Goal: Task Accomplishment & Management: Manage account settings

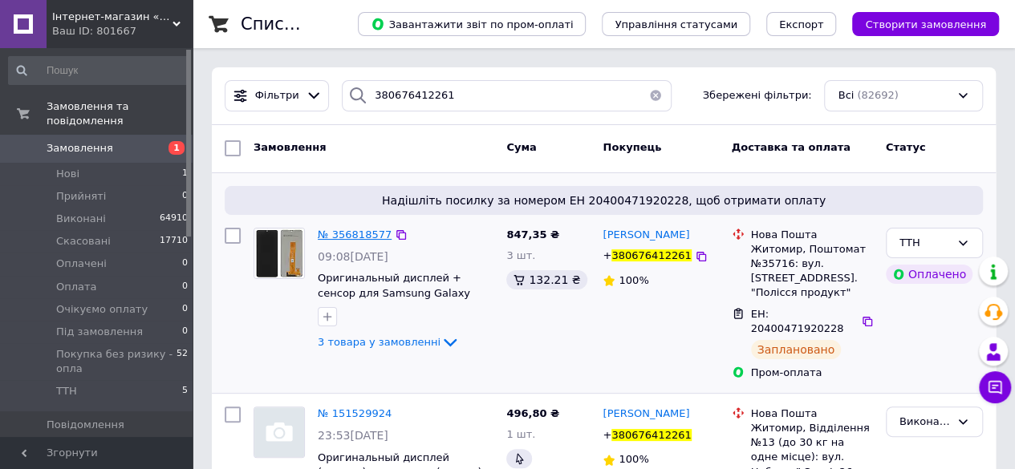
type input "380676412261"
click at [359, 229] on span "№ 356818577" at bounding box center [355, 235] width 74 height 12
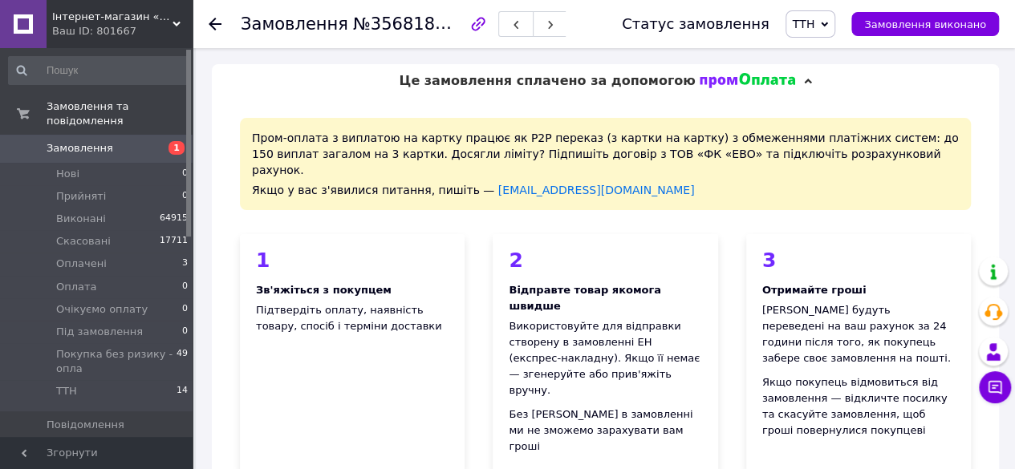
click at [395, 30] on span "№356818577" at bounding box center [410, 24] width 114 height 20
copy span "356818577"
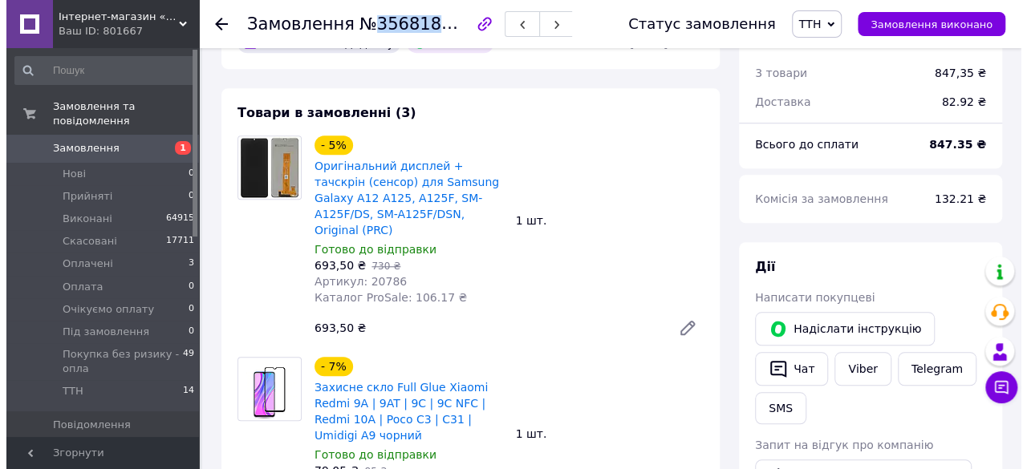
scroll to position [562, 0]
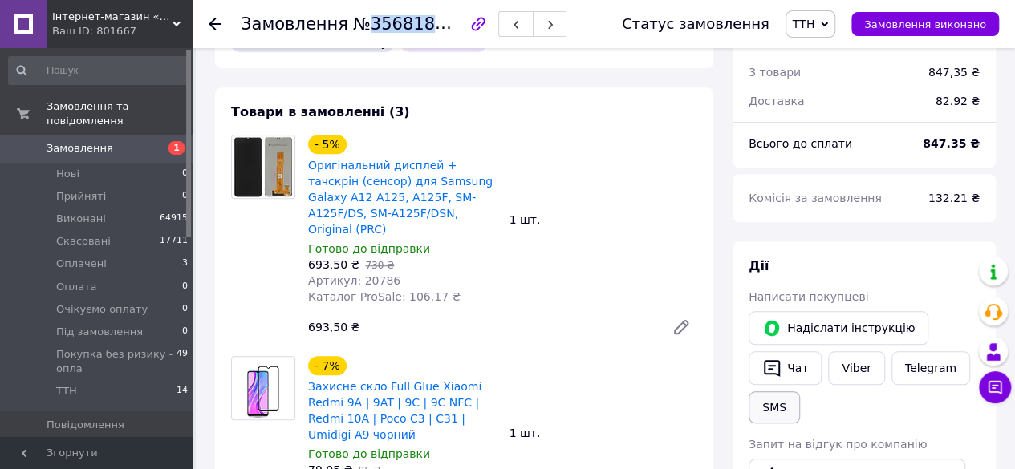
click at [769, 391] on button "SMS" at bounding box center [773, 407] width 51 height 32
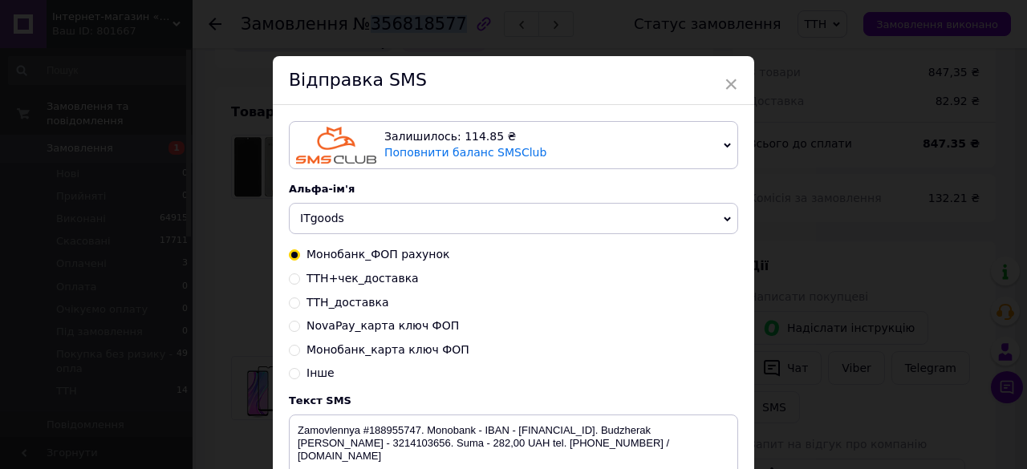
click at [359, 304] on span "ТТН_доставка" at bounding box center [347, 302] width 83 height 13
click at [300, 304] on input "ТТН_доставка" at bounding box center [294, 301] width 11 height 11
radio input "true"
radio input "false"
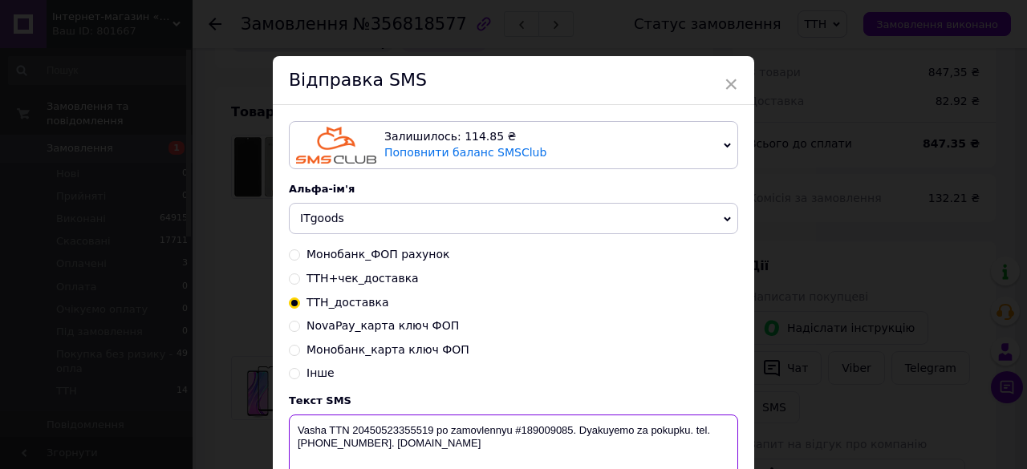
click at [545, 434] on textarea "Vasha TTN 20450523355519 po zamovlennyu #189009085. Dyakuyemo za pokupku. tel. …" at bounding box center [513, 456] width 449 height 83
paste textarea "356818577"
click at [389, 427] on textarea "Vasha TTN 20450523355519 po zamovlennyu #356818577. Dyakuyemo za pokupku. tel. …" at bounding box center [513, 456] width 449 height 83
click at [413, 424] on textarea "Vasha TTN 20450523355519 po zamovlennyu #356818577. Dyakuyemo za pokupku. tel. …" at bounding box center [513, 456] width 449 height 83
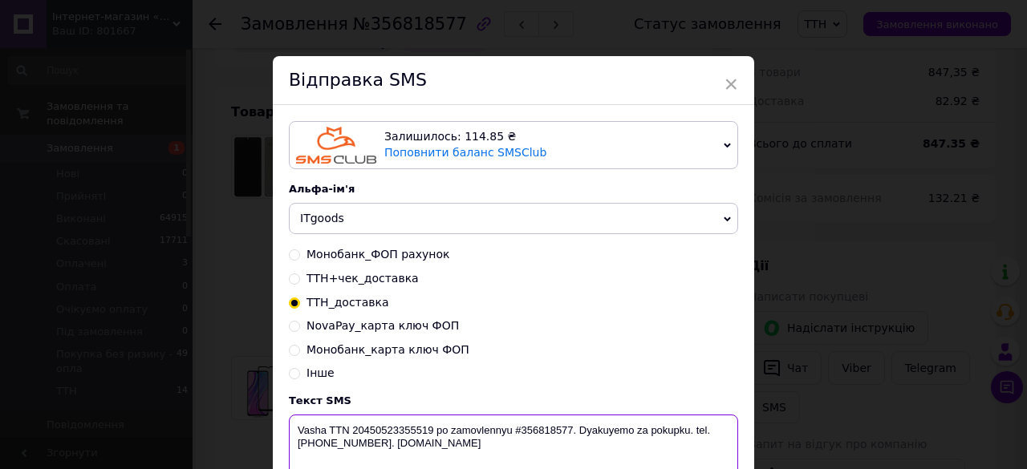
click at [413, 424] on textarea "Vasha TTN 20450523355519 po zamovlennyu #356818577. Dyakuyemo za pokupku. tel. …" at bounding box center [513, 456] width 449 height 83
paste textarea "00471920228"
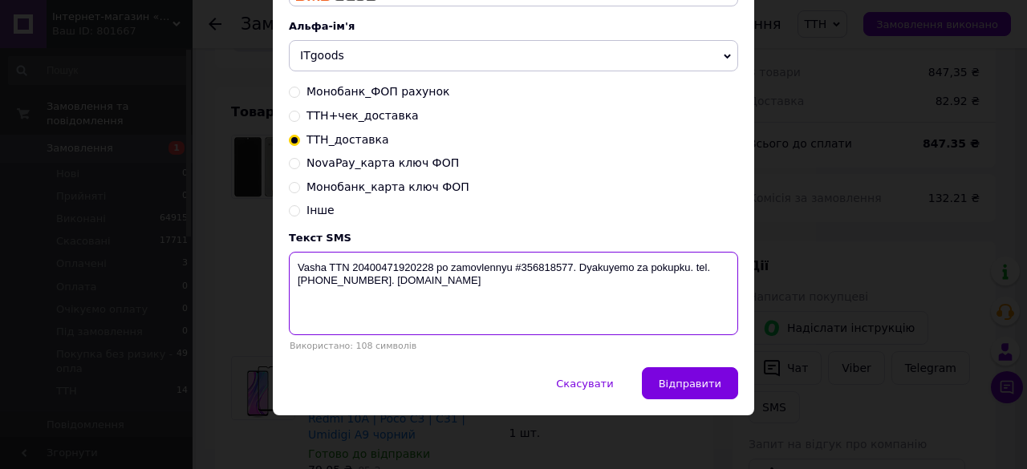
scroll to position [167, 0]
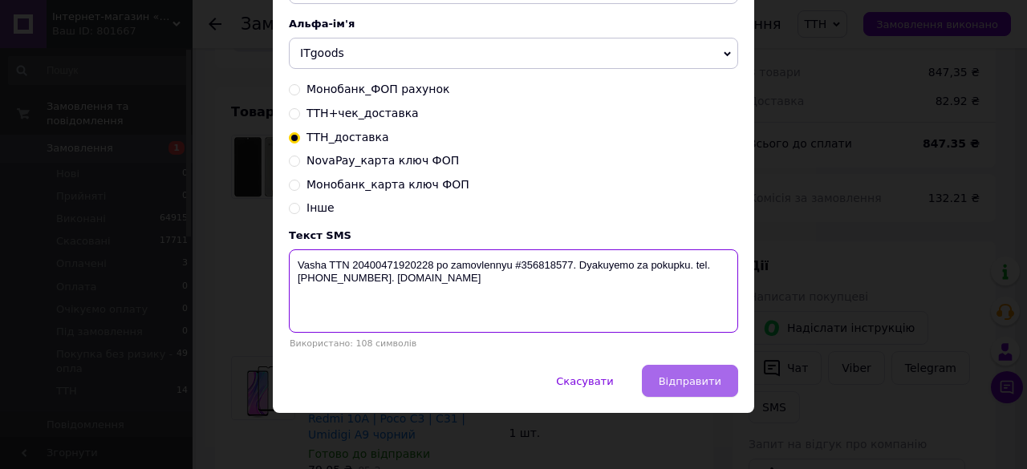
type textarea "Vasha TTN 20400471920228 po zamovlennyu #356818577. Dyakuyemo za pokupku. tel. …"
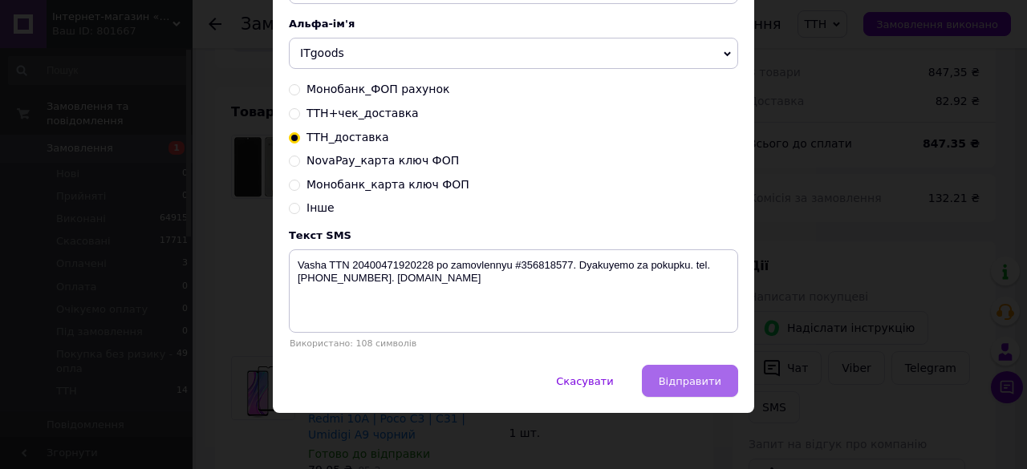
click at [709, 378] on span "Відправити" at bounding box center [690, 381] width 63 height 12
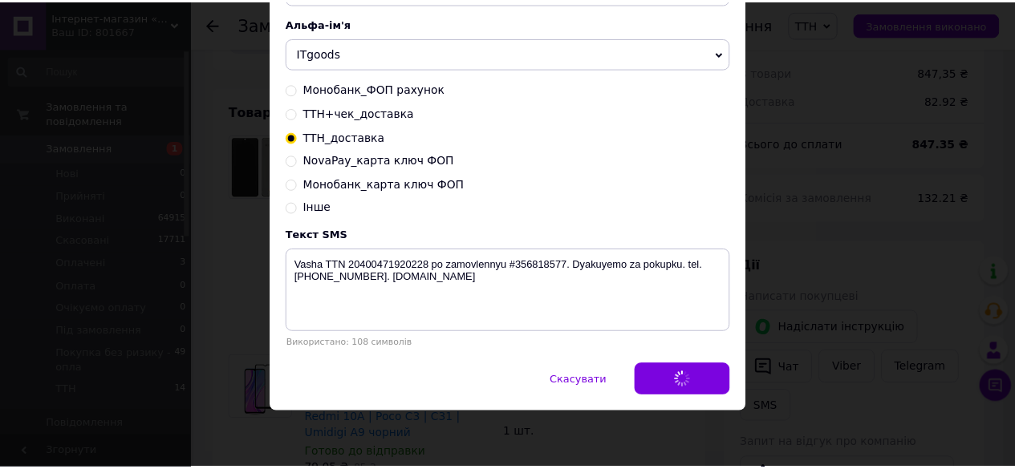
scroll to position [0, 0]
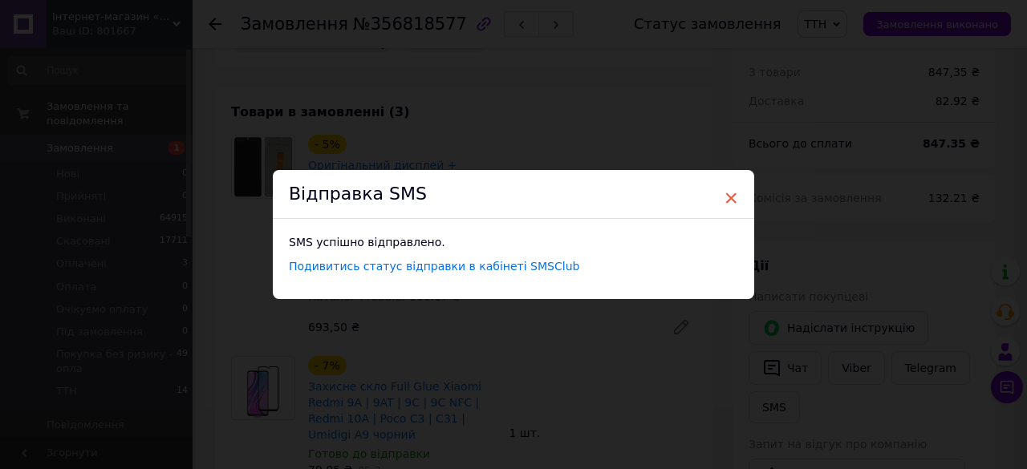
click at [728, 199] on span "×" at bounding box center [731, 198] width 14 height 27
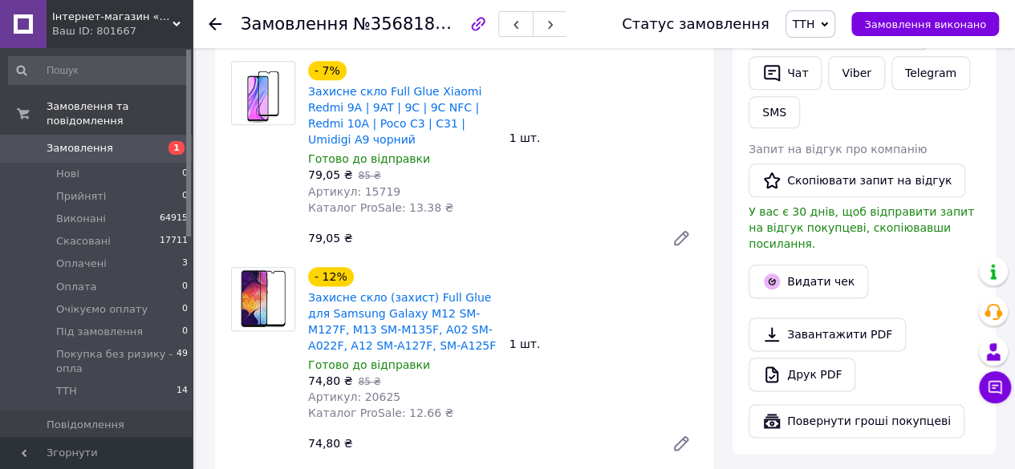
scroll to position [882, 0]
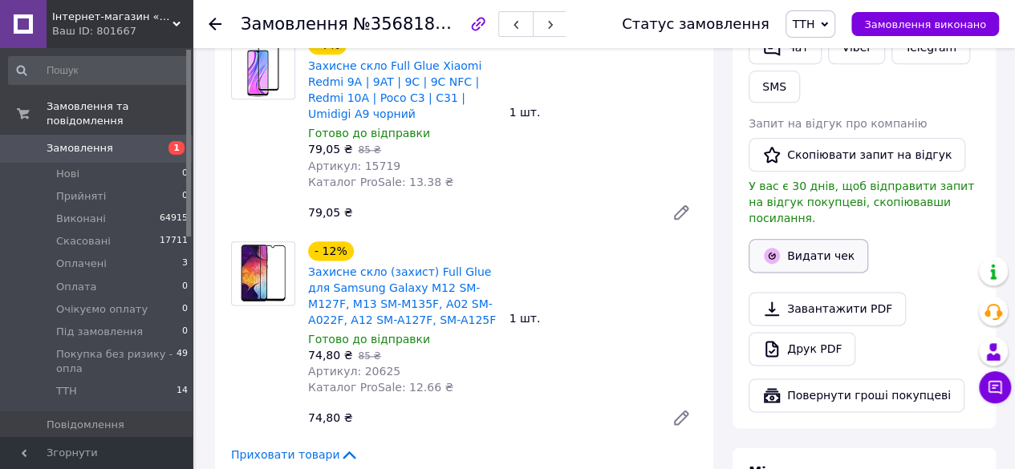
click at [833, 239] on button "Видати чек" at bounding box center [808, 256] width 120 height 34
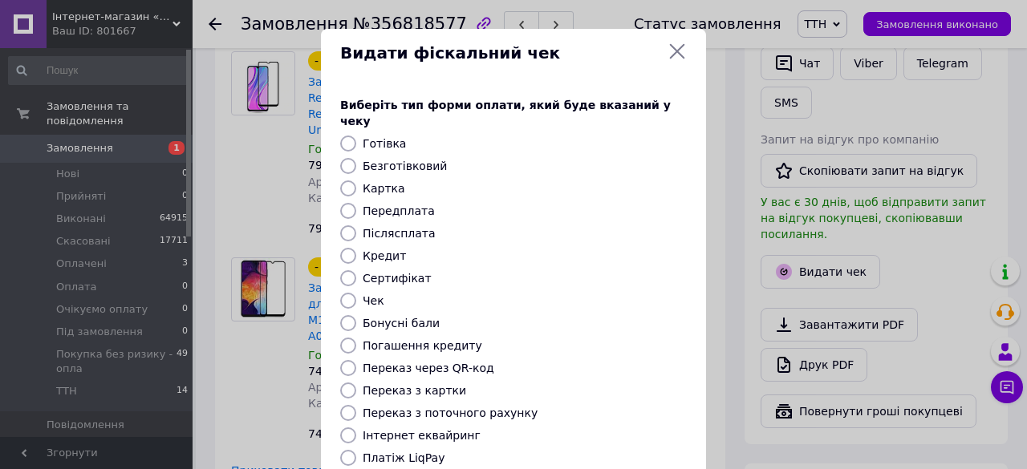
scroll to position [160, 0]
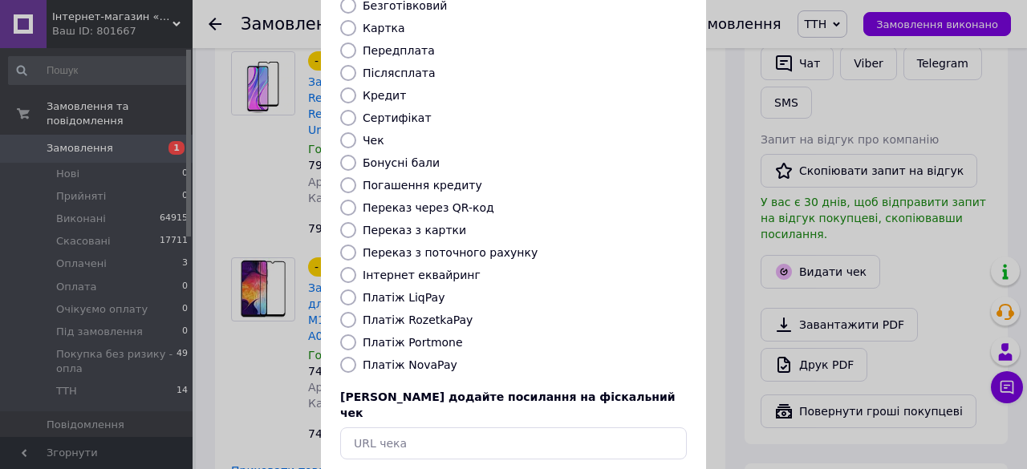
click at [428, 314] on label "Платіж RozetkaPay" at bounding box center [418, 320] width 110 height 13
click at [356, 312] on input "Платіж RozetkaPay" at bounding box center [348, 320] width 16 height 16
radio input "true"
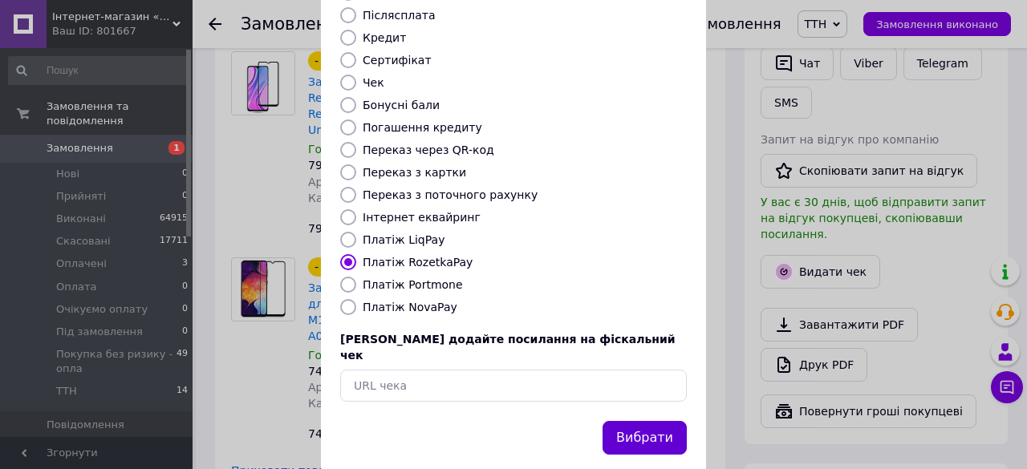
click at [642, 421] on button "Вибрати" at bounding box center [644, 438] width 84 height 34
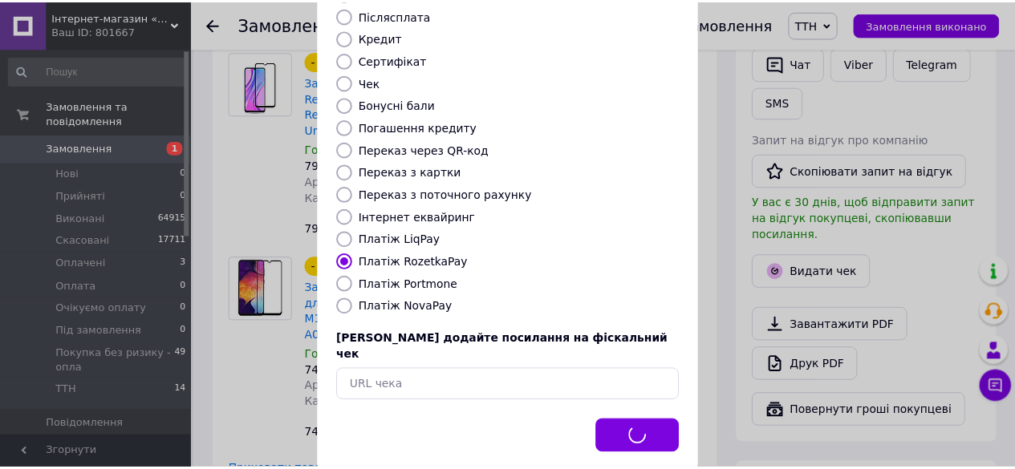
scroll to position [882, 0]
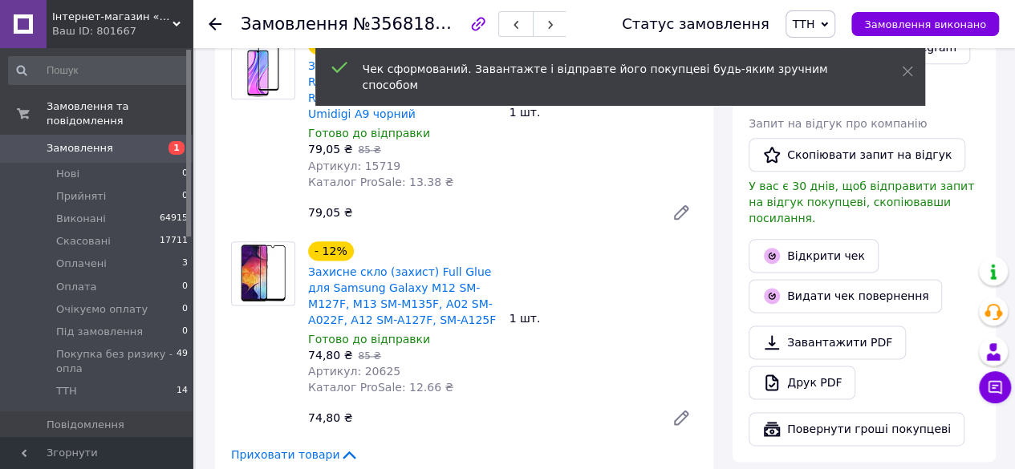
click at [815, 18] on span "ТТН" at bounding box center [804, 24] width 22 height 13
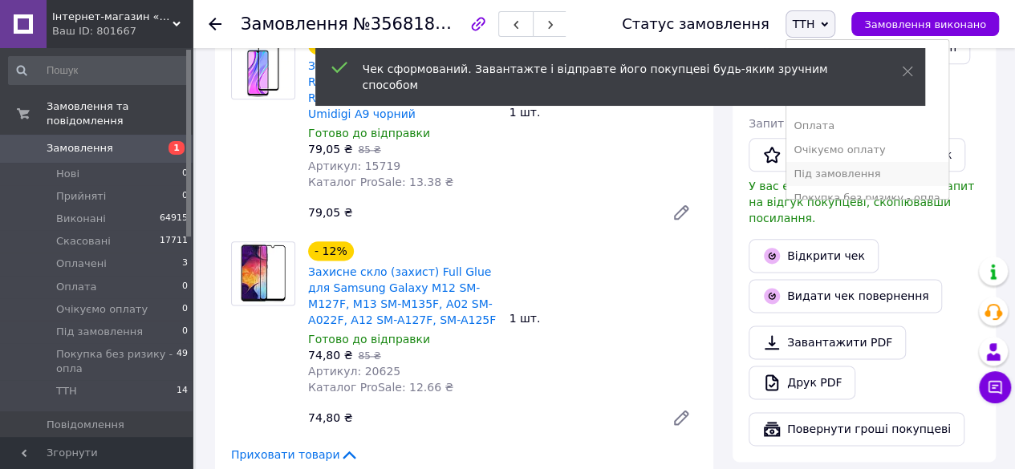
scroll to position [41, 0]
click at [847, 174] on li "Покупка без ризику - опла" at bounding box center [867, 184] width 162 height 24
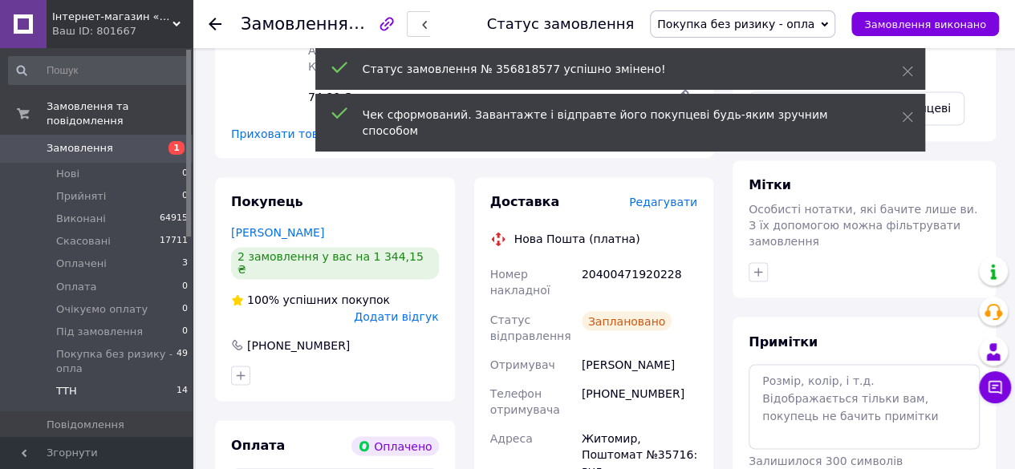
scroll to position [50, 0]
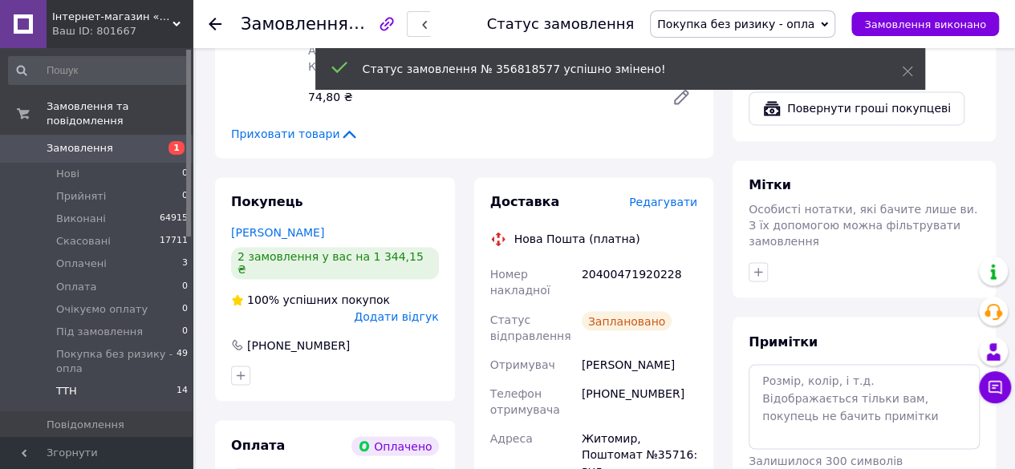
click at [109, 383] on li "ТТН 14" at bounding box center [98, 395] width 197 height 30
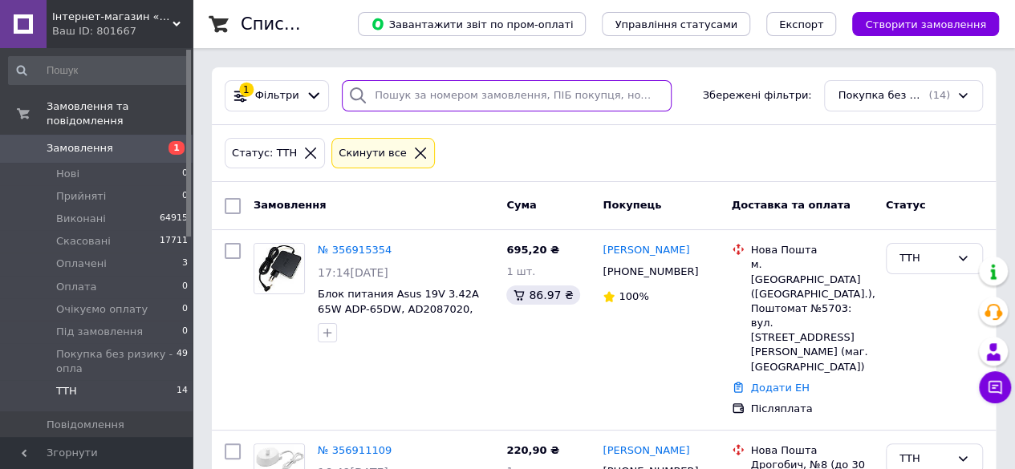
click at [420, 91] on input "search" at bounding box center [507, 95] width 330 height 31
paste input "380971898317"
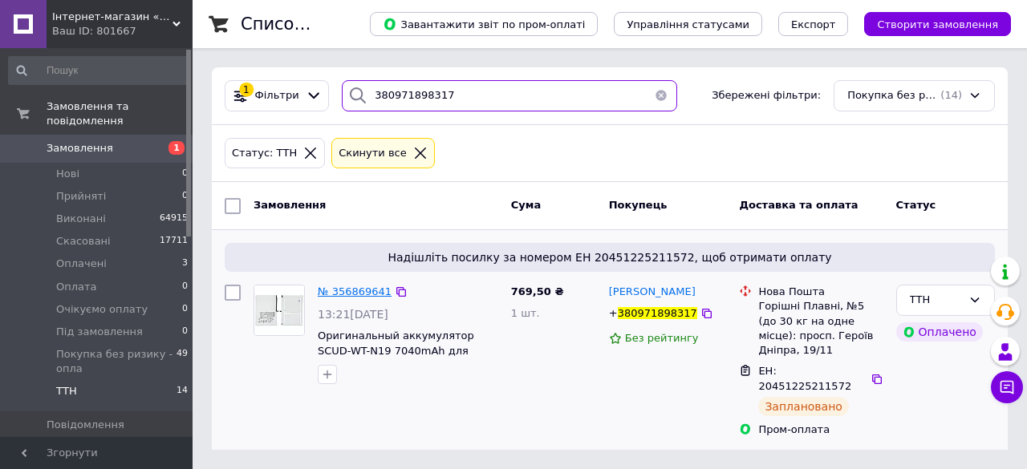
type input "380971898317"
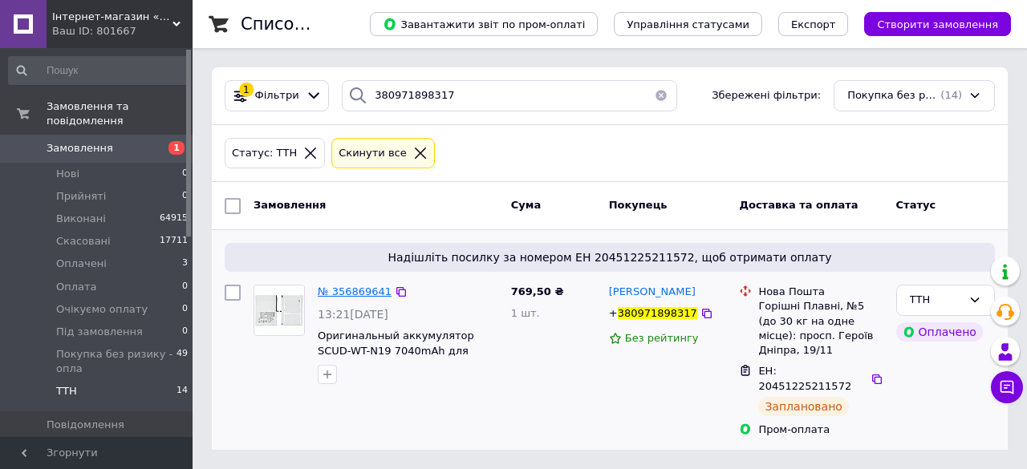
click at [347, 286] on span "№ 356869641" at bounding box center [355, 292] width 74 height 12
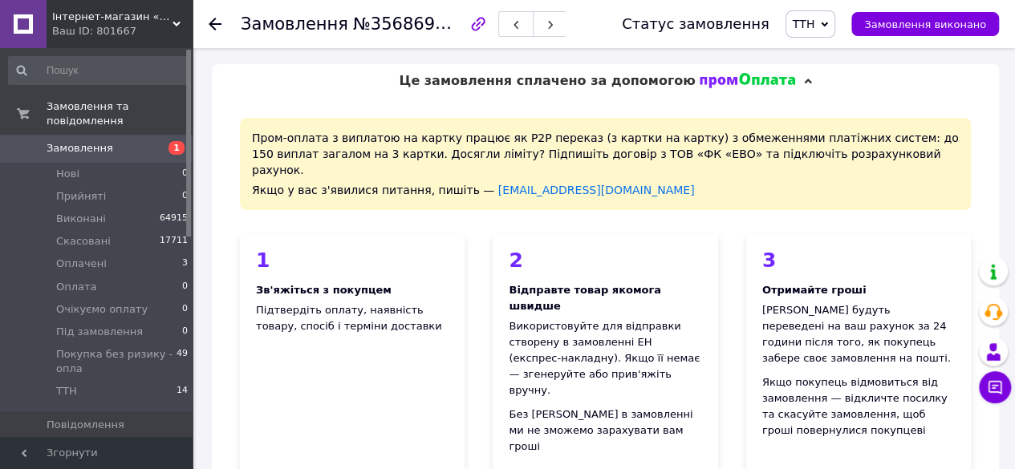
click at [411, 17] on span "№356869641" at bounding box center [410, 24] width 114 height 20
copy span "356869641"
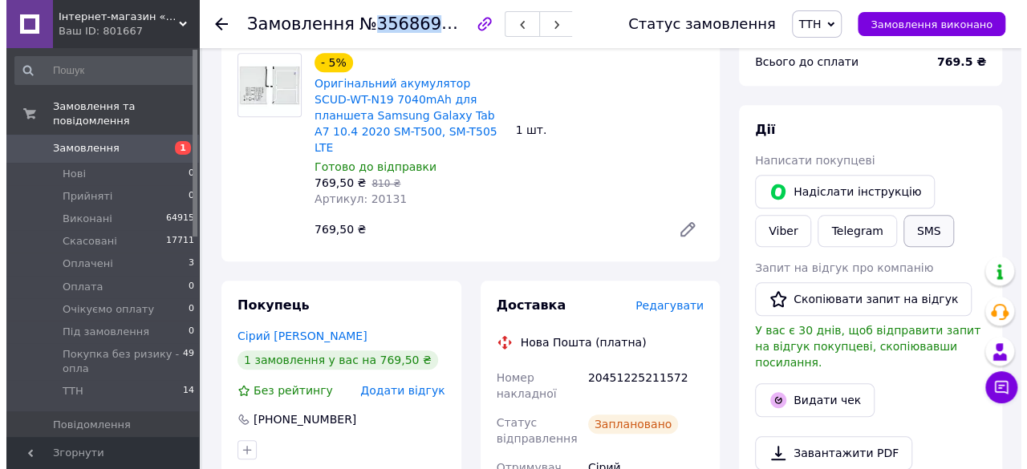
scroll to position [642, 0]
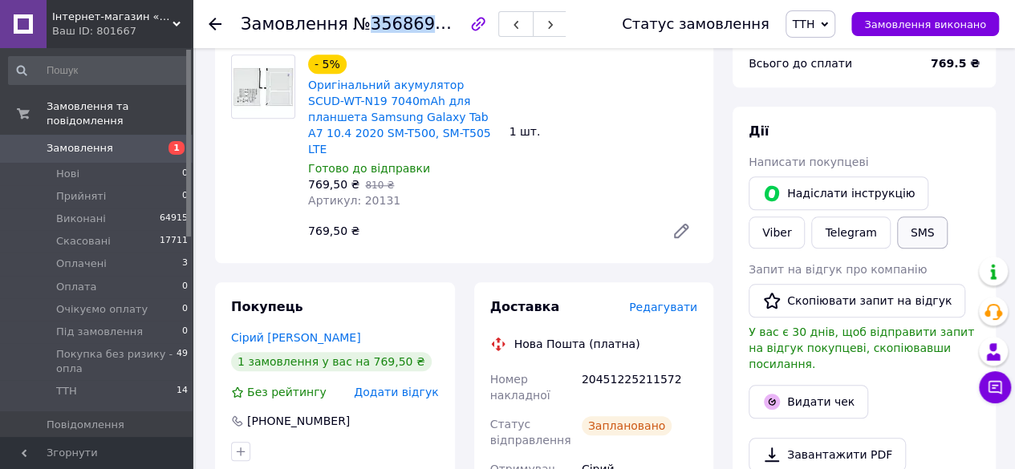
click at [897, 217] on button "SMS" at bounding box center [922, 233] width 51 height 32
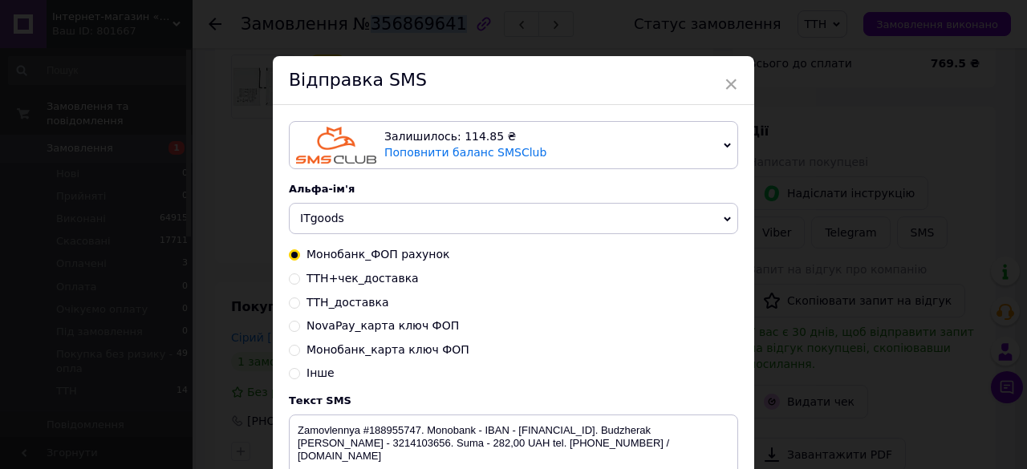
click at [355, 299] on span "ТТН_доставка" at bounding box center [347, 302] width 83 height 13
click at [300, 299] on input "ТТН_доставка" at bounding box center [294, 301] width 11 height 11
radio input "true"
radio input "false"
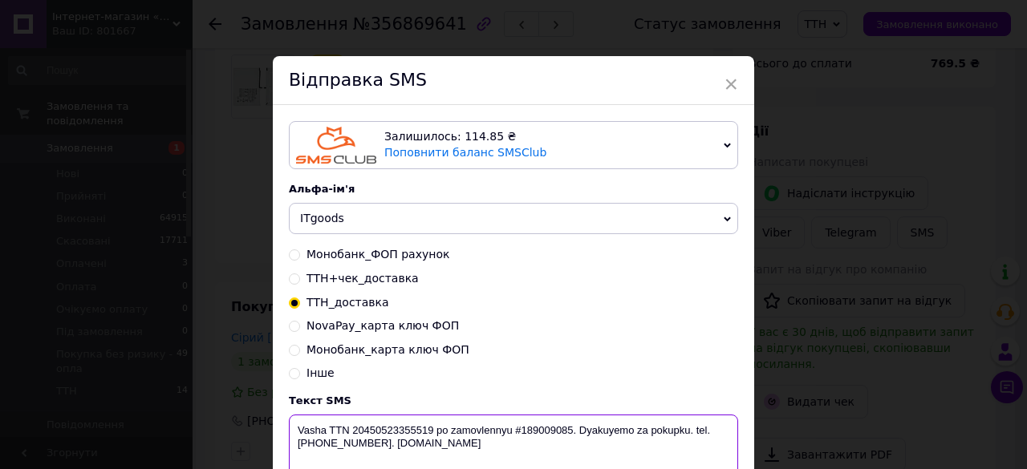
click at [546, 424] on textarea "Vasha TTN 20450523355519 po zamovlennyu #189009085. Dyakuyemo za pokupku. tel. …" at bounding box center [513, 456] width 449 height 83
paste textarea "356869641"
click at [404, 426] on textarea "Vasha TTN 20450523355519 po zamovlennyu #356869641. Dyakuyemo za pokupku. tel. …" at bounding box center [513, 456] width 449 height 83
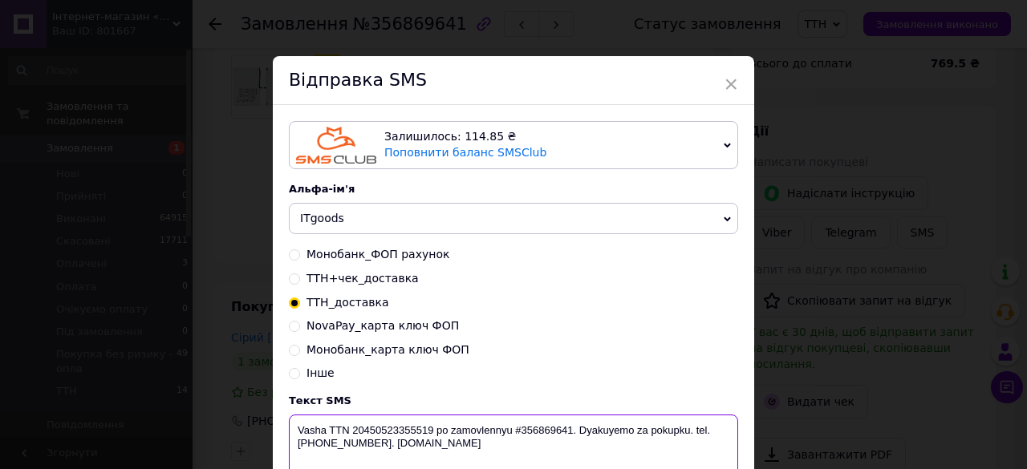
paste textarea "1225211572"
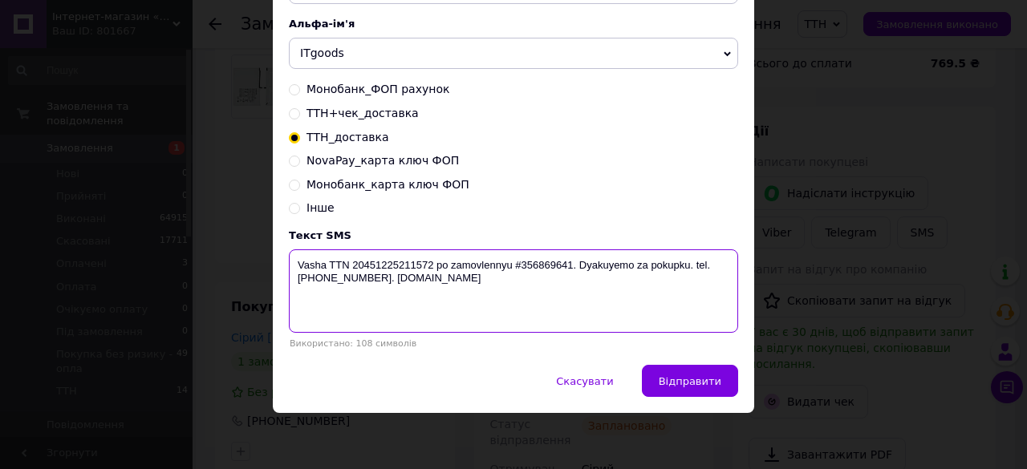
scroll to position [167, 0]
type textarea "Vasha TTN 20451225211572 po zamovlennyu #356869641. Dyakuyemo za pokupku. tel. …"
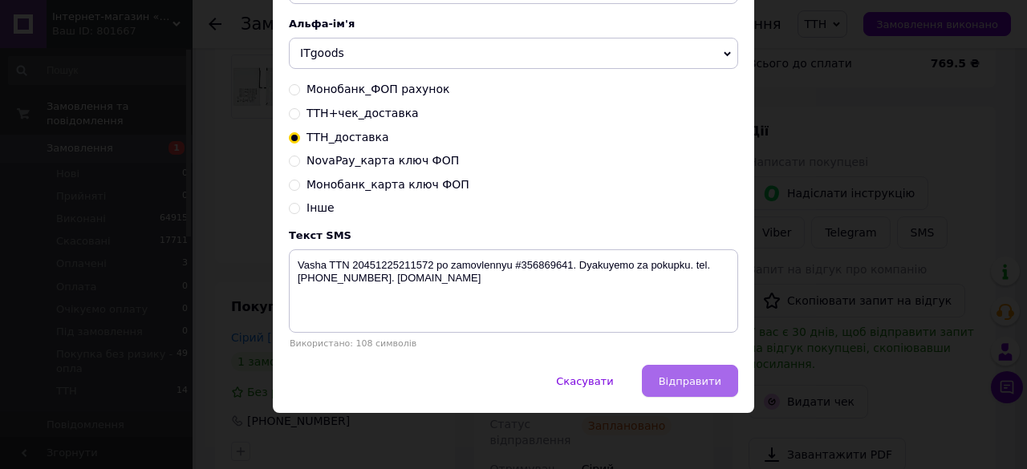
click at [675, 379] on span "Відправити" at bounding box center [690, 381] width 63 height 12
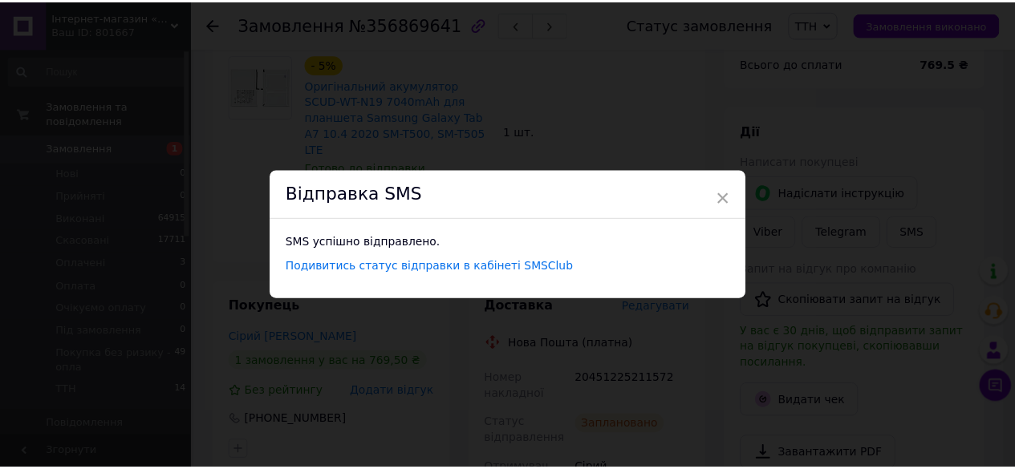
scroll to position [0, 0]
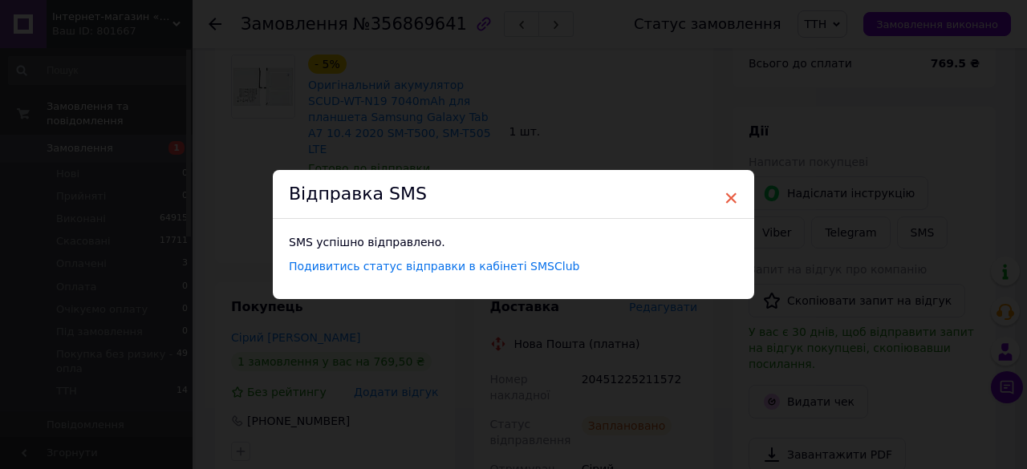
click at [726, 201] on span "×" at bounding box center [731, 198] width 14 height 27
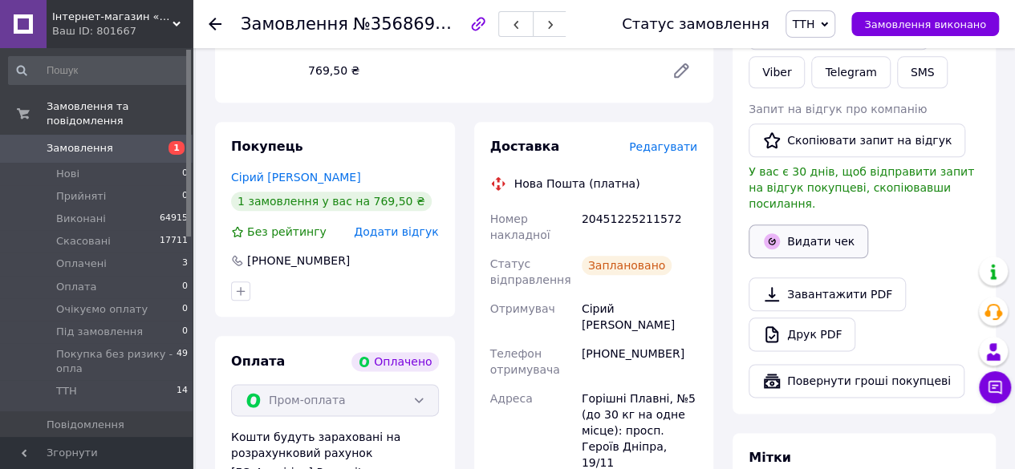
click at [821, 225] on button "Видати чек" at bounding box center [808, 242] width 120 height 34
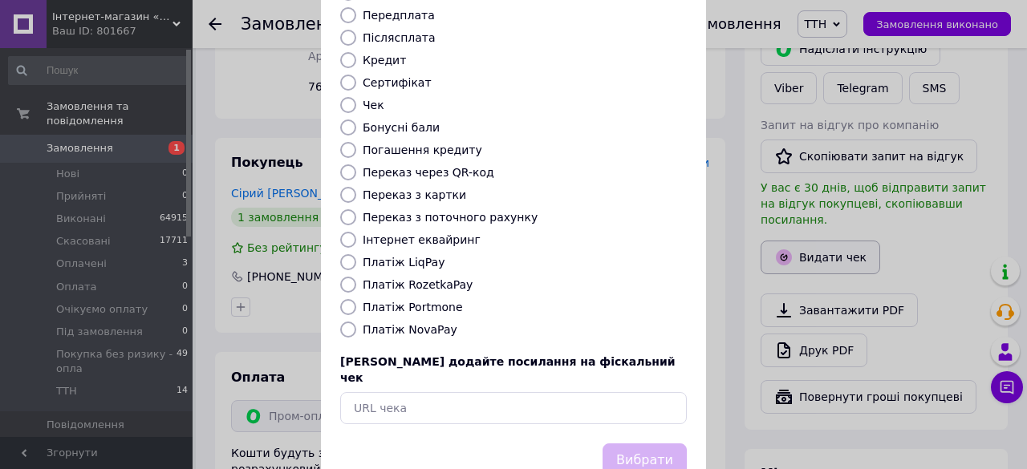
scroll to position [218, 0]
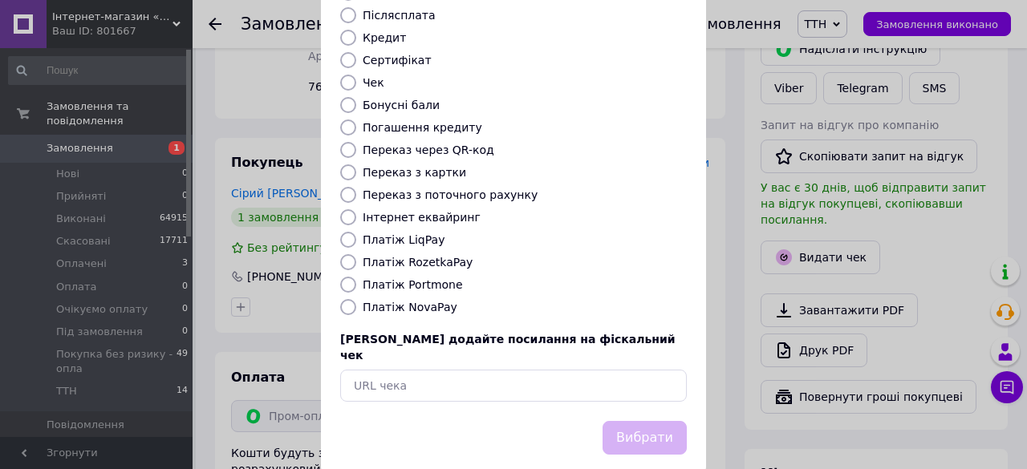
drag, startPoint x: 441, startPoint y: 245, endPoint x: 452, endPoint y: 250, distance: 11.8
click at [443, 256] on label "Платіж RozetkaPay" at bounding box center [418, 262] width 110 height 13
click at [356, 254] on input "Платіж RozetkaPay" at bounding box center [348, 262] width 16 height 16
radio input "true"
click at [643, 423] on div "Вибрати" at bounding box center [644, 438] width 91 height 41
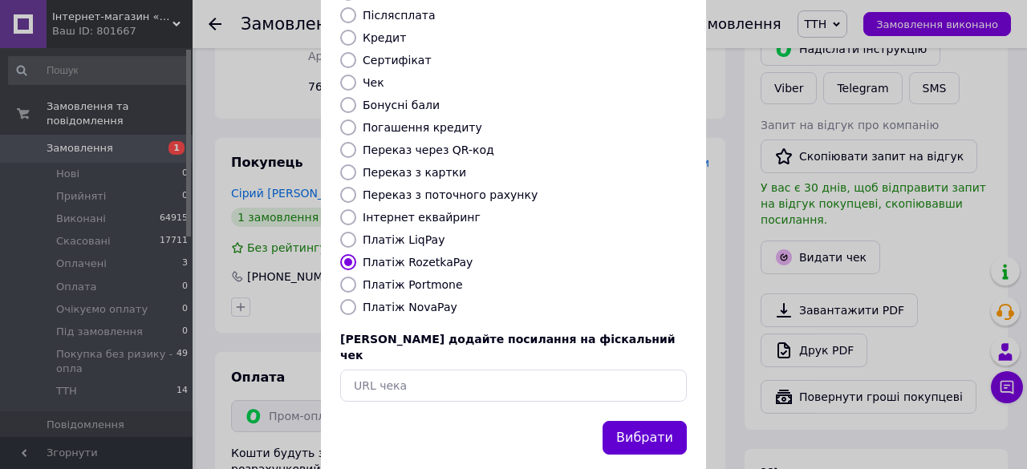
click at [643, 421] on button "Вибрати" at bounding box center [644, 438] width 84 height 34
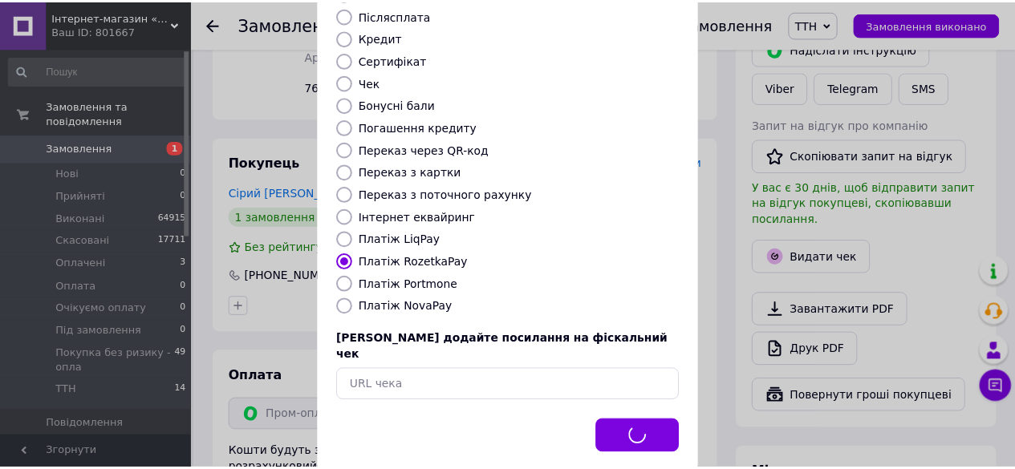
scroll to position [802, 0]
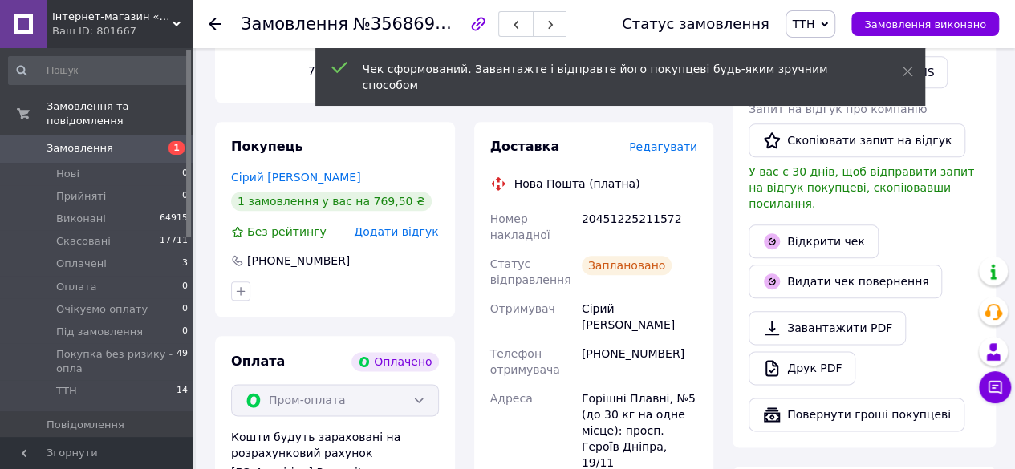
click at [828, 24] on icon at bounding box center [824, 24] width 7 height 7
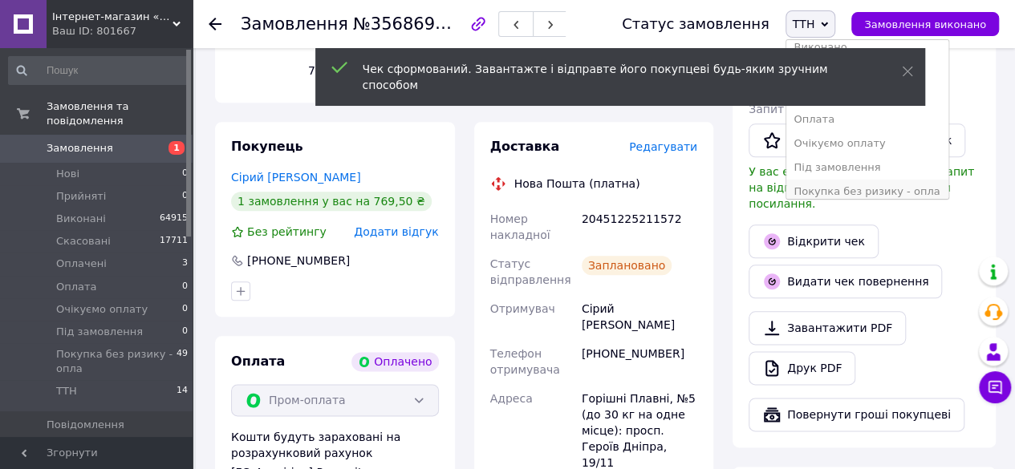
scroll to position [41, 0]
click at [846, 179] on li "Покупка без ризику - опла" at bounding box center [867, 184] width 162 height 24
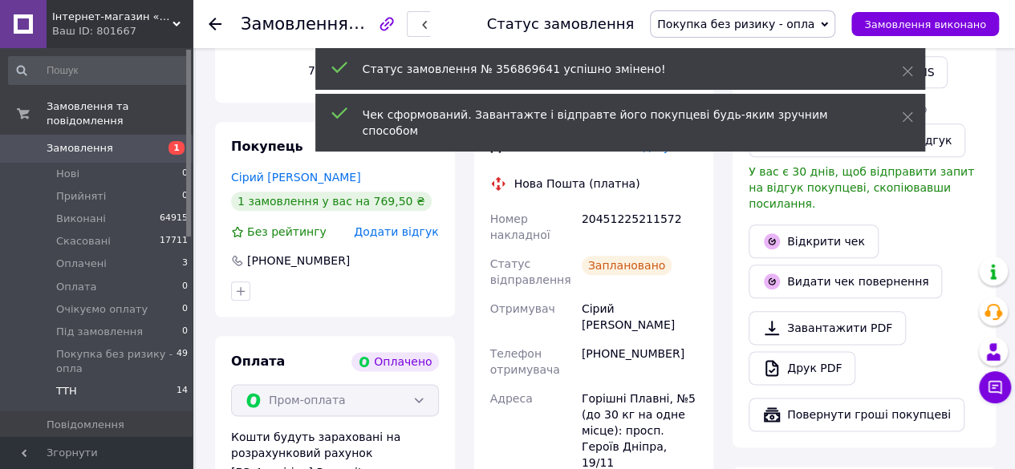
click at [140, 381] on li "ТТН 14" at bounding box center [98, 395] width 197 height 30
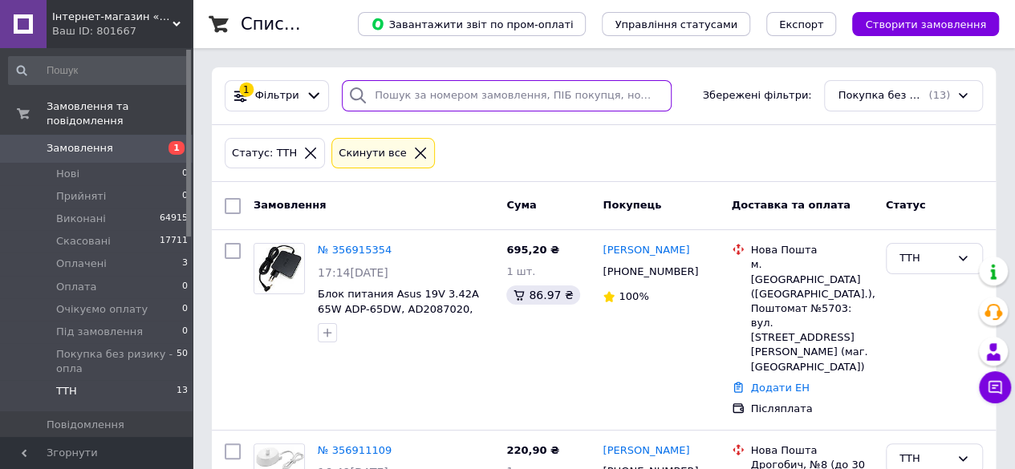
click at [430, 83] on input "search" at bounding box center [507, 95] width 330 height 31
paste input "380676713490"
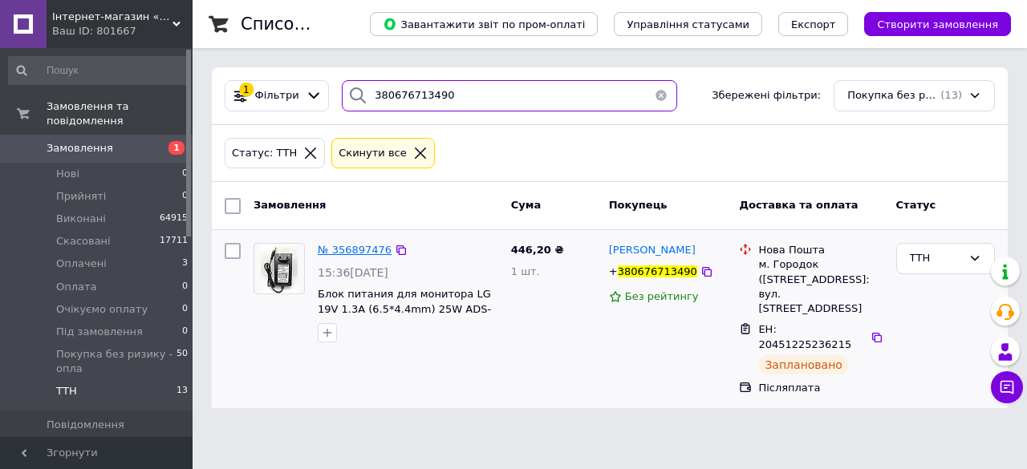
type input "380676713490"
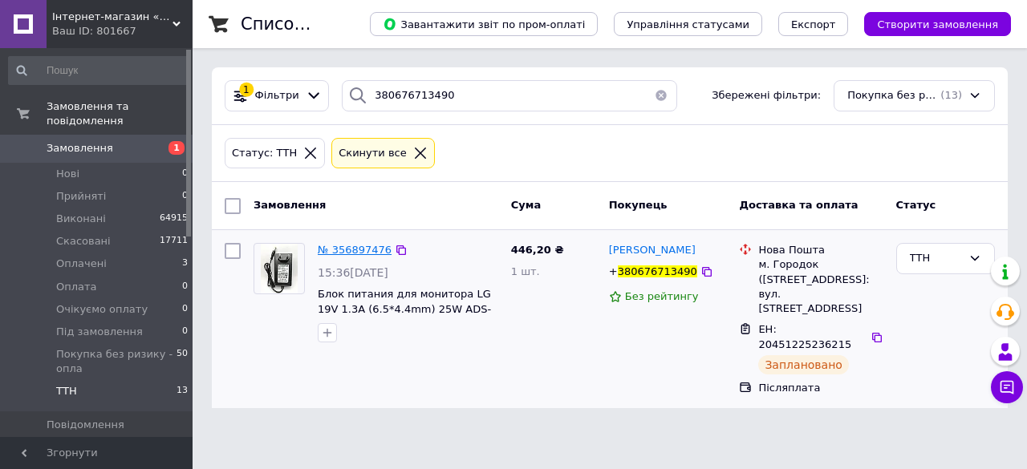
click at [358, 253] on span "№ 356897476" at bounding box center [355, 250] width 74 height 12
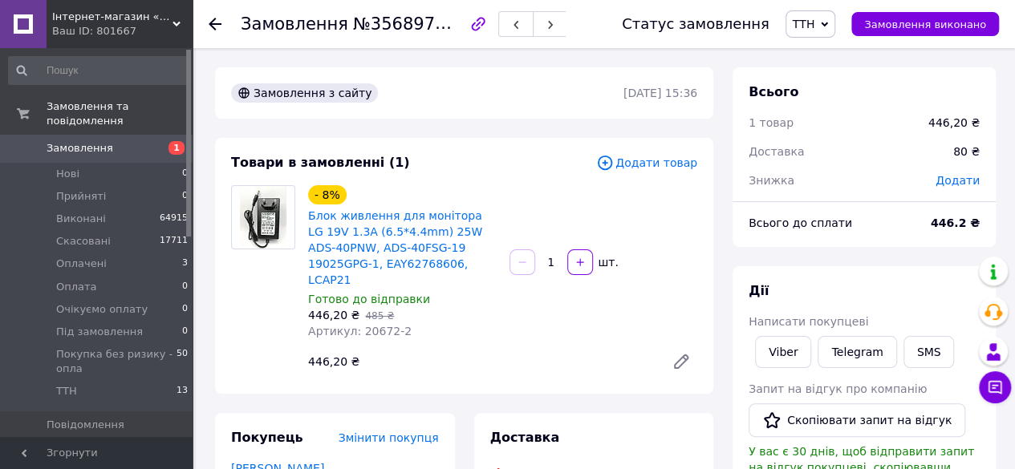
click at [393, 22] on span "№356897476" at bounding box center [410, 24] width 114 height 20
copy span "356897476"
click at [907, 355] on button "SMS" at bounding box center [928, 352] width 51 height 32
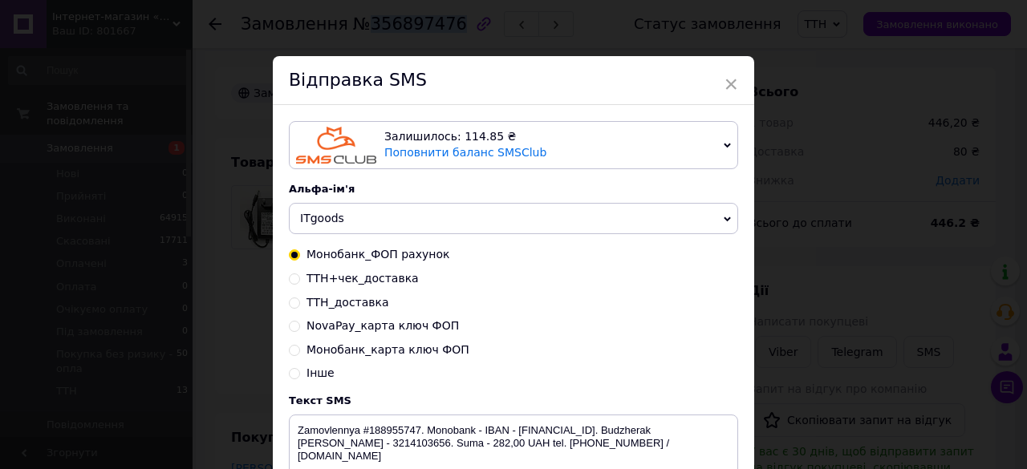
click at [342, 308] on span "ТТН_доставка" at bounding box center [347, 302] width 83 height 13
click at [300, 307] on input "ТТН_доставка" at bounding box center [294, 301] width 11 height 11
radio input "true"
radio input "false"
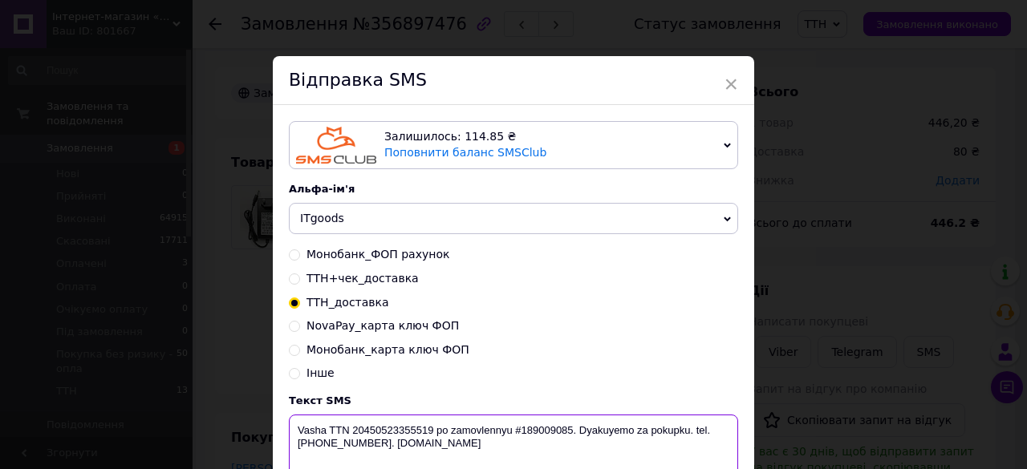
click at [529, 436] on textarea "Vasha TTN 20450523355519 po zamovlennyu #189009085. Dyakuyemo za pokupku. tel. …" at bounding box center [513, 456] width 449 height 83
paste textarea "356897476"
click at [379, 430] on textarea "Vasha TTN 20450523355519 po zamovlennyu #356897476. Dyakuyemo za pokupku. tel. …" at bounding box center [513, 456] width 449 height 83
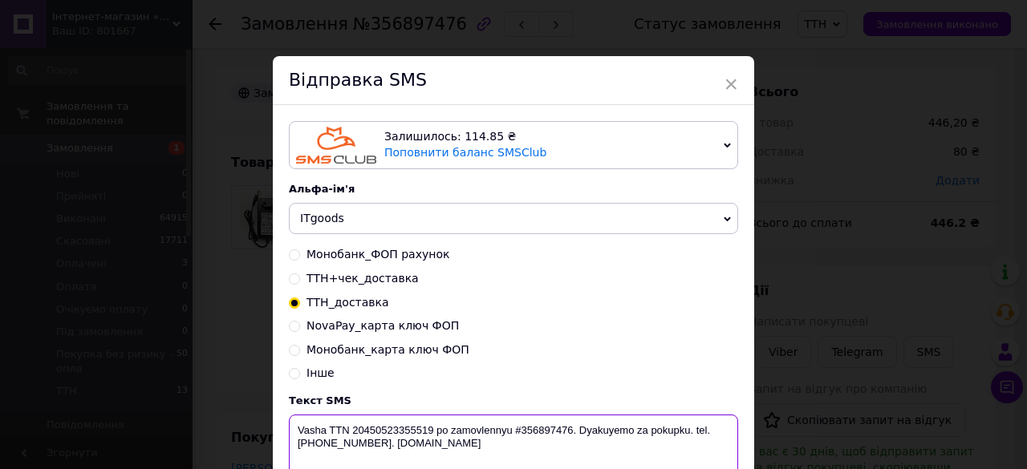
paste textarea "1225236215"
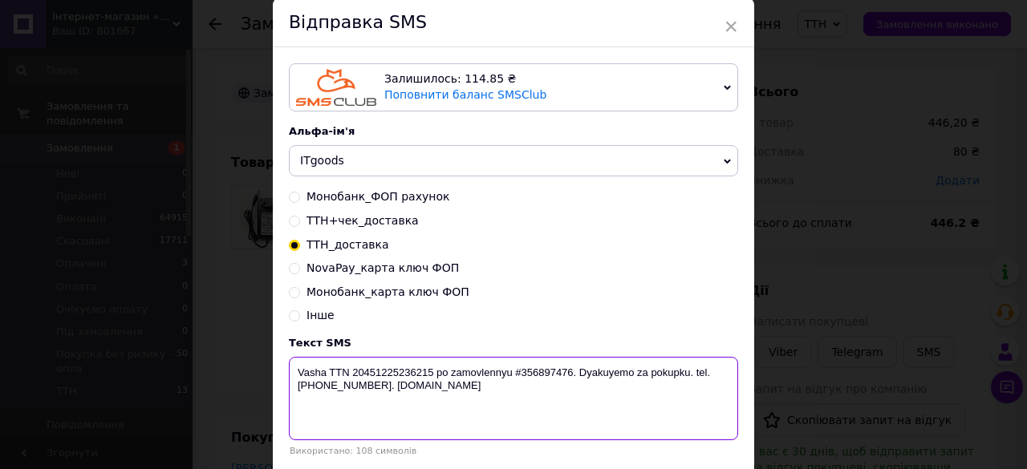
scroll to position [167, 0]
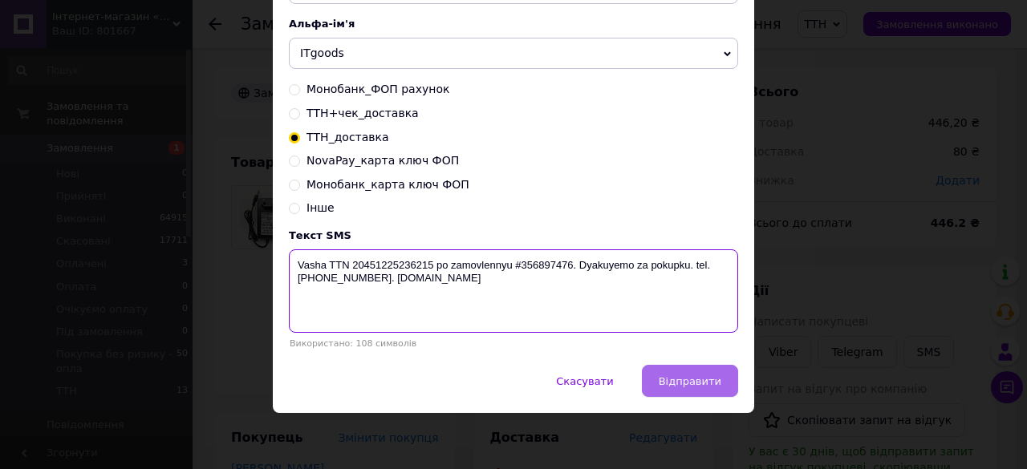
type textarea "Vasha TTN 20451225236215 po zamovlennyu #356897476. Dyakuyemo za pokupku. tel. …"
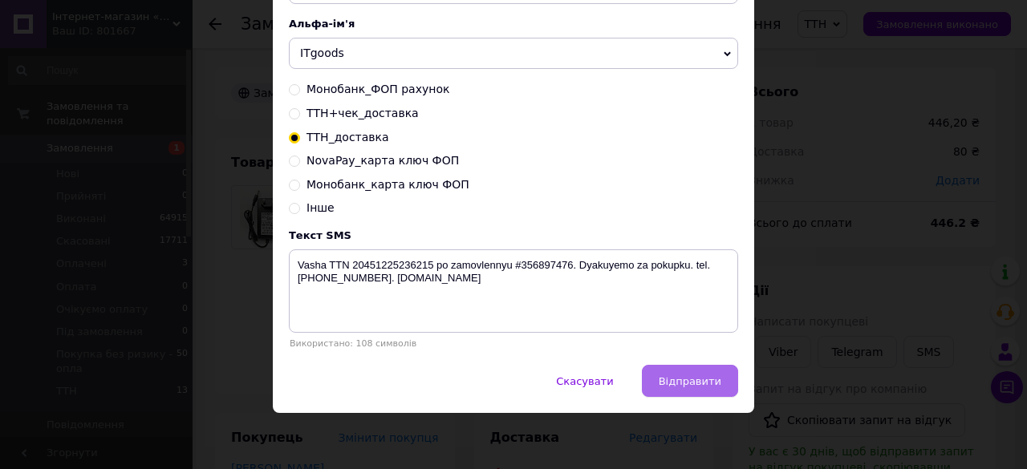
click at [690, 373] on button "Відправити" at bounding box center [690, 381] width 96 height 32
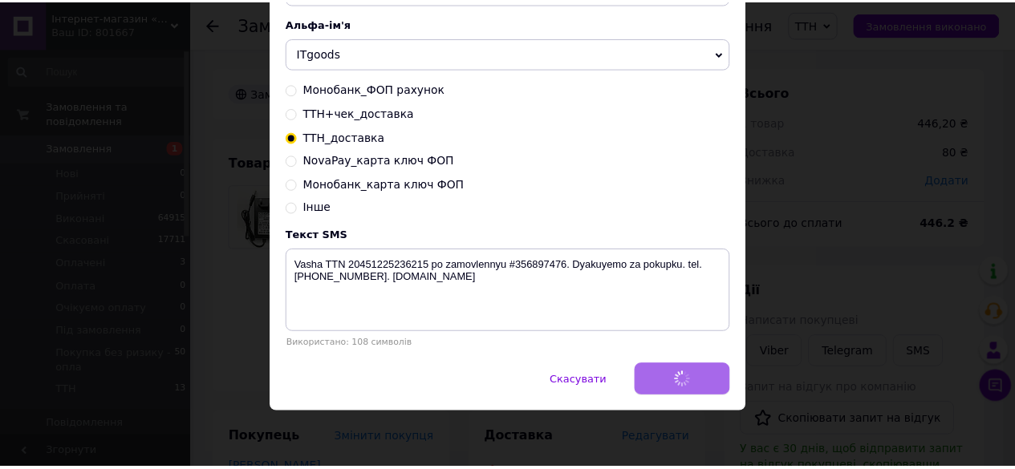
scroll to position [0, 0]
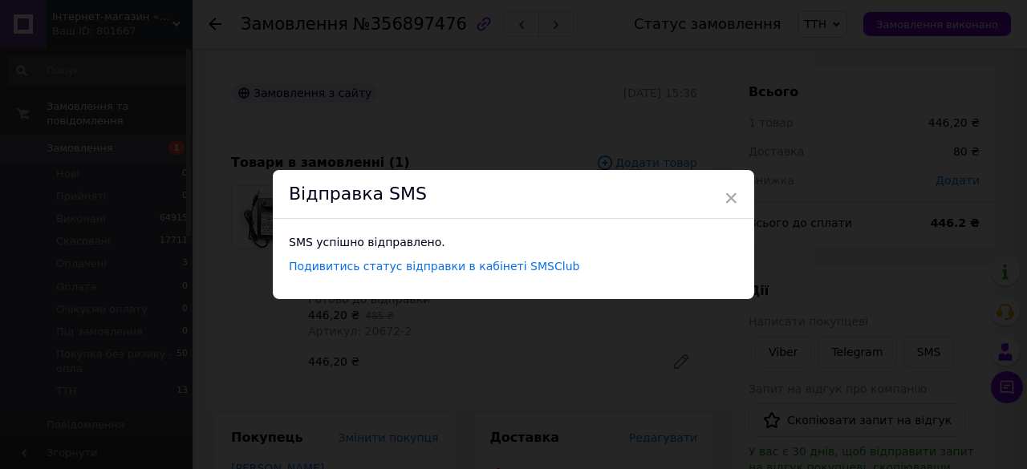
click at [720, 193] on div "Відправка SMS" at bounding box center [513, 194] width 481 height 49
click at [725, 200] on span "×" at bounding box center [731, 198] width 14 height 27
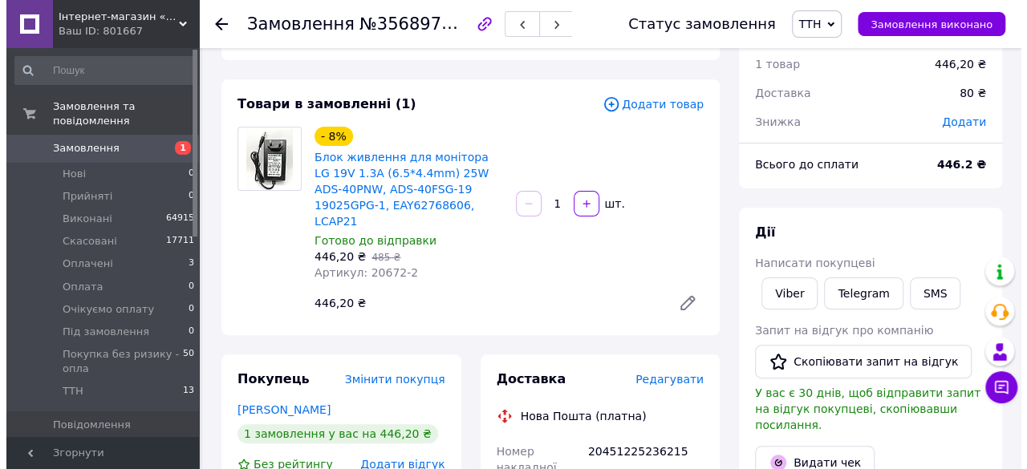
scroll to position [321, 0]
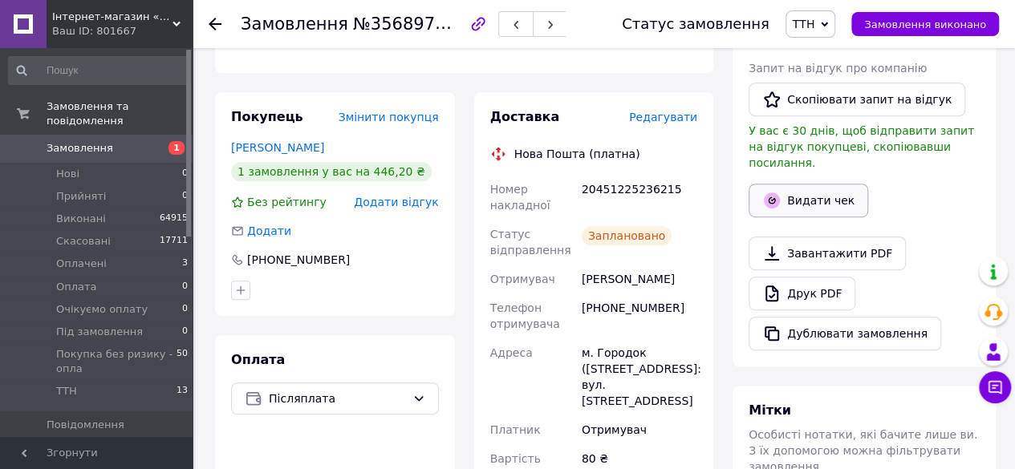
click at [855, 184] on button "Видати чек" at bounding box center [808, 201] width 120 height 34
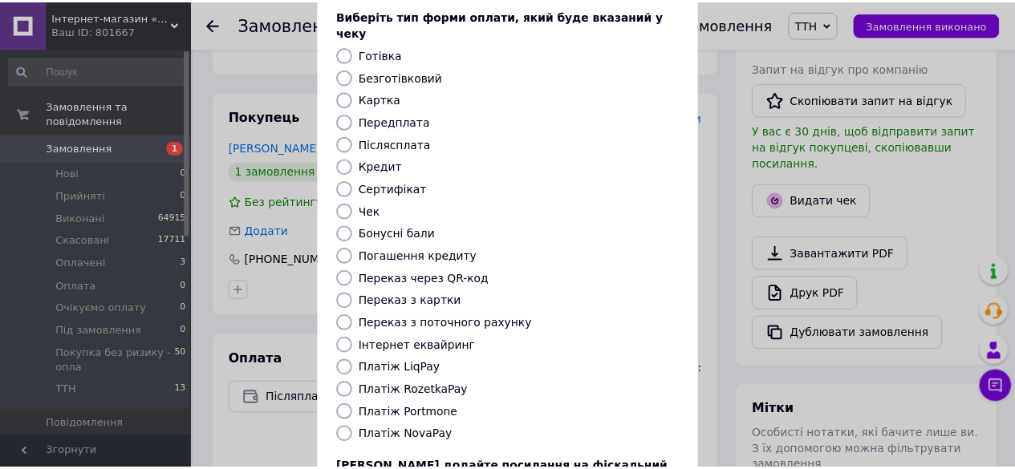
scroll to position [218, 0]
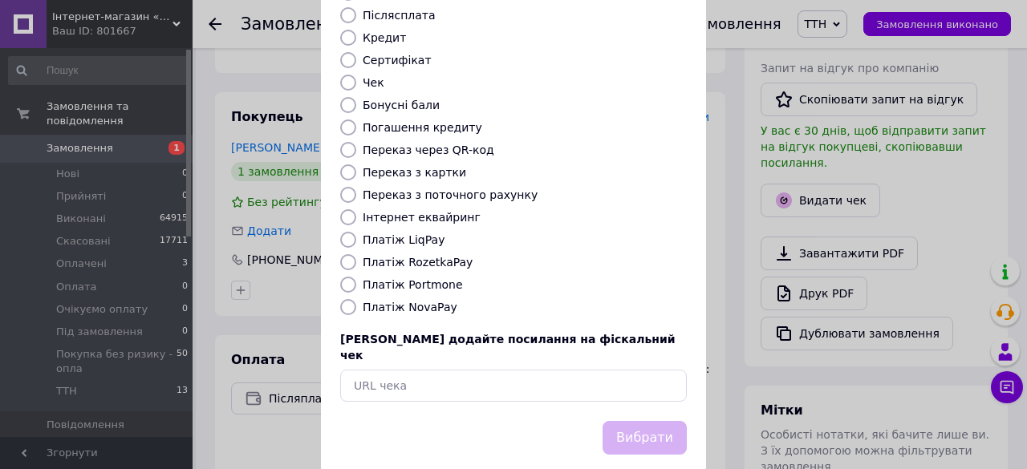
click at [396, 301] on label "Платіж NovaPay" at bounding box center [410, 307] width 95 height 13
click at [356, 299] on input "Платіж NovaPay" at bounding box center [348, 307] width 16 height 16
radio input "true"
click at [635, 421] on button "Вибрати" at bounding box center [644, 438] width 84 height 34
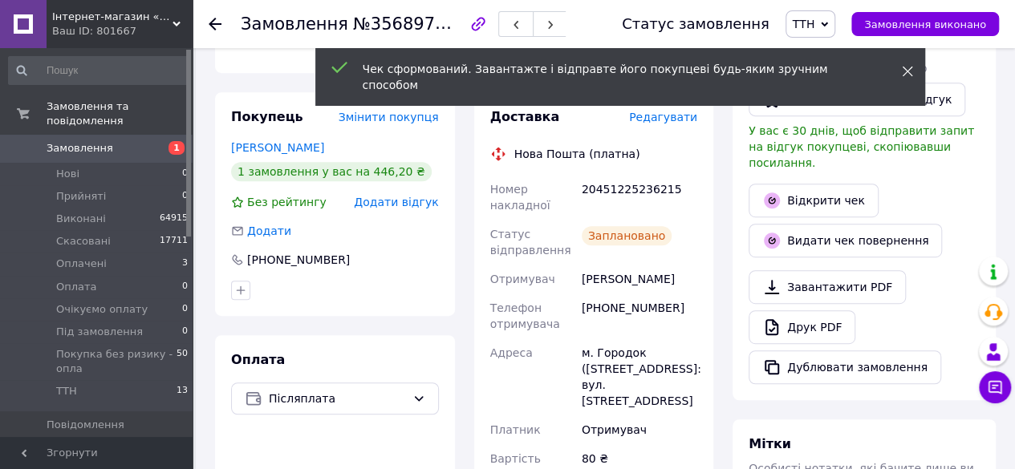
click at [907, 70] on icon at bounding box center [907, 71] width 11 height 11
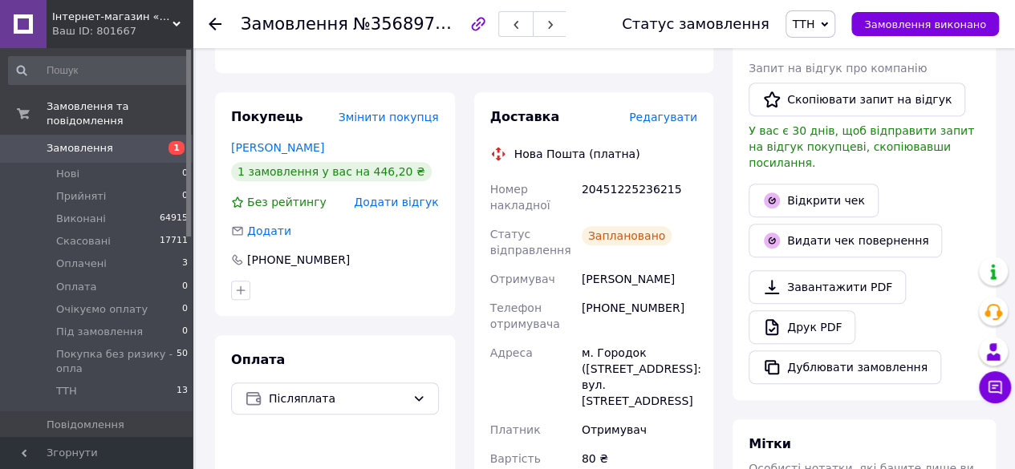
click at [815, 23] on span "ТТН" at bounding box center [804, 24] width 22 height 13
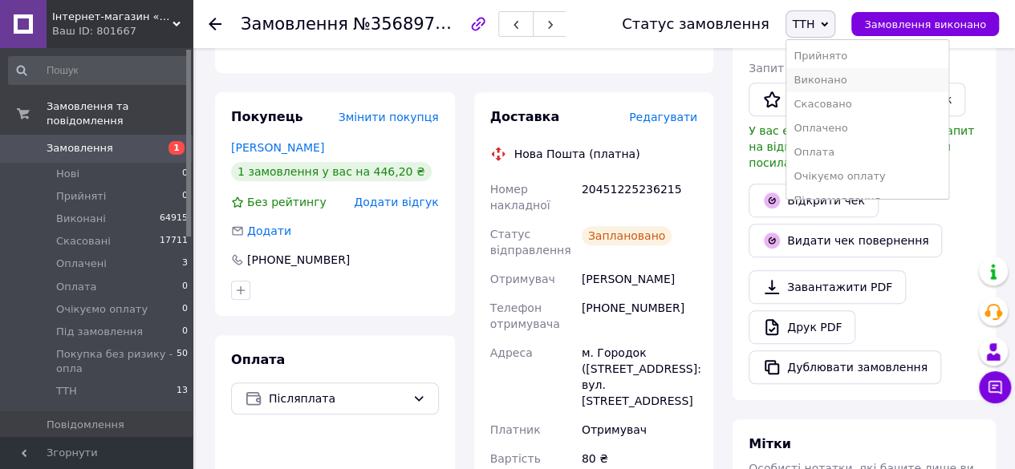
click at [827, 78] on li "Виконано" at bounding box center [867, 80] width 162 height 24
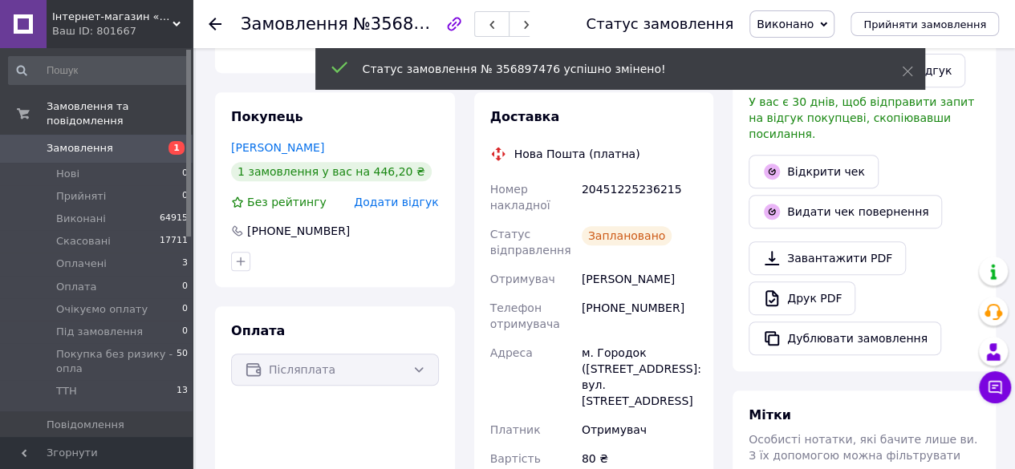
drag, startPoint x: 129, startPoint y: 381, endPoint x: 249, endPoint y: 229, distance: 193.1
click at [132, 380] on li "ТТН 13" at bounding box center [98, 395] width 197 height 30
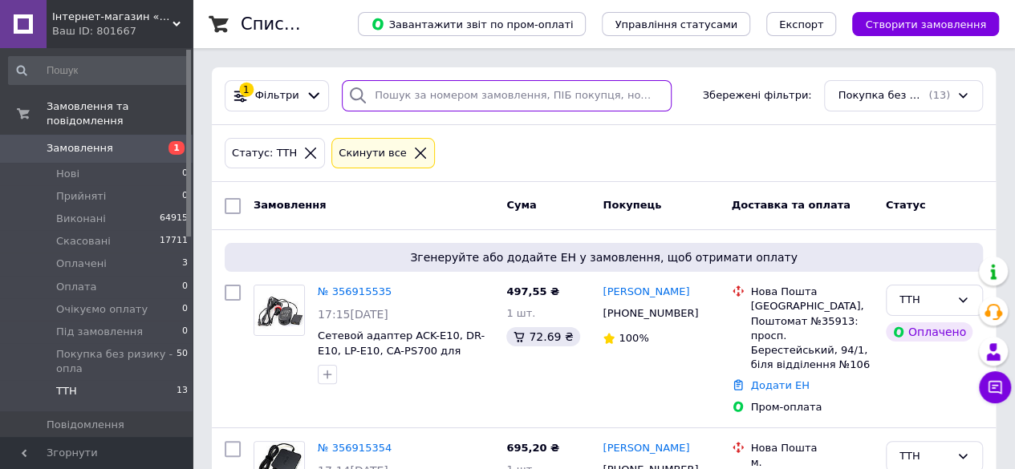
click at [371, 103] on input "search" at bounding box center [507, 95] width 330 height 31
paste input "0966054991"
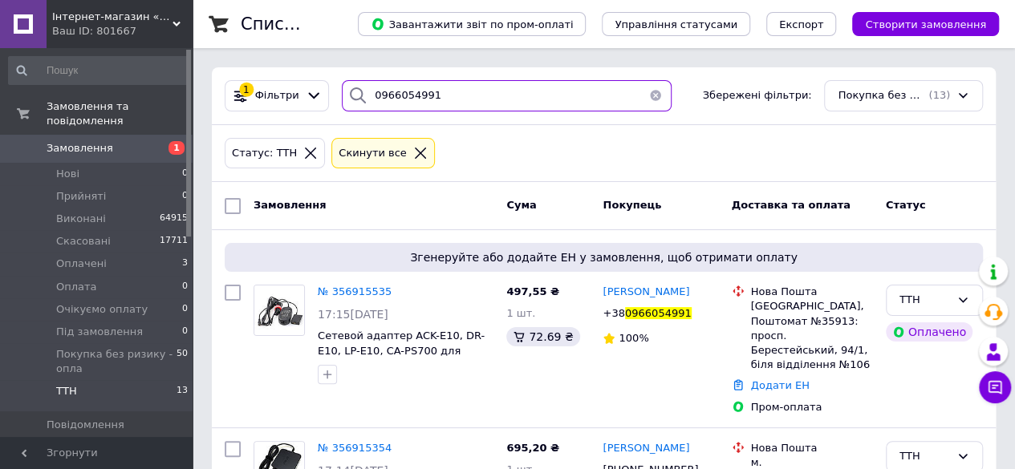
type input "0966054991"
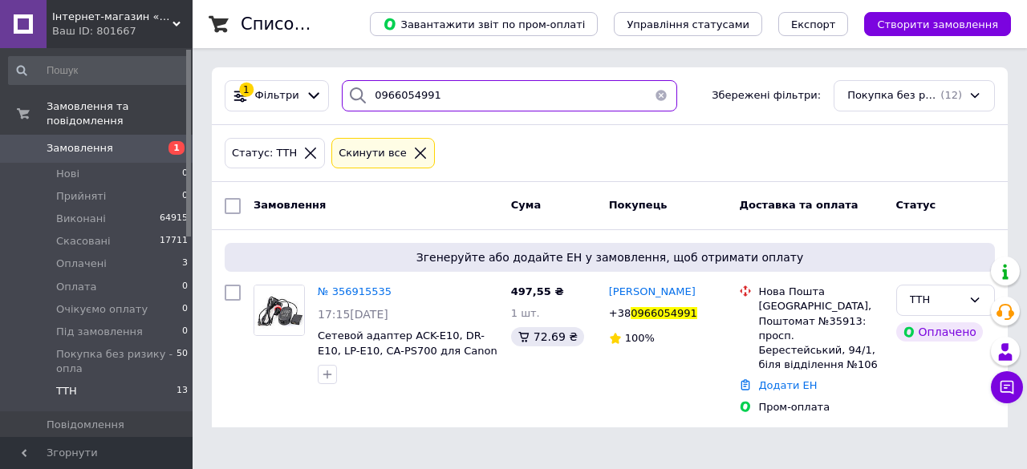
click at [395, 103] on input "0966054991" at bounding box center [509, 95] width 335 height 31
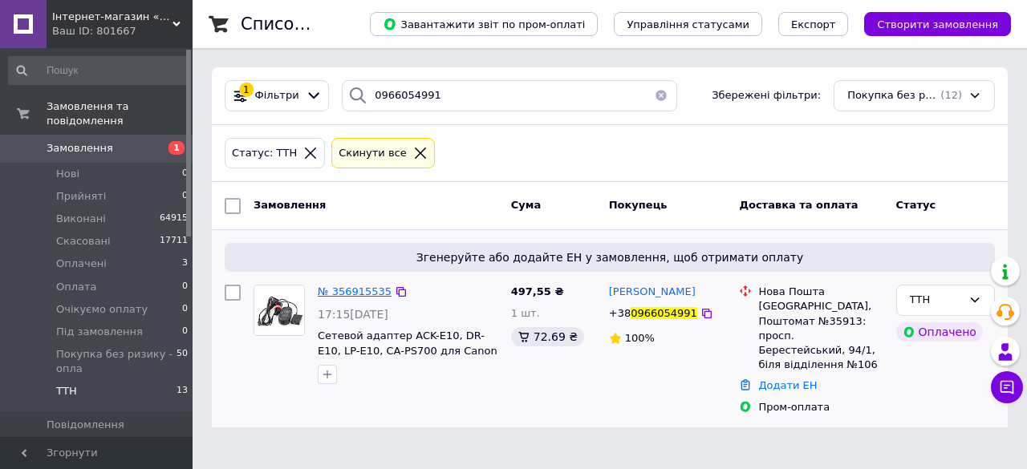
click at [341, 289] on span "№ 356915535" at bounding box center [355, 292] width 74 height 12
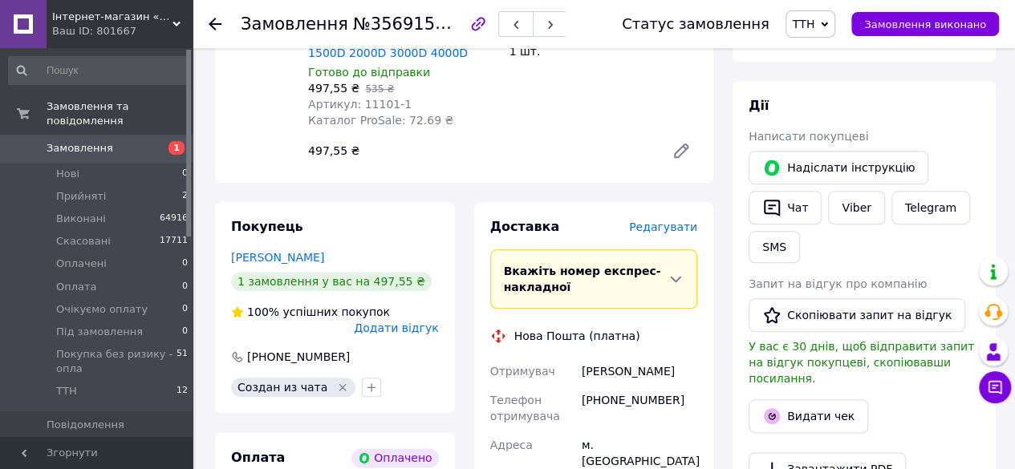
scroll to position [1123, 0]
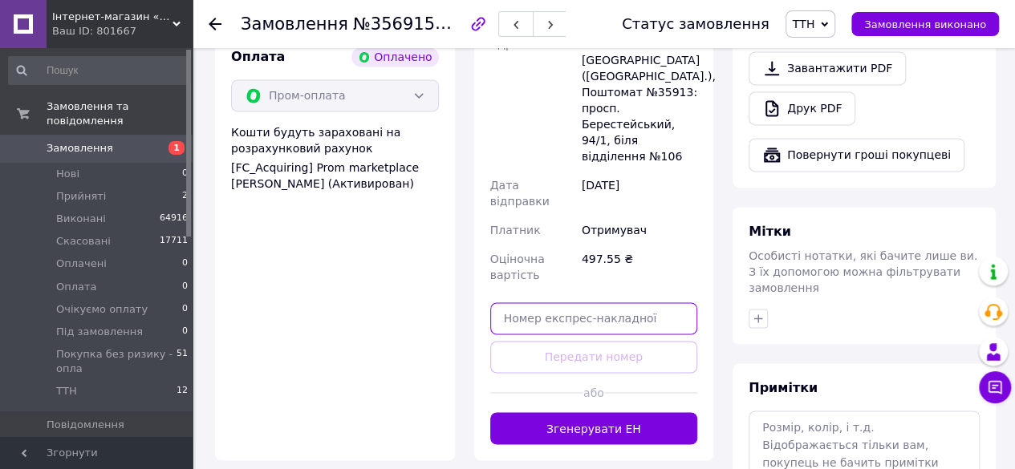
click at [562, 302] on input "text" at bounding box center [594, 318] width 208 height 32
paste input "20451225343995"
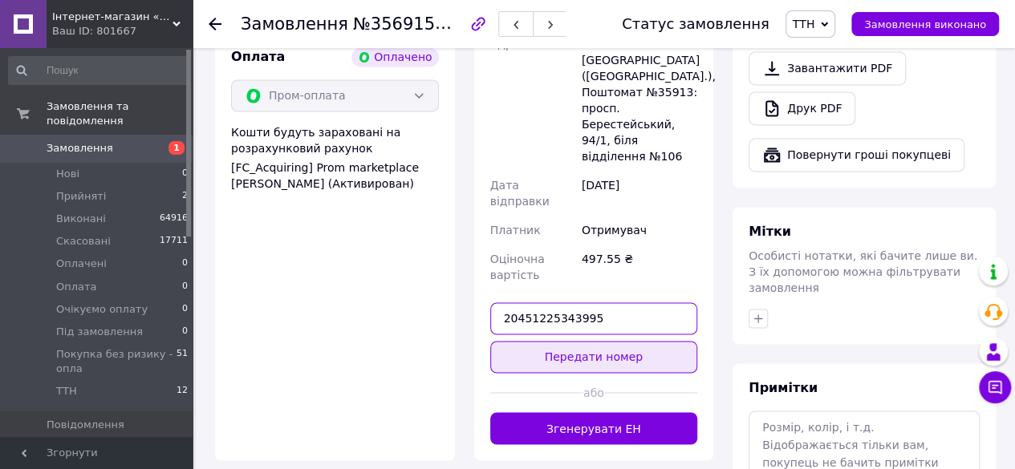
type input "20451225343995"
click at [563, 341] on button "Передати номер" at bounding box center [594, 357] width 208 height 32
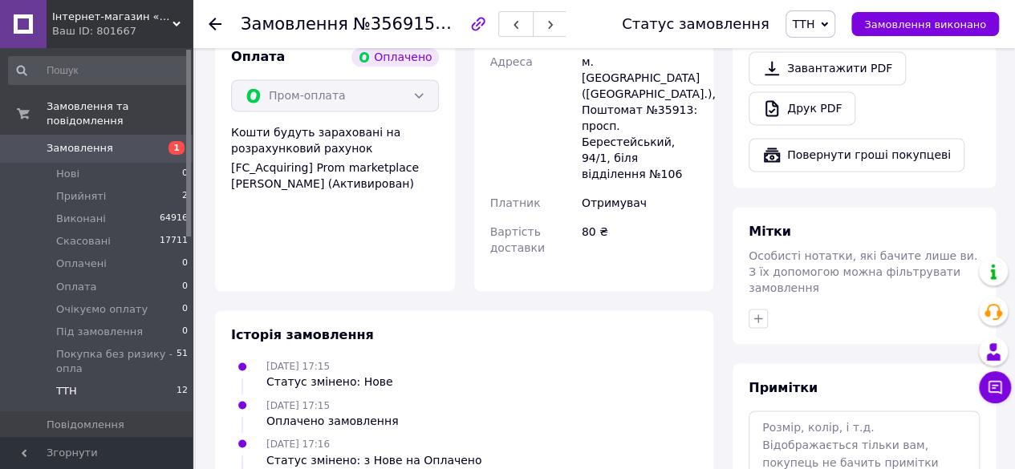
drag, startPoint x: 102, startPoint y: 379, endPoint x: 265, endPoint y: 18, distance: 396.0
click at [103, 380] on li "ТТН 12" at bounding box center [98, 395] width 197 height 30
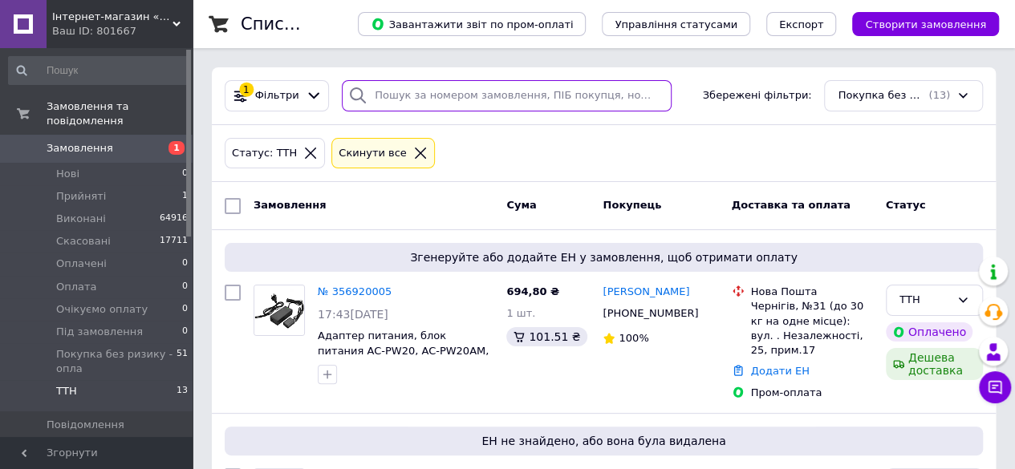
click at [388, 103] on input "search" at bounding box center [507, 95] width 330 height 31
paste input "0683053358"
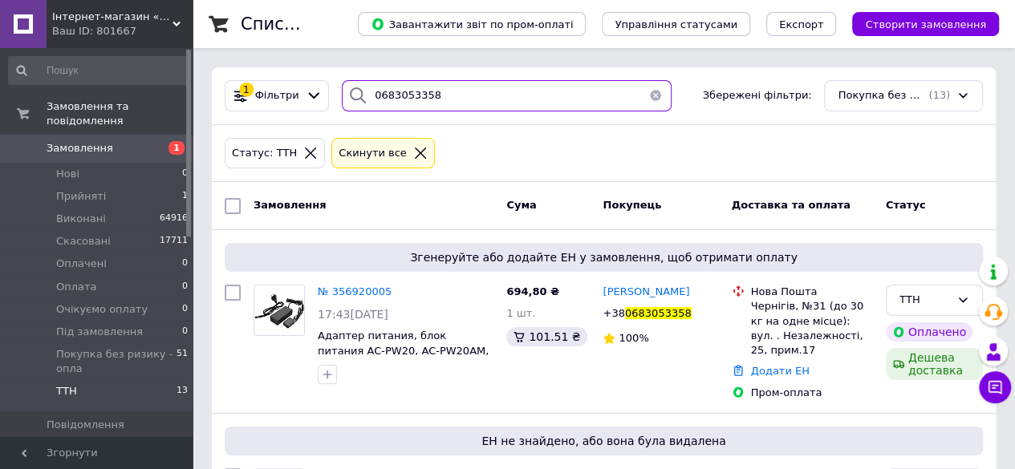
type input "0683053358"
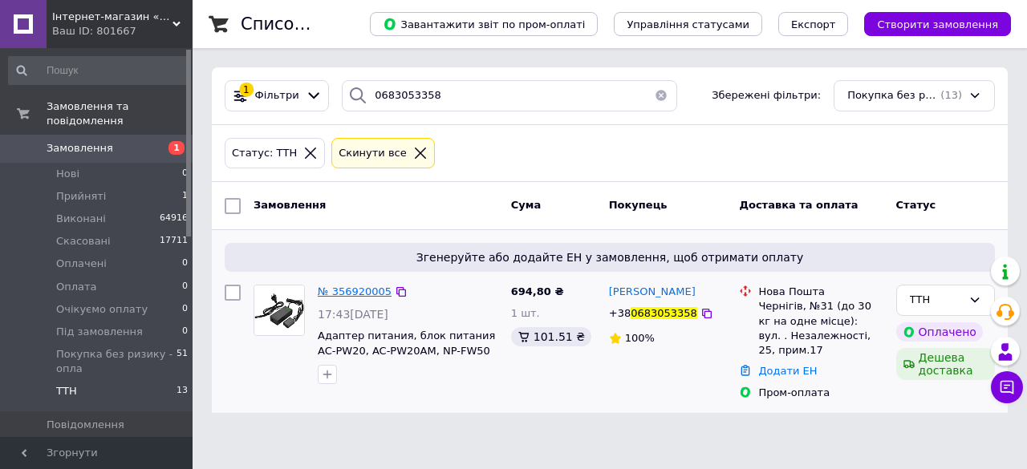
click at [363, 290] on span "№ 356920005" at bounding box center [355, 292] width 74 height 12
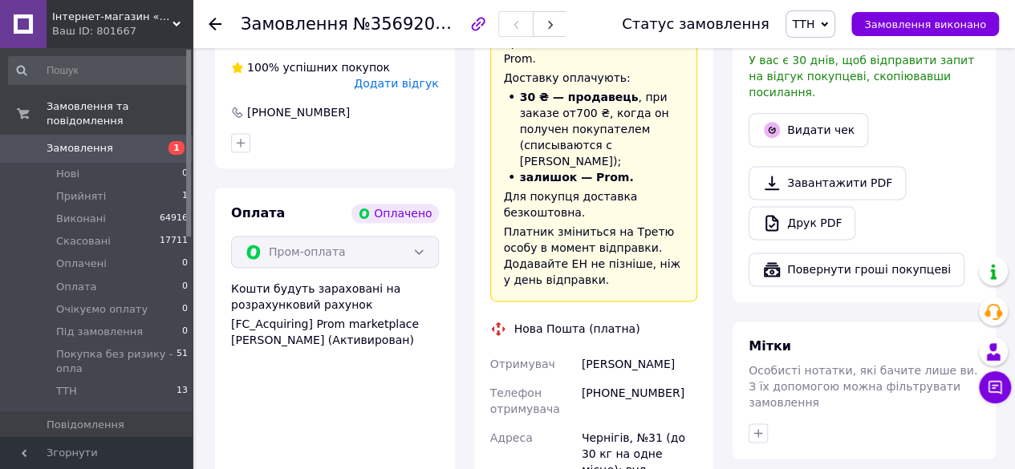
scroll to position [1123, 0]
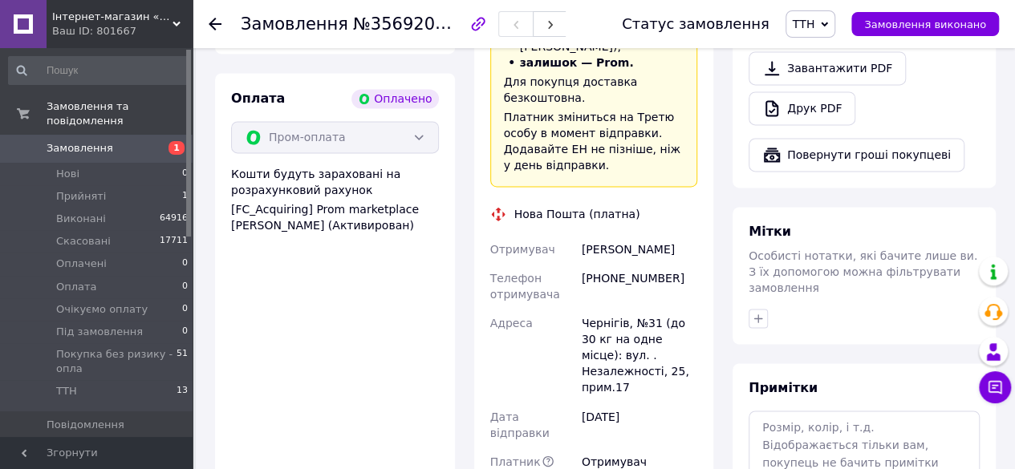
paste input "20451225344629"
type input "20451225344629"
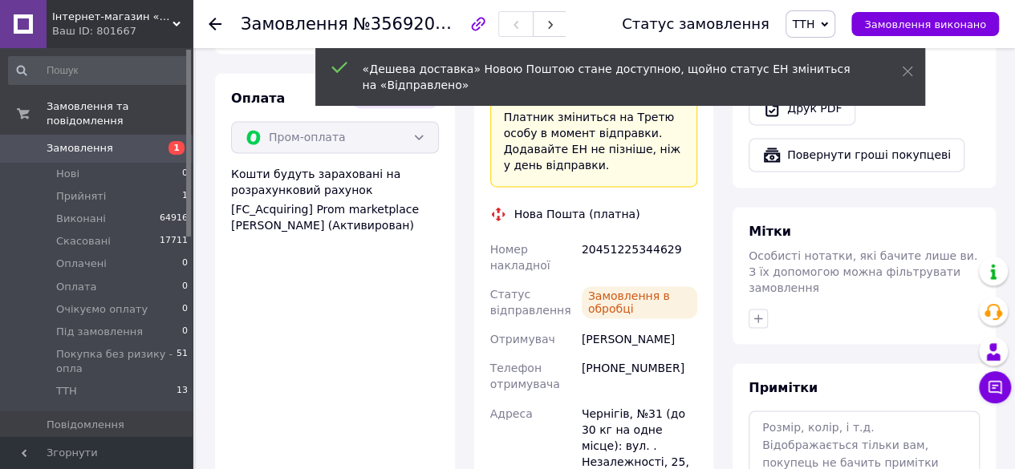
drag, startPoint x: 122, startPoint y: 379, endPoint x: 337, endPoint y: 116, distance: 339.8
click at [133, 380] on li "ТТН 13" at bounding box center [98, 395] width 197 height 30
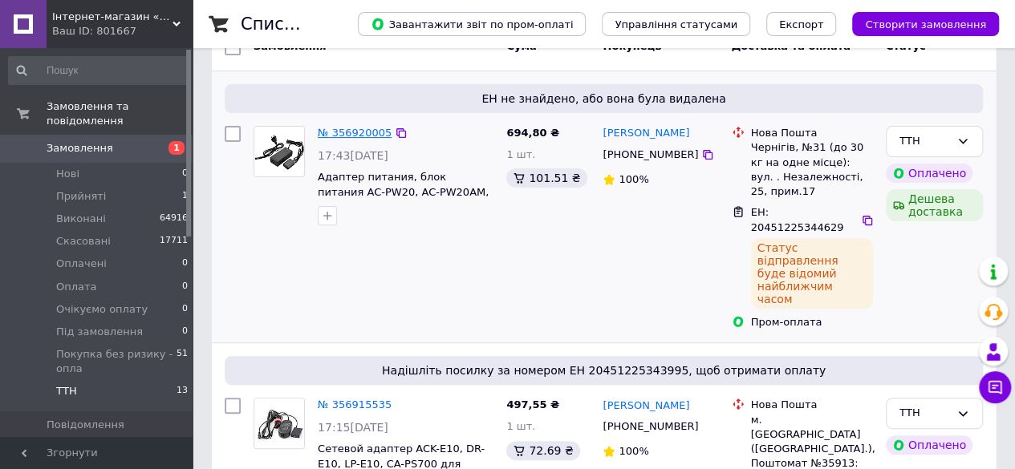
scroll to position [160, 0]
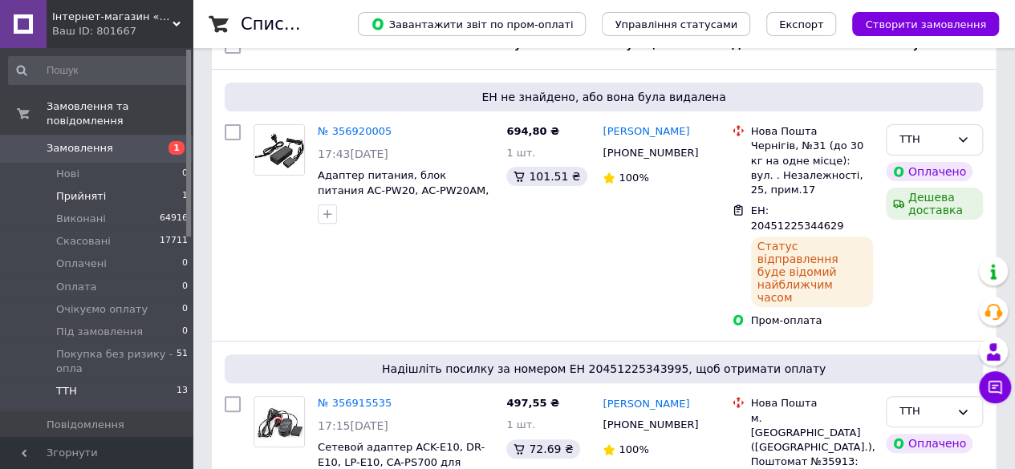
click at [91, 189] on span "Прийняті" at bounding box center [81, 196] width 50 height 14
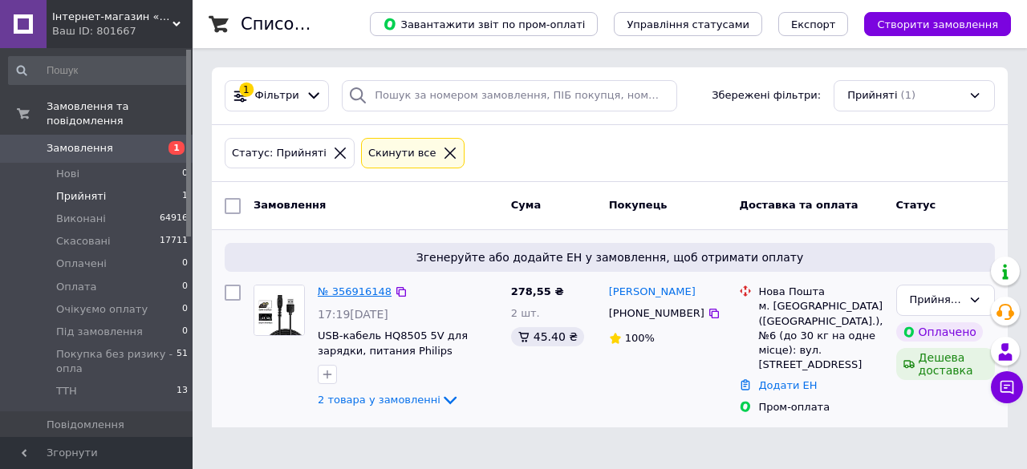
click at [350, 295] on link "№ 356916148" at bounding box center [355, 292] width 74 height 12
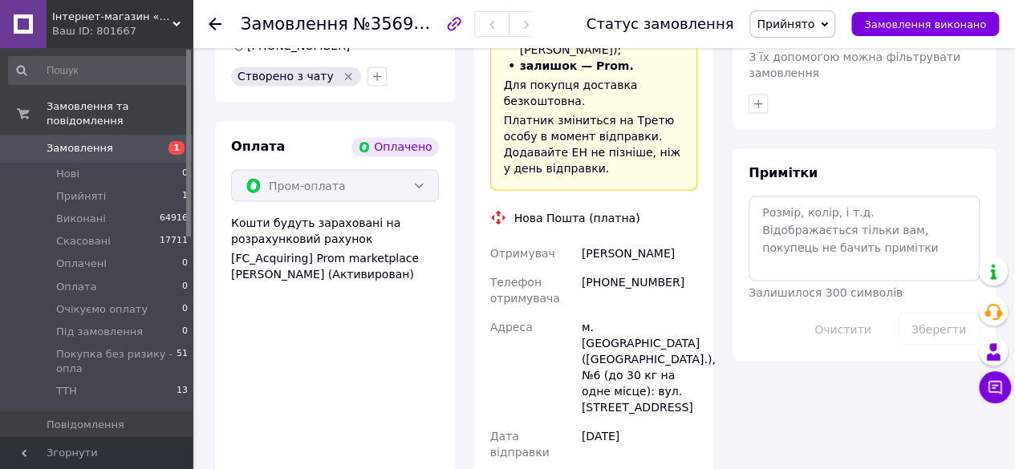
scroll to position [1364, 0]
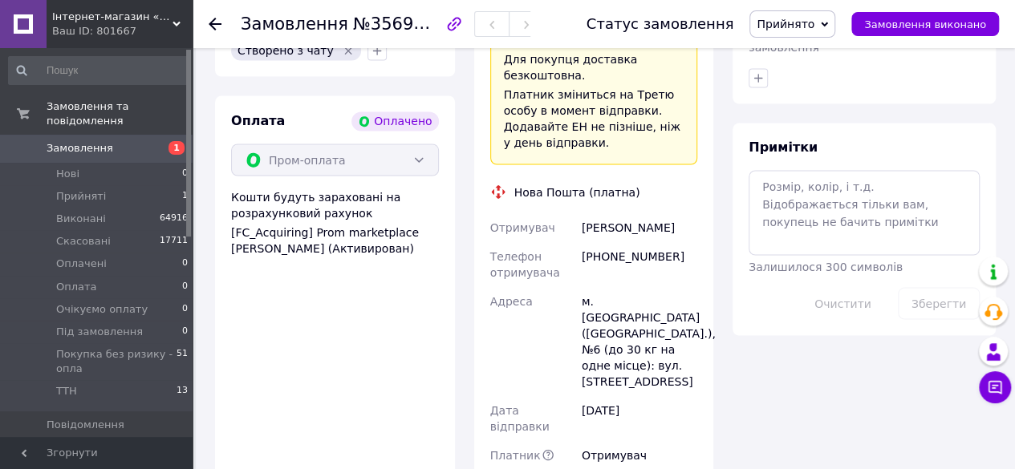
paste input "20451225346824"
type input "20451225346824"
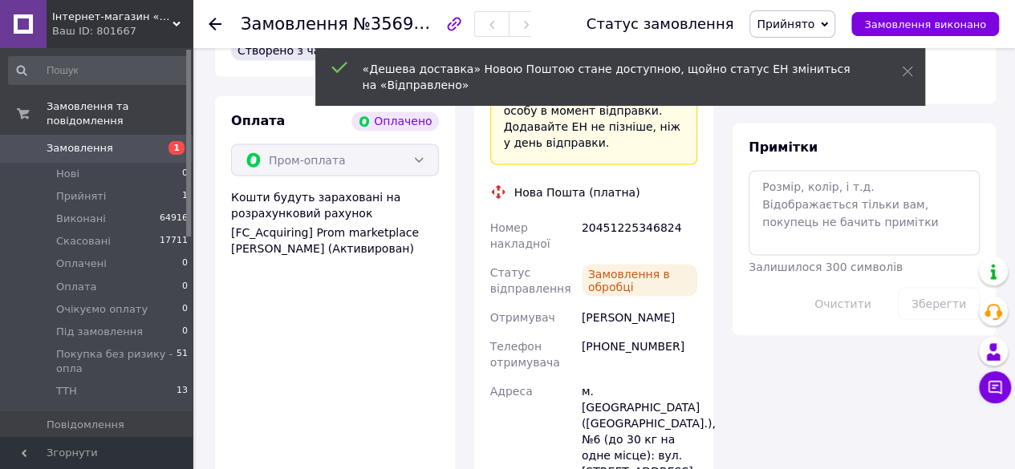
click at [122, 380] on li "ТТН 13" at bounding box center [98, 395] width 197 height 30
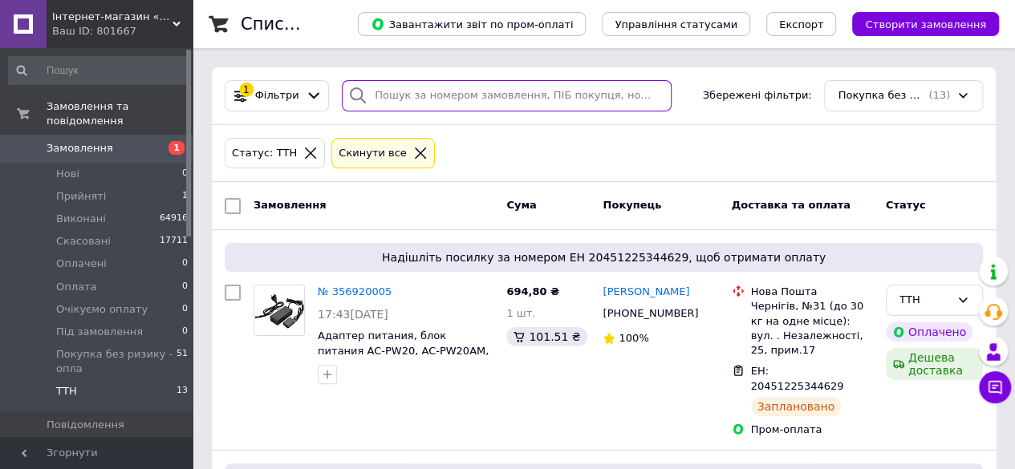
click at [396, 99] on input "search" at bounding box center [507, 95] width 330 height 31
paste input "380688369041"
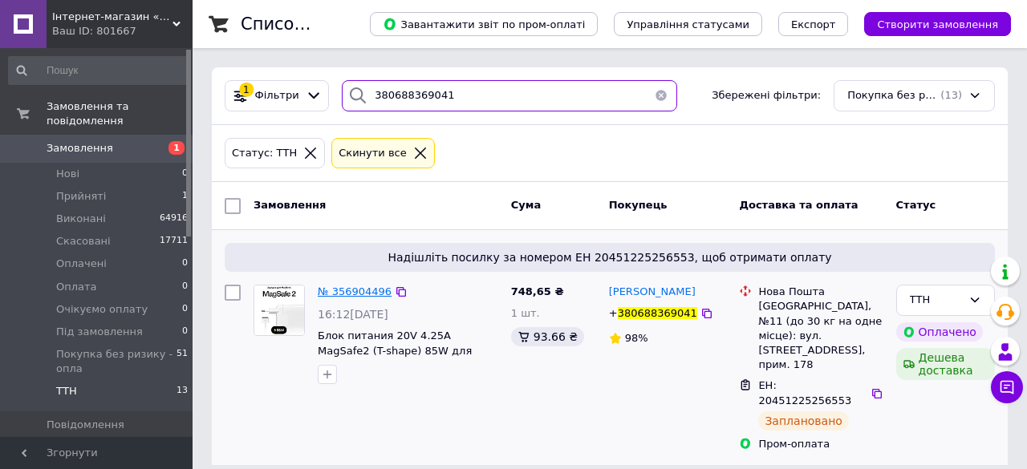
type input "380688369041"
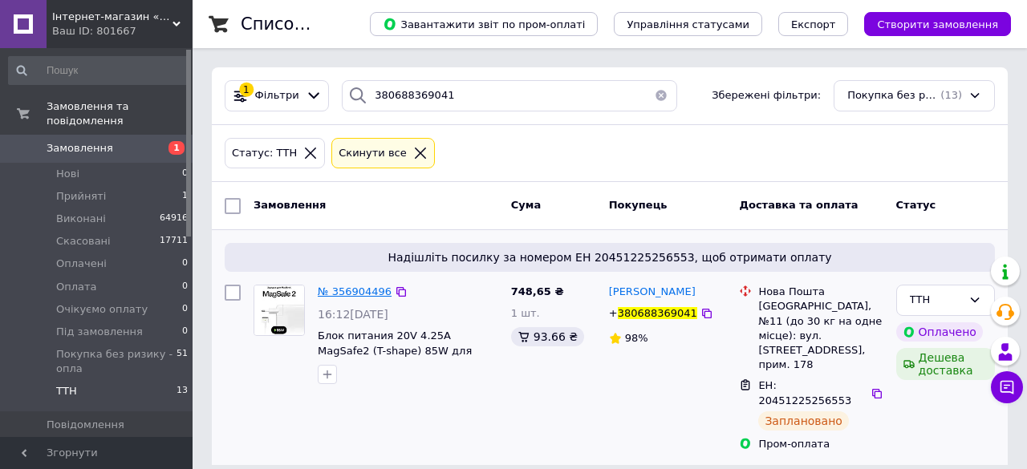
click at [358, 286] on span "№ 356904496" at bounding box center [355, 292] width 74 height 12
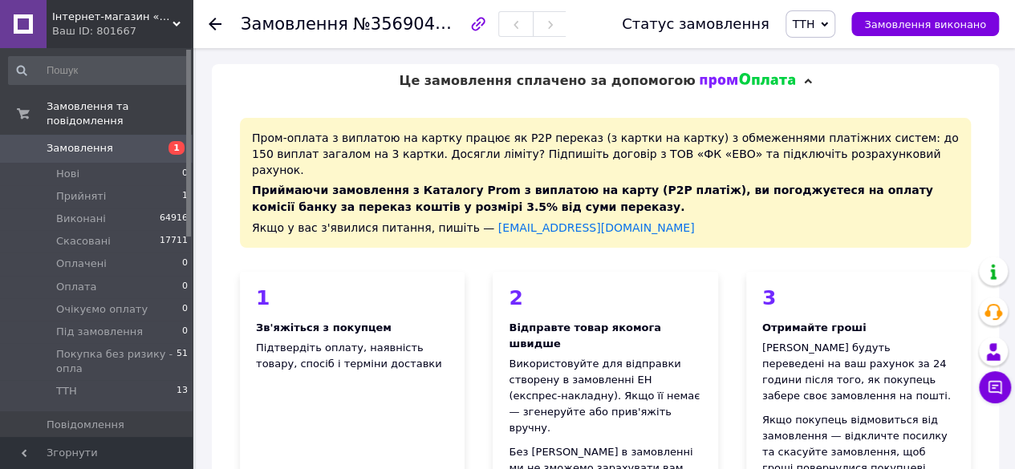
click at [386, 33] on span "№356904496" at bounding box center [410, 24] width 114 height 20
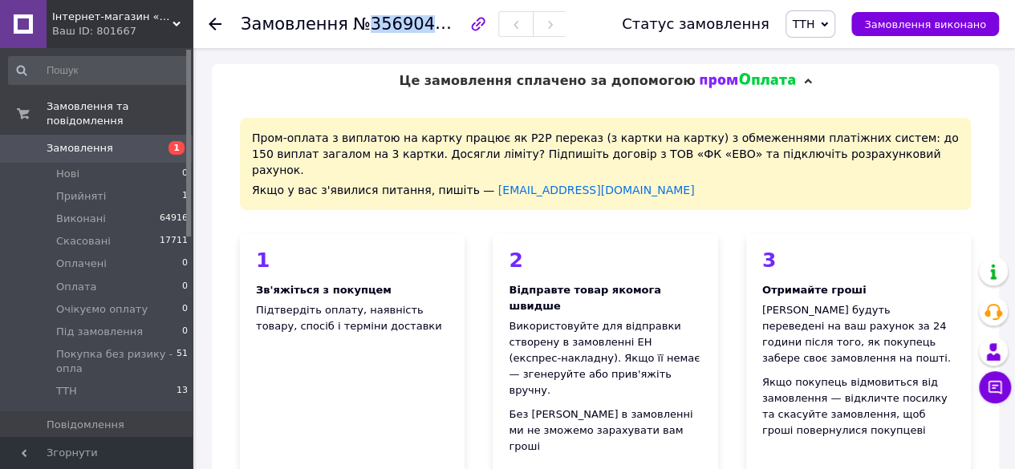
click at [386, 33] on span "№356904496" at bounding box center [410, 24] width 114 height 20
copy span "356904496"
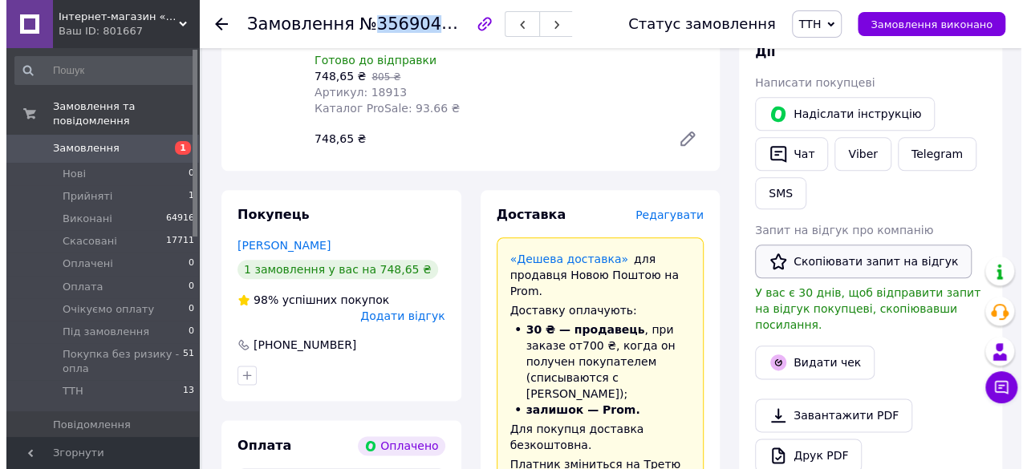
scroll to position [802, 0]
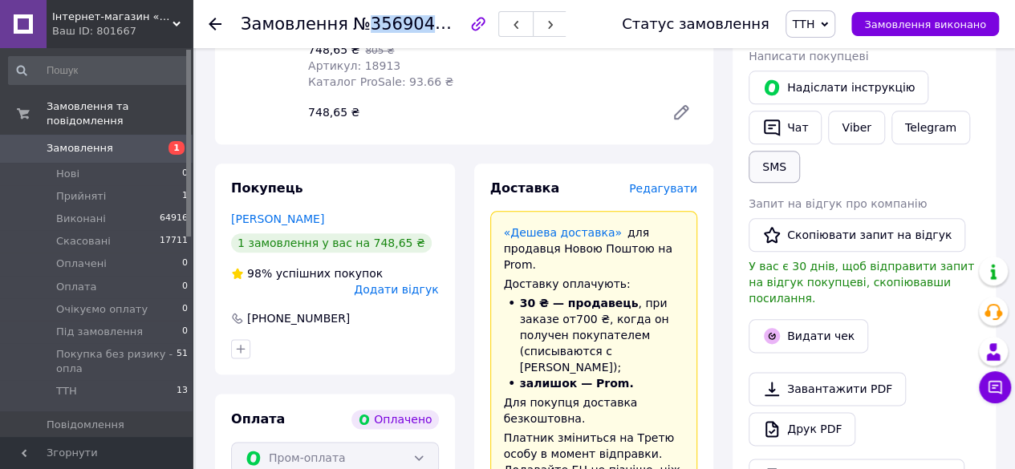
click at [777, 151] on button "SMS" at bounding box center [773, 167] width 51 height 32
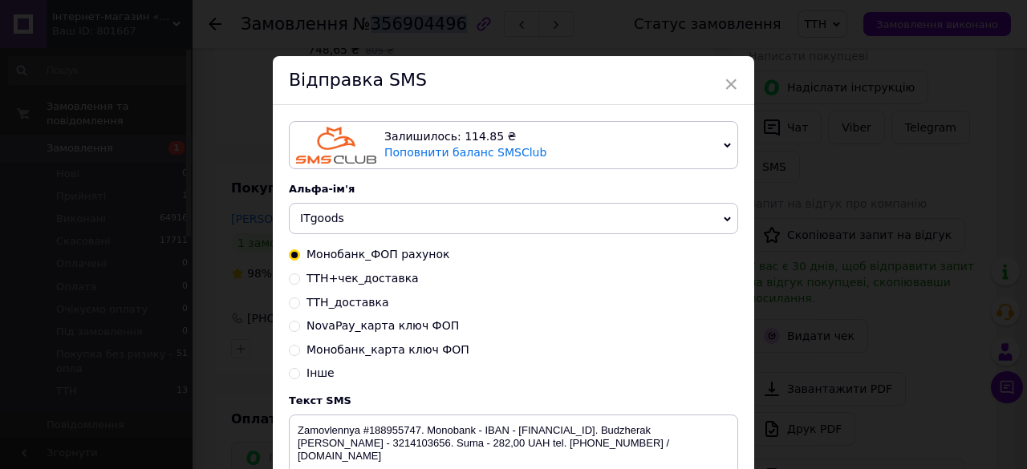
click at [348, 299] on span "ТТН_доставка" at bounding box center [347, 302] width 83 height 13
click at [300, 299] on input "ТТН_доставка" at bounding box center [294, 301] width 11 height 11
radio input "true"
radio input "false"
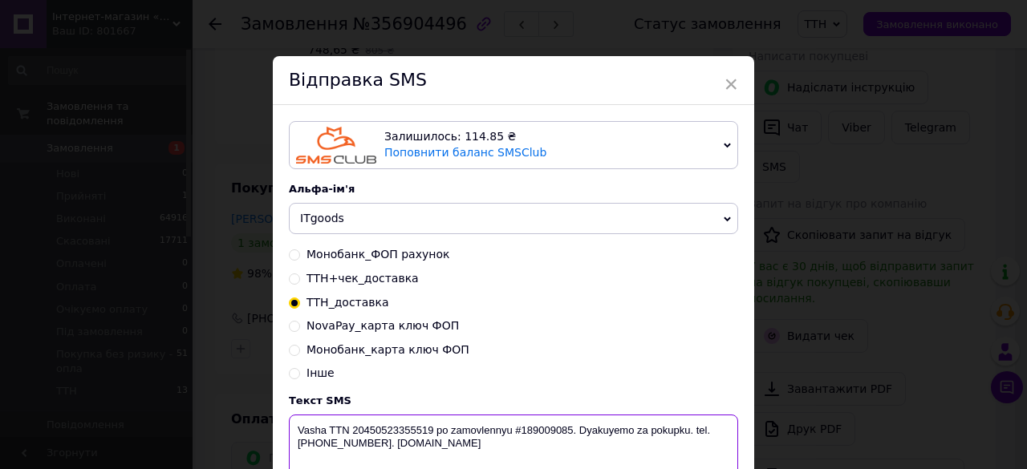
click at [539, 432] on textarea "Vasha TTN 20450523355519 po zamovlennyu #189009085. Dyakuyemo za pokupku. tel. …" at bounding box center [513, 456] width 449 height 83
click at [540, 432] on textarea "Vasha TTN 20450523355519 po zamovlennyu #189009085. Dyakuyemo za pokupku. tel. …" at bounding box center [513, 456] width 449 height 83
paste textarea "356904496"
click at [406, 432] on textarea "Vasha TTN 20450523355519 po zamovlennyu #356904496. Dyakuyemo za pokupku. tel. …" at bounding box center [513, 456] width 449 height 83
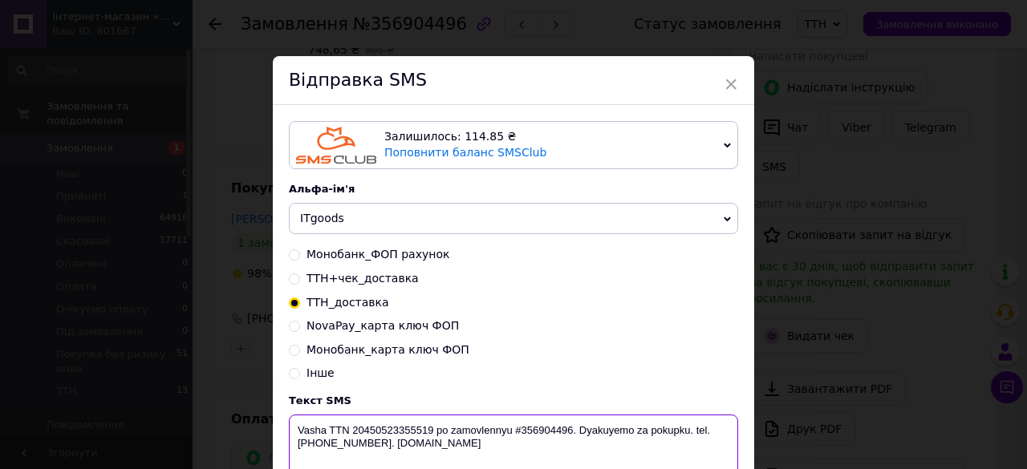
paste textarea "1225256553"
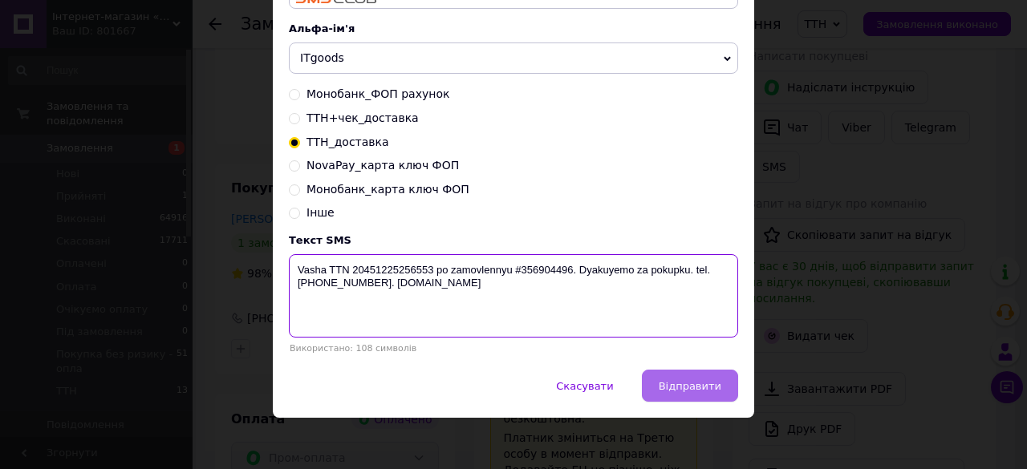
scroll to position [167, 0]
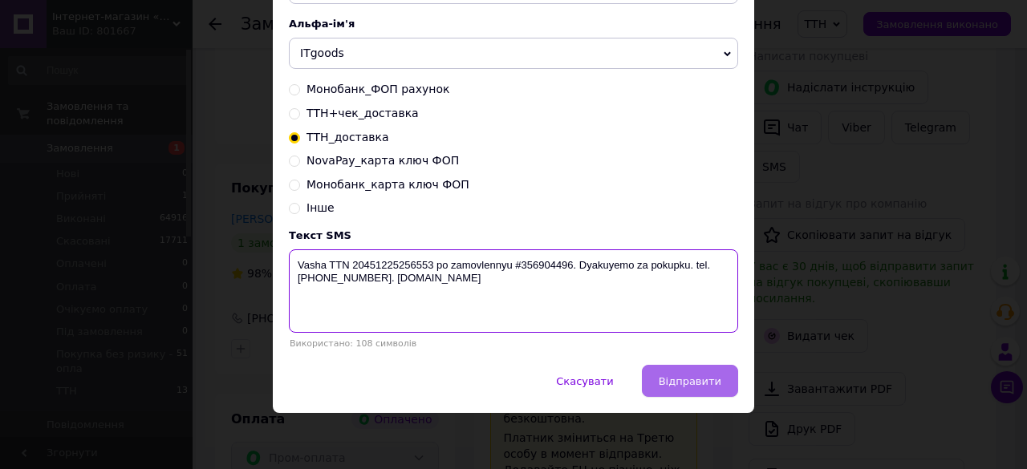
type textarea "Vasha TTN 20451225256553 po zamovlennyu #356904496. Dyakuyemo za pokupku. tel. …"
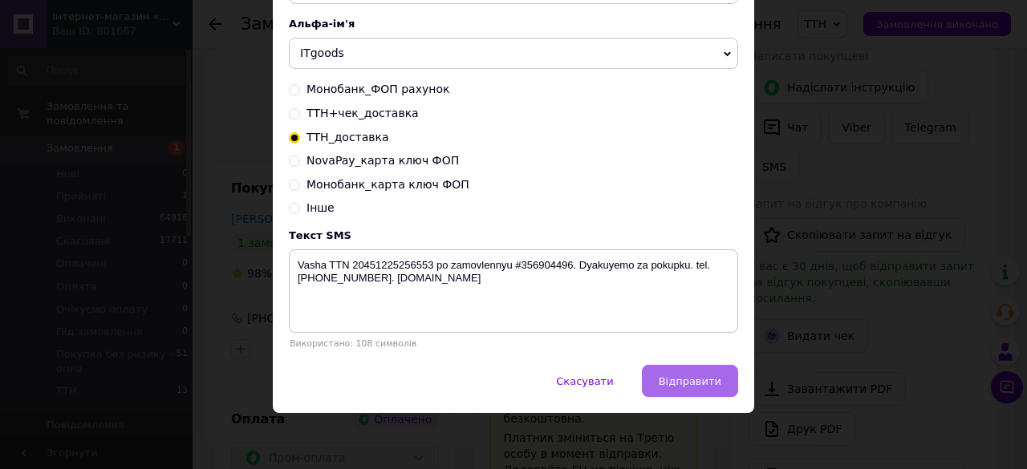
click at [684, 381] on span "Відправити" at bounding box center [690, 381] width 63 height 12
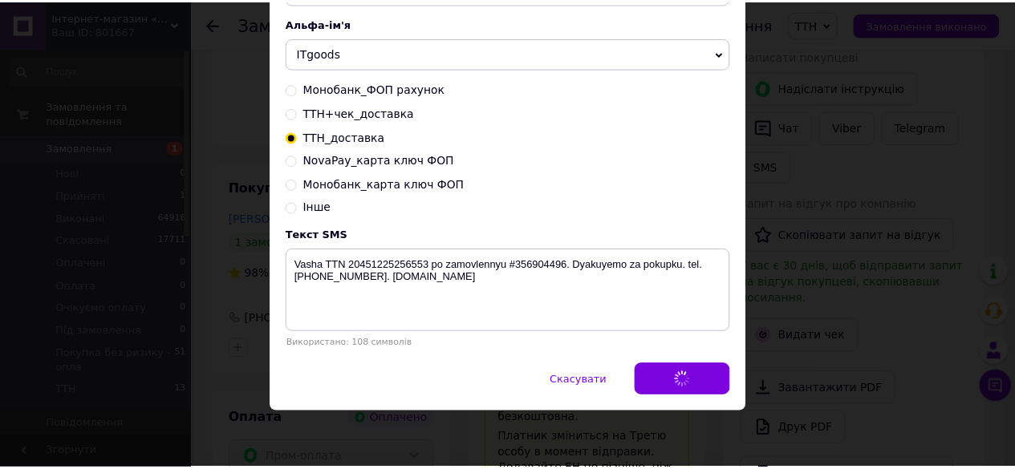
scroll to position [0, 0]
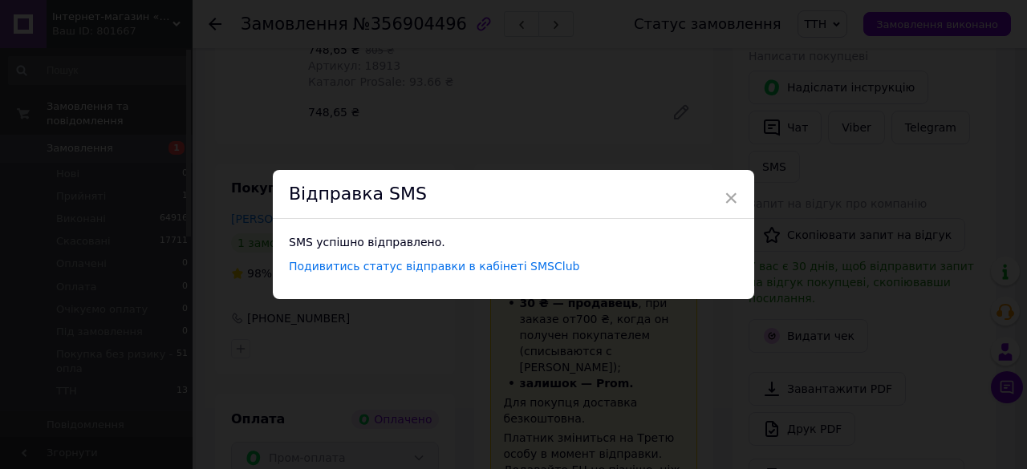
click at [727, 195] on span "×" at bounding box center [731, 198] width 14 height 27
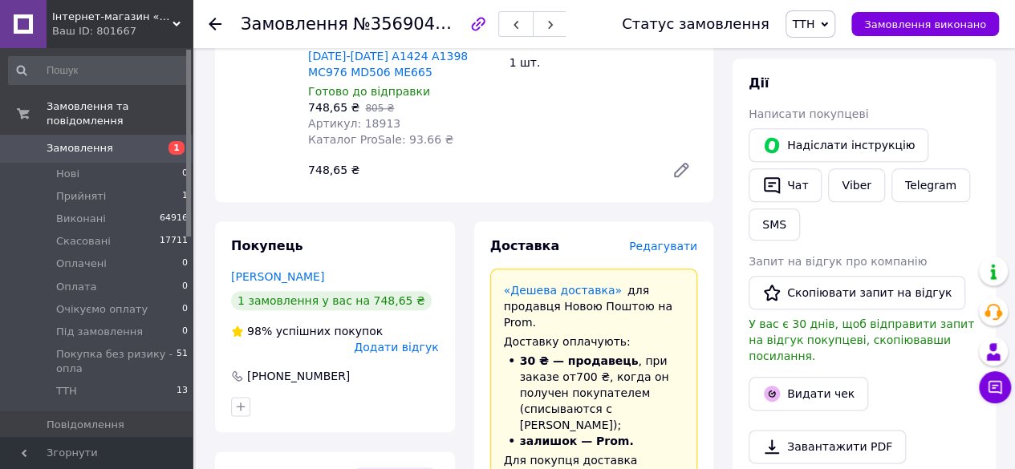
scroll to position [722, 0]
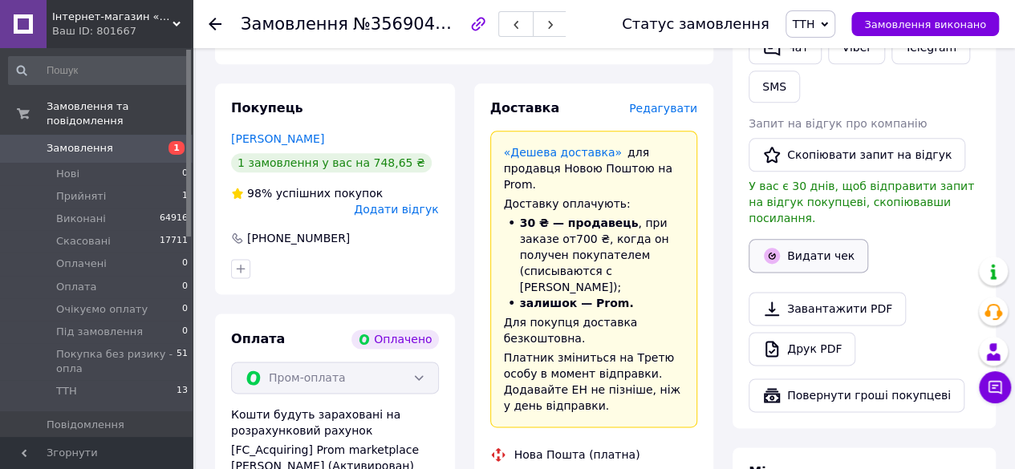
click at [826, 239] on button "Видати чек" at bounding box center [808, 256] width 120 height 34
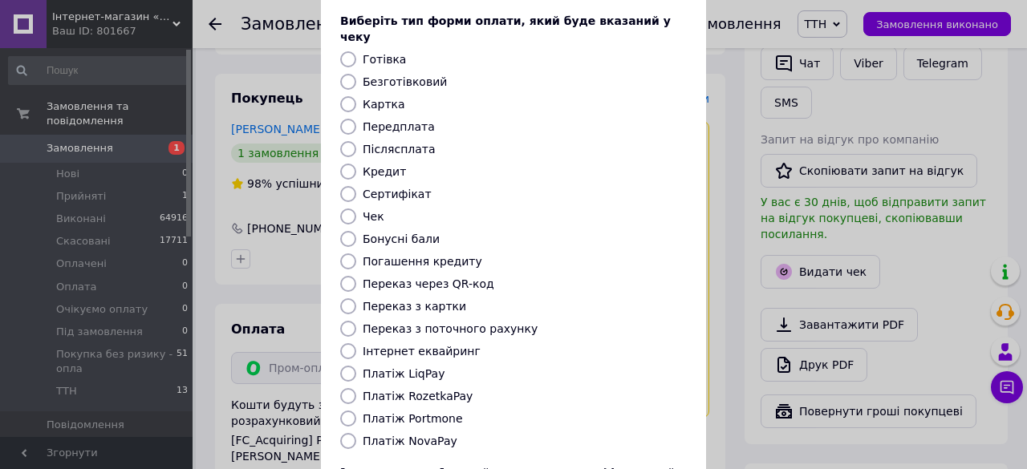
scroll to position [218, 0]
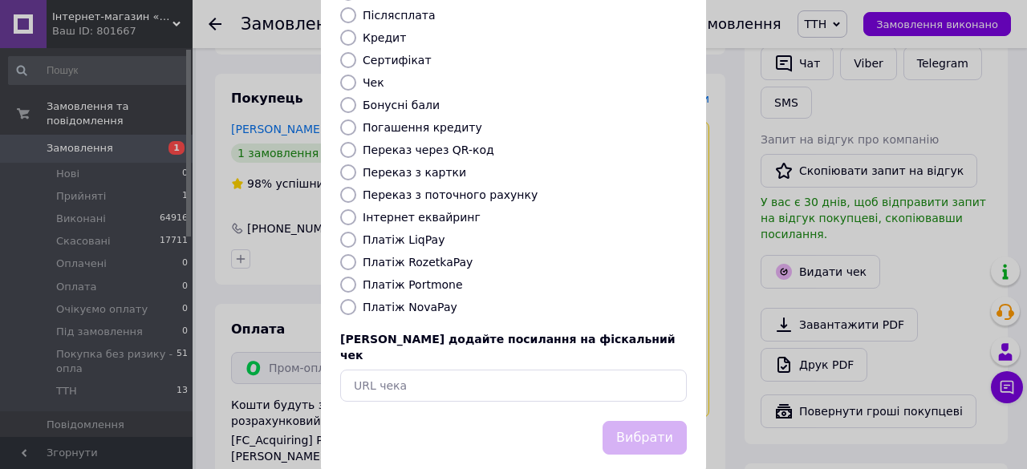
click at [432, 235] on div "Виберіть тип форми оплати, який буде вказаний у чеку Готівка Безготівковий Карт…" at bounding box center [513, 141] width 385 height 562
click at [433, 256] on label "Платіж RozetkaPay" at bounding box center [418, 262] width 110 height 13
click at [356, 254] on input "Платіж RozetkaPay" at bounding box center [348, 262] width 16 height 16
radio input "true"
click at [658, 421] on button "Вибрати" at bounding box center [644, 438] width 84 height 34
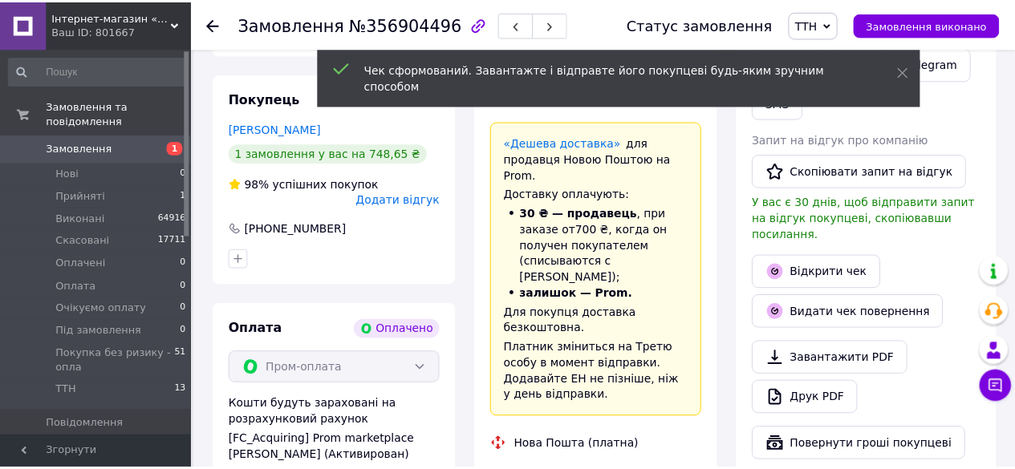
scroll to position [882, 0]
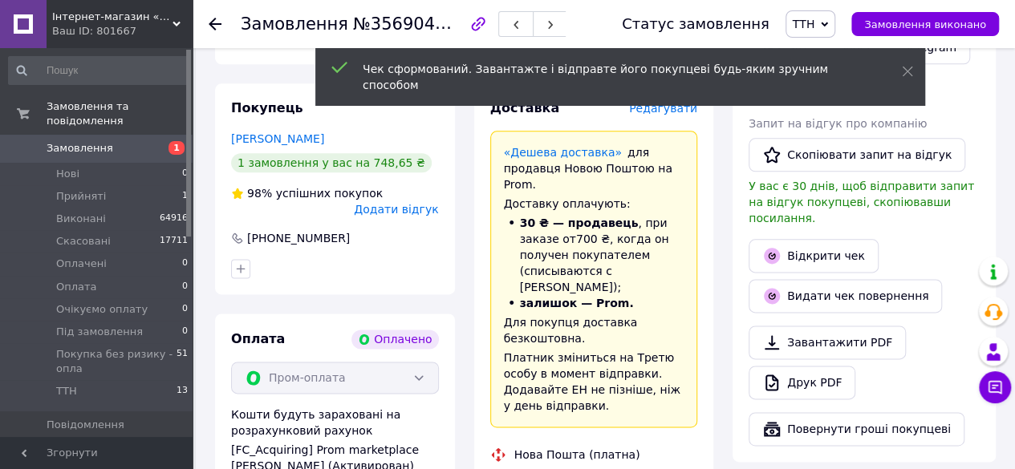
click at [833, 11] on span "ТТН" at bounding box center [810, 23] width 51 height 27
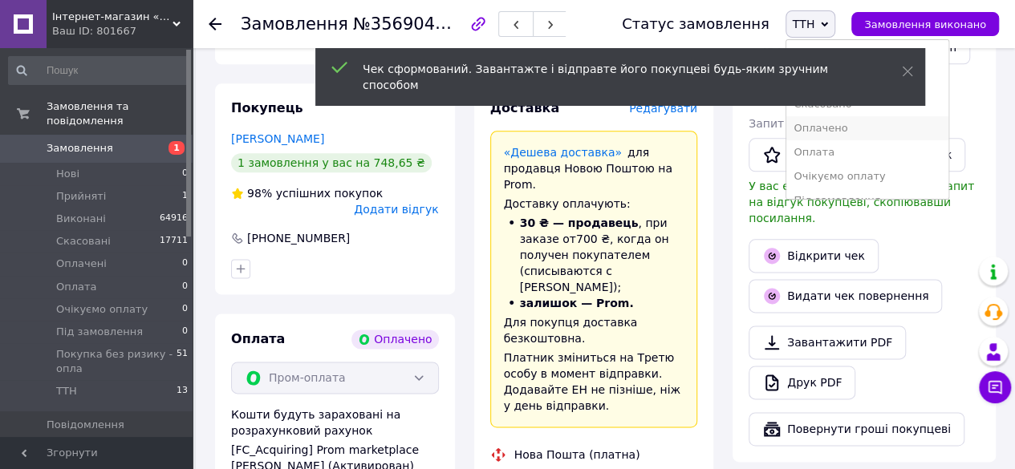
scroll to position [41, 0]
click at [848, 181] on li "Покупка без ризику - опла" at bounding box center [867, 184] width 162 height 24
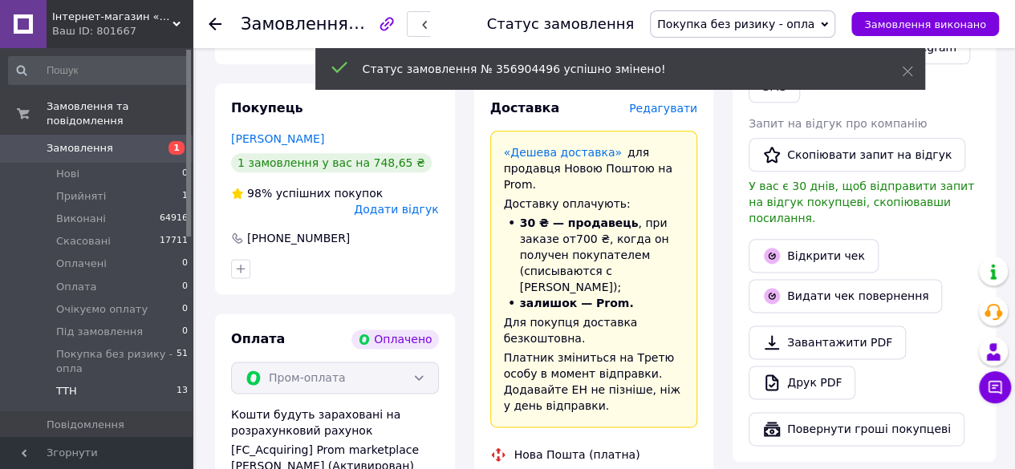
click at [108, 381] on li "ТТН 13" at bounding box center [98, 395] width 197 height 30
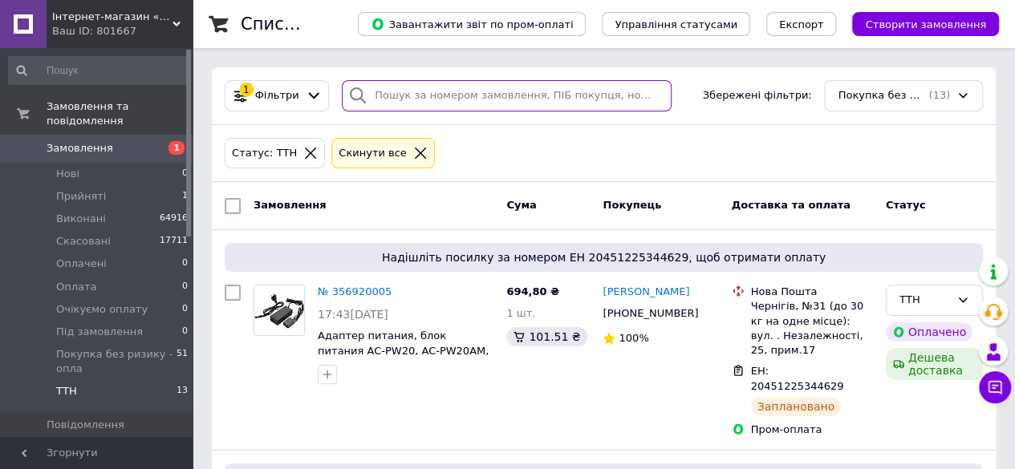
click at [414, 94] on input "search" at bounding box center [507, 95] width 330 height 31
paste input "380661016605"
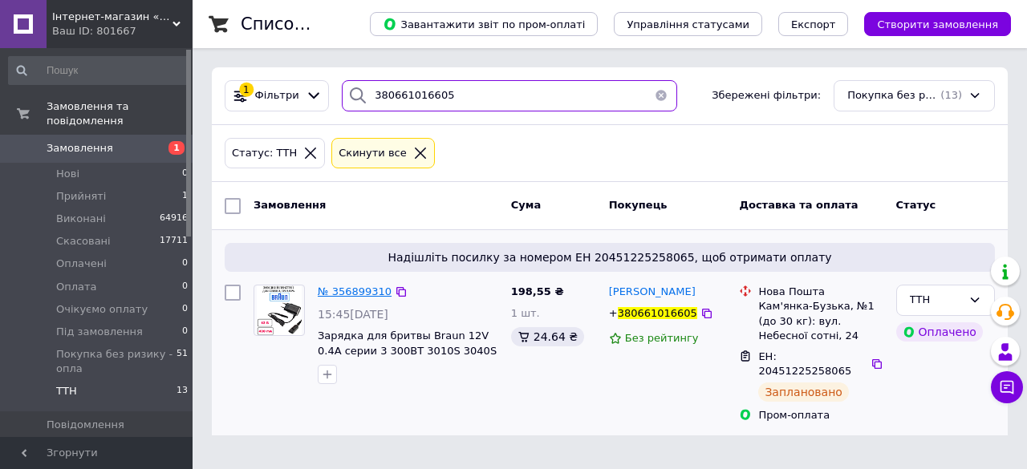
type input "380661016605"
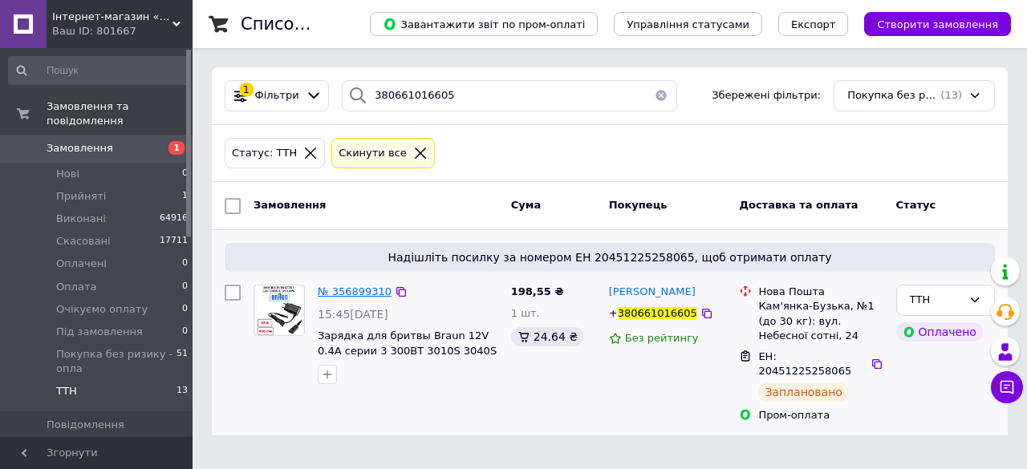
click at [352, 293] on span "№ 356899310" at bounding box center [355, 292] width 74 height 12
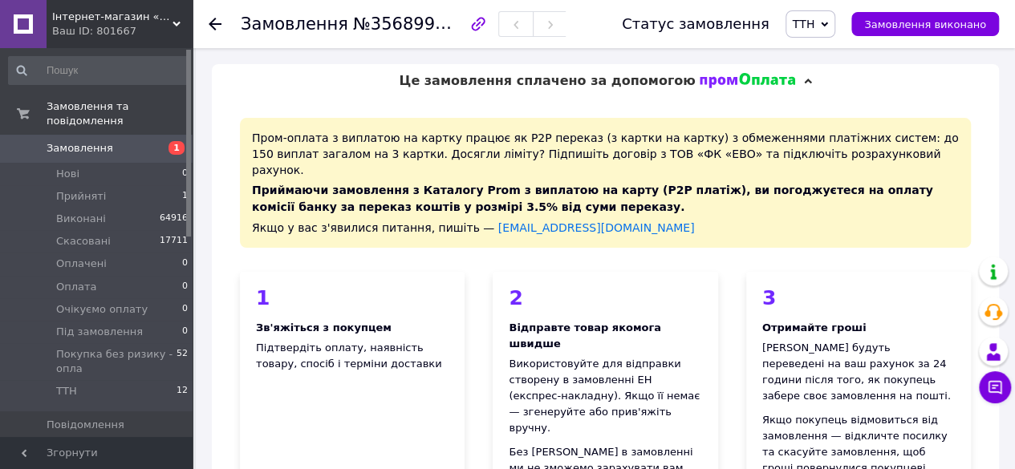
click at [386, 25] on span "№356899310" at bounding box center [410, 24] width 114 height 20
copy span "356899310"
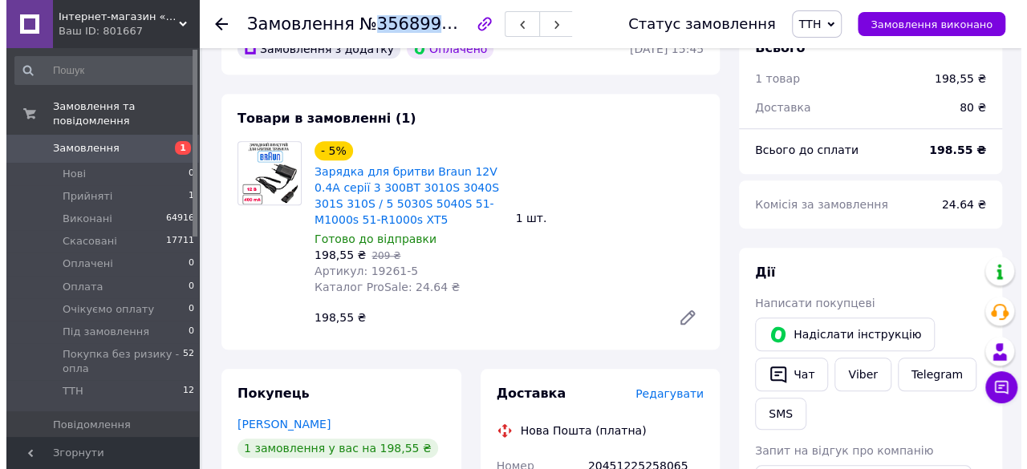
scroll to position [562, 0]
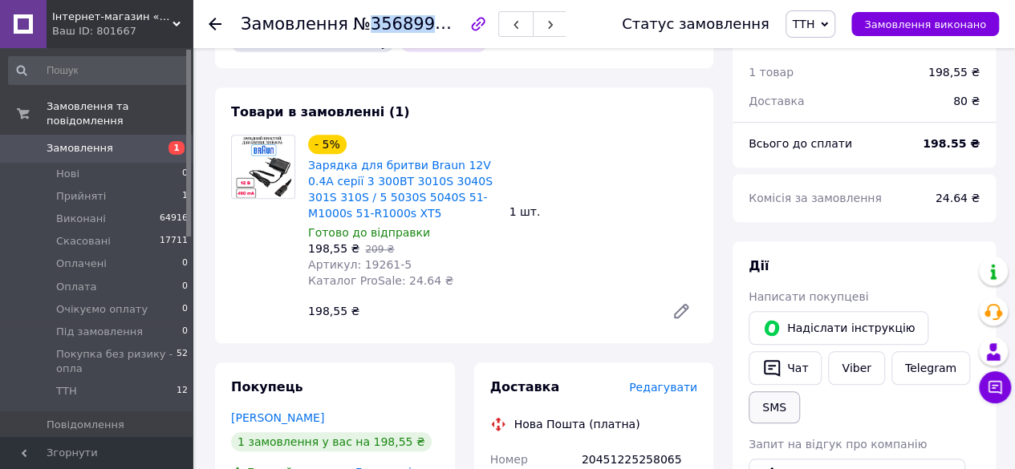
click at [775, 391] on button "SMS" at bounding box center [773, 407] width 51 height 32
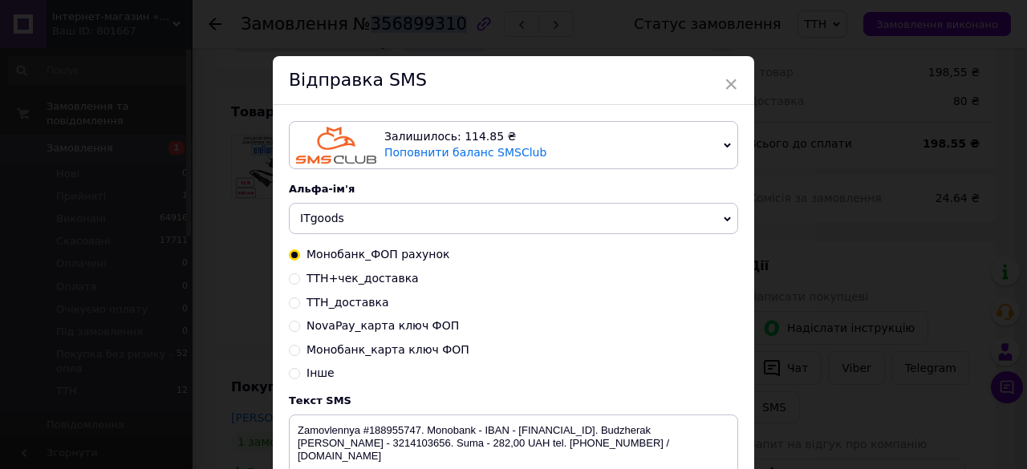
click at [336, 304] on span "ТТН_доставка" at bounding box center [347, 302] width 83 height 13
click at [300, 304] on input "ТТН_доставка" at bounding box center [294, 301] width 11 height 11
radio input "true"
radio input "false"
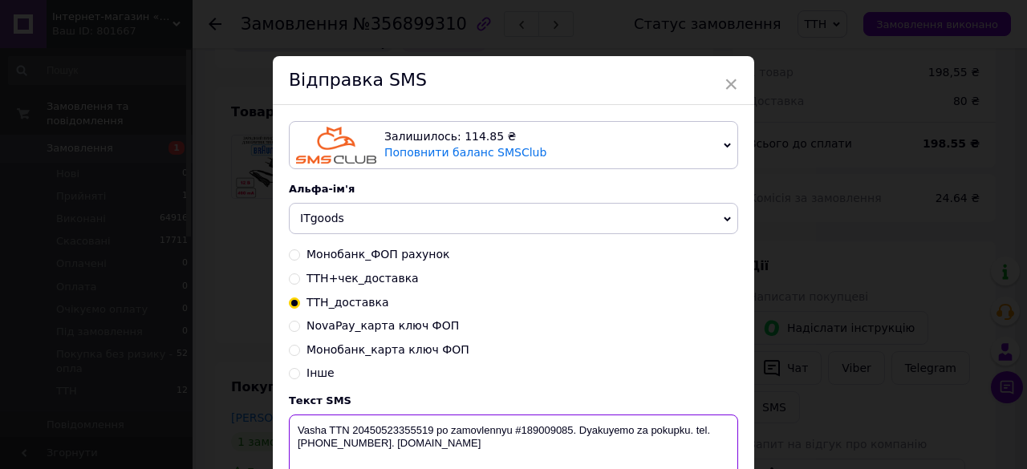
click at [551, 435] on textarea "Vasha TTN 20450523355519 po zamovlennyu #189009085. Dyakuyemo za pokupku. tel. …" at bounding box center [513, 456] width 449 height 83
paste textarea "356899310"
click at [404, 432] on textarea "Vasha TTN 20450523355519 po zamovlennyu #356899310. Dyakuyemo za pokupku. tel. …" at bounding box center [513, 456] width 449 height 83
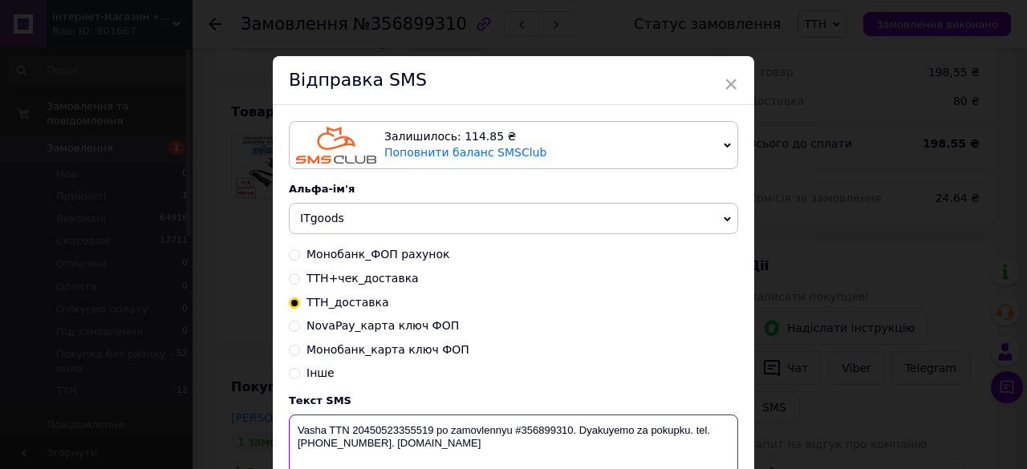
paste textarea "1225258065"
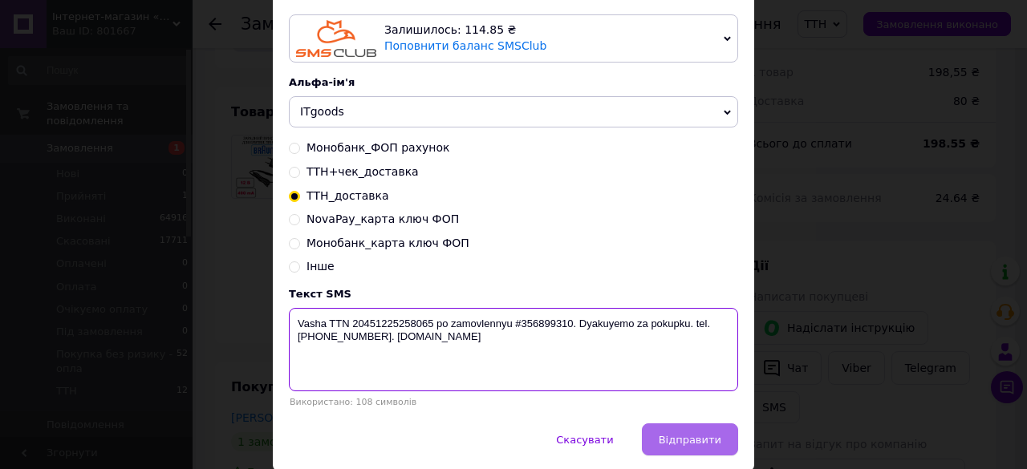
scroll to position [167, 0]
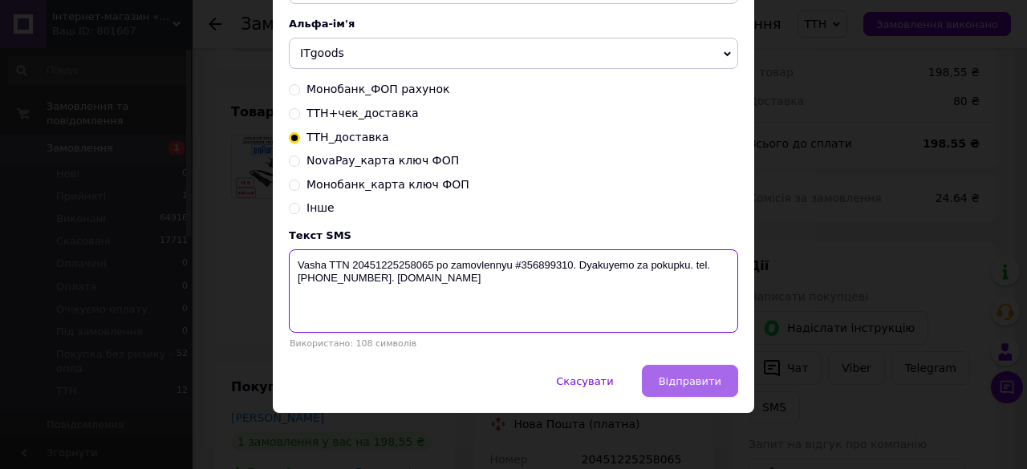
type textarea "Vasha TTN 20451225258065 po zamovlennyu #356899310. Dyakuyemo za pokupku. tel. …"
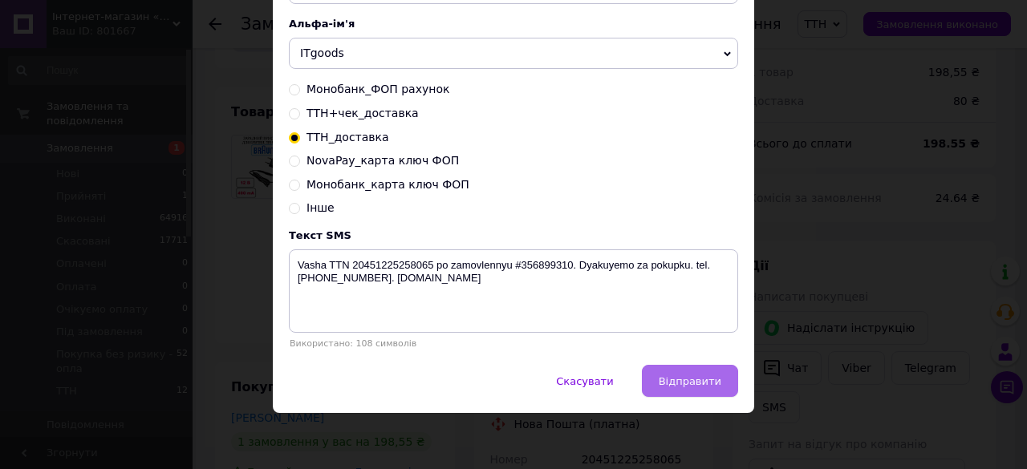
click at [700, 378] on span "Відправити" at bounding box center [690, 381] width 63 height 12
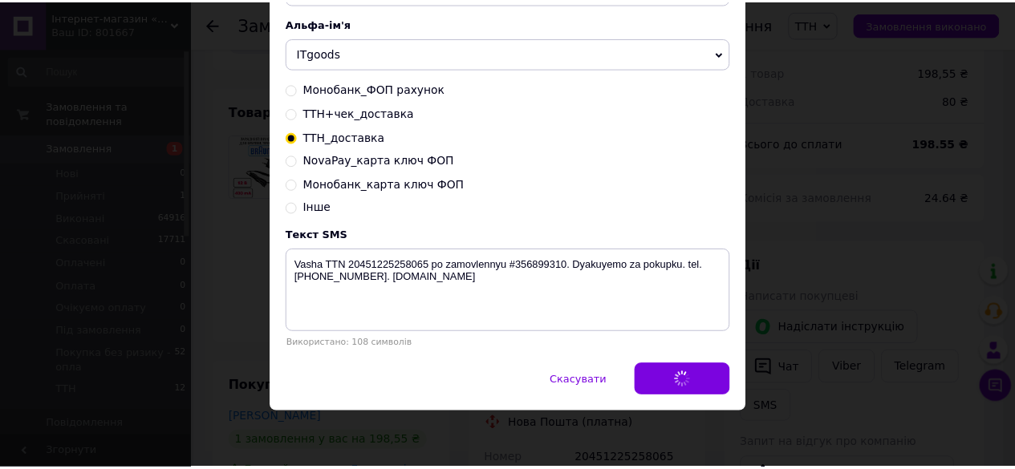
scroll to position [0, 0]
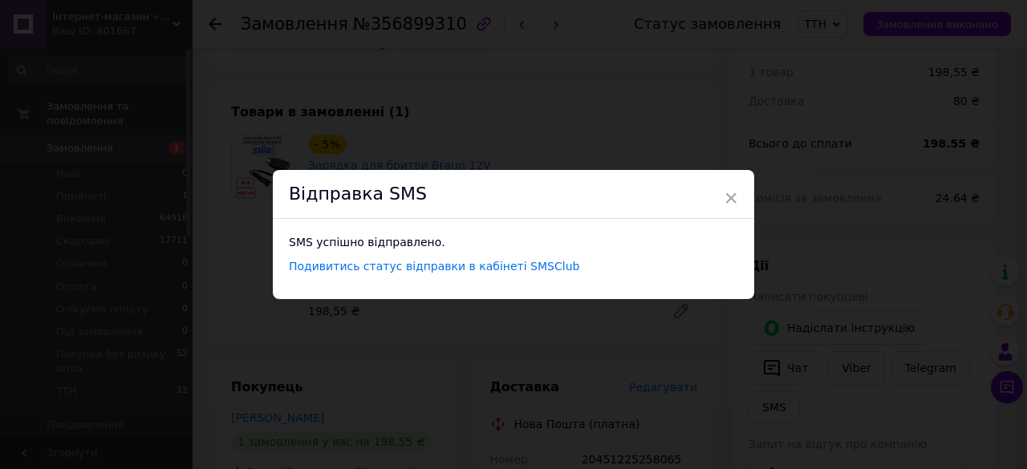
click at [733, 192] on span "×" at bounding box center [731, 198] width 14 height 27
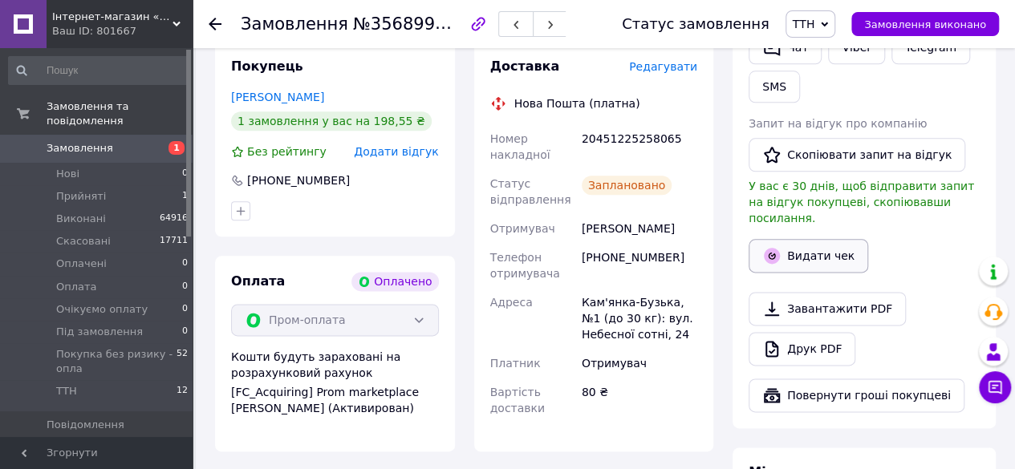
click at [834, 239] on button "Видати чек" at bounding box center [808, 256] width 120 height 34
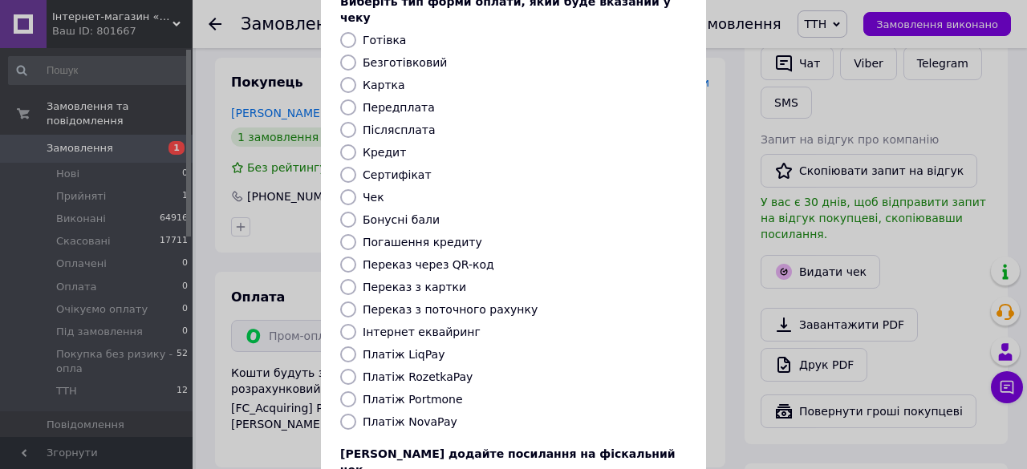
scroll to position [218, 0]
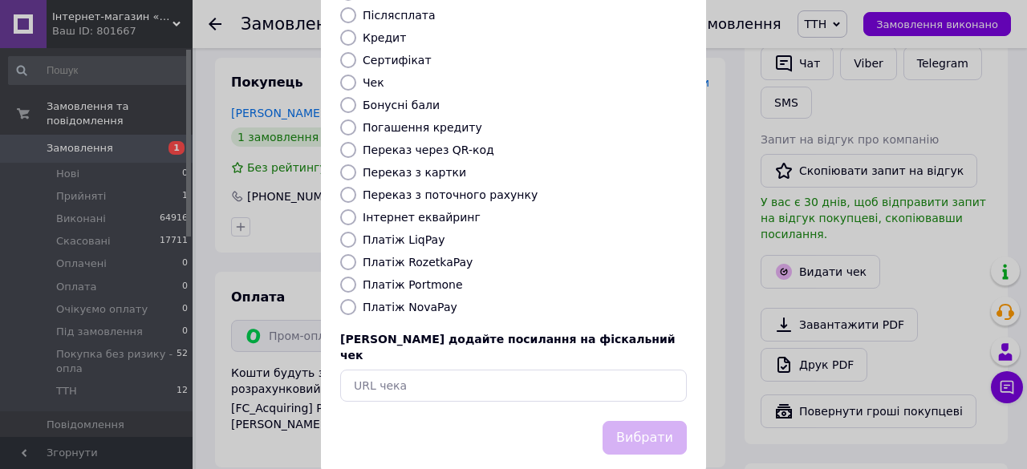
click at [430, 256] on label "Платіж RozetkaPay" at bounding box center [418, 262] width 110 height 13
click at [356, 254] on input "Платіж RozetkaPay" at bounding box center [348, 262] width 16 height 16
radio input "true"
click at [626, 421] on button "Вибрати" at bounding box center [644, 438] width 84 height 34
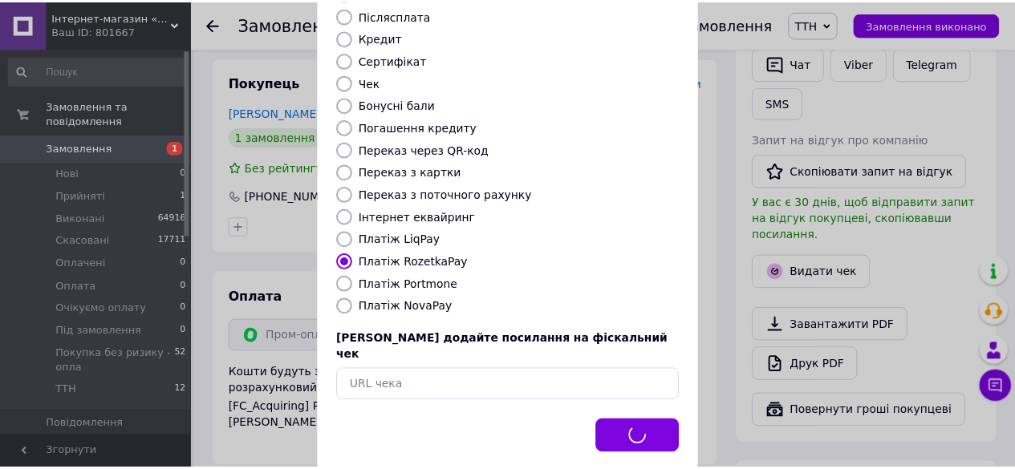
scroll to position [882, 0]
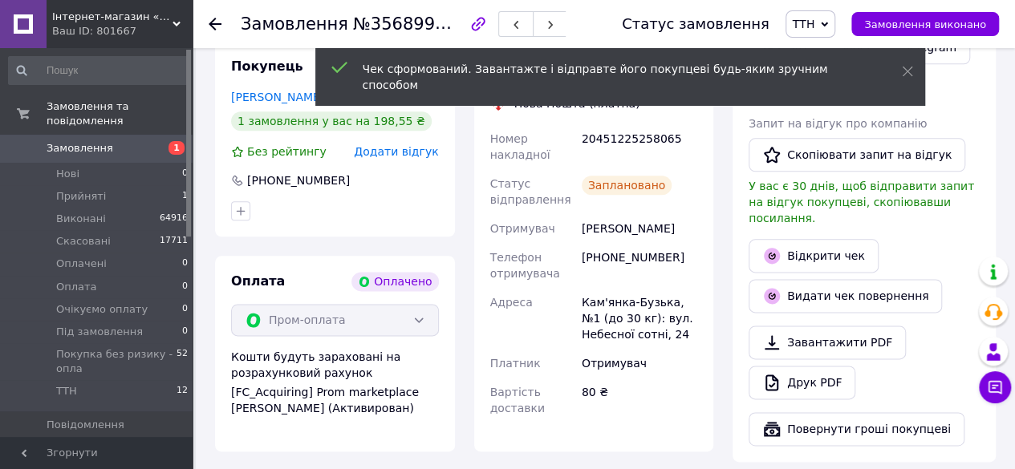
drag, startPoint x: 838, startPoint y: 24, endPoint x: 840, endPoint y: 36, distance: 12.3
click at [828, 24] on icon at bounding box center [824, 24] width 7 height 5
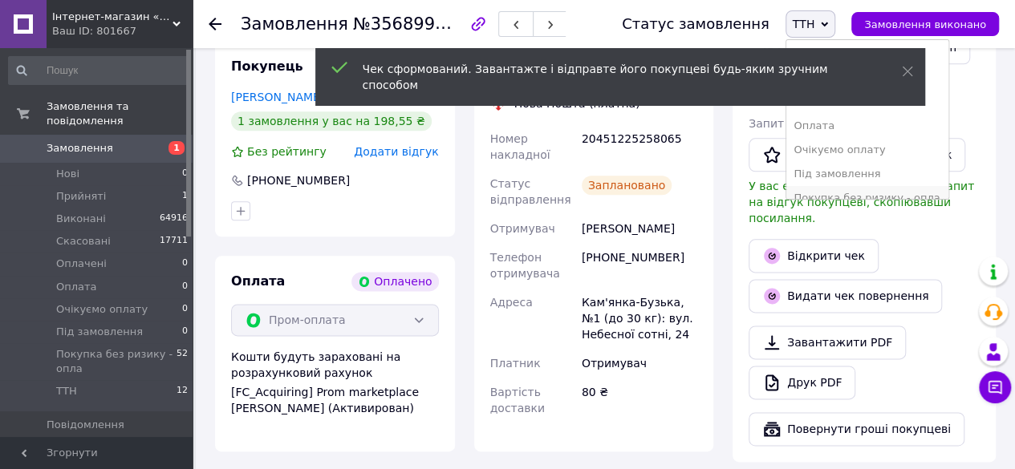
scroll to position [41, 0]
click at [842, 190] on li "Покупка без ризику - опла" at bounding box center [867, 184] width 162 height 24
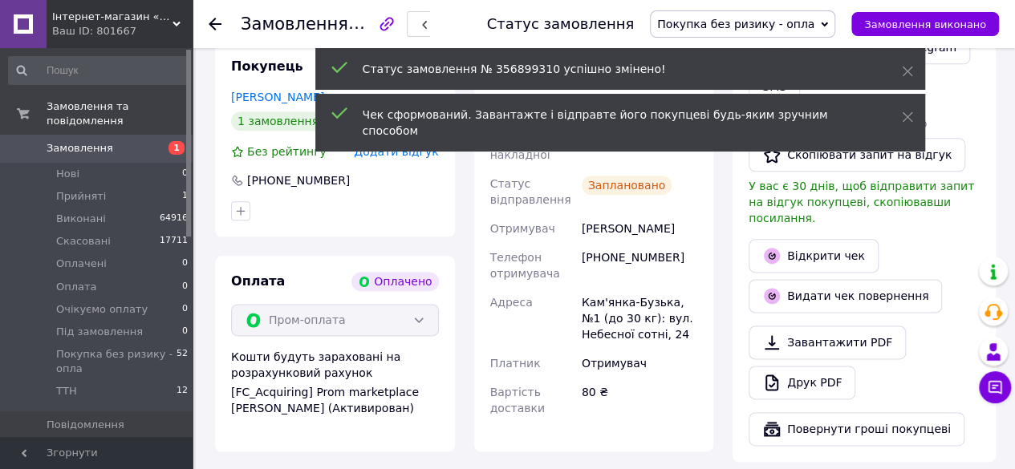
click at [108, 380] on li "ТТН 12" at bounding box center [98, 395] width 197 height 30
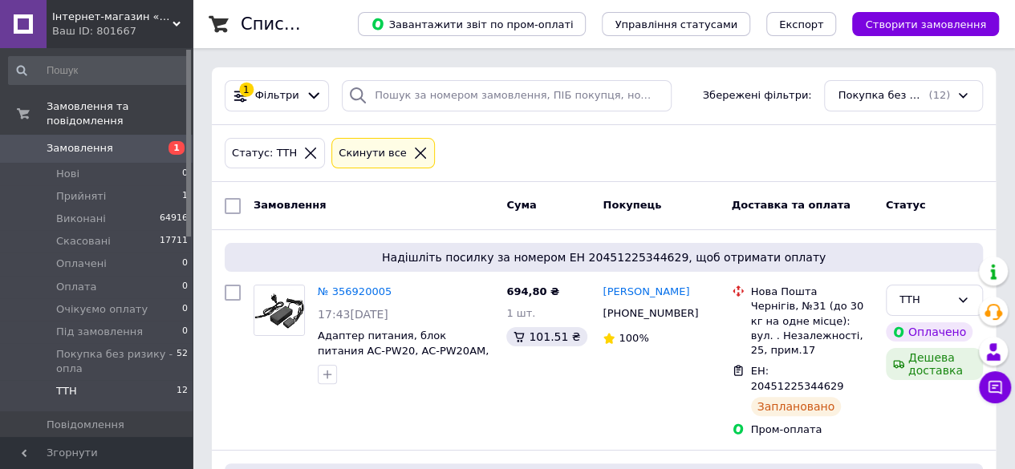
click at [391, 77] on div "1 Фільтри Збережені фільтри: Покупка без ризику - опла (12)" at bounding box center [604, 96] width 784 height 58
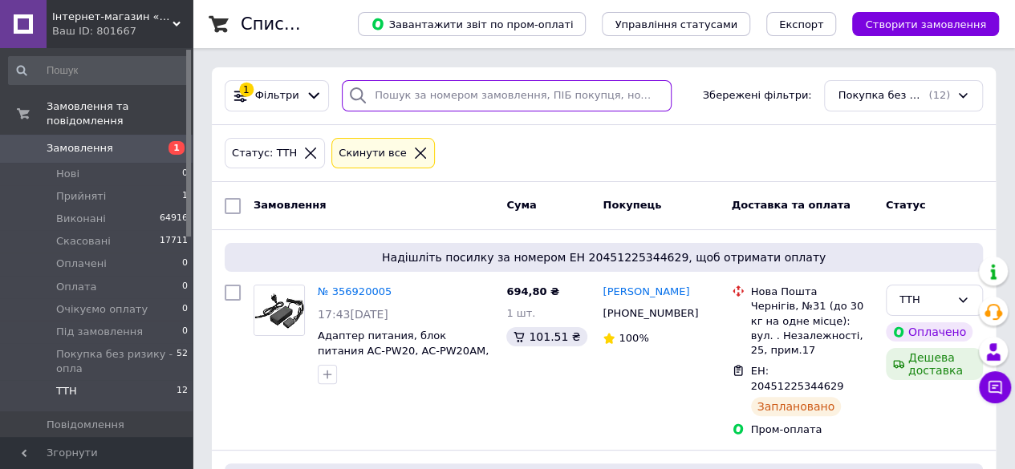
click at [394, 87] on input "search" at bounding box center [507, 95] width 330 height 31
paste input "380958405795"
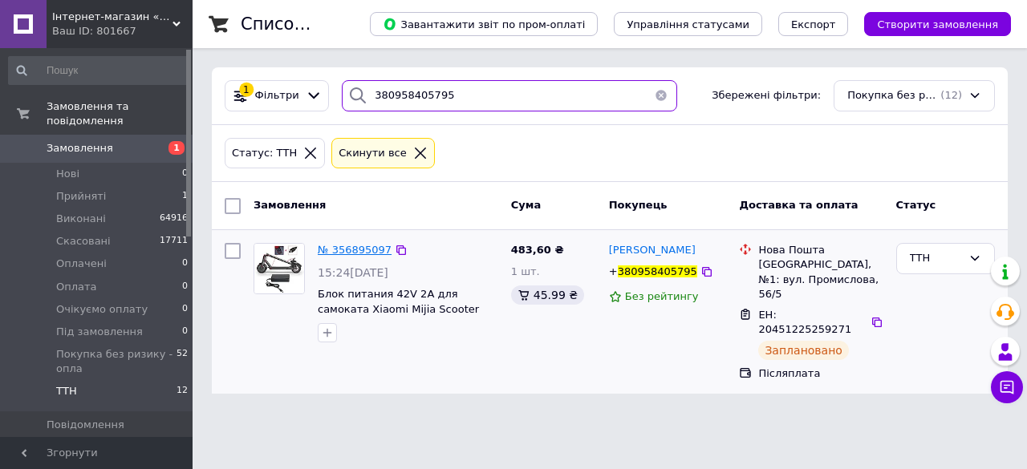
type input "380958405795"
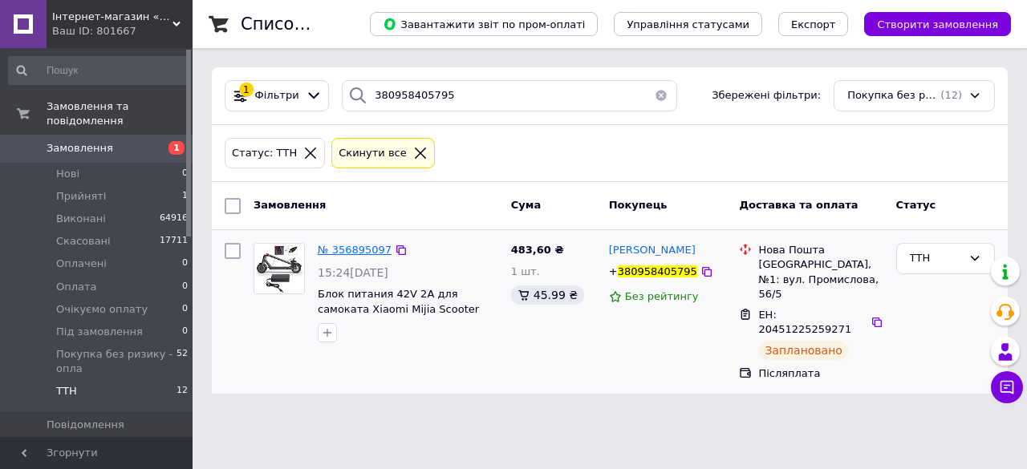
click at [353, 253] on span "№ 356895097" at bounding box center [355, 250] width 74 height 12
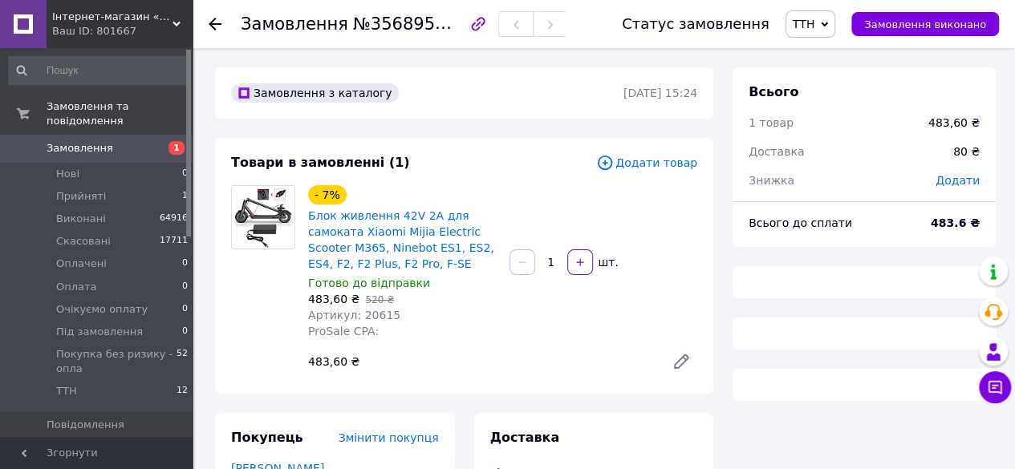
click at [379, 17] on span "№356895097" at bounding box center [410, 24] width 114 height 20
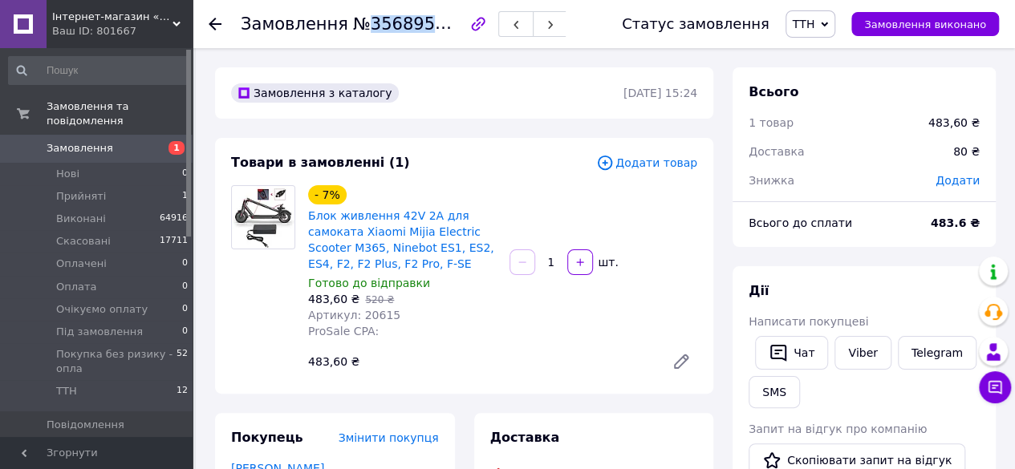
copy span "356895097"
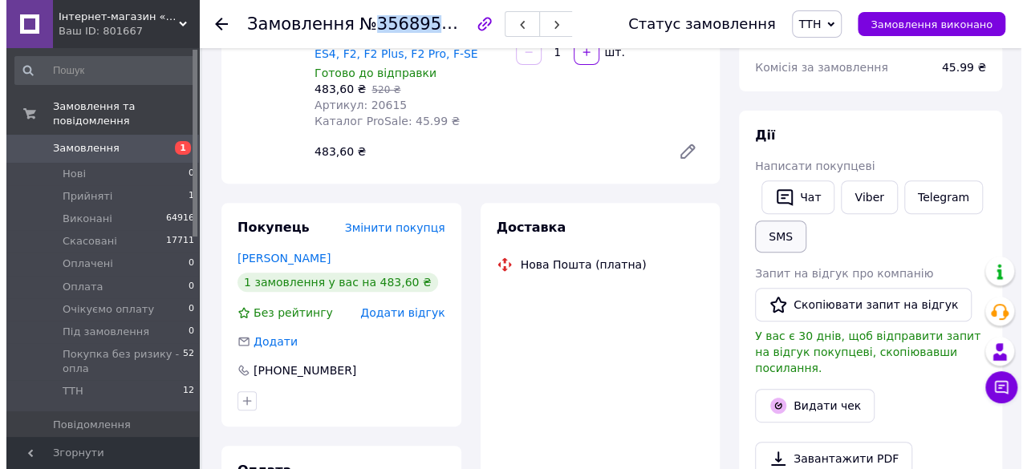
scroll to position [241, 0]
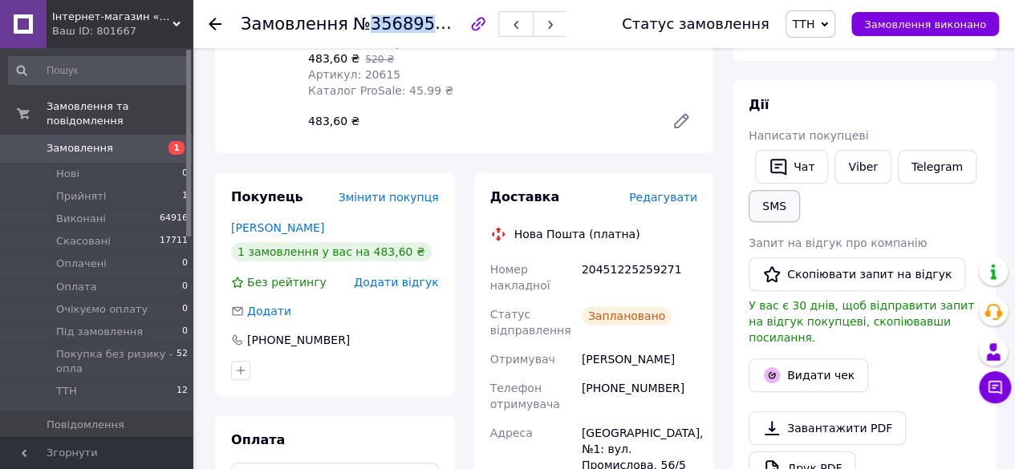
click at [776, 207] on button "SMS" at bounding box center [773, 206] width 51 height 32
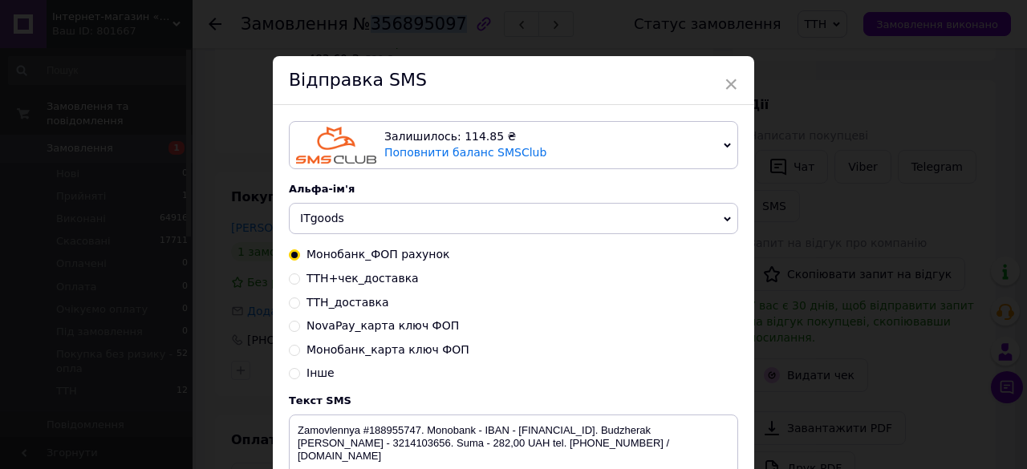
click at [343, 307] on span "ТТН_доставка" at bounding box center [347, 302] width 83 height 13
click at [300, 307] on input "ТТН_доставка" at bounding box center [294, 301] width 11 height 11
radio input "true"
radio input "false"
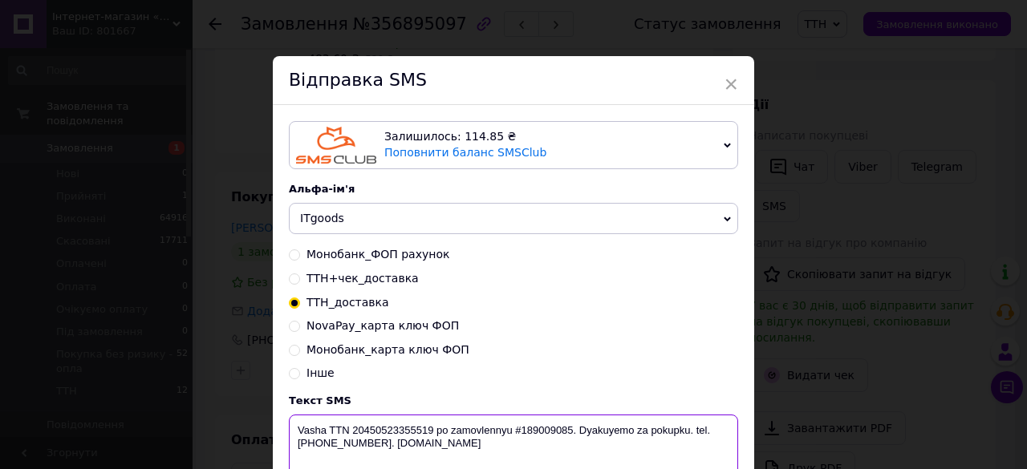
click at [555, 431] on textarea "Vasha TTN 20450523355519 po zamovlennyu #189009085. Dyakuyemo za pokupku. tel. …" at bounding box center [513, 456] width 449 height 83
paste textarea "356895097"
click at [407, 428] on textarea "Vasha TTN 20450523355519 po zamovlennyu #356895097. Dyakuyemo za pokupku. tel. …" at bounding box center [513, 456] width 449 height 83
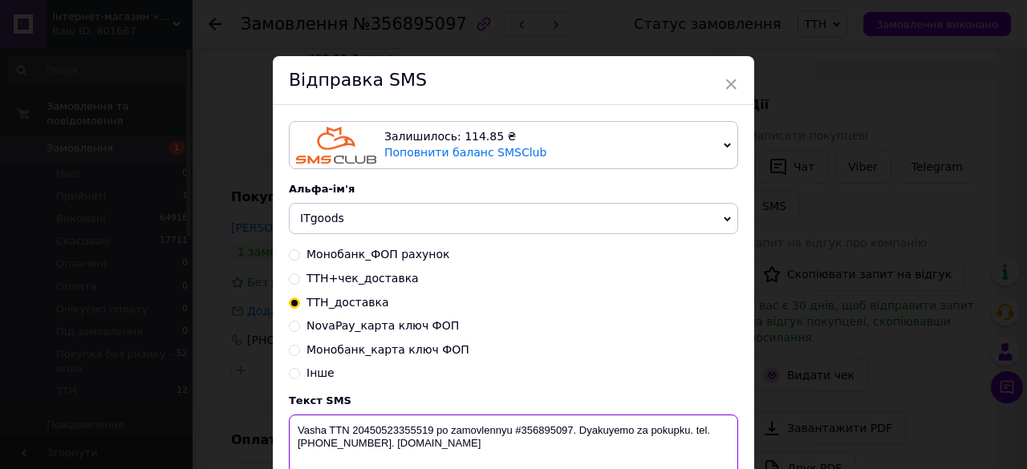
paste textarea "1225259271"
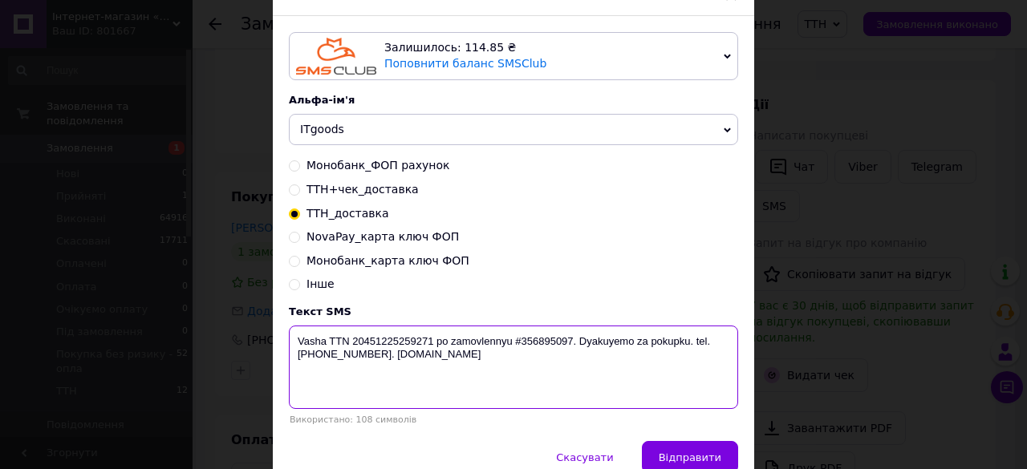
scroll to position [167, 0]
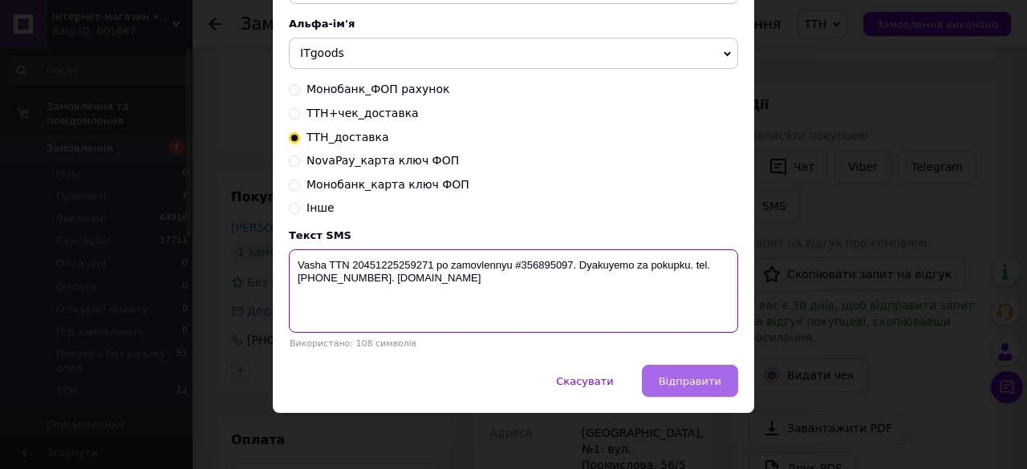
type textarea "Vasha TTN 20451225259271 po zamovlennyu #356895097. Dyakuyemo za pokupku. tel. …"
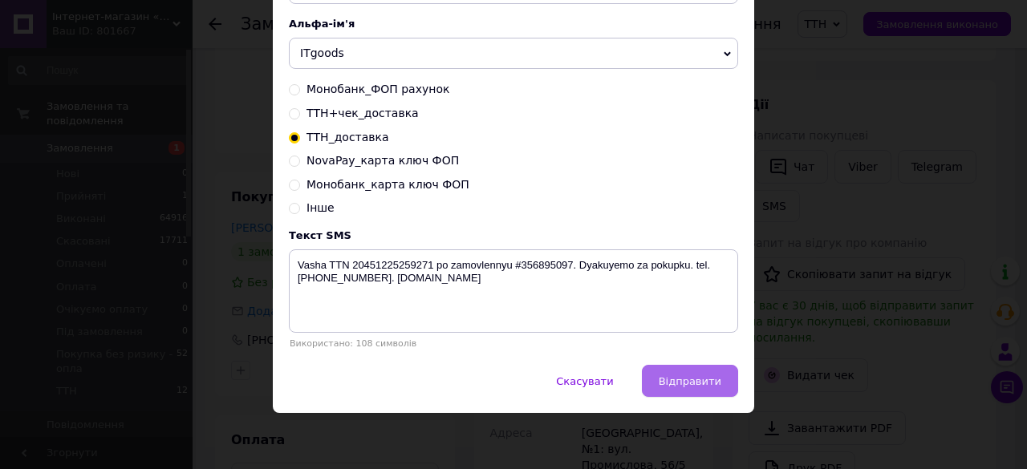
click at [681, 383] on span "Відправити" at bounding box center [690, 381] width 63 height 12
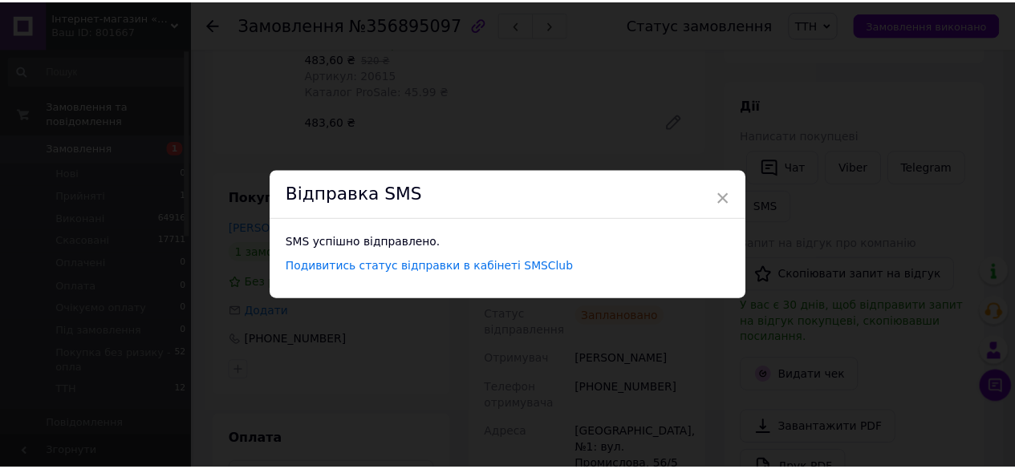
scroll to position [0, 0]
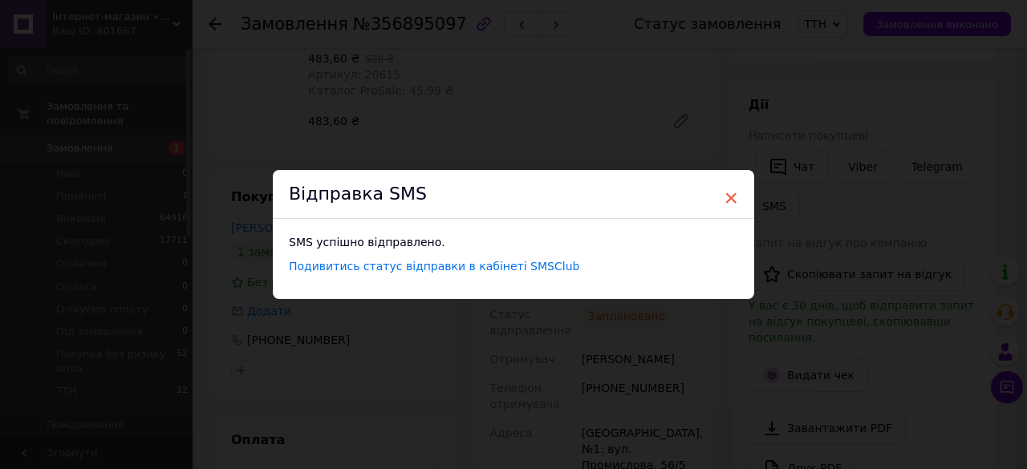
click at [732, 200] on span "×" at bounding box center [731, 198] width 14 height 27
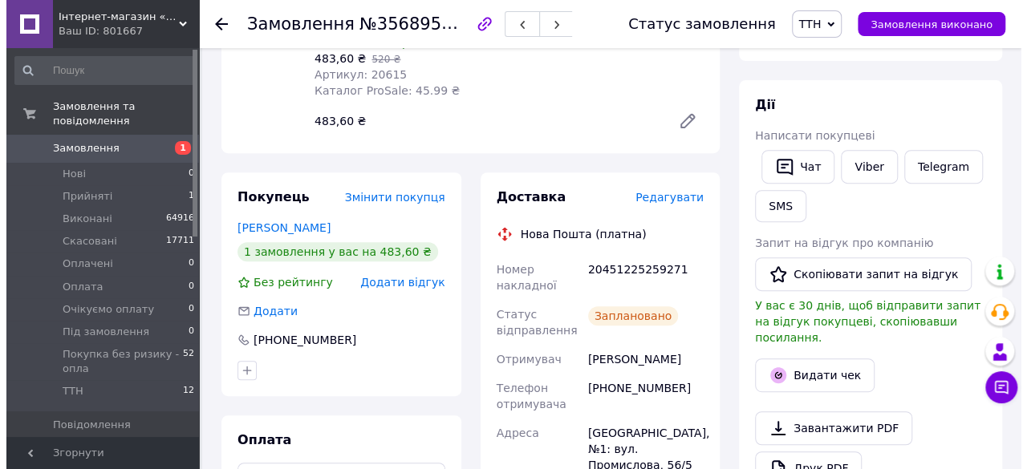
scroll to position [401, 0]
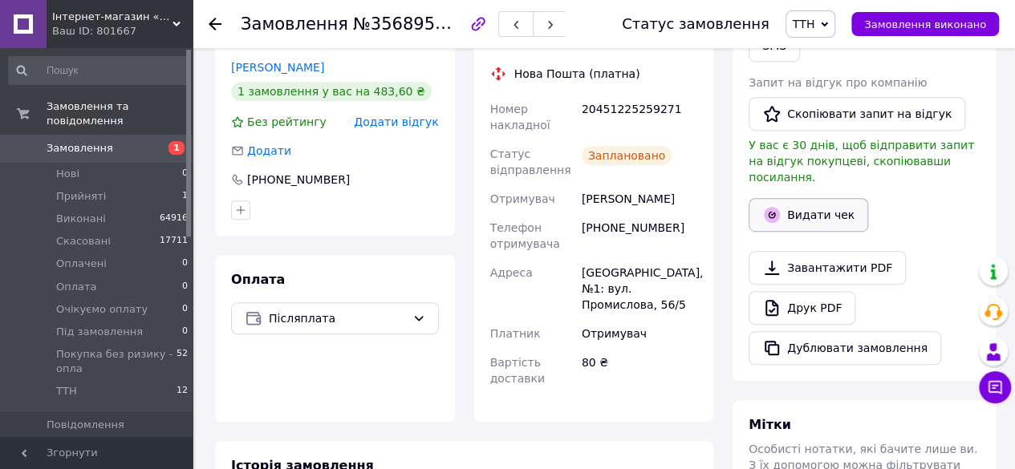
click at [844, 198] on button "Видати чек" at bounding box center [808, 215] width 120 height 34
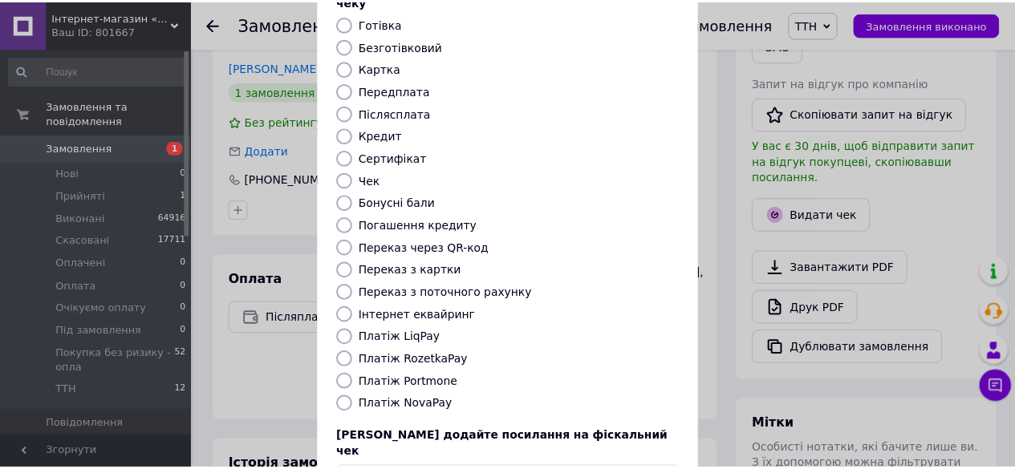
scroll to position [218, 0]
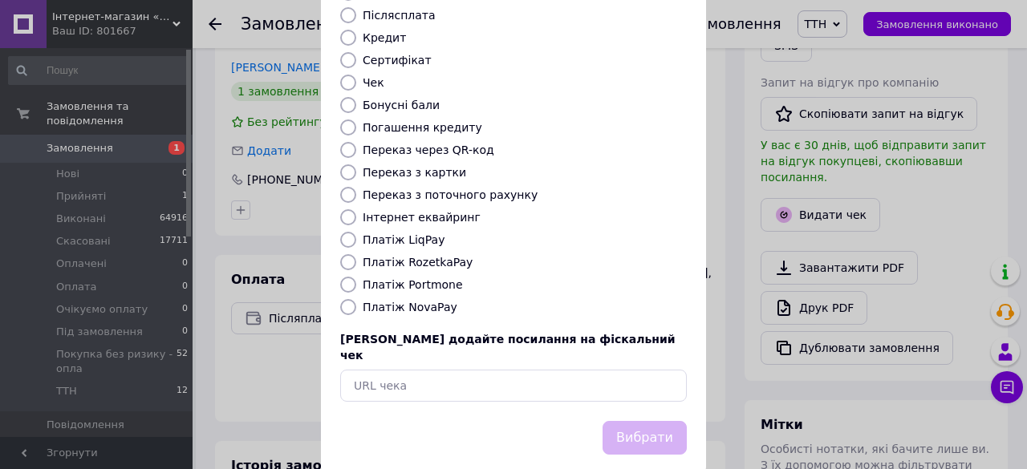
click at [411, 301] on label "Платіж NovaPay" at bounding box center [410, 307] width 95 height 13
click at [356, 299] on input "Платіж NovaPay" at bounding box center [348, 307] width 16 height 16
radio input "true"
click at [654, 421] on button "Вибрати" at bounding box center [644, 438] width 84 height 34
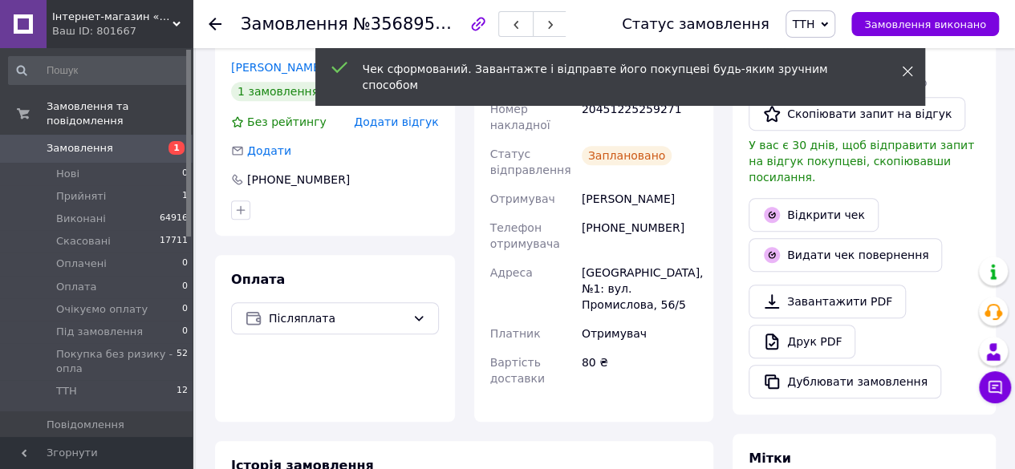
click at [908, 65] on span at bounding box center [907, 71] width 11 height 16
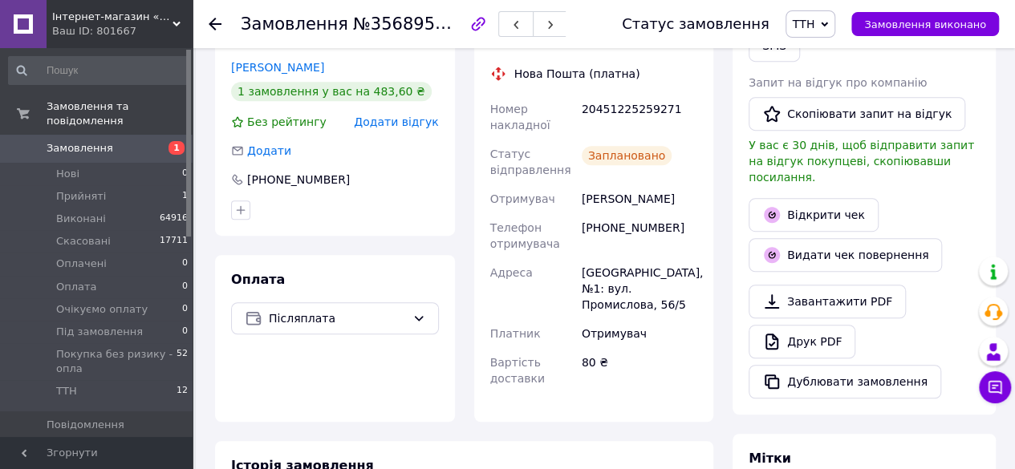
click at [815, 28] on span "ТТН" at bounding box center [804, 24] width 22 height 13
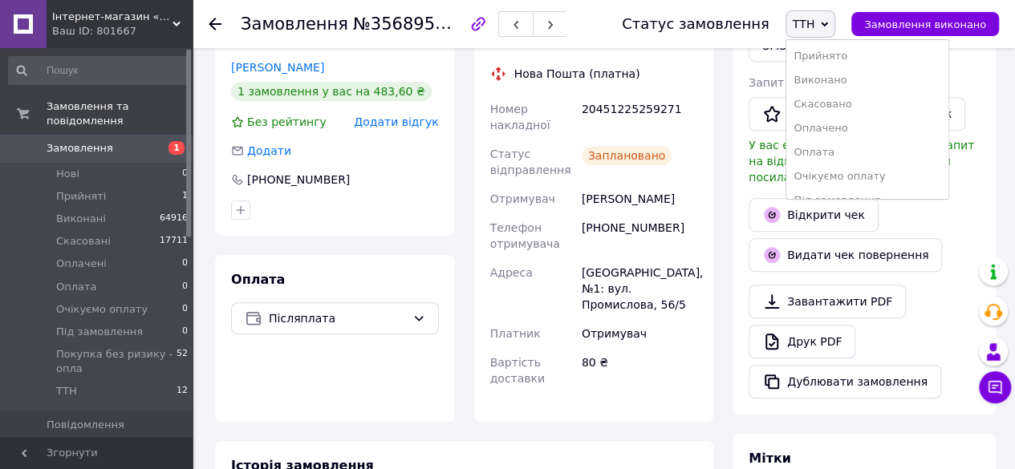
drag, startPoint x: 841, startPoint y: 79, endPoint x: 666, endPoint y: 140, distance: 184.9
click at [841, 80] on li "Виконано" at bounding box center [867, 80] width 162 height 24
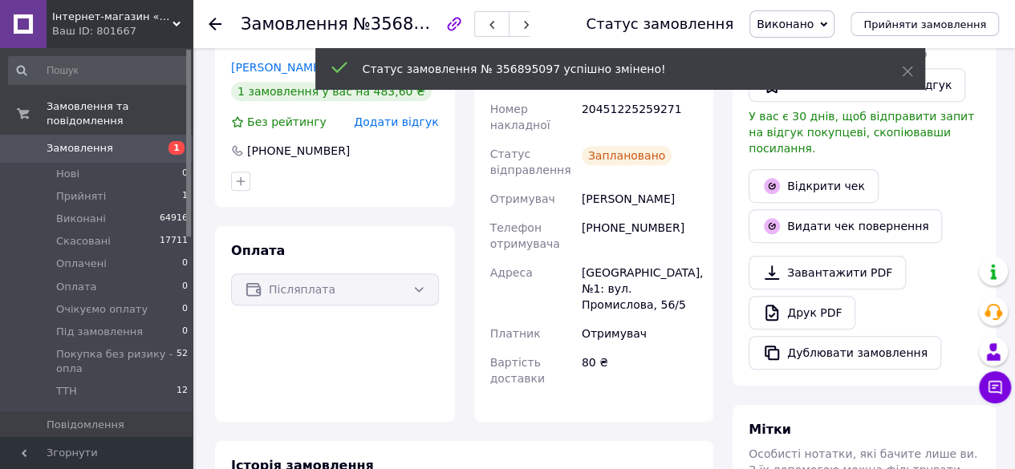
drag, startPoint x: 108, startPoint y: 383, endPoint x: 286, endPoint y: 134, distance: 305.4
click at [108, 383] on li "ТТН 12" at bounding box center [98, 395] width 197 height 30
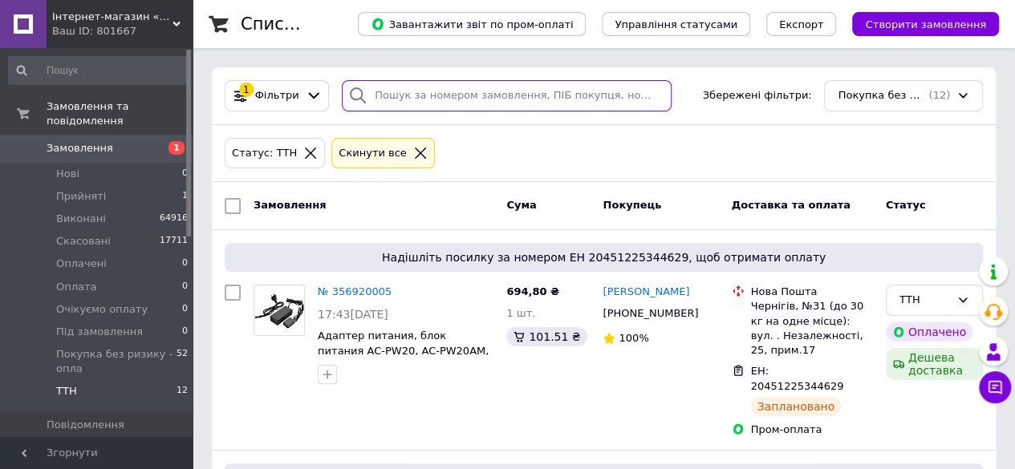
click at [384, 87] on input "search" at bounding box center [507, 95] width 330 height 31
paste input "380955234496"
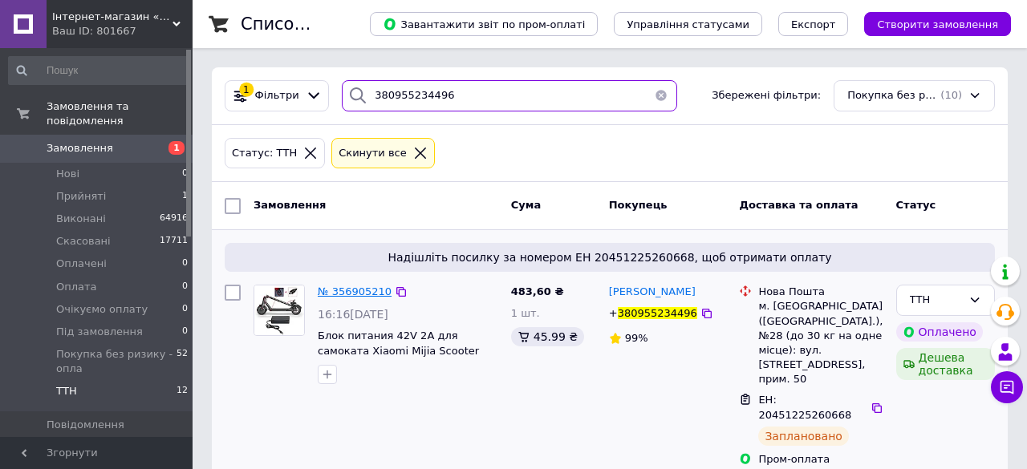
type input "380955234496"
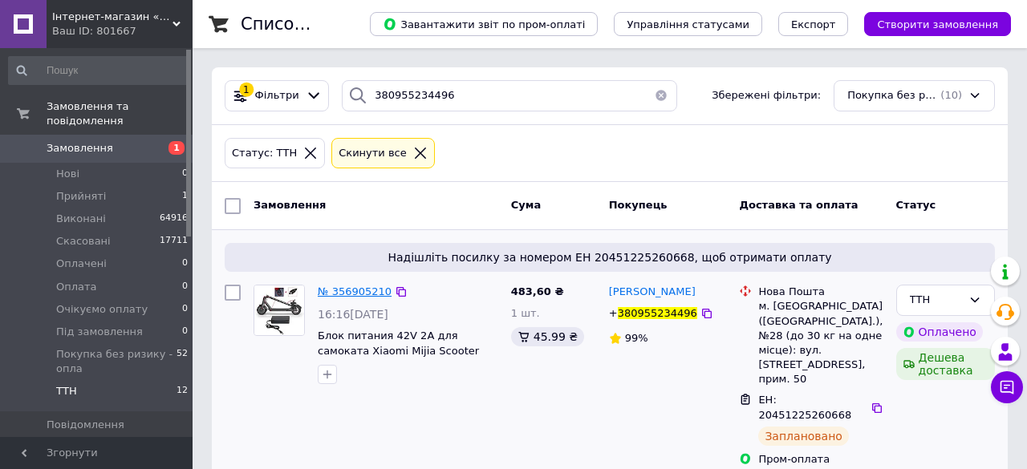
click at [346, 289] on span "№ 356905210" at bounding box center [355, 292] width 74 height 12
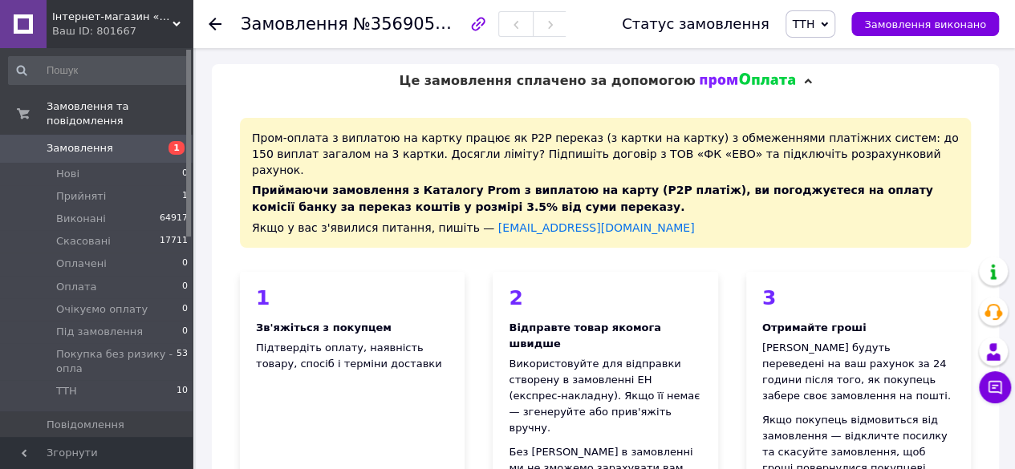
click at [371, 28] on span "№356905210" at bounding box center [410, 24] width 114 height 20
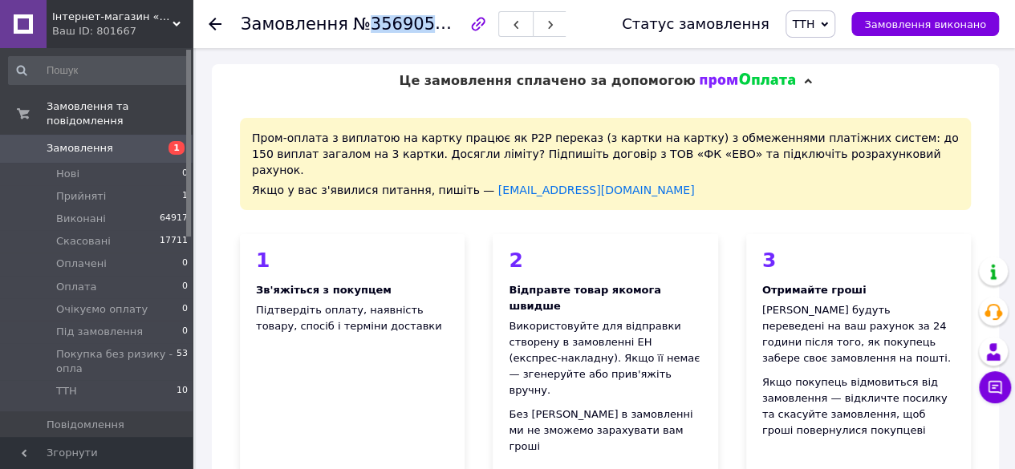
click at [371, 28] on span "№356905210" at bounding box center [410, 24] width 114 height 20
copy span "356905210"
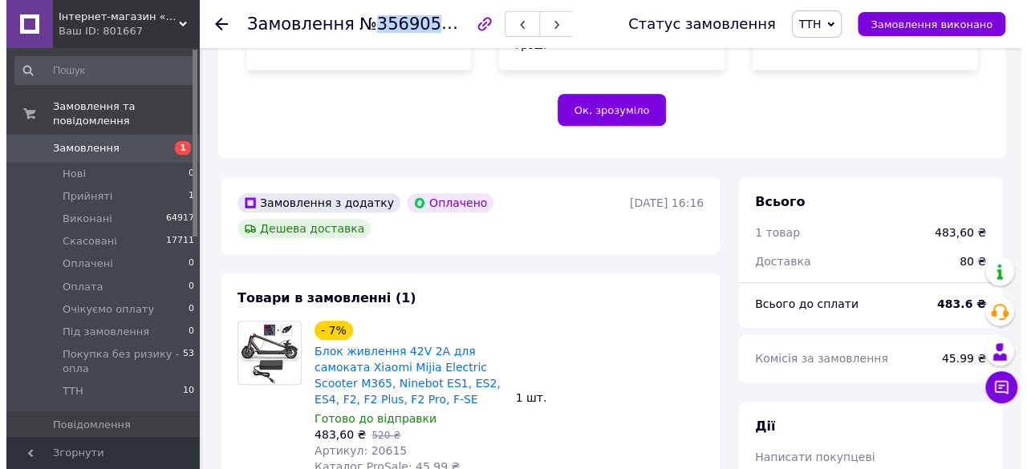
scroll to position [642, 0]
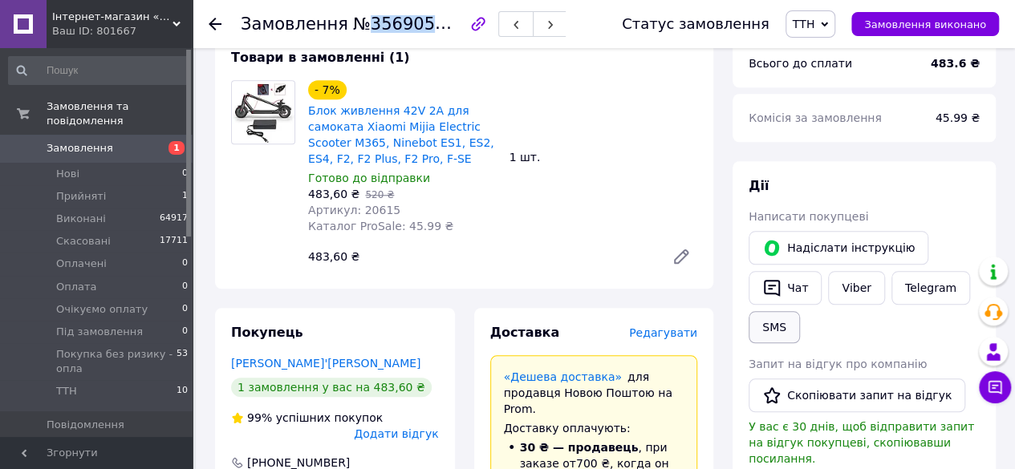
click at [776, 311] on button "SMS" at bounding box center [773, 327] width 51 height 32
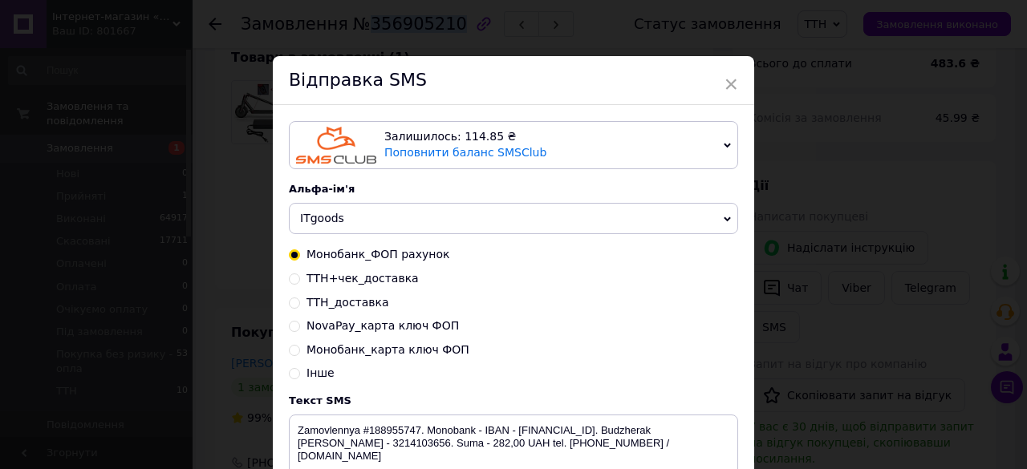
click at [344, 303] on span "ТТН_доставка" at bounding box center [347, 302] width 83 height 13
click at [300, 303] on input "ТТН_доставка" at bounding box center [294, 301] width 11 height 11
radio input "true"
radio input "false"
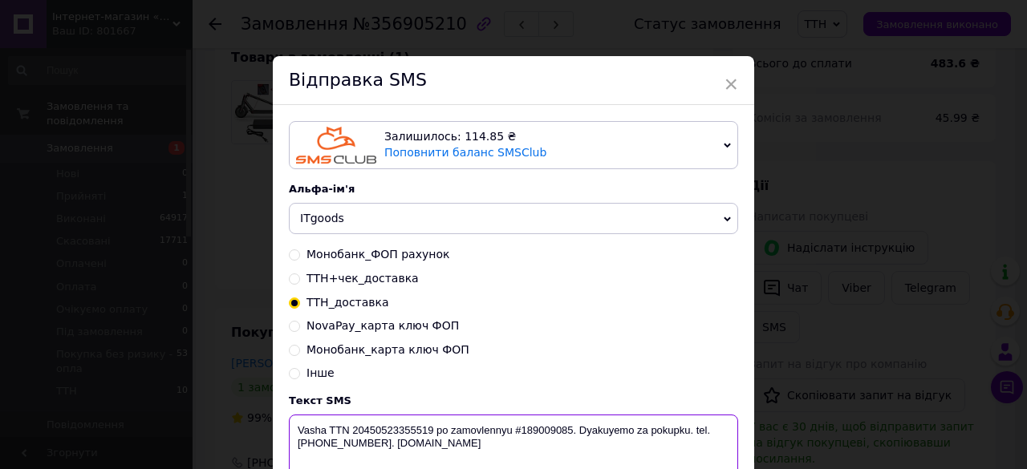
click at [527, 426] on textarea "Vasha TTN 20450523355519 po zamovlennyu #189009085. Dyakuyemo za pokupku. tel. …" at bounding box center [513, 456] width 449 height 83
paste textarea "356905210"
click at [406, 432] on textarea "Vasha TTN 20450523355519 po zamovlennyu #356905210. Dyakuyemo za pokupku. tel. …" at bounding box center [513, 456] width 449 height 83
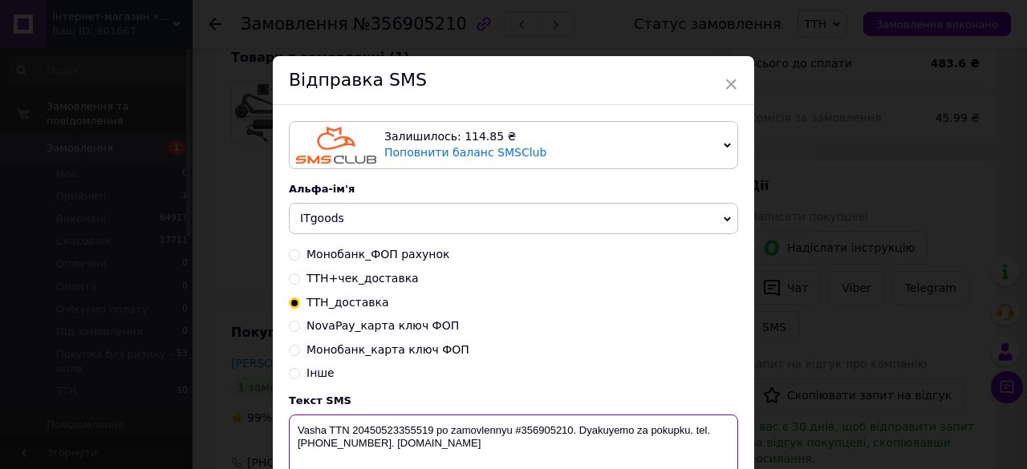
paste textarea "1225260668"
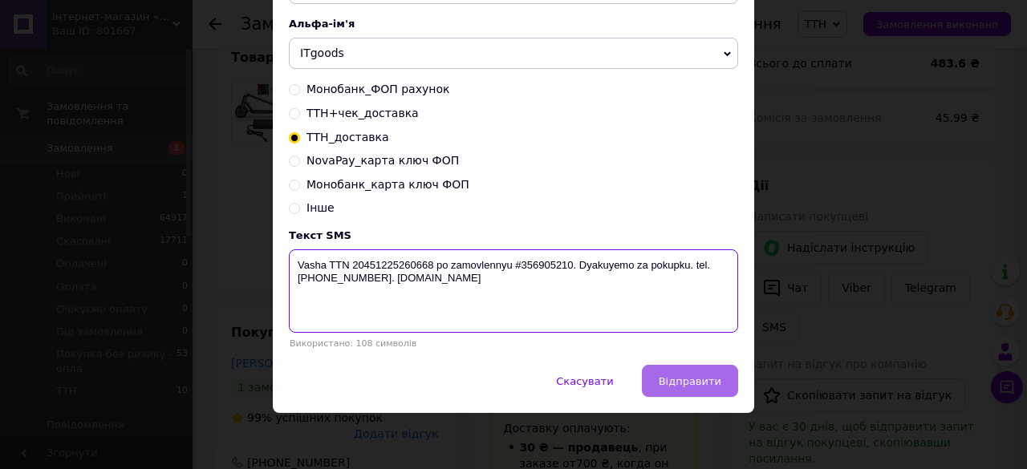
scroll to position [167, 0]
type textarea "Vasha TTN 20451225260668 po zamovlennyu #356905210. Dyakuyemo za pokupku. tel. …"
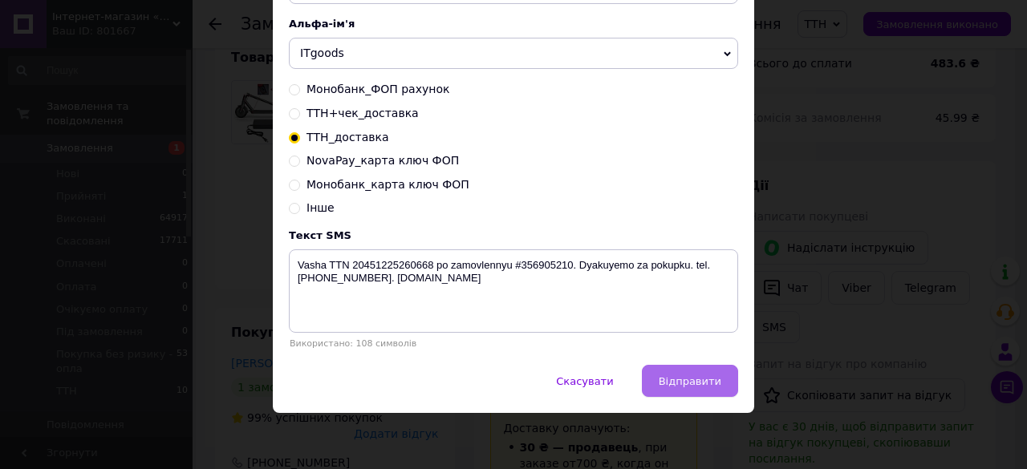
click at [692, 376] on span "Відправити" at bounding box center [690, 381] width 63 height 12
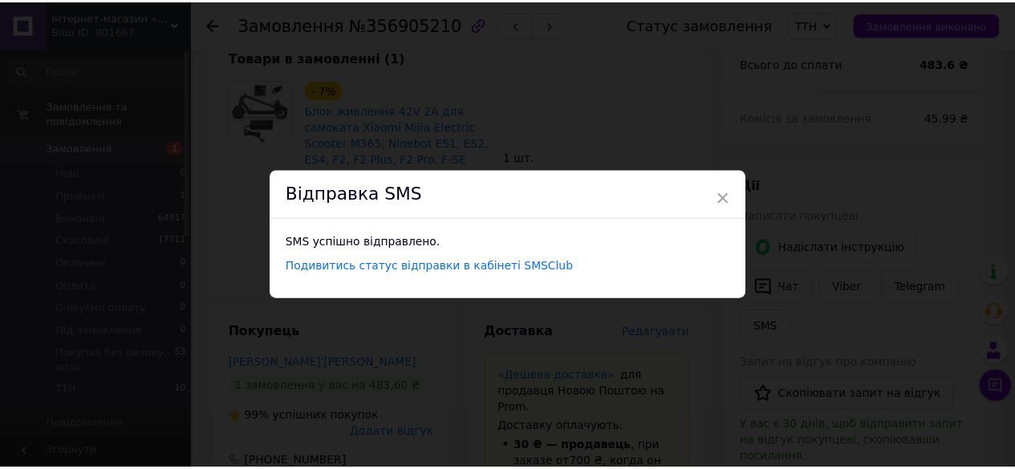
scroll to position [0, 0]
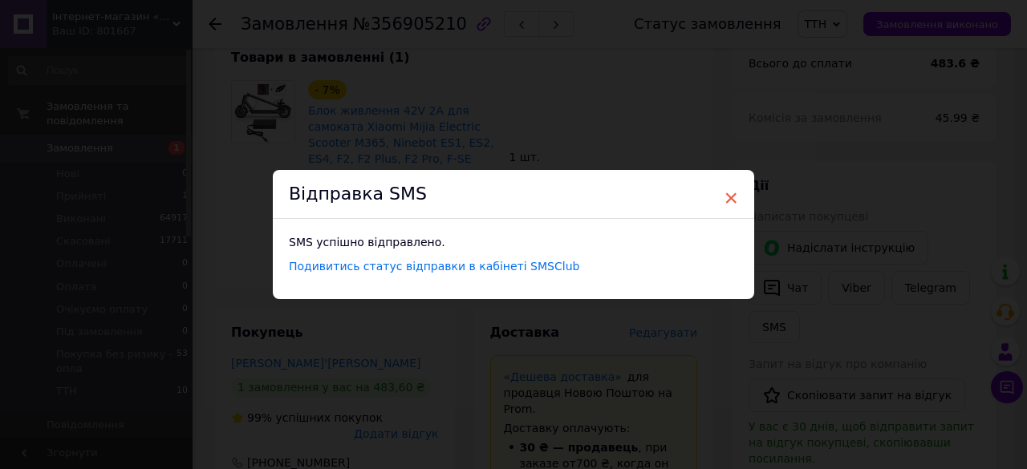
click at [730, 203] on span "×" at bounding box center [731, 198] width 14 height 27
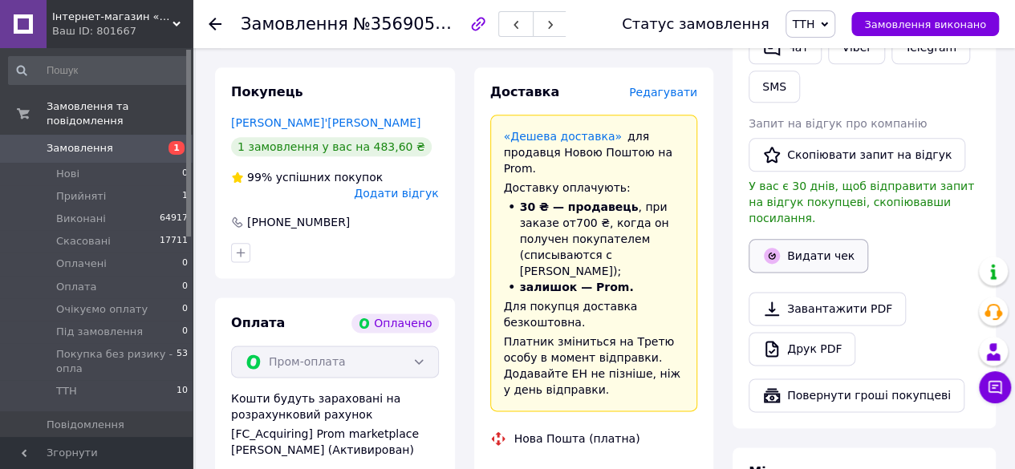
click at [831, 239] on button "Видати чек" at bounding box center [808, 256] width 120 height 34
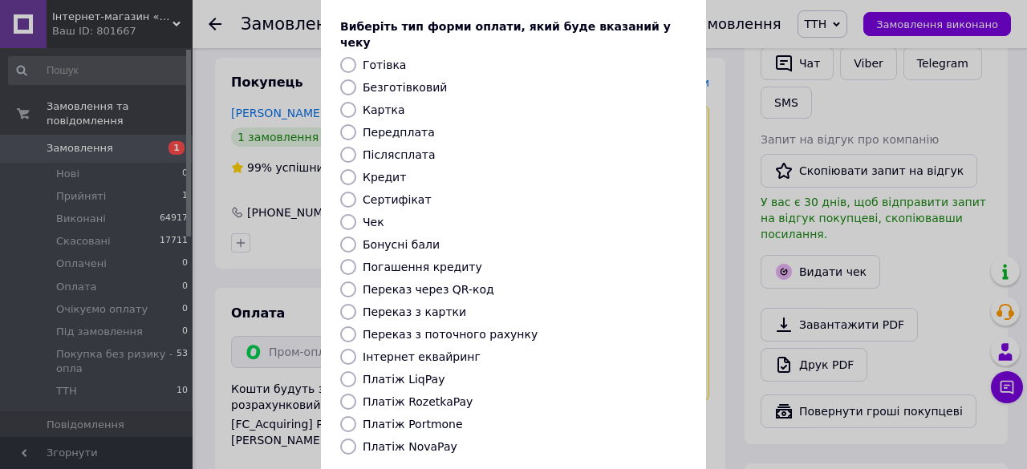
scroll to position [80, 0]
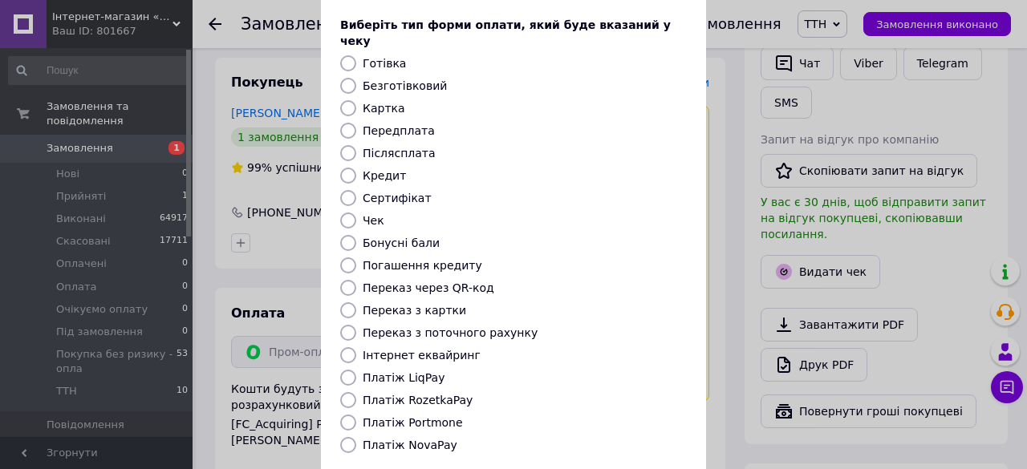
click at [433, 394] on label "Платіж RozetkaPay" at bounding box center [418, 400] width 110 height 13
click at [356, 392] on input "Платіж RozetkaPay" at bounding box center [348, 400] width 16 height 16
radio input "true"
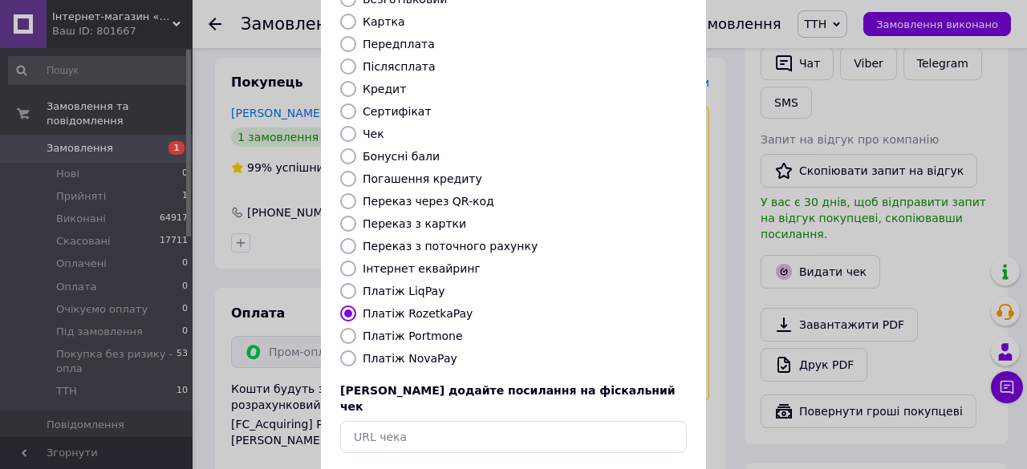
scroll to position [218, 0]
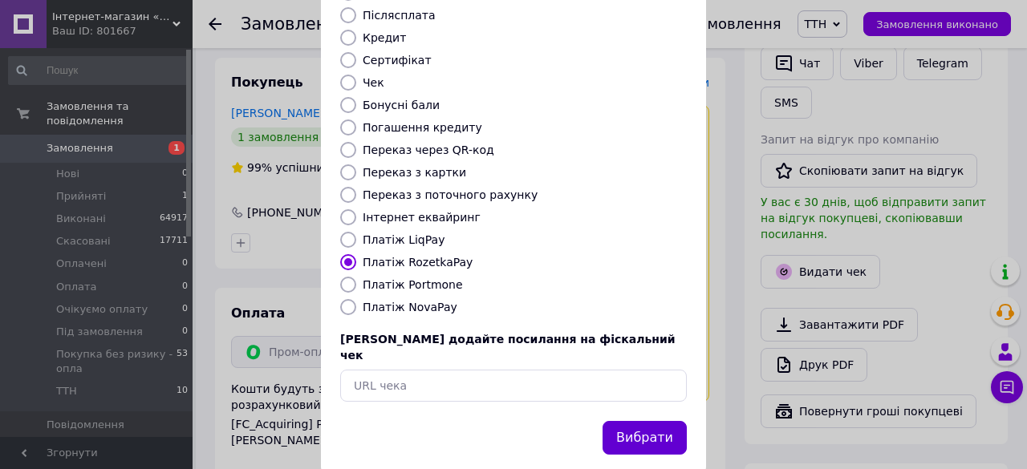
click at [668, 421] on button "Вибрати" at bounding box center [644, 438] width 84 height 34
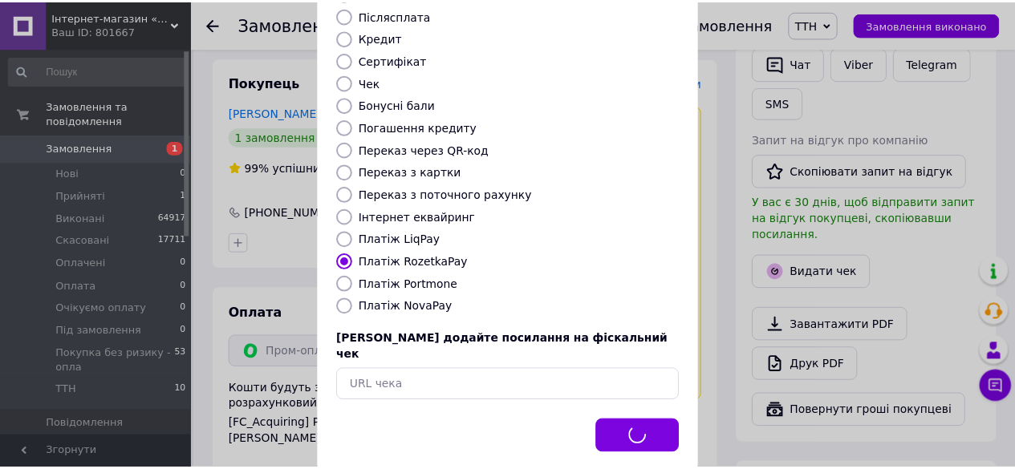
scroll to position [882, 0]
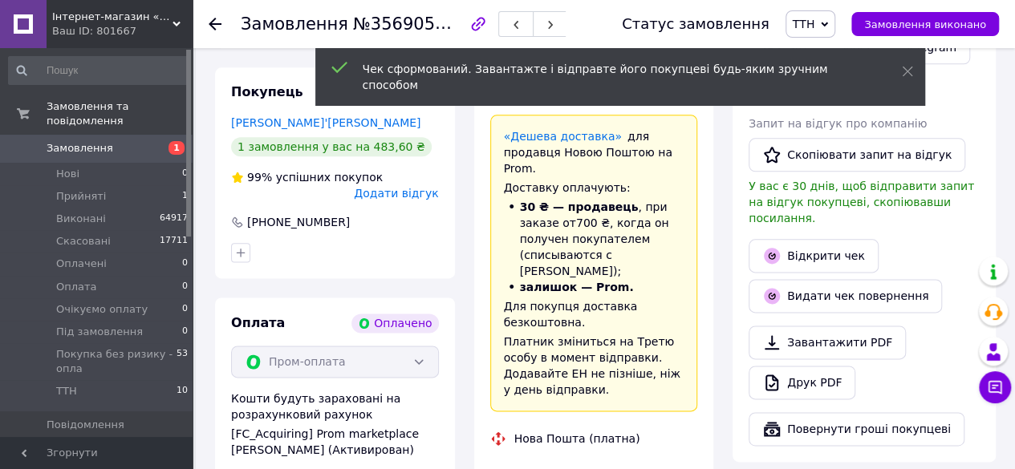
click at [834, 25] on span "ТТН" at bounding box center [810, 23] width 51 height 27
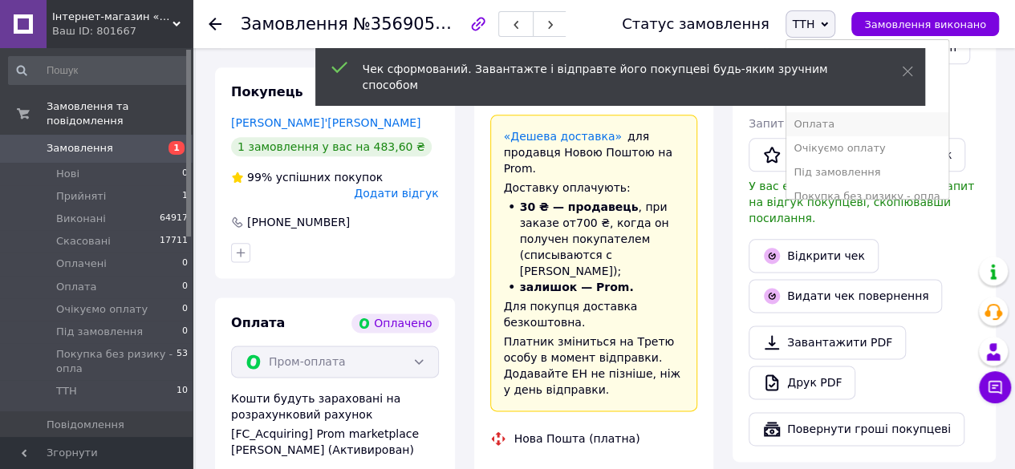
scroll to position [41, 0]
click at [846, 183] on li "Покупка без ризику - опла" at bounding box center [867, 184] width 162 height 24
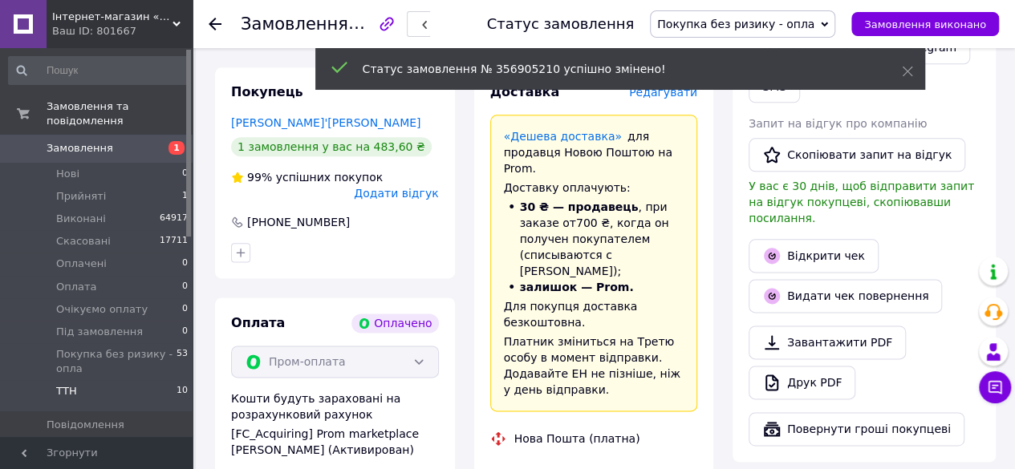
click at [104, 382] on li "ТТН 10" at bounding box center [98, 395] width 197 height 30
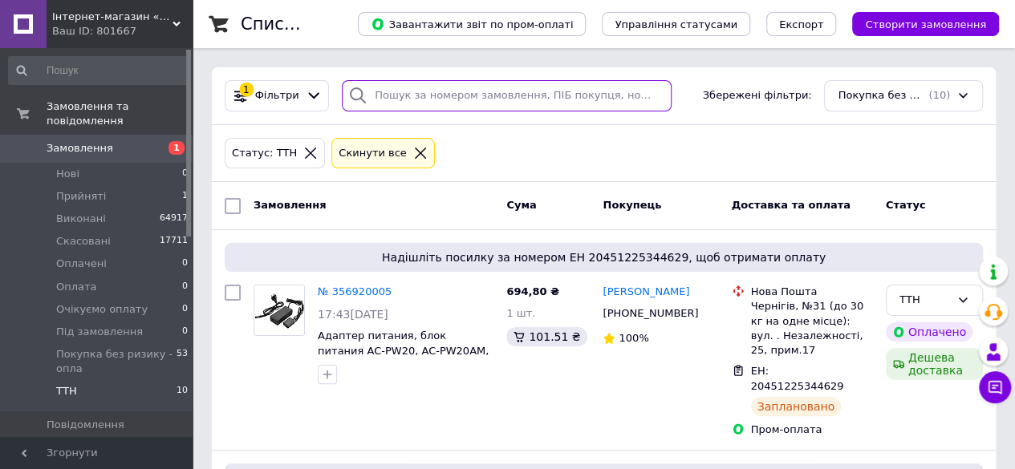
click at [384, 93] on input "search" at bounding box center [507, 95] width 330 height 31
paste input "380967250319"
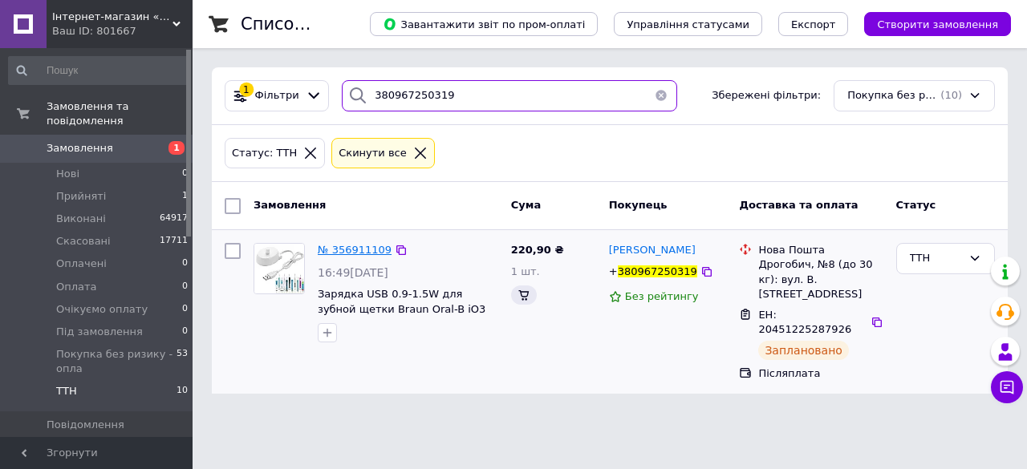
type input "380967250319"
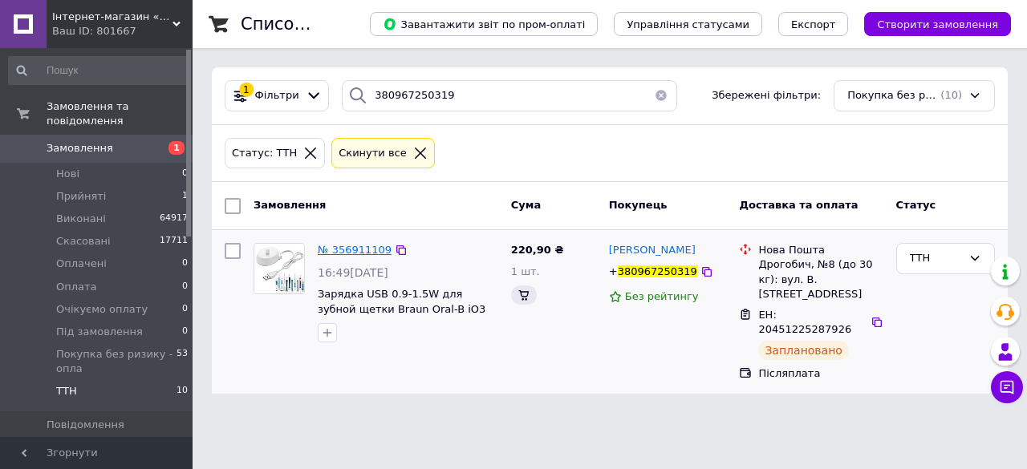
click at [349, 252] on span "№ 356911109" at bounding box center [355, 250] width 74 height 12
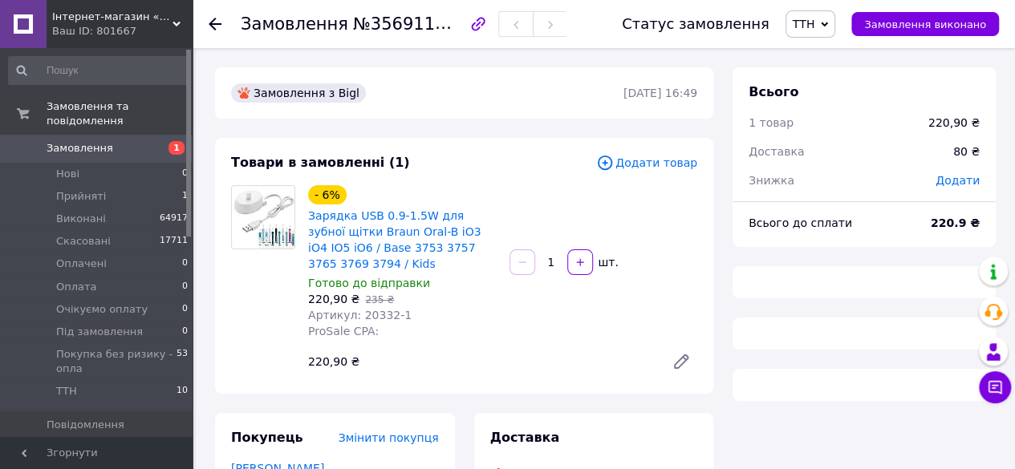
click at [396, 17] on span "№356911109" at bounding box center [410, 24] width 114 height 20
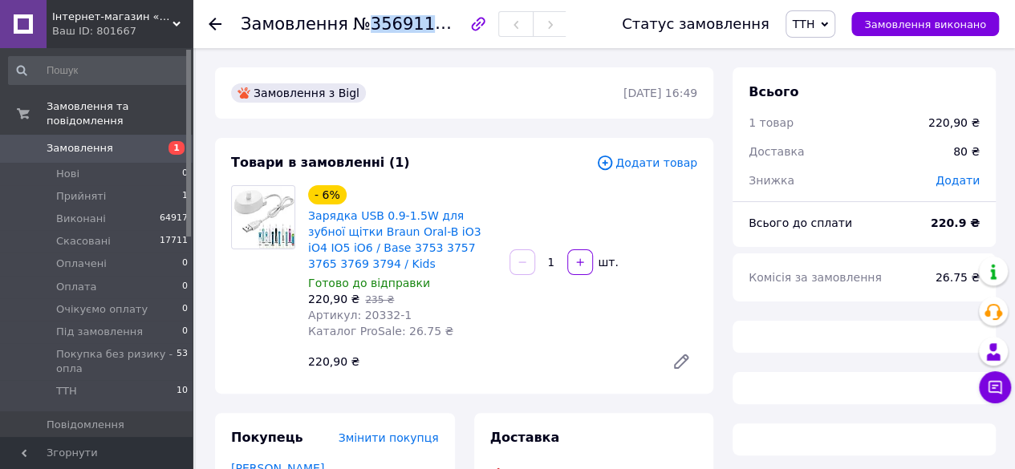
click at [396, 17] on span "№356911109" at bounding box center [410, 24] width 114 height 20
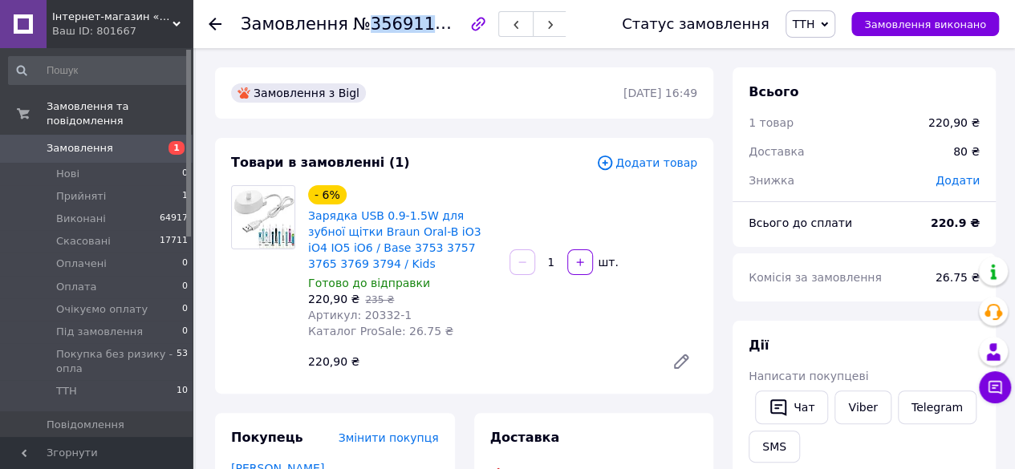
copy span "356911109"
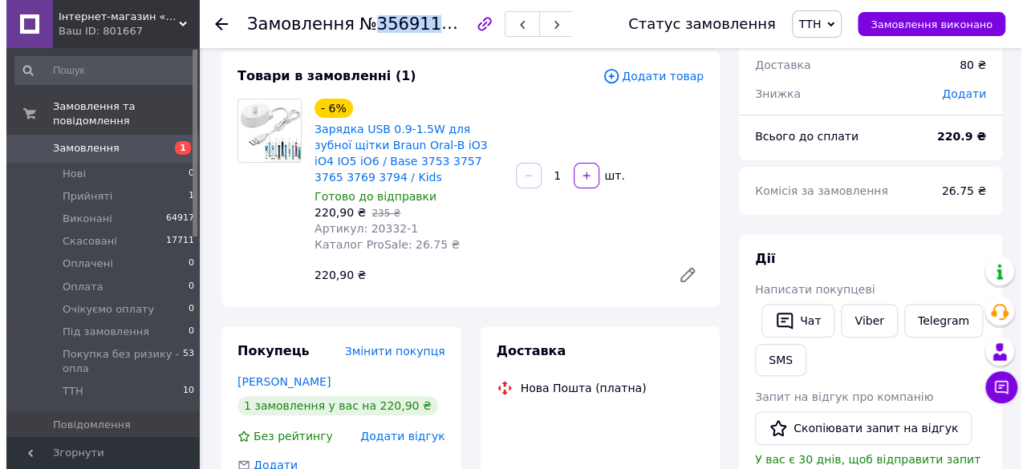
scroll to position [241, 0]
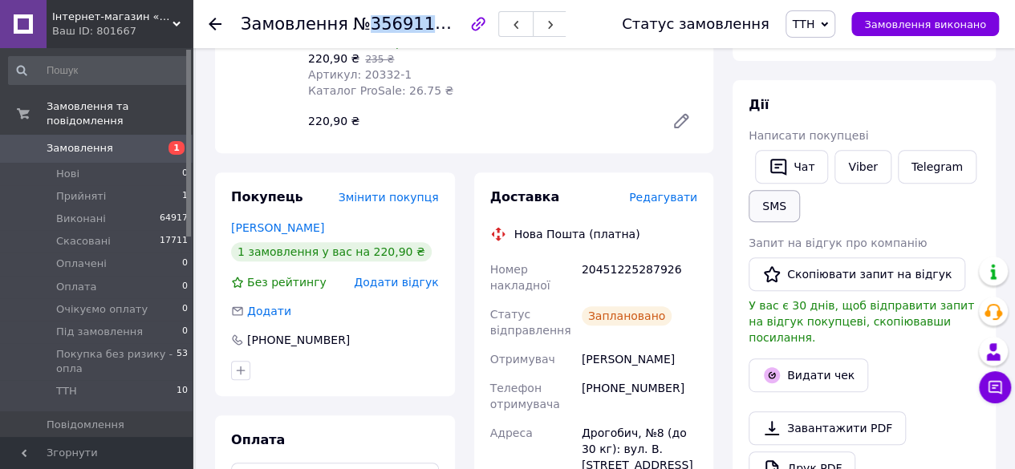
click at [775, 200] on button "SMS" at bounding box center [773, 206] width 51 height 32
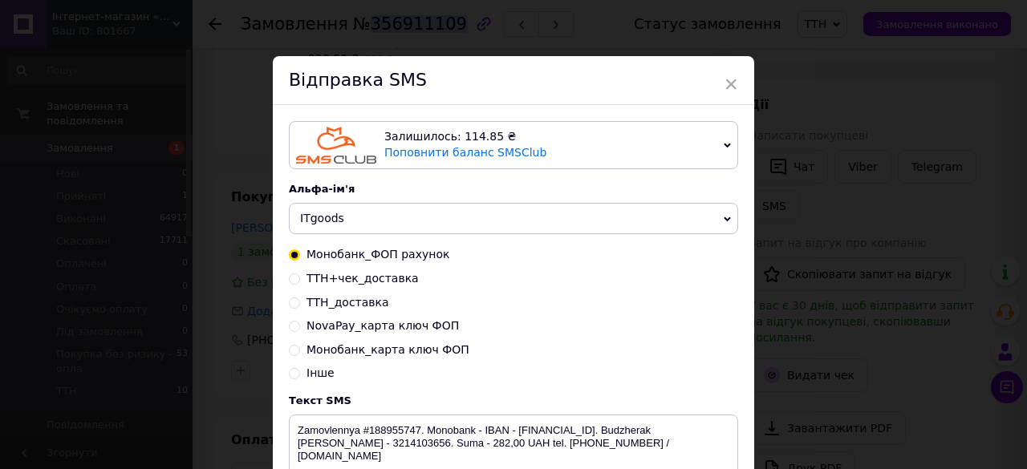
click at [364, 304] on span "ТТН_доставка" at bounding box center [347, 302] width 83 height 13
click at [300, 304] on input "ТТН_доставка" at bounding box center [294, 301] width 11 height 11
radio input "true"
radio input "false"
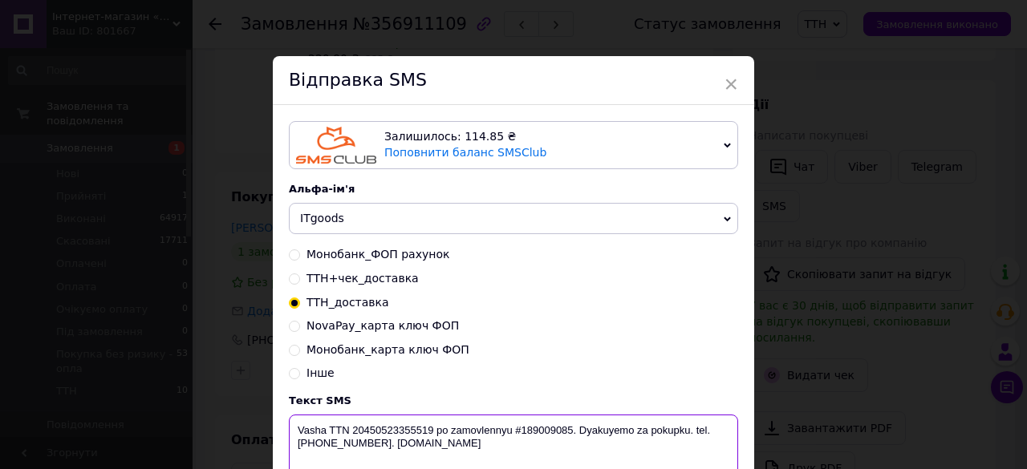
click at [545, 440] on textarea "Vasha TTN 20450523355519 po zamovlennyu #189009085. Dyakuyemo za pokupku. tel. …" at bounding box center [513, 456] width 449 height 83
click at [543, 436] on textarea "Vasha TTN 20450523355519 po zamovlennyu #189009085. Dyakuyemo za pokupku. tel. …" at bounding box center [513, 456] width 449 height 83
paste textarea "356911109"
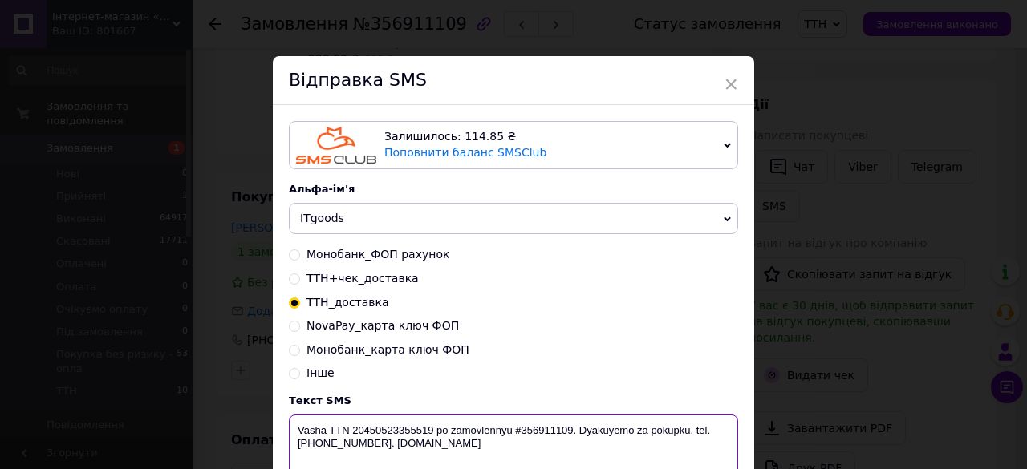
click at [421, 428] on textarea "Vasha TTN 20450523355519 po zamovlennyu #356911109. Dyakuyemo za pokupku. tel. …" at bounding box center [513, 456] width 449 height 83
paste textarea "1225287926"
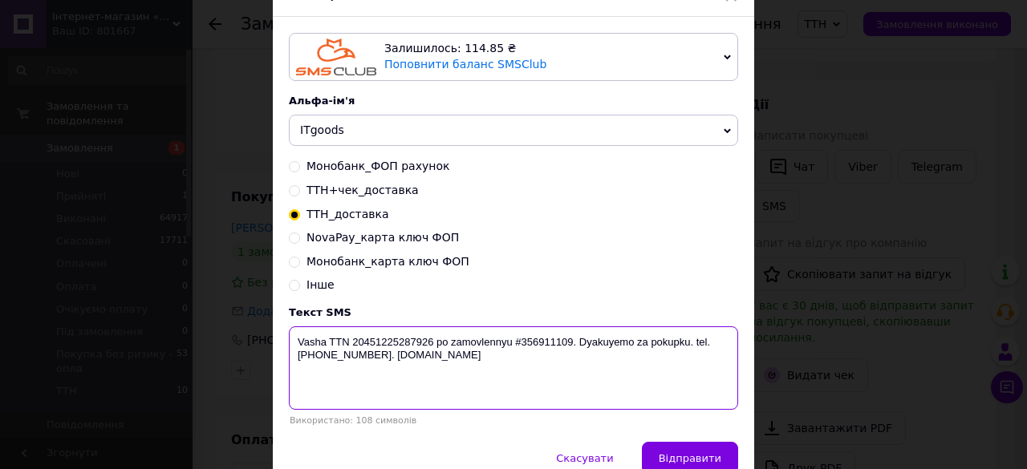
scroll to position [167, 0]
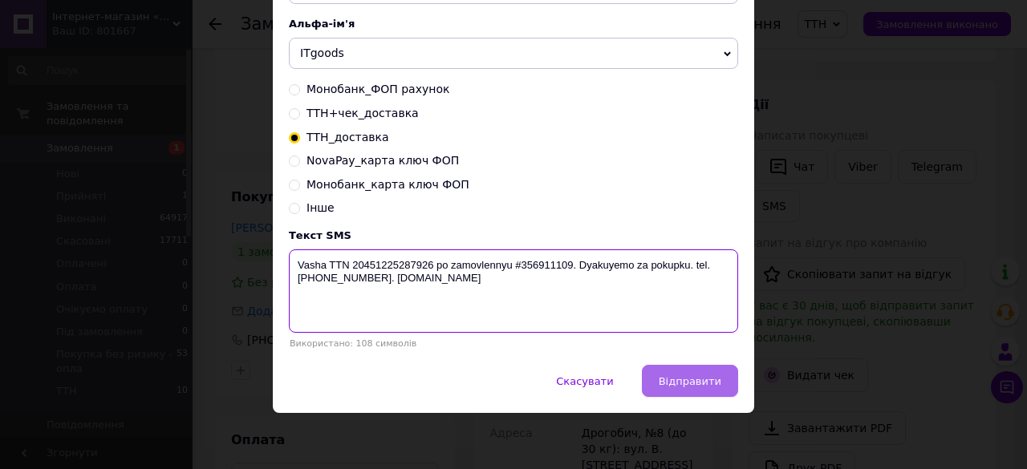
type textarea "Vasha TTN 20451225287926 po zamovlennyu #356911109. Dyakuyemo za pokupku. tel. …"
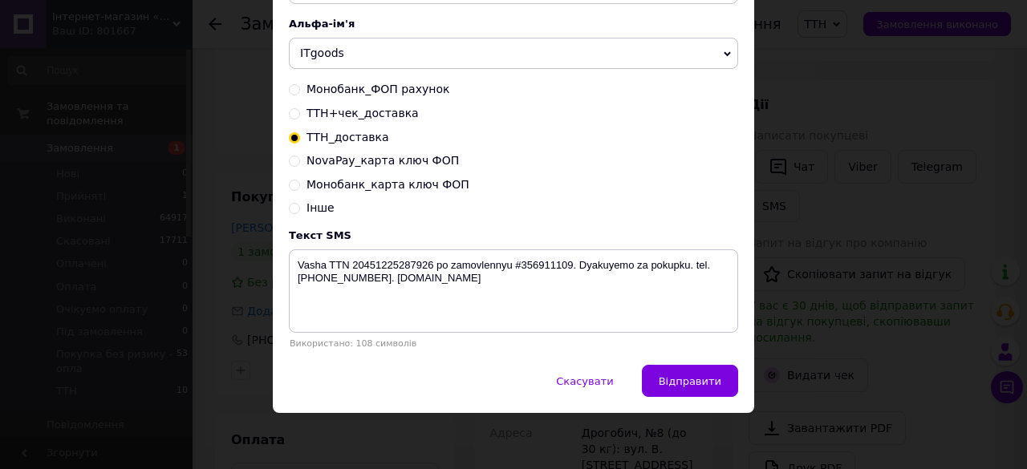
click at [704, 374] on button "Відправити" at bounding box center [690, 381] width 96 height 32
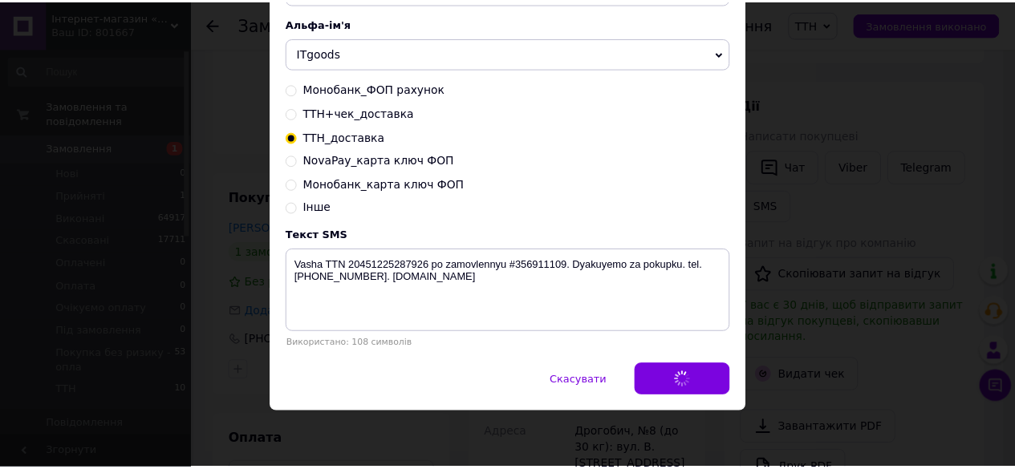
scroll to position [0, 0]
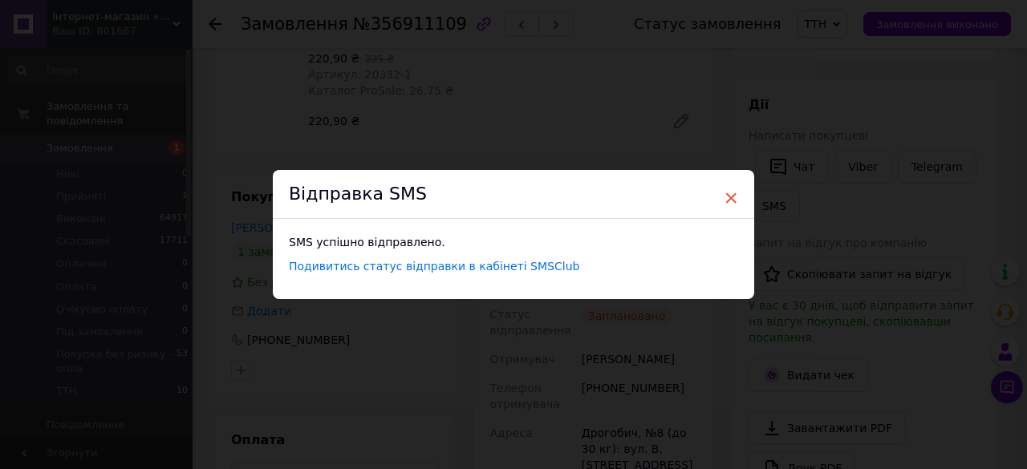
click at [727, 197] on span "×" at bounding box center [731, 198] width 14 height 27
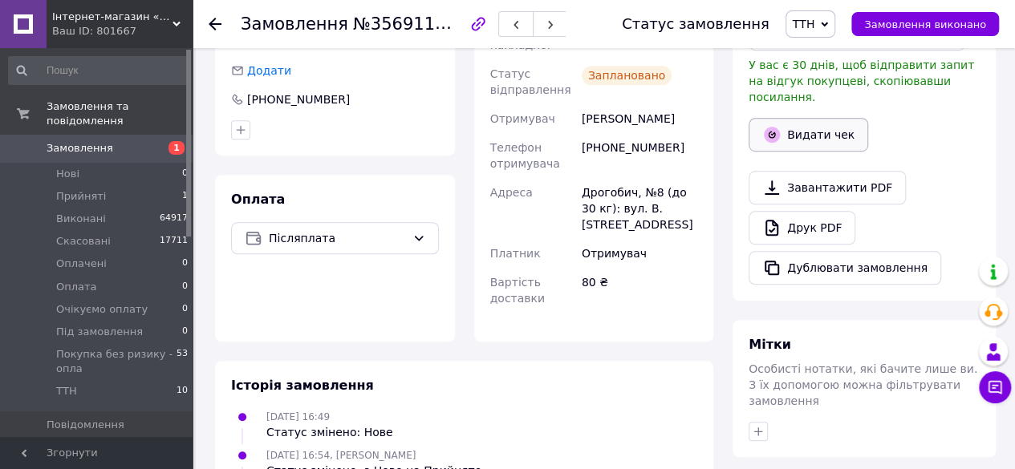
click at [802, 127] on button "Видати чек" at bounding box center [808, 135] width 120 height 34
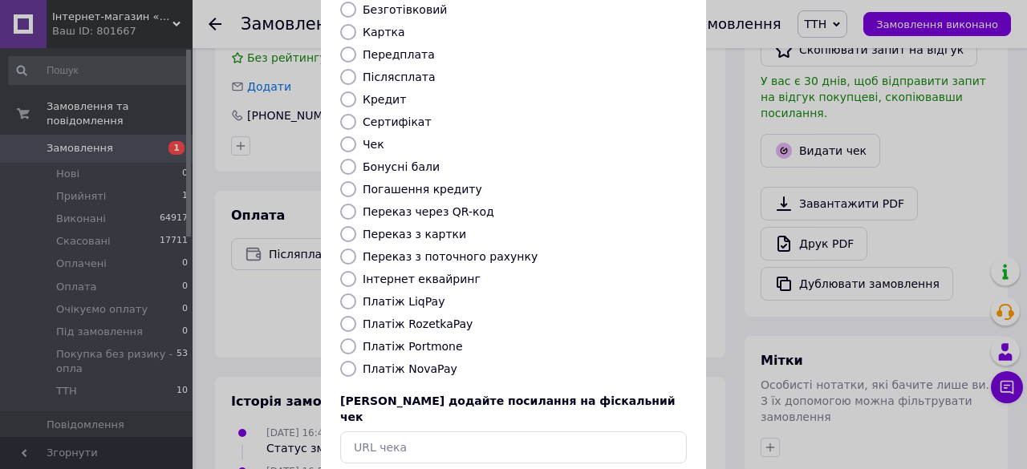
scroll to position [218, 0]
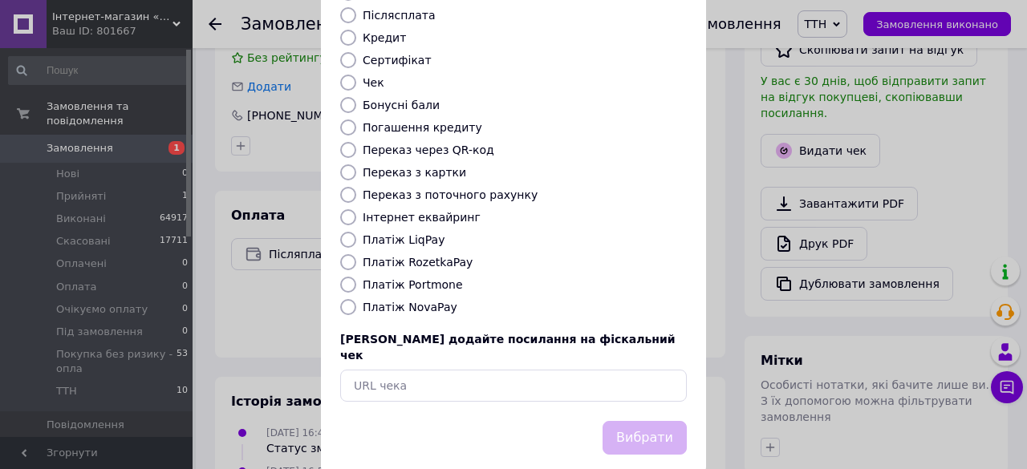
click at [414, 278] on div "Виберіть тип форми оплати, який буде вказаний у чеку Готівка Безготівковий Карт…" at bounding box center [513, 141] width 385 height 562
click at [411, 301] on label "Платіж NovaPay" at bounding box center [410, 307] width 95 height 13
click at [356, 299] on input "Платіж NovaPay" at bounding box center [348, 307] width 16 height 16
radio input "true"
click at [659, 421] on button "Вибрати" at bounding box center [644, 438] width 84 height 34
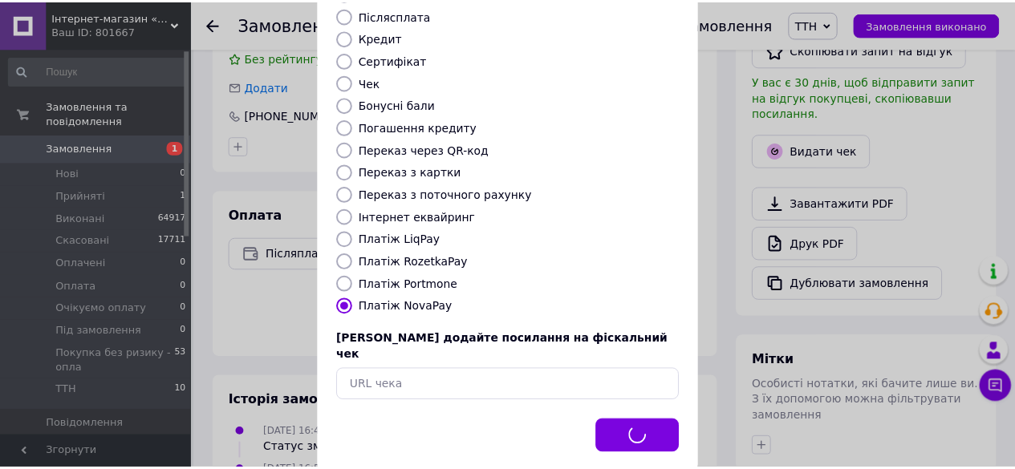
scroll to position [481, 0]
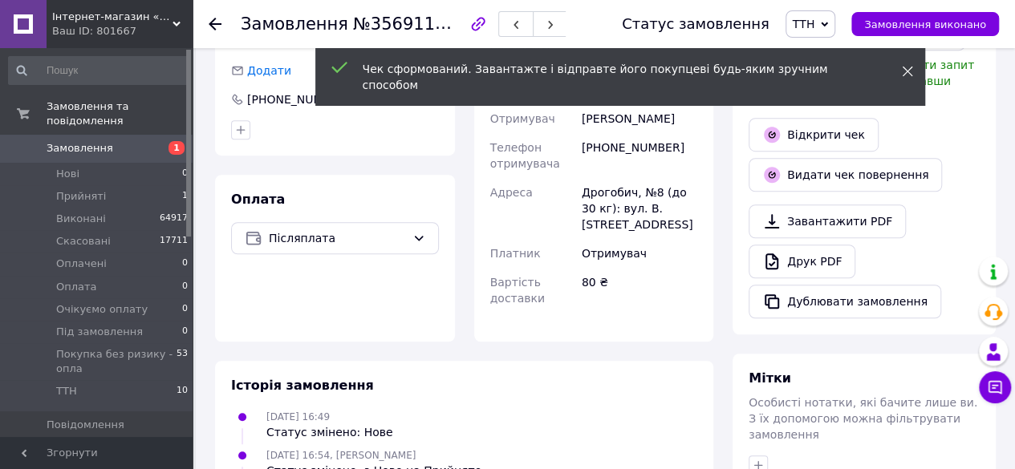
click at [903, 67] on use at bounding box center [907, 72] width 10 height 10
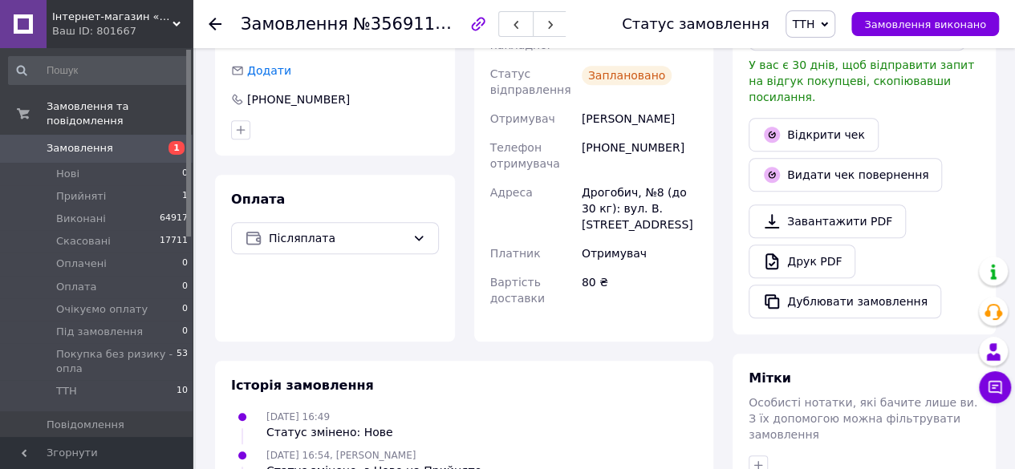
click at [830, 15] on span "ТТН" at bounding box center [810, 23] width 51 height 27
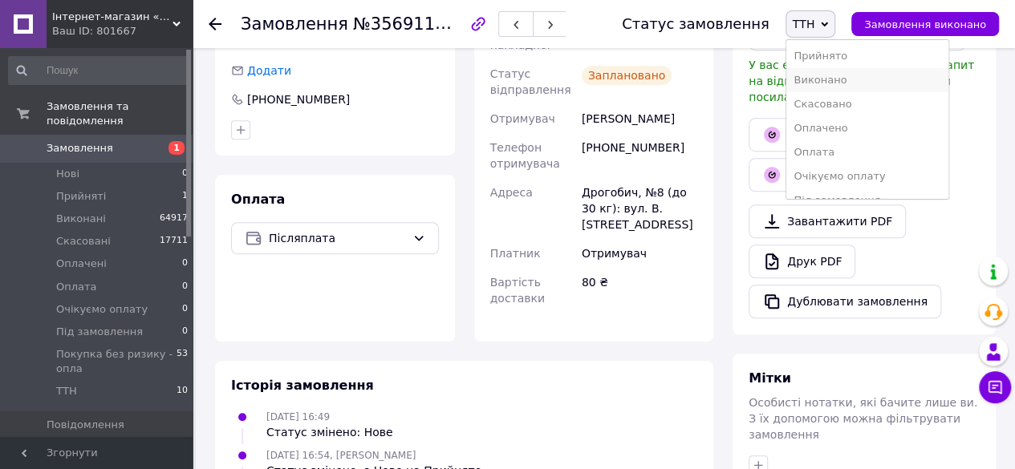
click at [842, 79] on li "Виконано" at bounding box center [867, 80] width 162 height 24
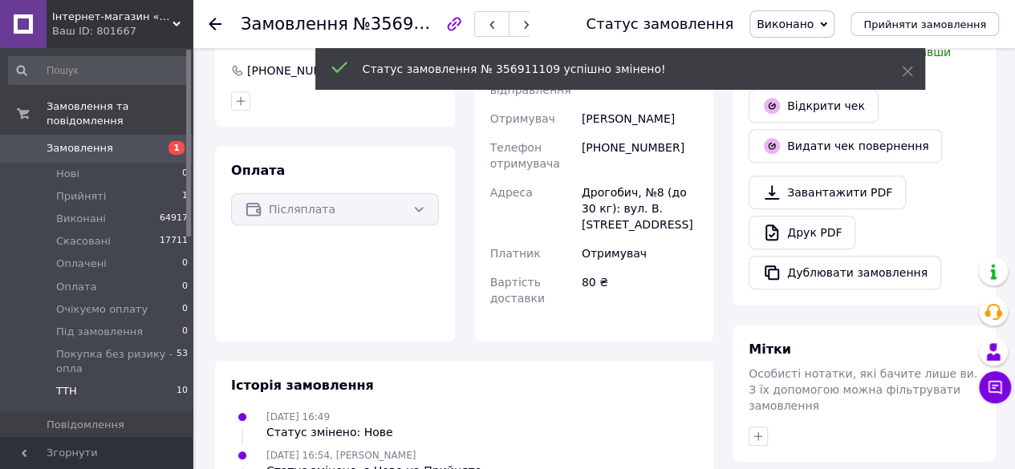
drag, startPoint x: 108, startPoint y: 386, endPoint x: 112, endPoint y: 379, distance: 8.7
click at [108, 386] on li "ТТН 10" at bounding box center [98, 395] width 197 height 30
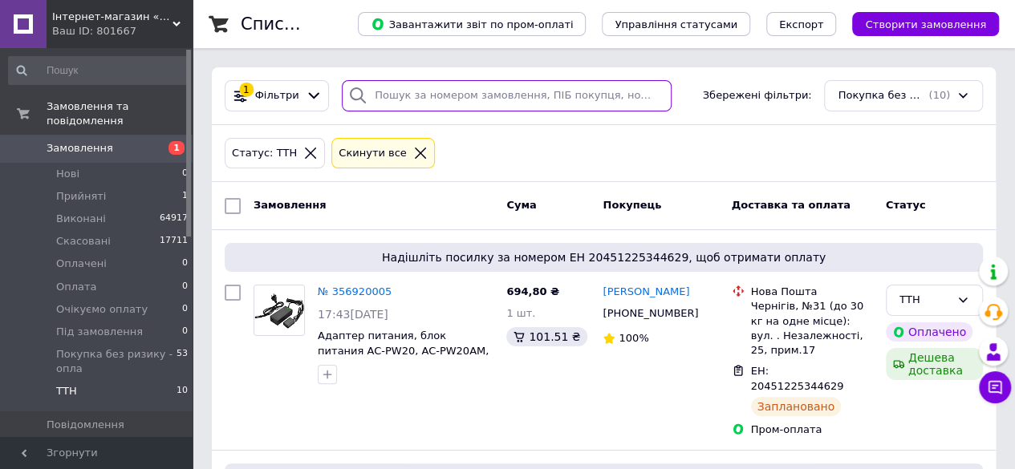
click at [397, 100] on input "search" at bounding box center [507, 95] width 330 height 31
paste input "380966054991"
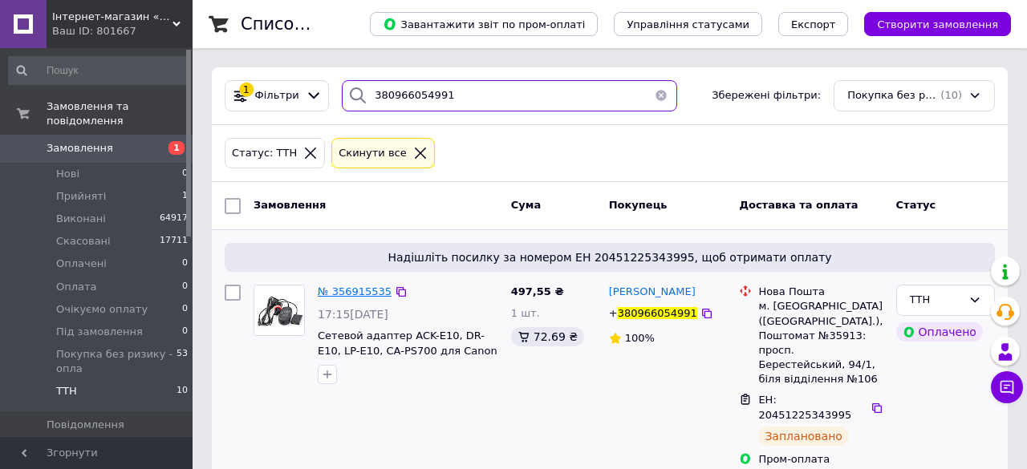
type input "380966054991"
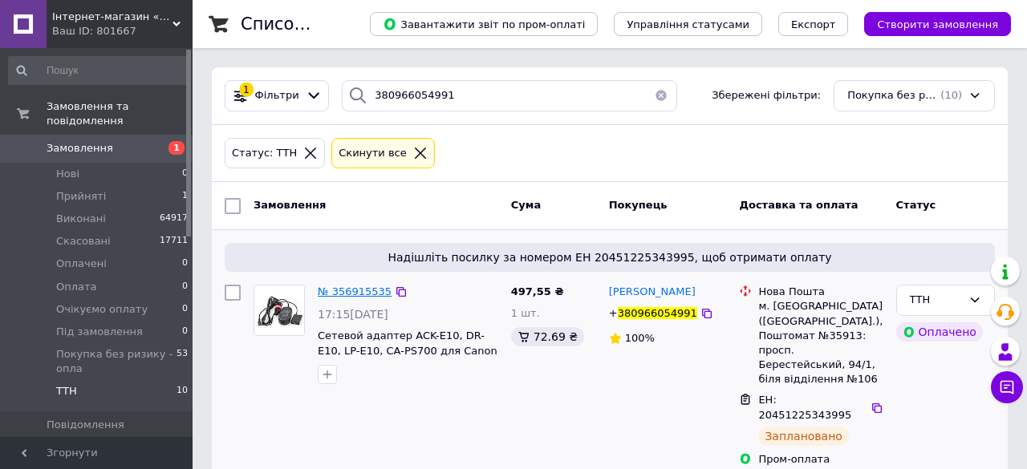
click at [352, 286] on span "№ 356915535" at bounding box center [355, 292] width 74 height 12
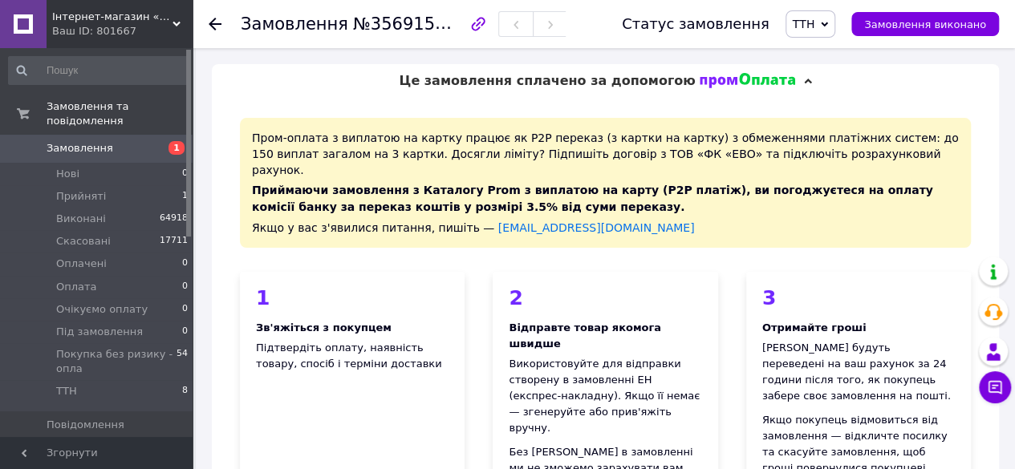
click at [395, 26] on span "№356915535" at bounding box center [410, 24] width 114 height 20
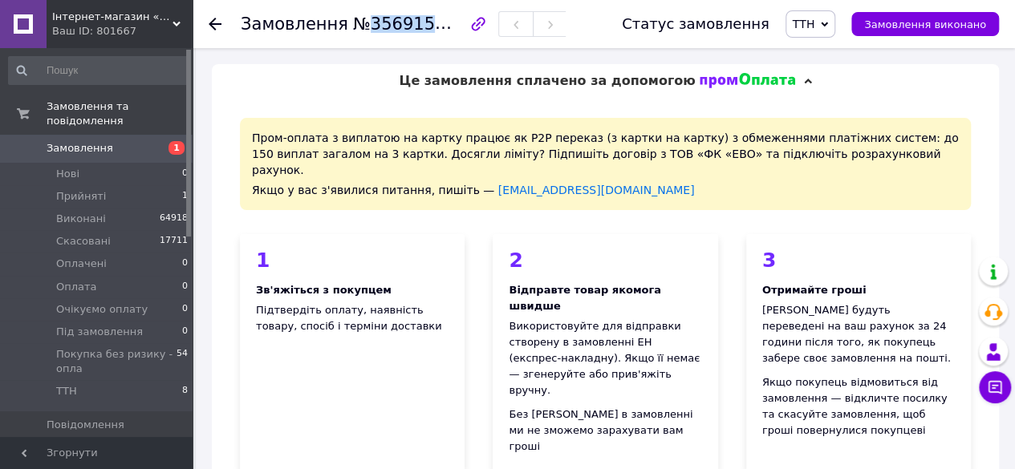
click at [395, 26] on span "№356915535" at bounding box center [410, 24] width 114 height 20
copy span "356915535"
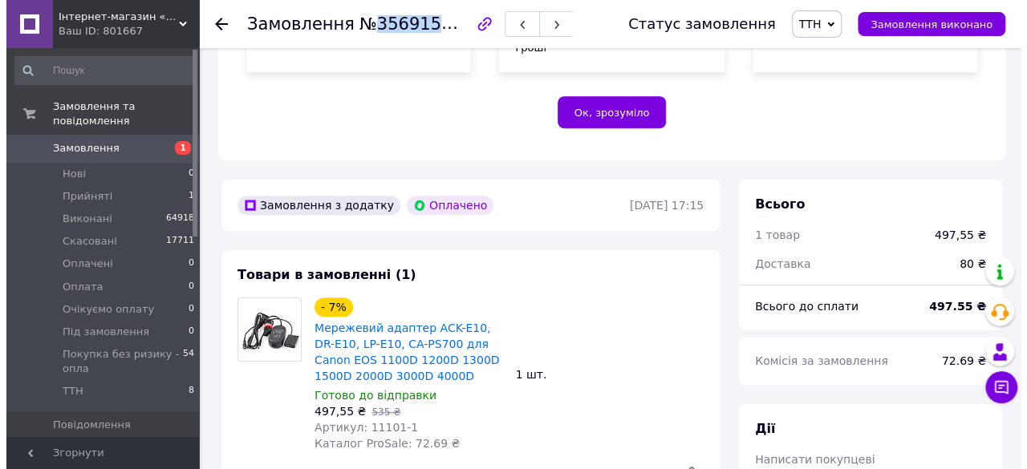
scroll to position [562, 0]
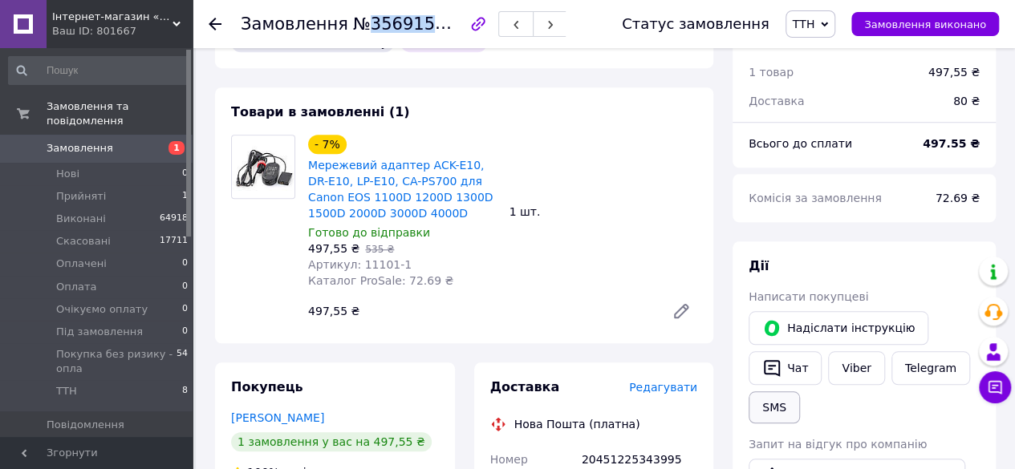
click at [786, 391] on button "SMS" at bounding box center [773, 407] width 51 height 32
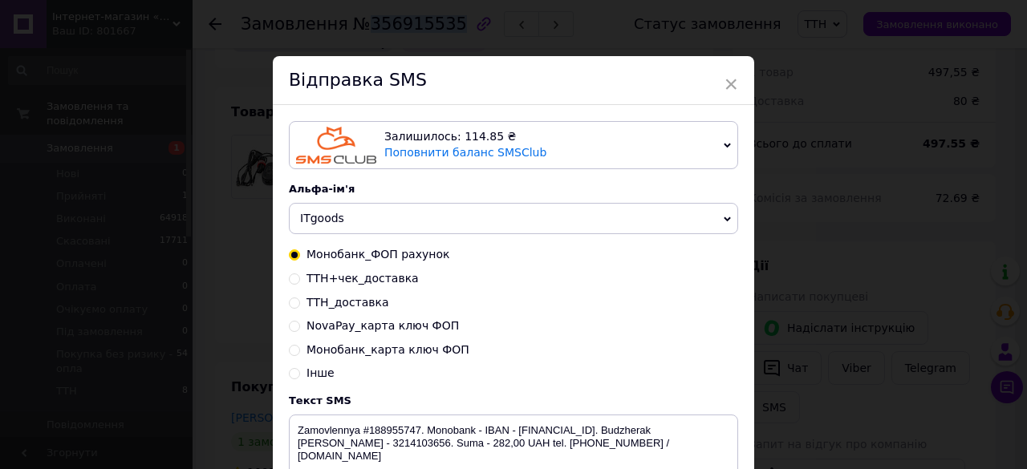
click at [361, 296] on span "ТТН_доставка" at bounding box center [347, 302] width 83 height 13
click at [300, 296] on input "ТТН_доставка" at bounding box center [294, 301] width 11 height 11
radio input "true"
radio input "false"
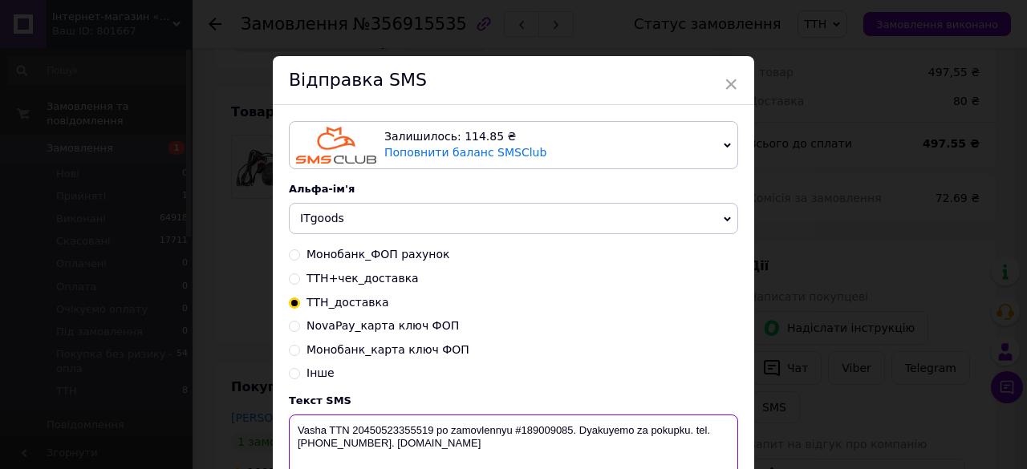
click at [550, 431] on textarea "Vasha TTN 20450523355519 po zamovlennyu #189009085. Dyakuyemo za pokupku. tel. …" at bounding box center [513, 456] width 449 height 83
paste textarea "35691553"
click at [393, 424] on textarea "Vasha TTN 20450523355519 po zamovlennyu #356915535. Dyakuyemo za pokupku. tel. …" at bounding box center [513, 456] width 449 height 83
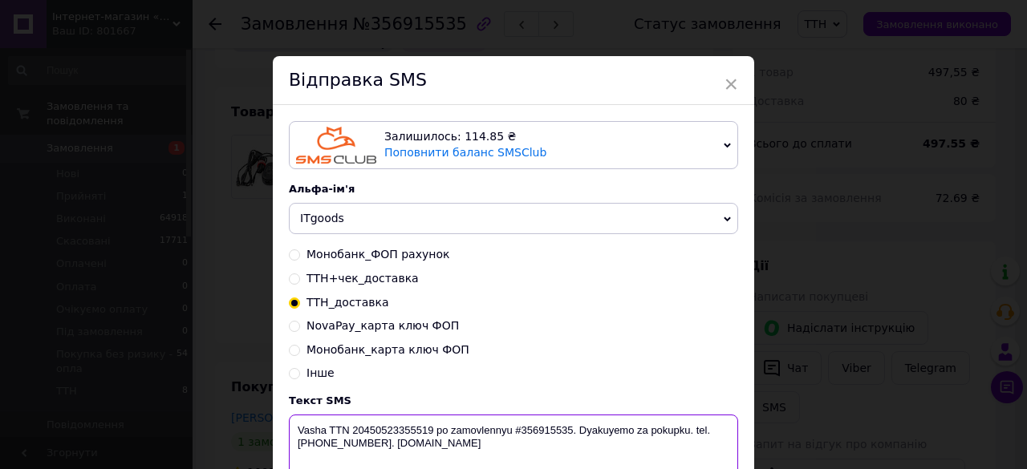
paste textarea "1225343995"
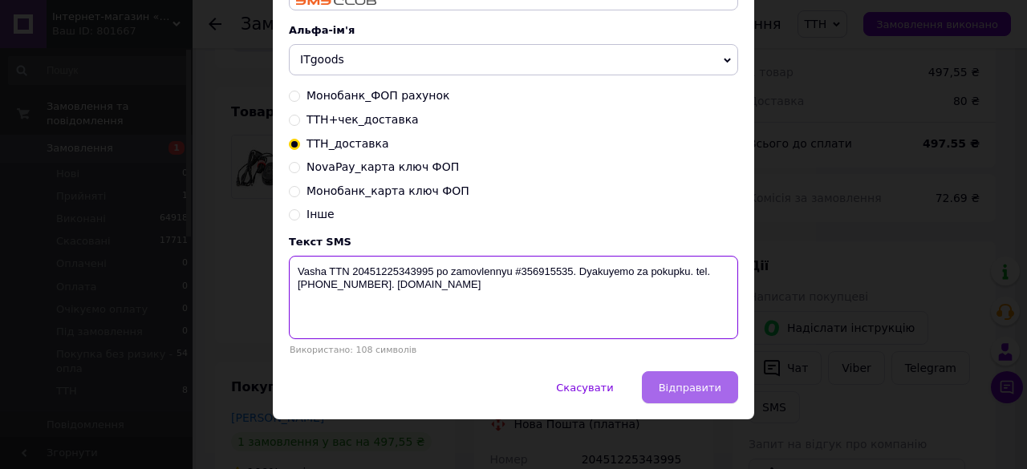
scroll to position [167, 0]
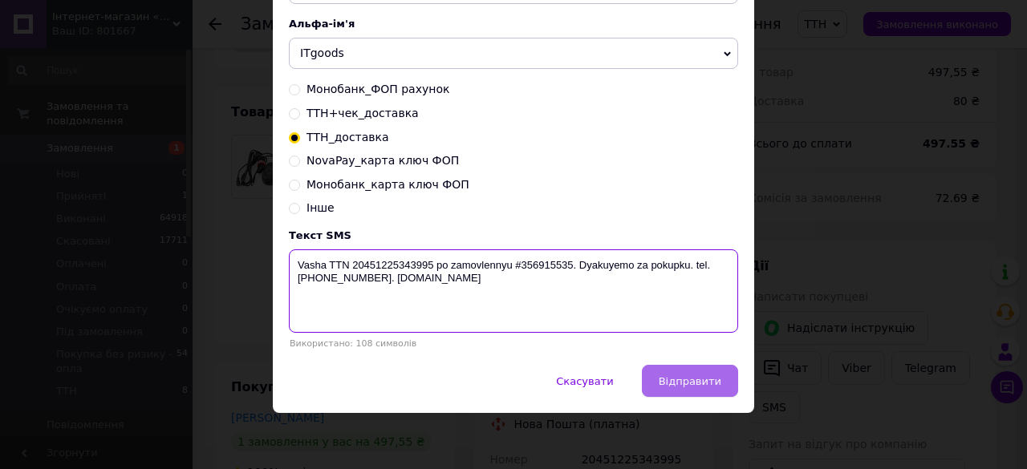
type textarea "Vasha TTN 20451225343995 po zamovlennyu #356915535. Dyakuyemo za pokupku. tel. …"
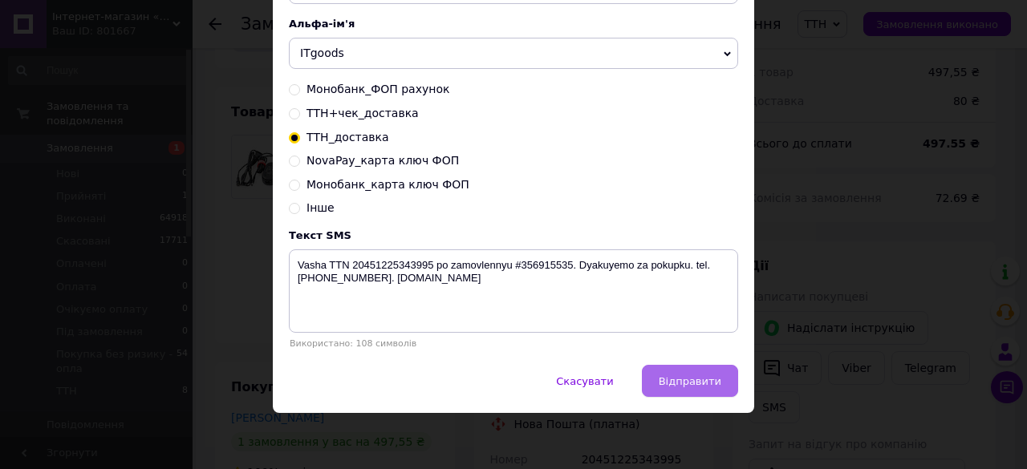
click at [688, 379] on span "Відправити" at bounding box center [690, 381] width 63 height 12
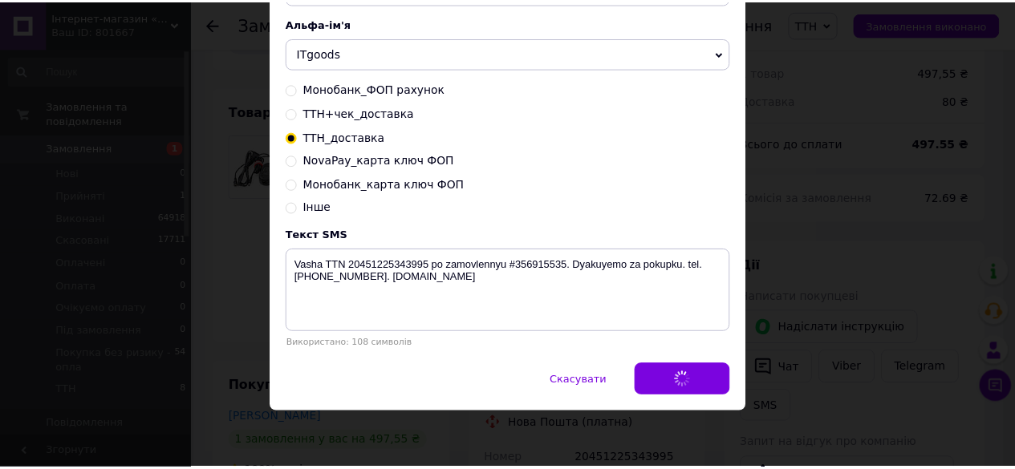
scroll to position [0, 0]
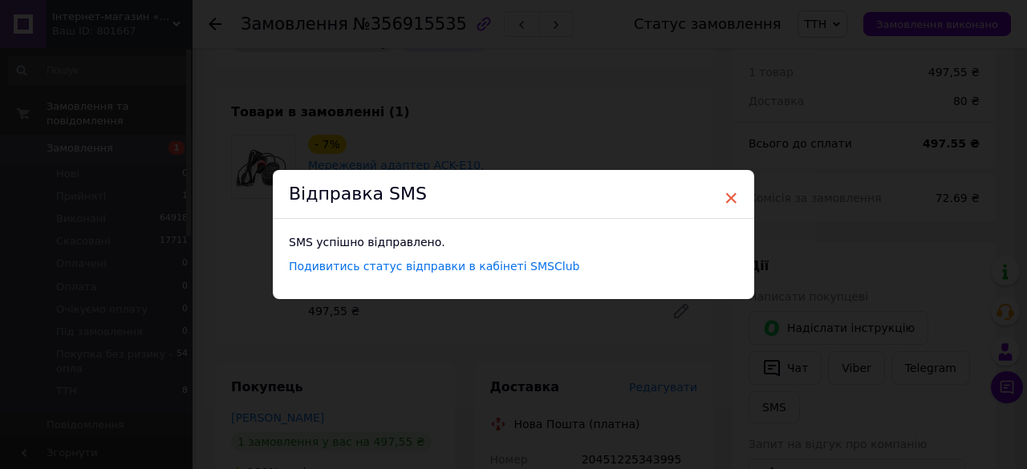
click at [728, 198] on span "×" at bounding box center [731, 198] width 14 height 27
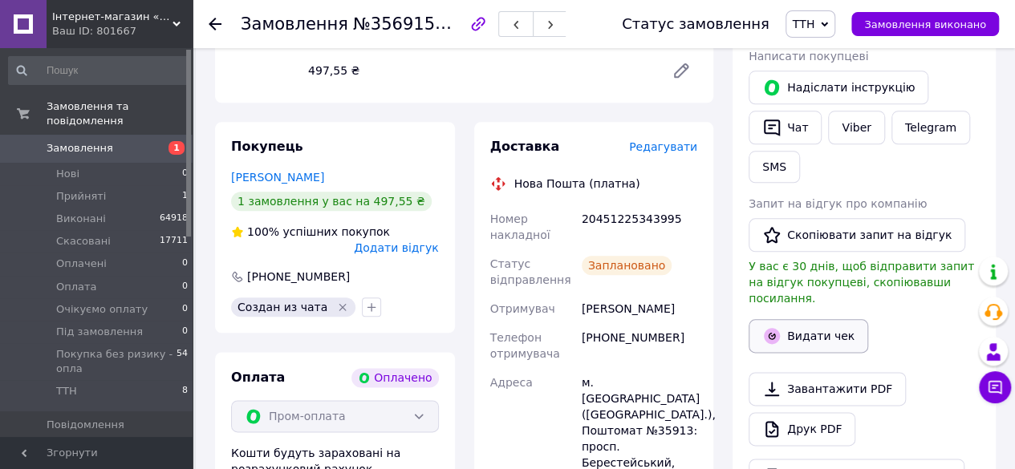
click at [804, 319] on button "Видати чек" at bounding box center [808, 336] width 120 height 34
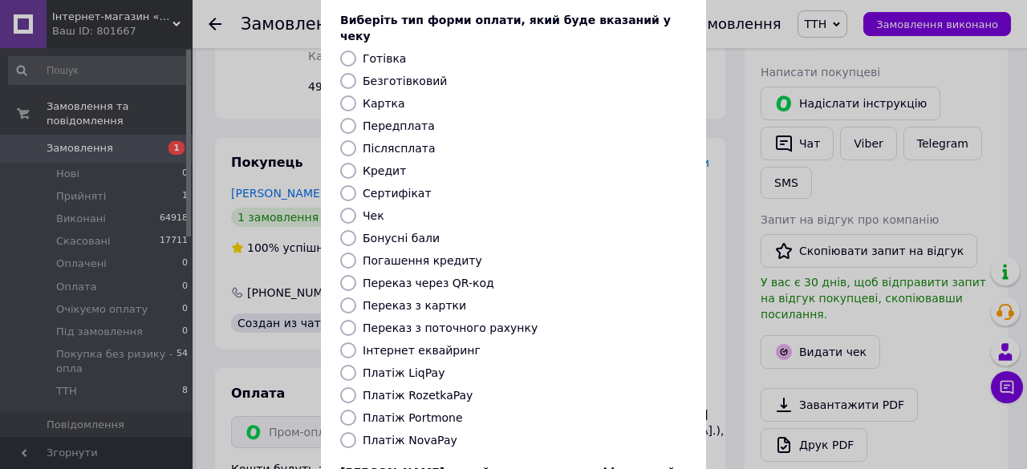
scroll to position [218, 0]
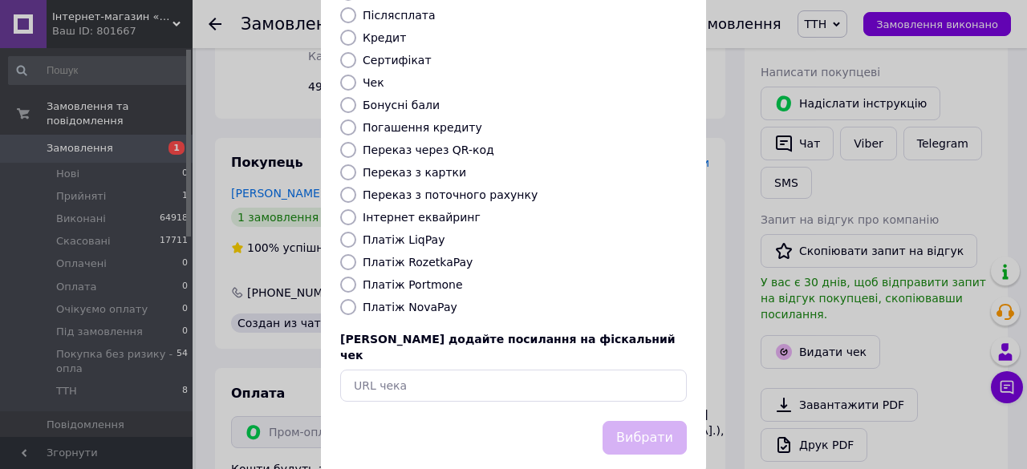
click at [428, 256] on label "Платіж RozetkaPay" at bounding box center [418, 262] width 110 height 13
click at [356, 254] on input "Платіж RozetkaPay" at bounding box center [348, 262] width 16 height 16
radio input "true"
drag, startPoint x: 656, startPoint y: 422, endPoint x: 653, endPoint y: 407, distance: 15.6
click at [656, 420] on div "Вибрати" at bounding box center [644, 438] width 91 height 41
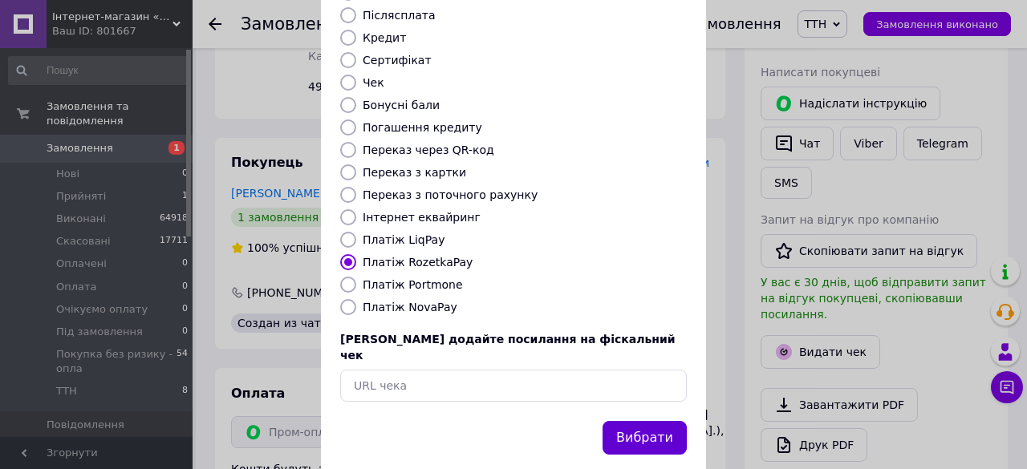
click at [653, 421] on button "Вибрати" at bounding box center [644, 438] width 84 height 34
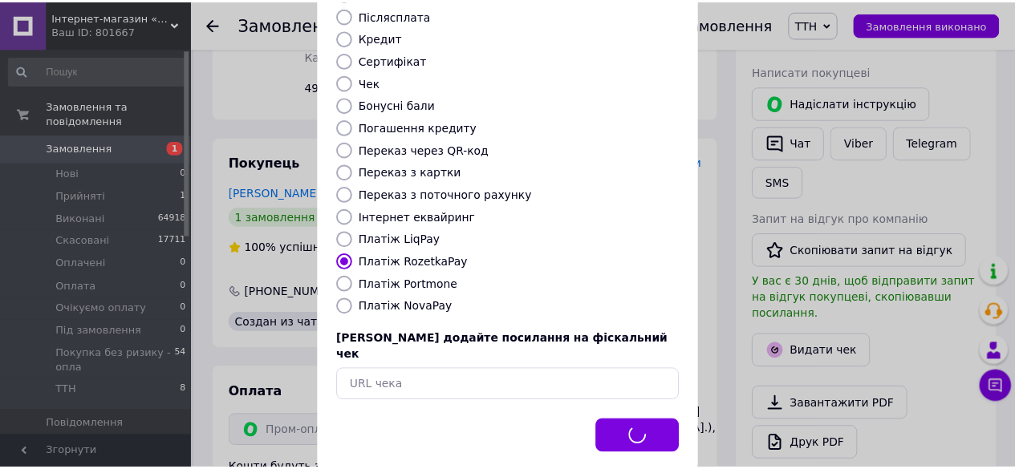
scroll to position [802, 0]
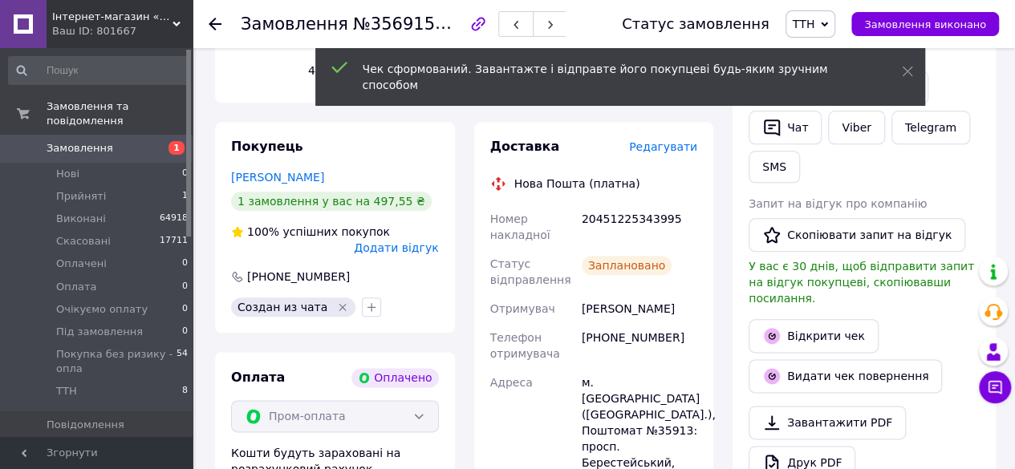
drag, startPoint x: 834, startPoint y: 23, endPoint x: 836, endPoint y: 34, distance: 11.5
click at [834, 23] on span "ТТН" at bounding box center [810, 23] width 51 height 27
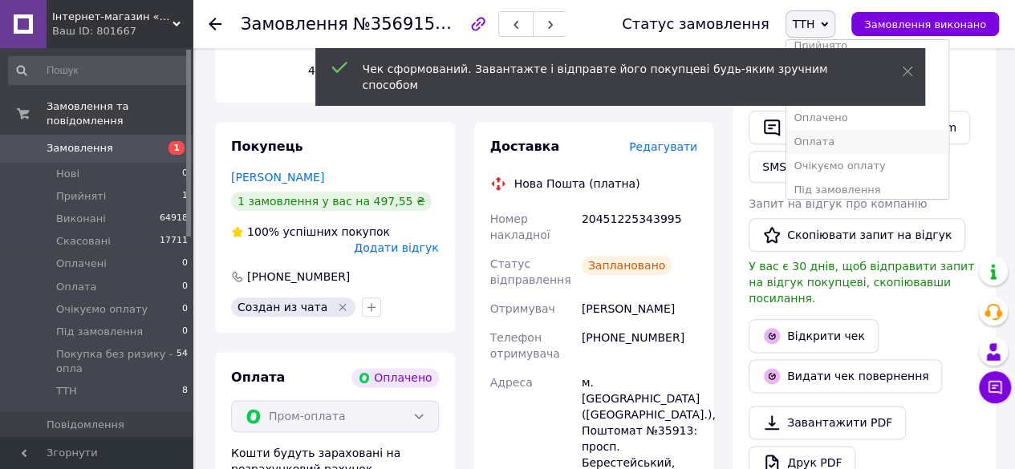
scroll to position [41, 0]
click at [841, 188] on li "Покупка без ризику - опла" at bounding box center [867, 184] width 162 height 24
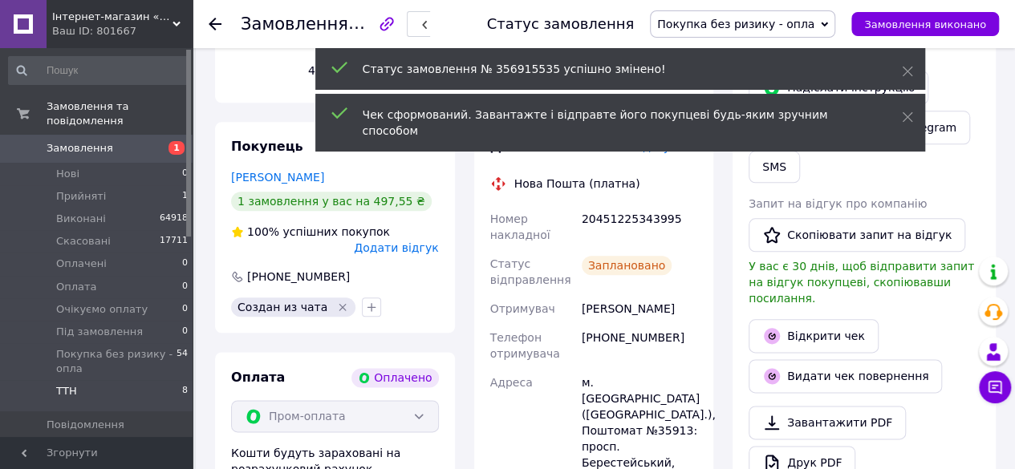
drag, startPoint x: 131, startPoint y: 379, endPoint x: 323, endPoint y: 7, distance: 418.7
click at [130, 380] on li "ТТН 8" at bounding box center [98, 395] width 197 height 30
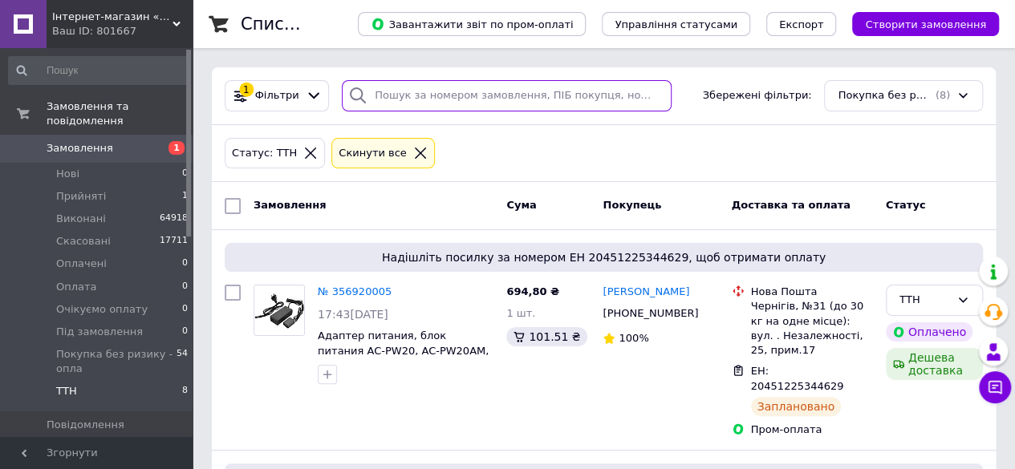
click at [375, 97] on input "search" at bounding box center [507, 95] width 330 height 31
paste input "380683053358"
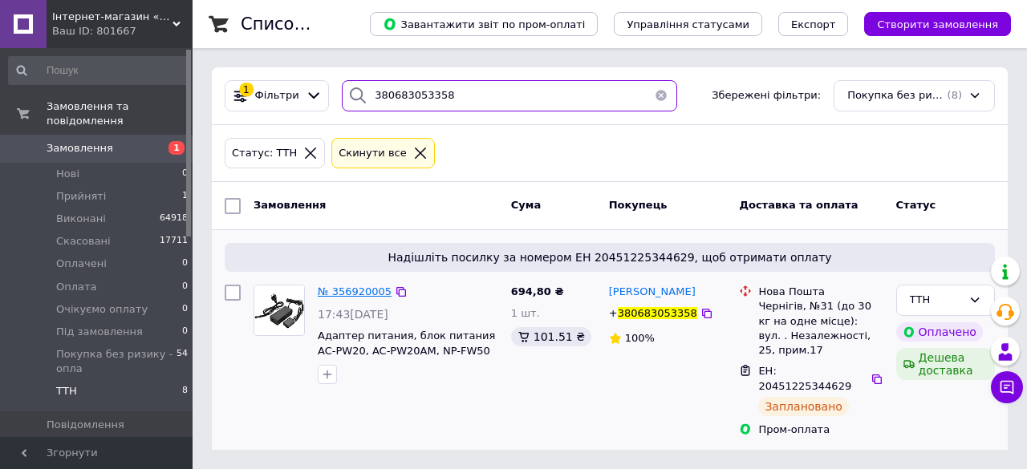
type input "380683053358"
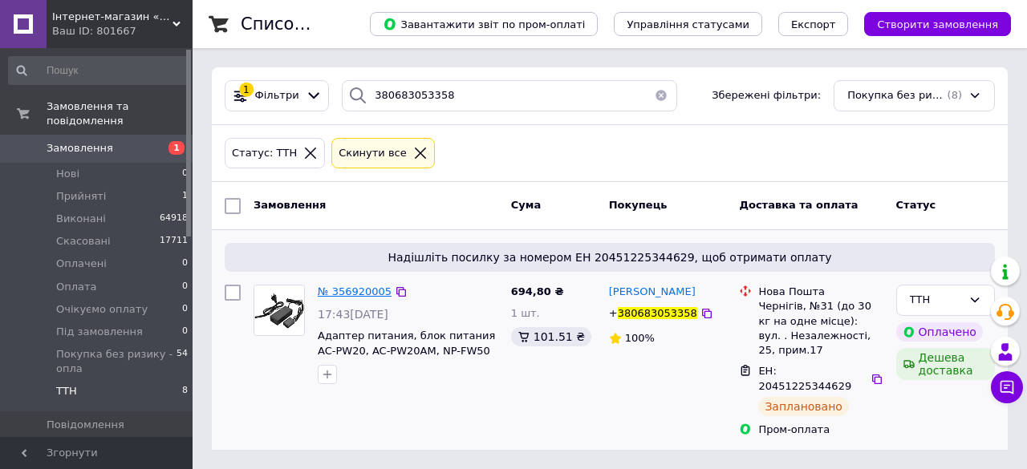
click at [350, 286] on span "№ 356920005" at bounding box center [355, 292] width 74 height 12
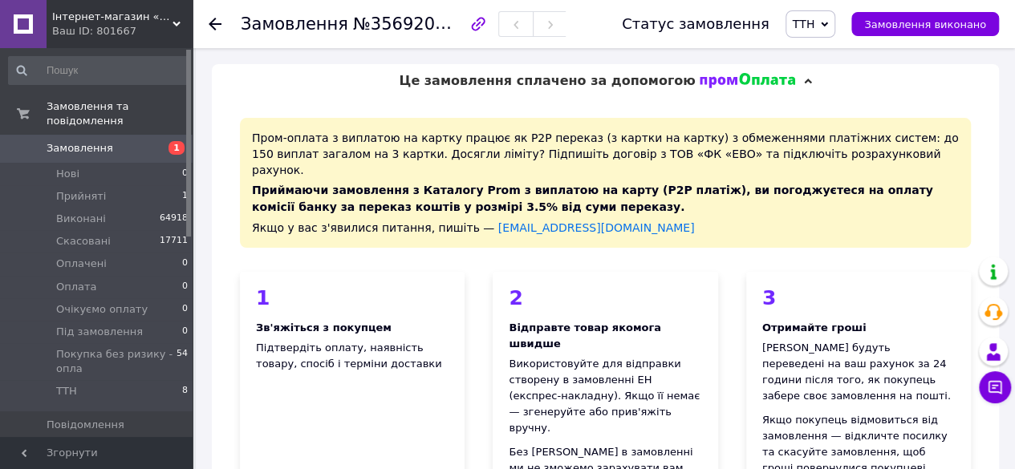
click at [392, 26] on span "№356920005" at bounding box center [410, 24] width 114 height 20
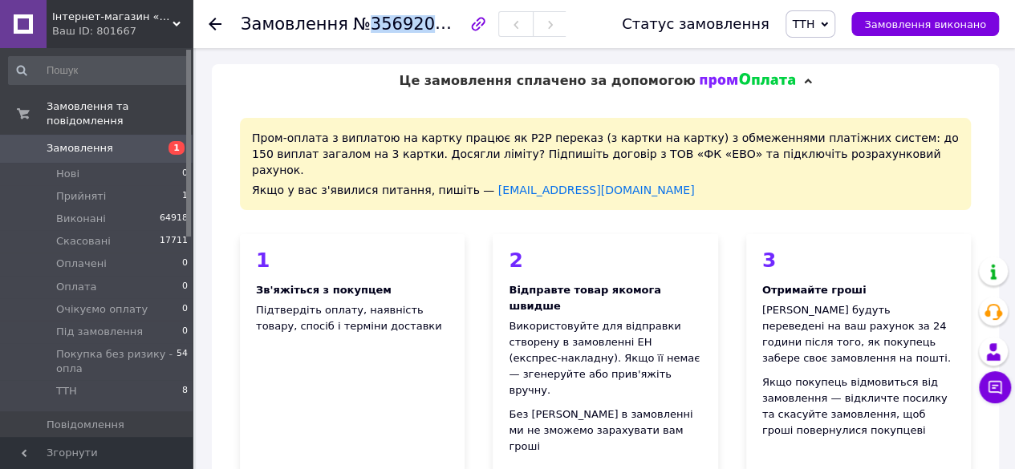
copy span "356920005"
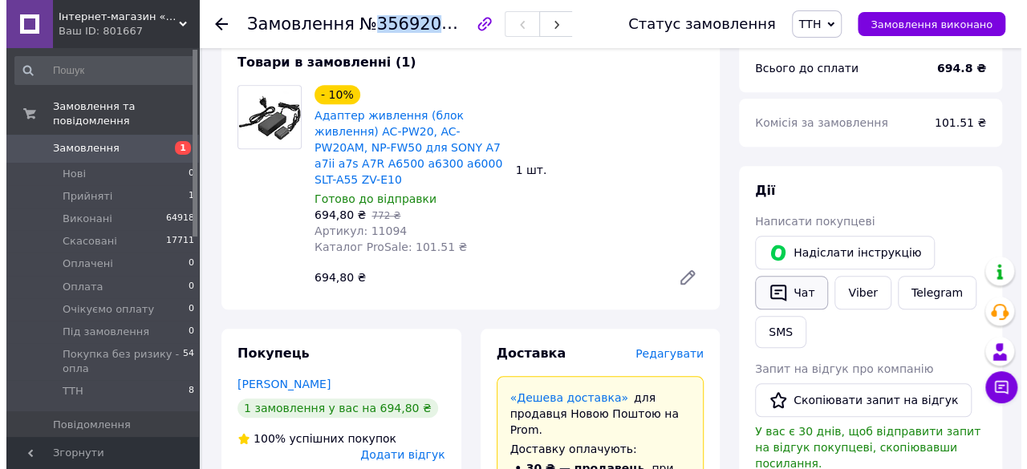
scroll to position [642, 0]
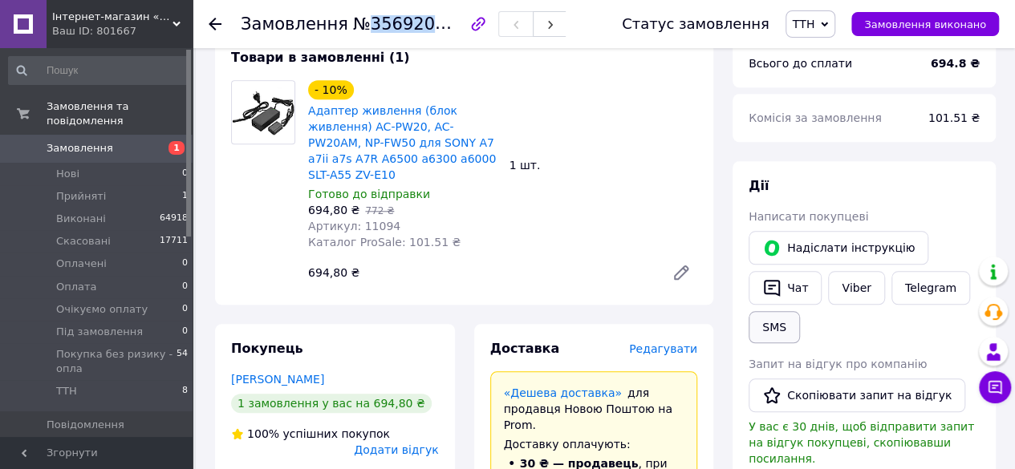
click at [767, 311] on button "SMS" at bounding box center [773, 327] width 51 height 32
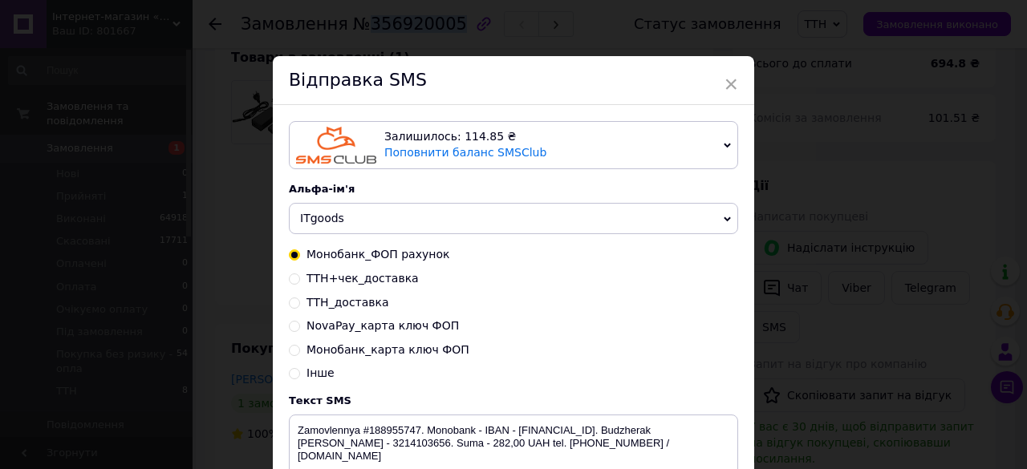
click at [349, 306] on span "ТТН_доставка" at bounding box center [347, 302] width 83 height 13
click at [300, 306] on input "ТТН_доставка" at bounding box center [294, 301] width 11 height 11
radio input "true"
radio input "false"
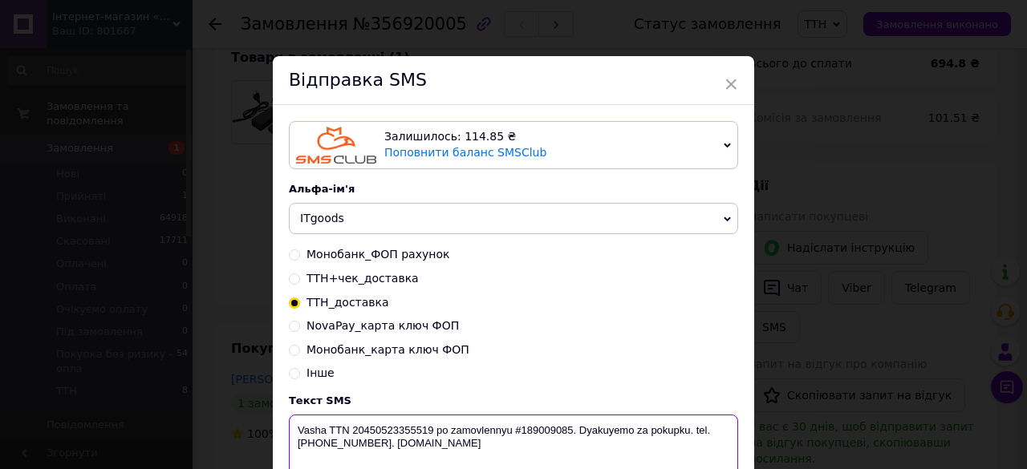
click at [550, 428] on textarea "Vasha TTN 20450523355519 po zamovlennyu #189009085. Dyakuyemo za pokupku. tel. …" at bounding box center [513, 456] width 449 height 83
paste textarea "35692000"
click at [409, 424] on textarea "Vasha TTN 20450523355519 po zamovlennyu #356920005. Dyakuyemo za pokupku. tel. …" at bounding box center [513, 456] width 449 height 83
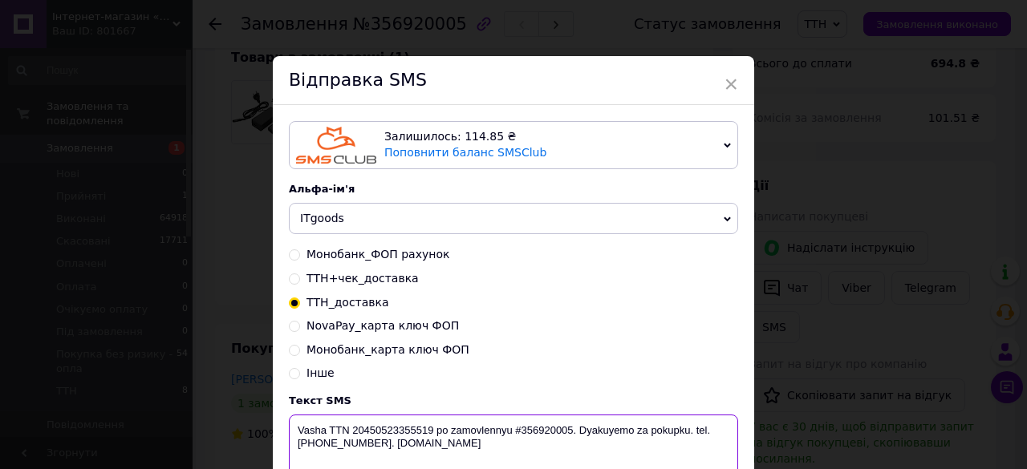
paste textarea "1225344629"
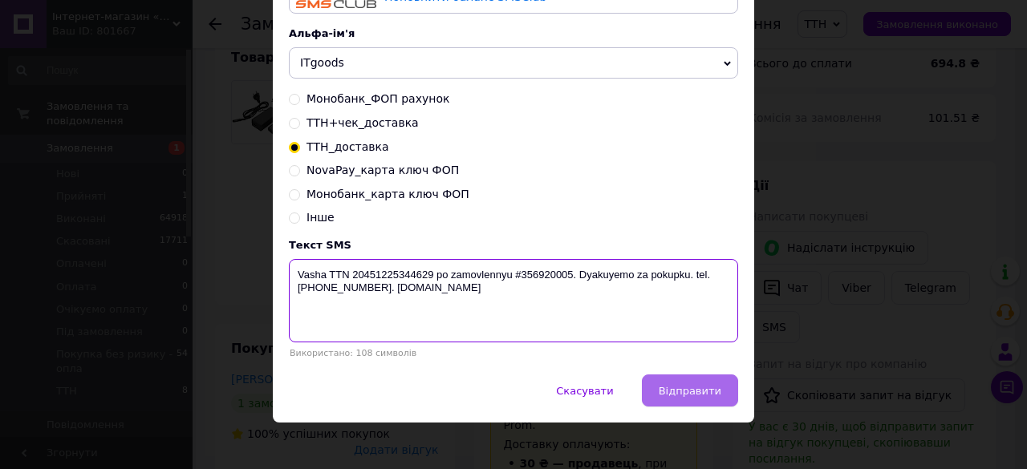
scroll to position [167, 0]
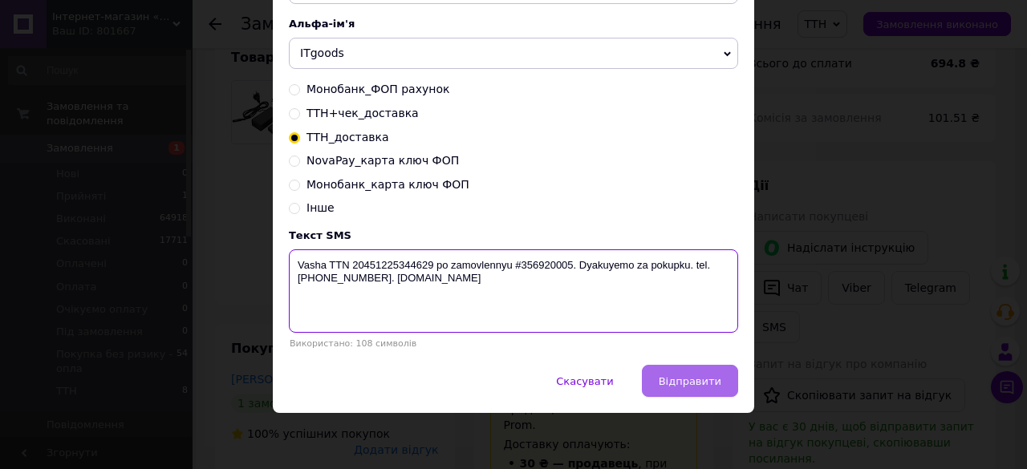
type textarea "Vasha TTN 20451225344629 po zamovlennyu #356920005. Dyakuyemo za pokupku. tel. …"
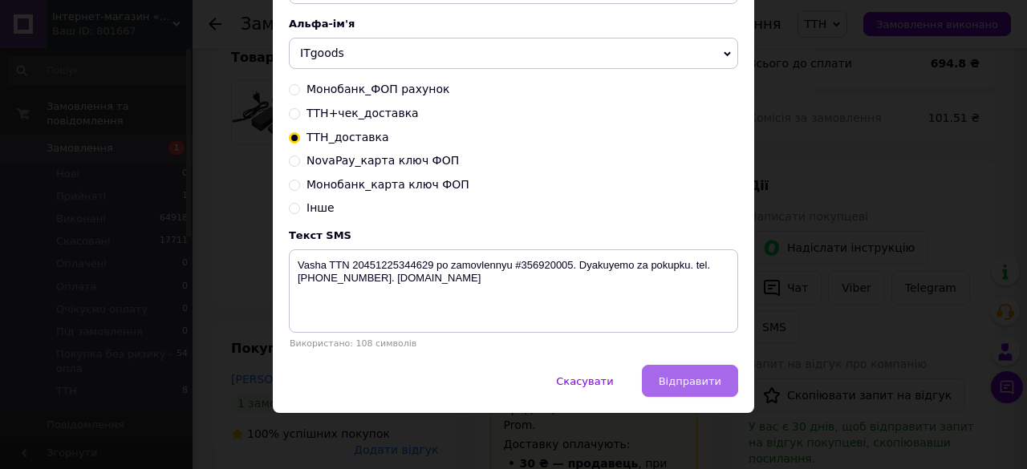
click at [703, 375] on span "Відправити" at bounding box center [690, 381] width 63 height 12
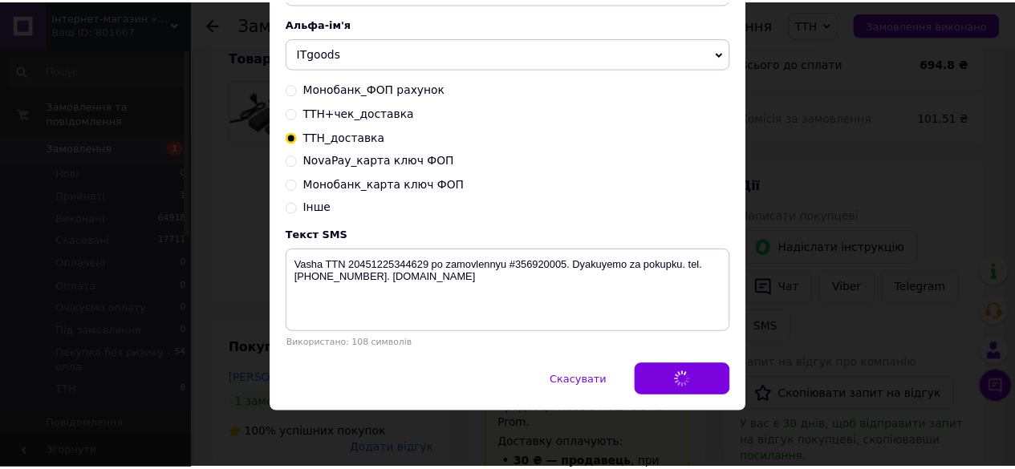
scroll to position [0, 0]
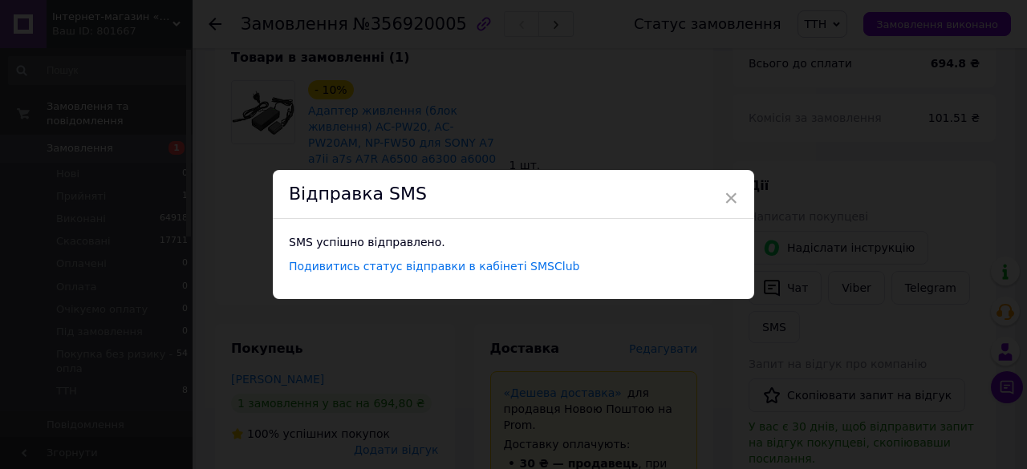
click at [735, 194] on span "×" at bounding box center [731, 198] width 14 height 27
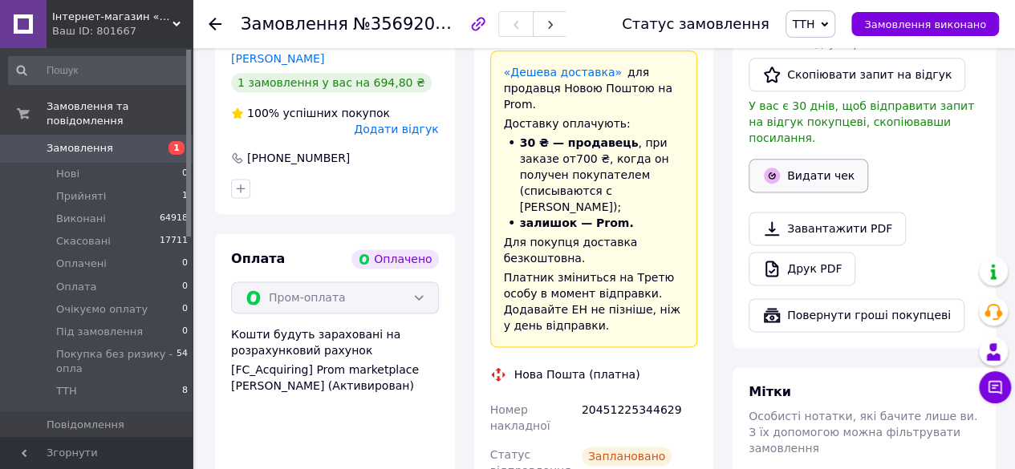
click at [821, 159] on button "Видати чек" at bounding box center [808, 176] width 120 height 34
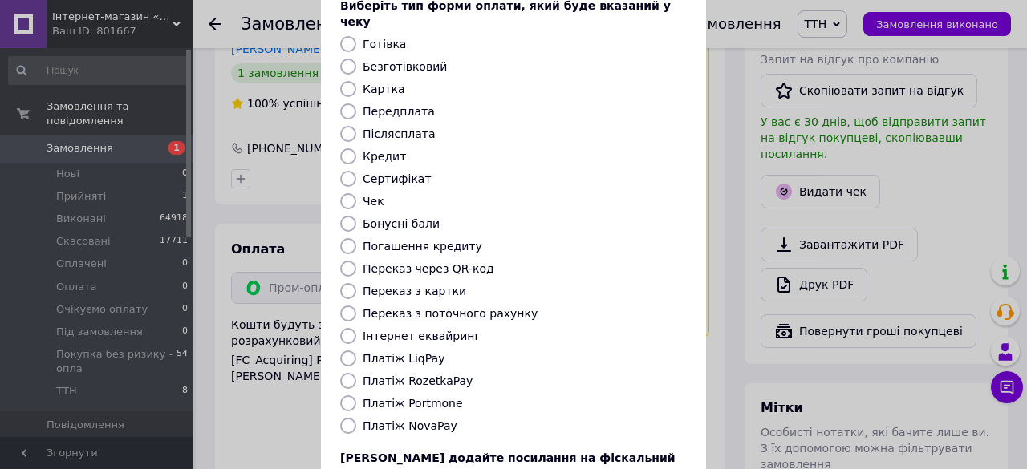
scroll to position [218, 0]
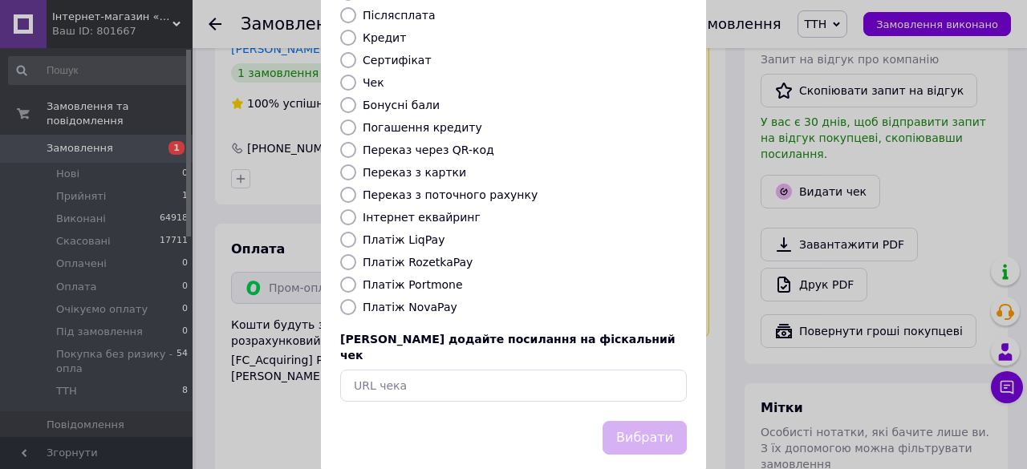
click at [412, 256] on label "Платіж RozetkaPay" at bounding box center [418, 262] width 110 height 13
click at [356, 254] on input "Платіж RozetkaPay" at bounding box center [348, 262] width 16 height 16
radio input "true"
click at [649, 421] on button "Вибрати" at bounding box center [644, 438] width 84 height 34
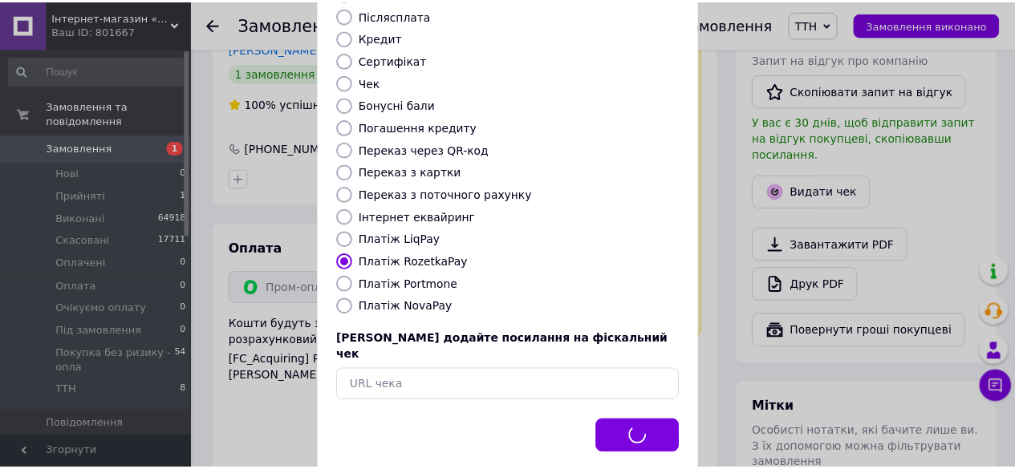
scroll to position [963, 0]
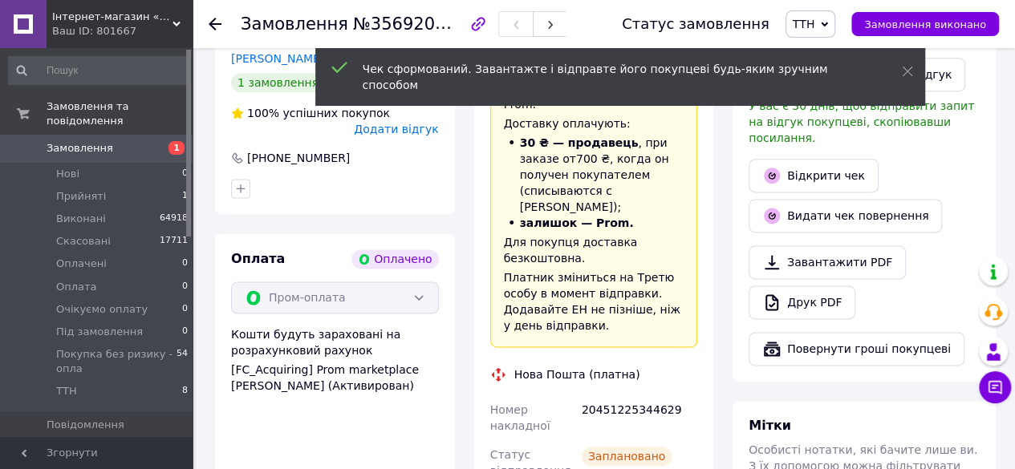
click at [828, 21] on icon at bounding box center [824, 24] width 7 height 7
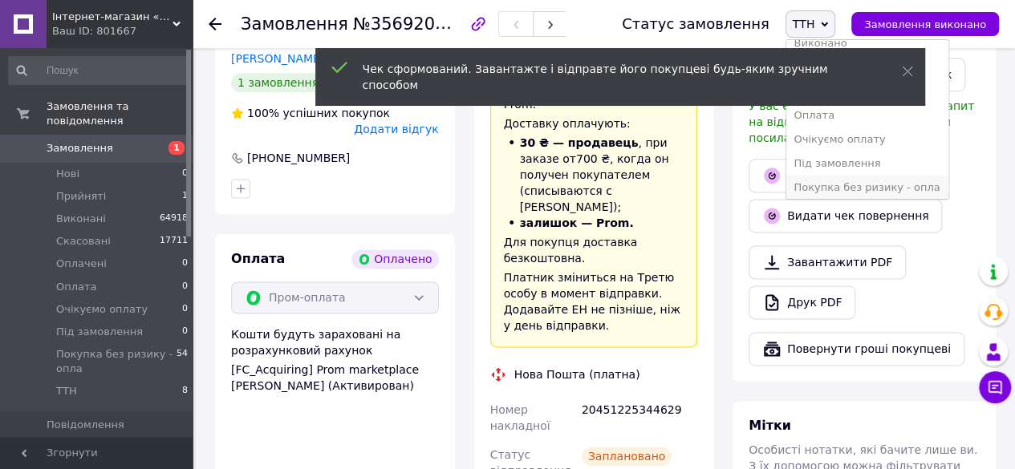
scroll to position [41, 0]
click at [838, 185] on li "Покупка без ризику - опла" at bounding box center [867, 184] width 162 height 24
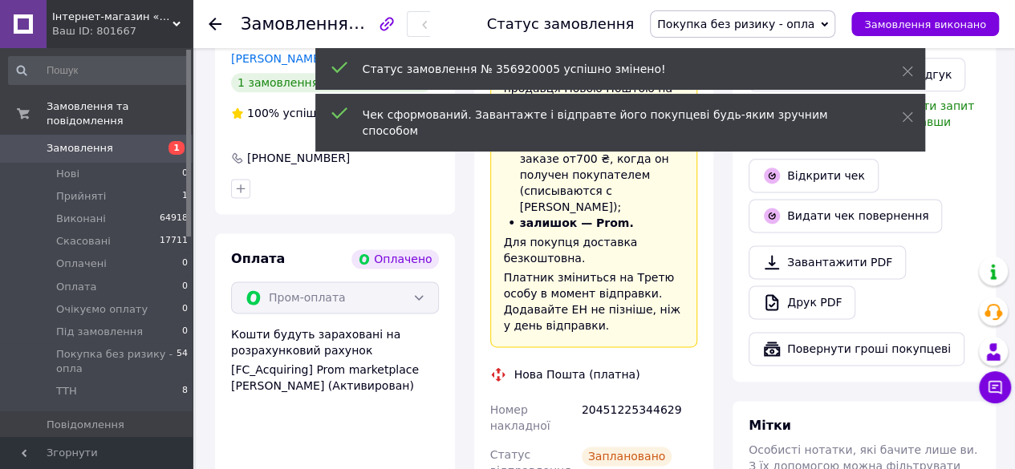
click at [119, 378] on body "Інтернет-магазин «ITgoods» Ваш ID: 801667 Сайт Інтернет-магазин «ITgoods» Кабін…" at bounding box center [507, 161] width 1015 height 2248
drag, startPoint x: 119, startPoint y: 378, endPoint x: 162, endPoint y: 302, distance: 87.0
click at [120, 380] on li "ТТН 8" at bounding box center [98, 395] width 197 height 30
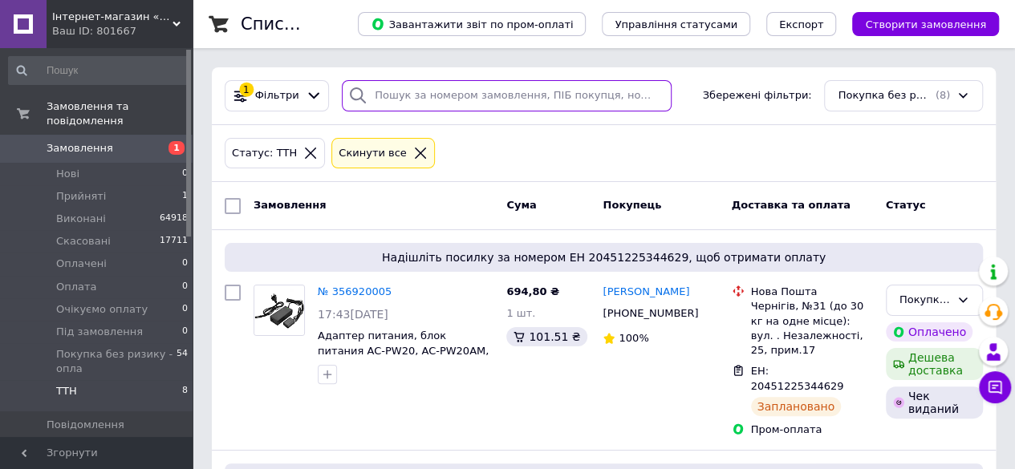
click at [403, 110] on input "search" at bounding box center [507, 95] width 330 height 31
paste input "380954870749"
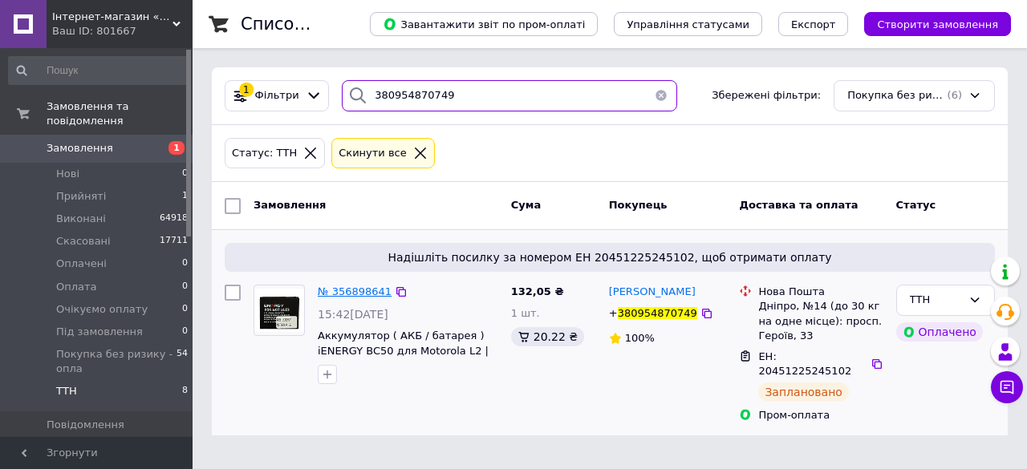
type input "380954870749"
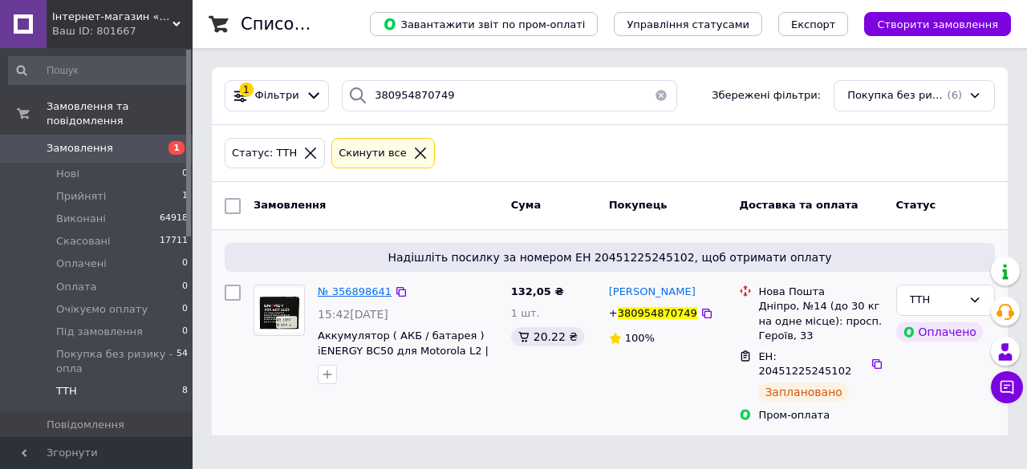
click at [353, 295] on span "№ 356898641" at bounding box center [355, 292] width 74 height 12
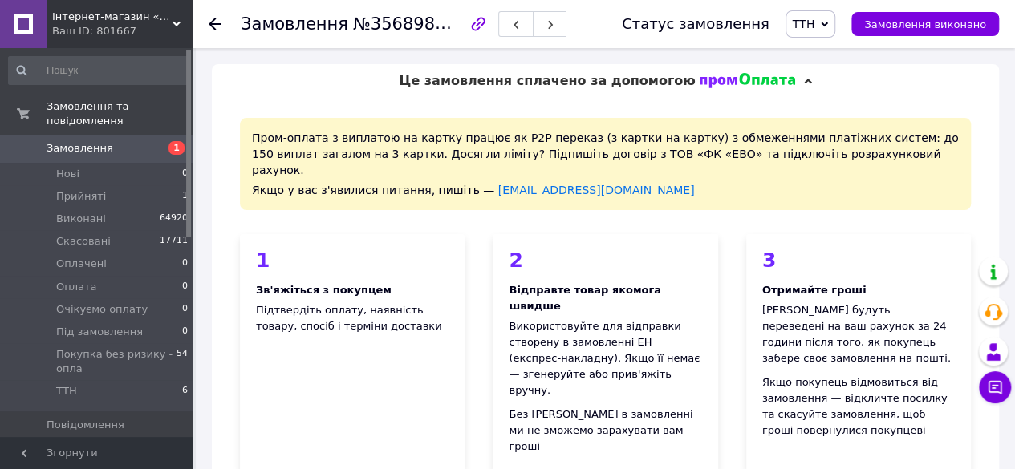
click at [387, 14] on span "№356898641" at bounding box center [410, 24] width 114 height 20
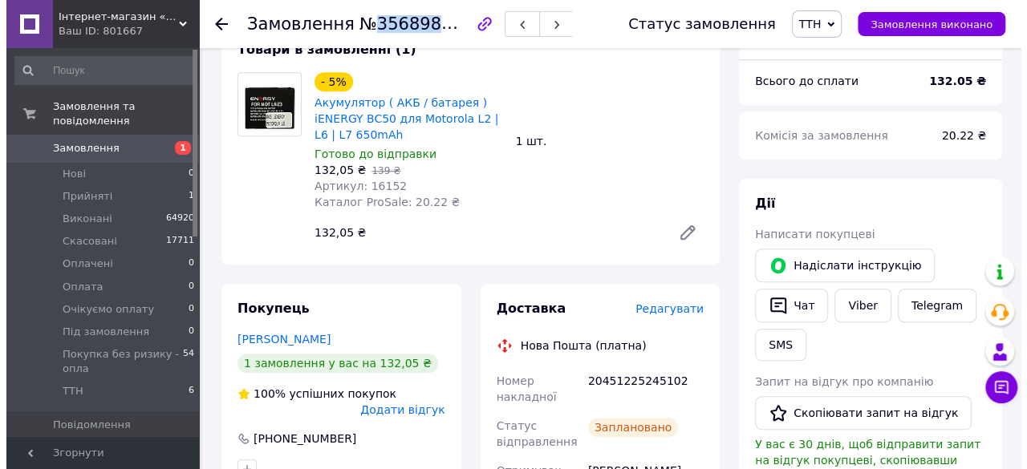
scroll to position [642, 0]
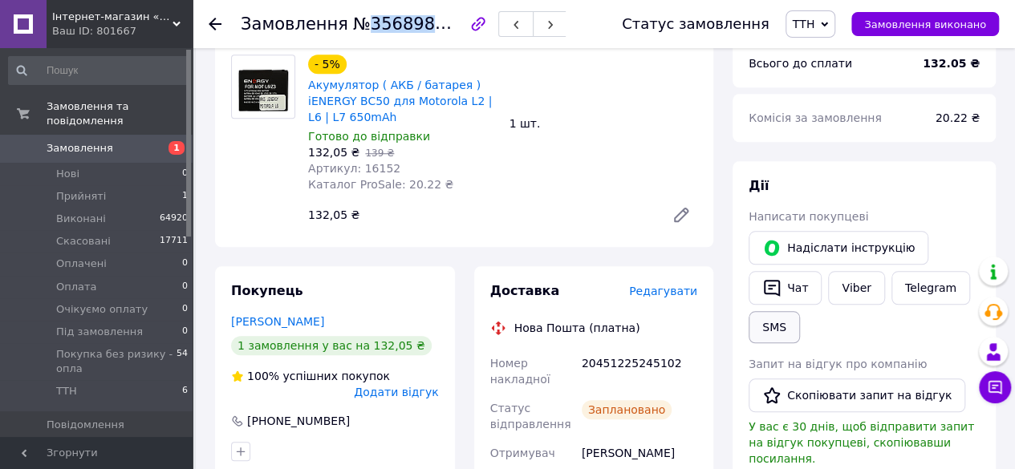
click at [770, 311] on button "SMS" at bounding box center [773, 327] width 51 height 32
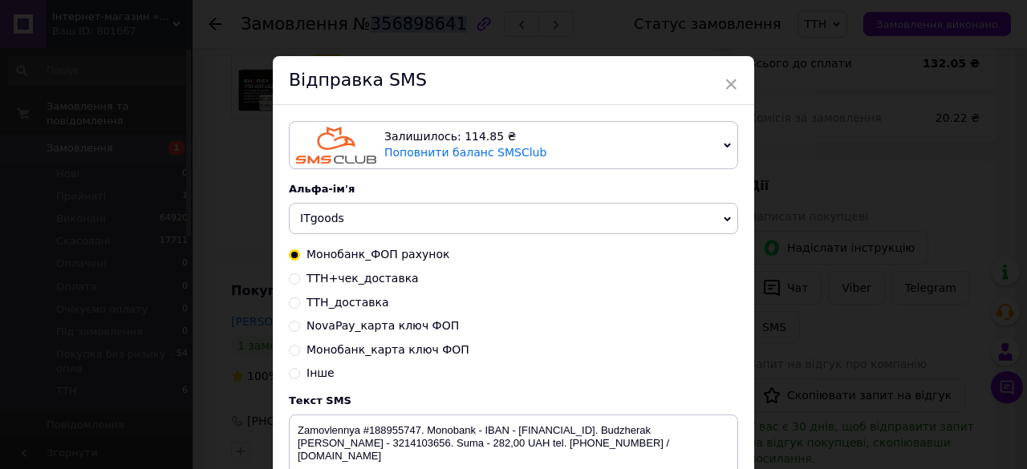
drag, startPoint x: 355, startPoint y: 299, endPoint x: 385, endPoint y: 340, distance: 50.5
click at [355, 300] on span "ТТН_доставка" at bounding box center [347, 302] width 83 height 13
click at [300, 300] on input "ТТН_доставка" at bounding box center [294, 301] width 11 height 11
radio input "true"
radio input "false"
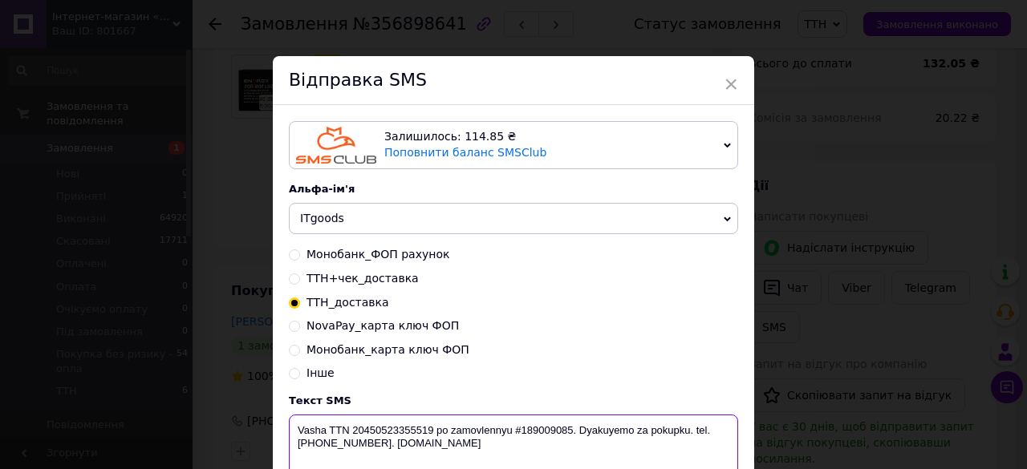
click at [551, 431] on textarea "Vasha TTN 20450523355519 po zamovlennyu #189009085. Dyakuyemo za pokupku. tel. …" at bounding box center [513, 456] width 449 height 83
paste textarea "356898641"
click at [407, 428] on textarea "Vasha TTN 20450523355519 po zamovlennyu #356898641. Dyakuyemo za pokupku. tel. …" at bounding box center [513, 456] width 449 height 83
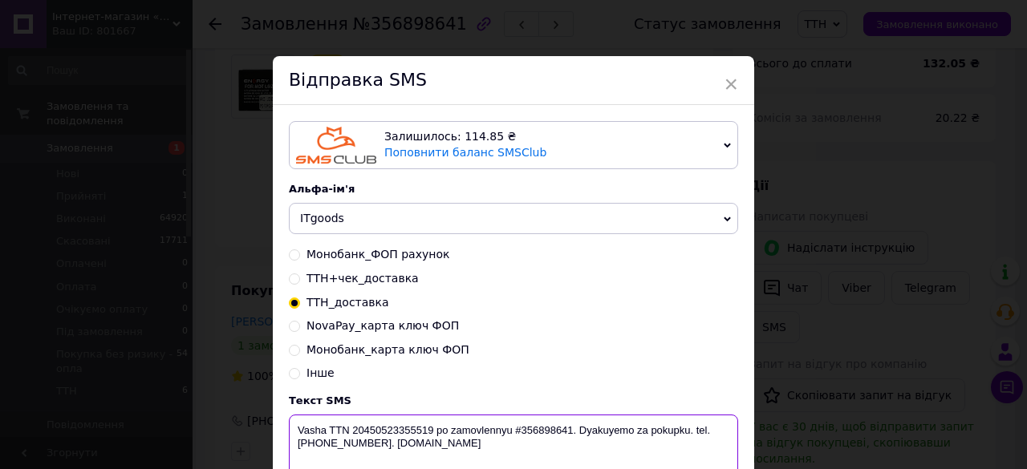
paste textarea "1225245102"
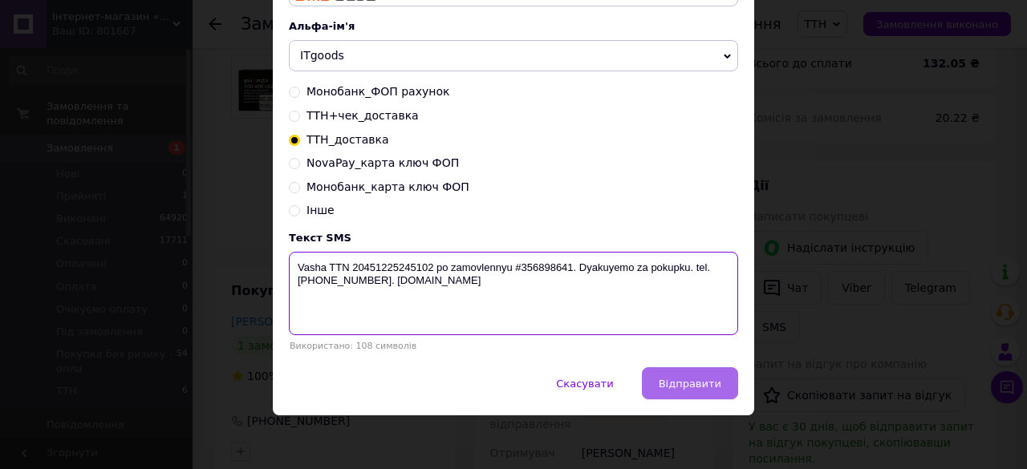
scroll to position [167, 0]
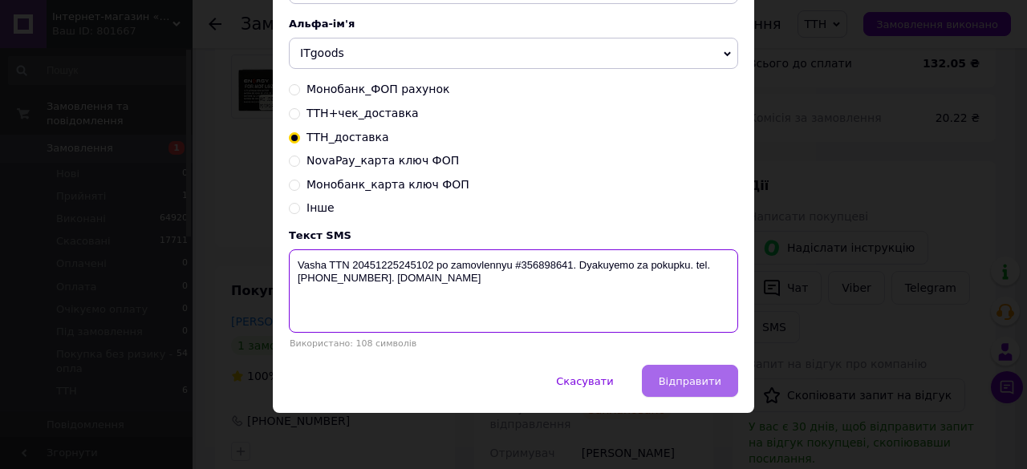
type textarea "Vasha TTN 20451225245102 po zamovlennyu #356898641. Dyakuyemo za pokupku. tel. …"
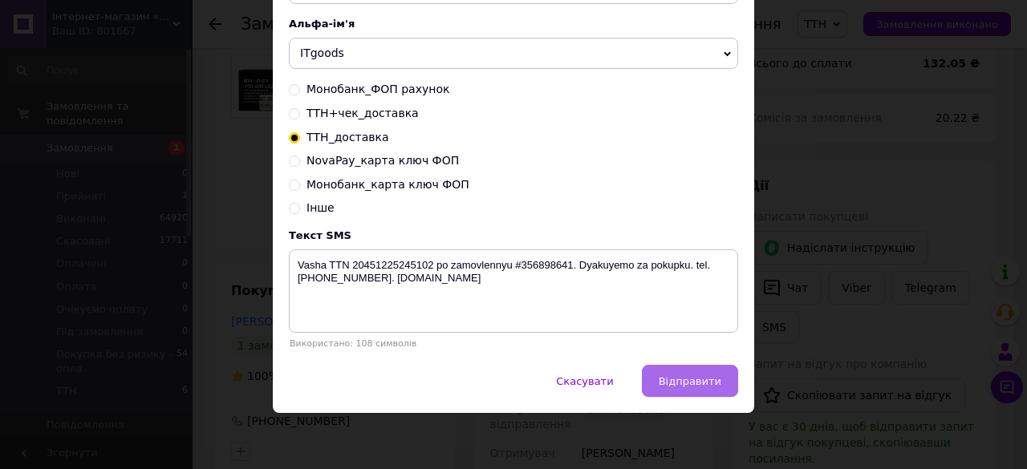
click at [690, 376] on span "Відправити" at bounding box center [690, 381] width 63 height 12
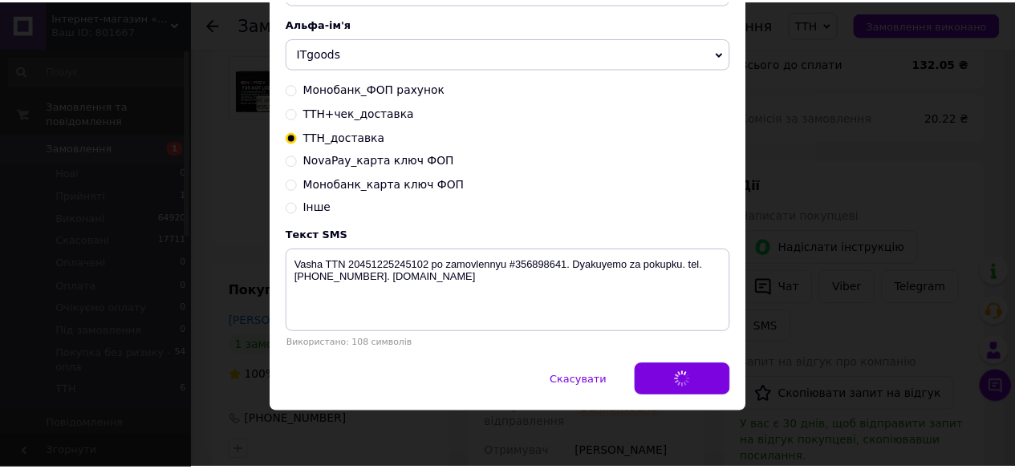
scroll to position [0, 0]
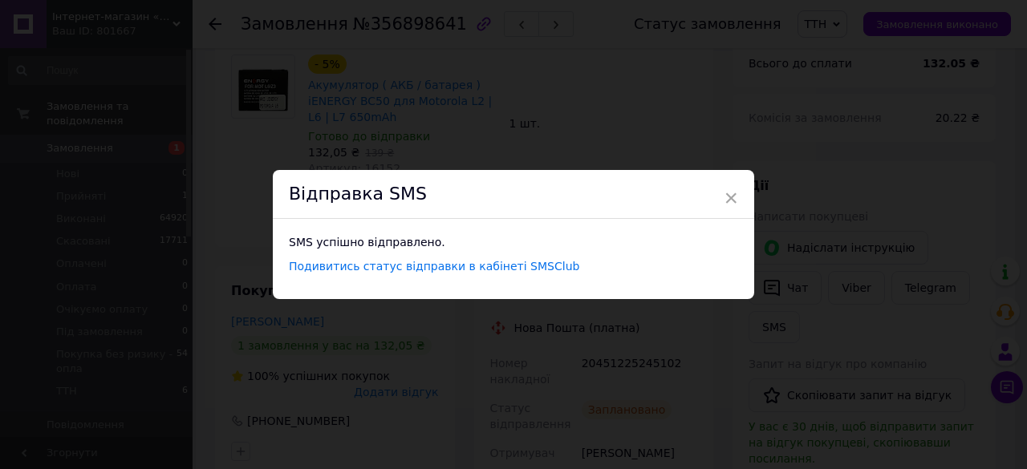
click at [733, 198] on span "×" at bounding box center [731, 198] width 14 height 27
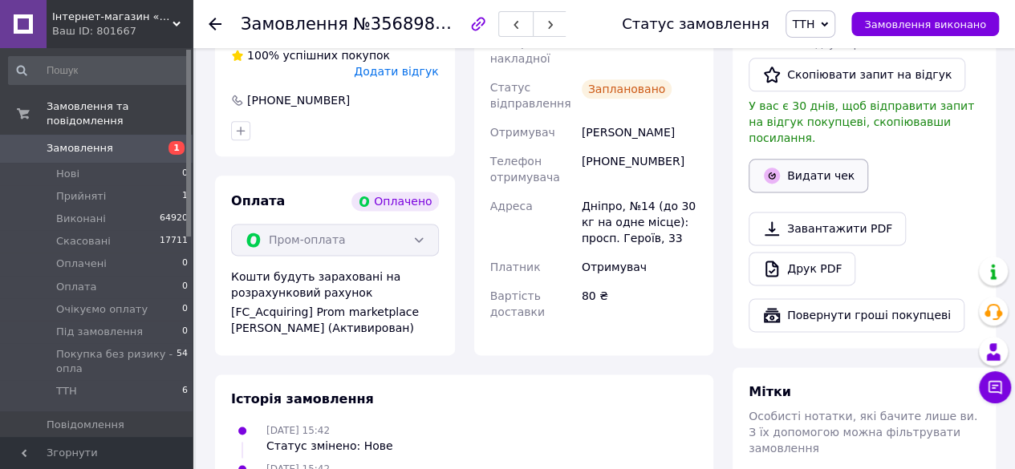
click at [830, 159] on button "Видати чек" at bounding box center [808, 176] width 120 height 34
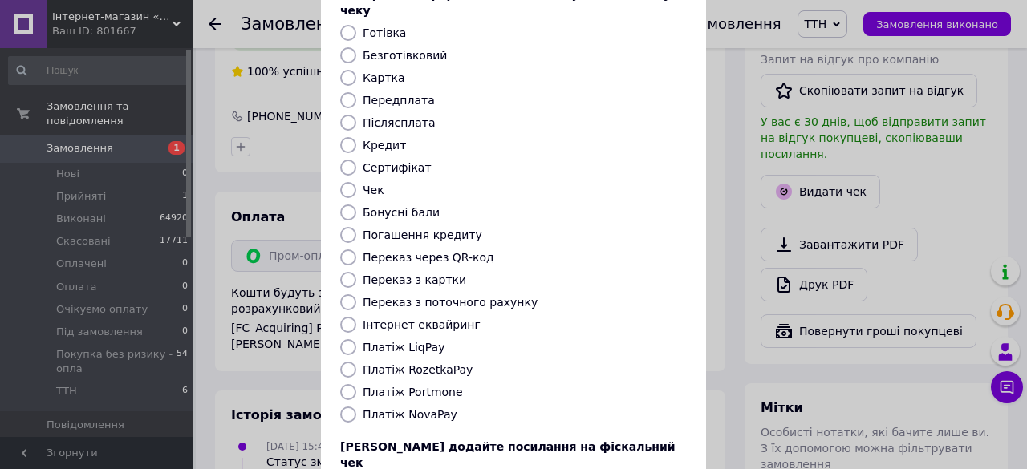
scroll to position [218, 0]
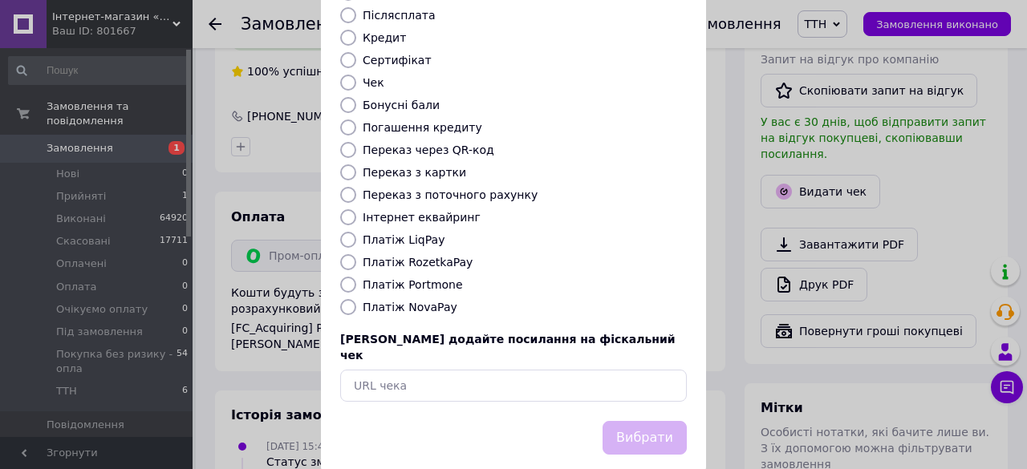
drag, startPoint x: 425, startPoint y: 237, endPoint x: 424, endPoint y: 245, distance: 8.2
click at [424, 256] on label "Платіж RozetkaPay" at bounding box center [418, 262] width 110 height 13
click at [356, 254] on input "Платіж RozetkaPay" at bounding box center [348, 262] width 16 height 16
radio input "true"
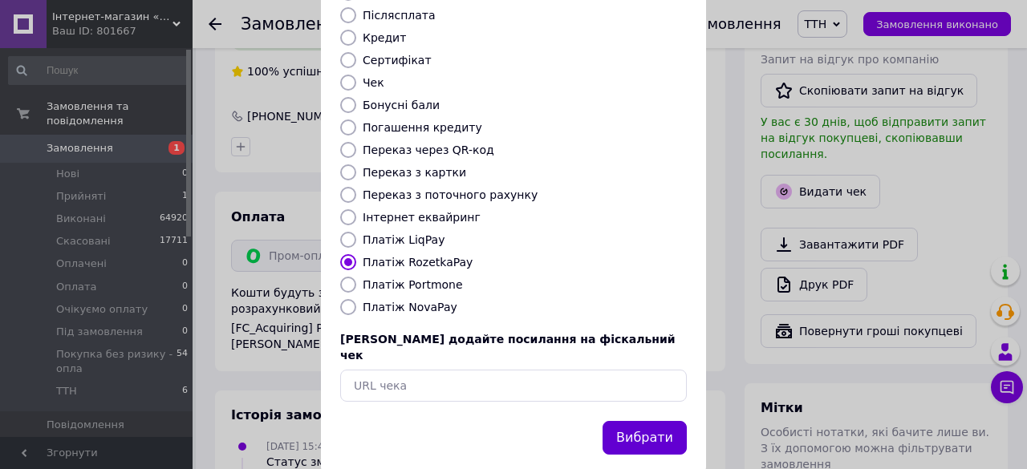
click at [643, 421] on button "Вибрати" at bounding box center [644, 438] width 84 height 34
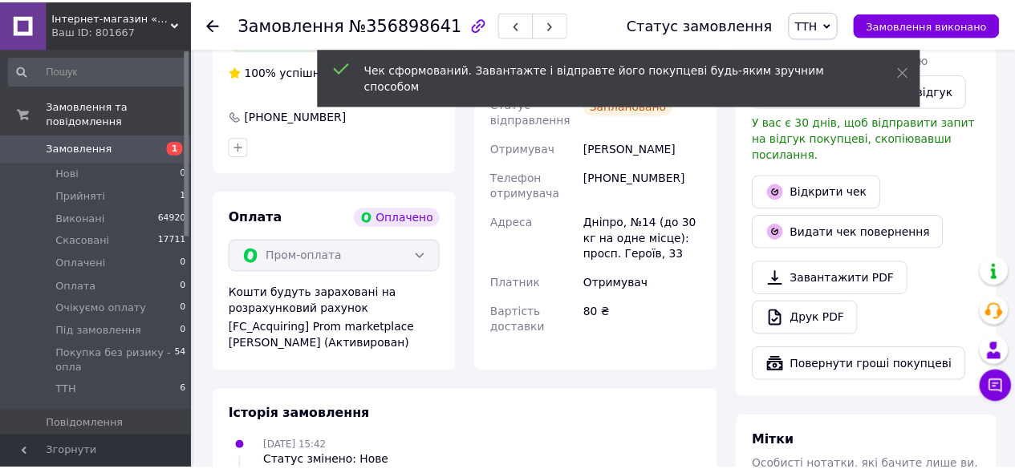
scroll to position [963, 0]
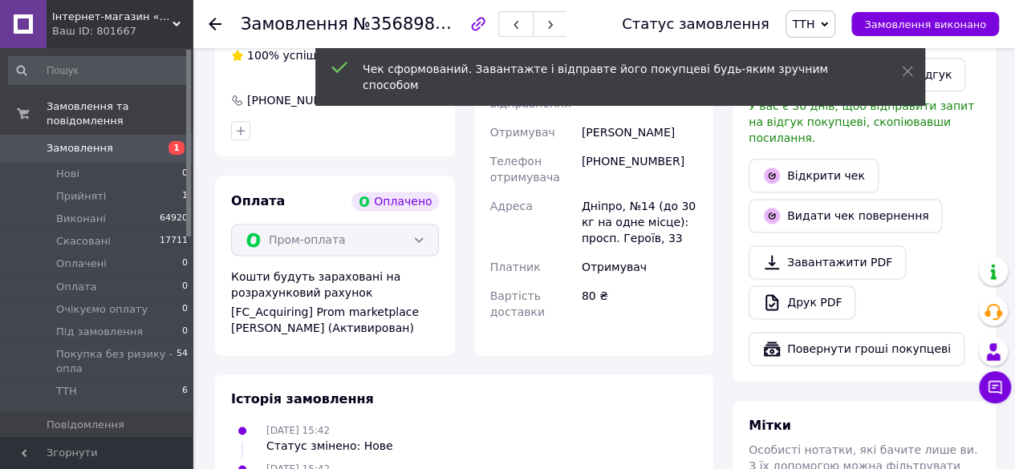
drag, startPoint x: 836, startPoint y: 19, endPoint x: 831, endPoint y: 75, distance: 56.4
click at [836, 20] on span "ТТН" at bounding box center [810, 23] width 51 height 27
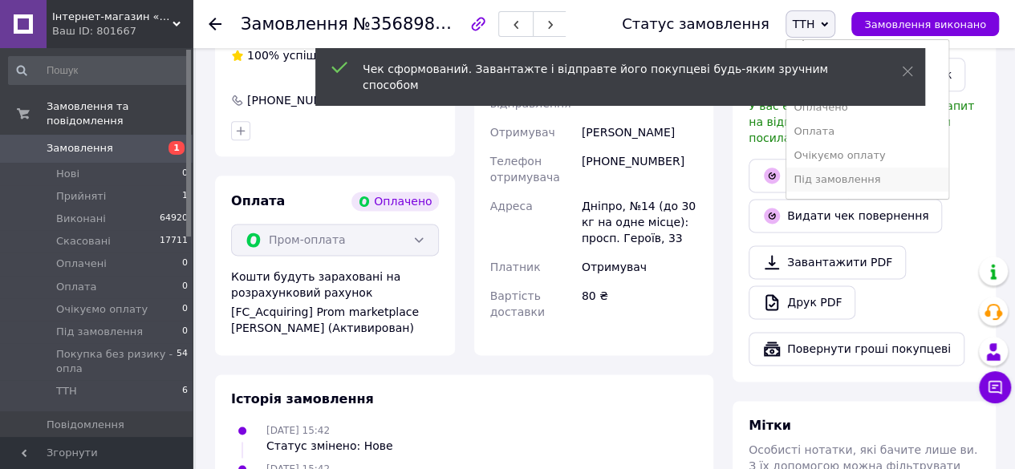
scroll to position [41, 0]
click at [843, 181] on li "Покупка без ризику - опла" at bounding box center [867, 184] width 162 height 24
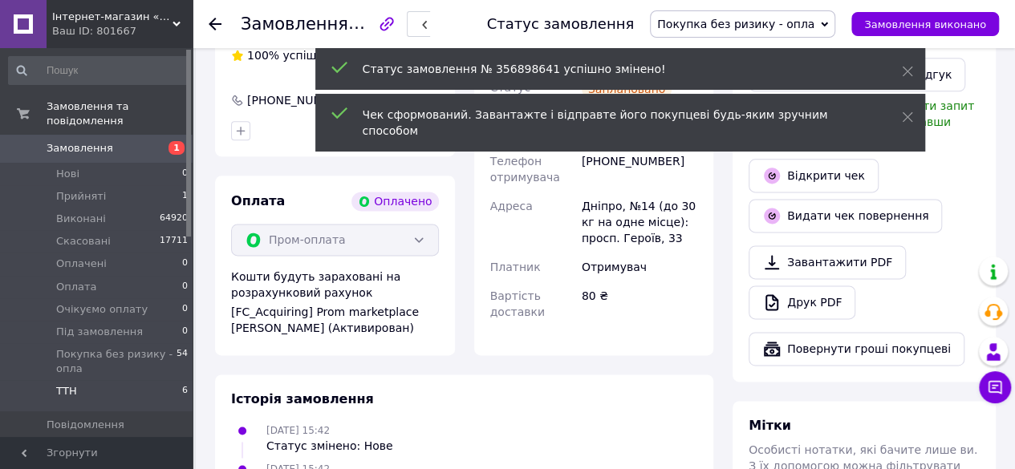
scroll to position [22, 0]
drag, startPoint x: 108, startPoint y: 381, endPoint x: 176, endPoint y: 260, distance: 139.4
click at [109, 380] on li "ТТН 6" at bounding box center [98, 395] width 197 height 30
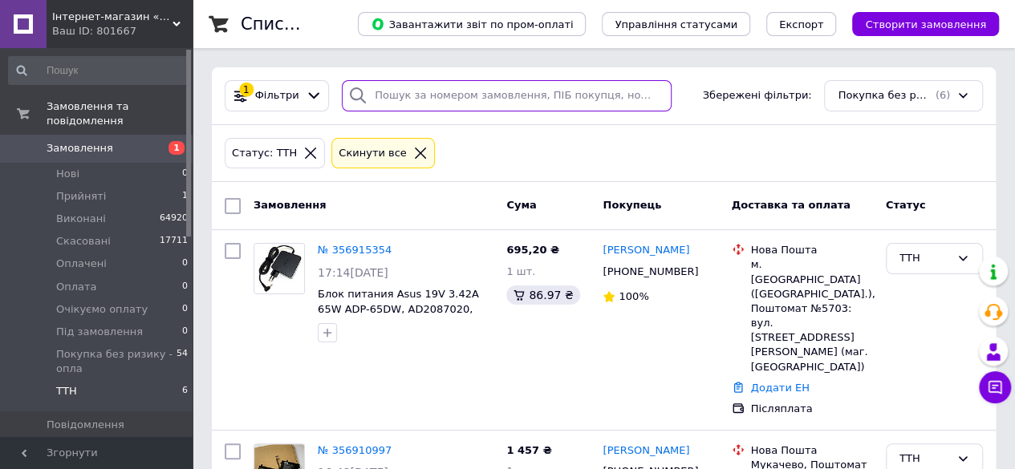
click at [405, 103] on input "search" at bounding box center [507, 95] width 330 height 31
paste input "380500850130"
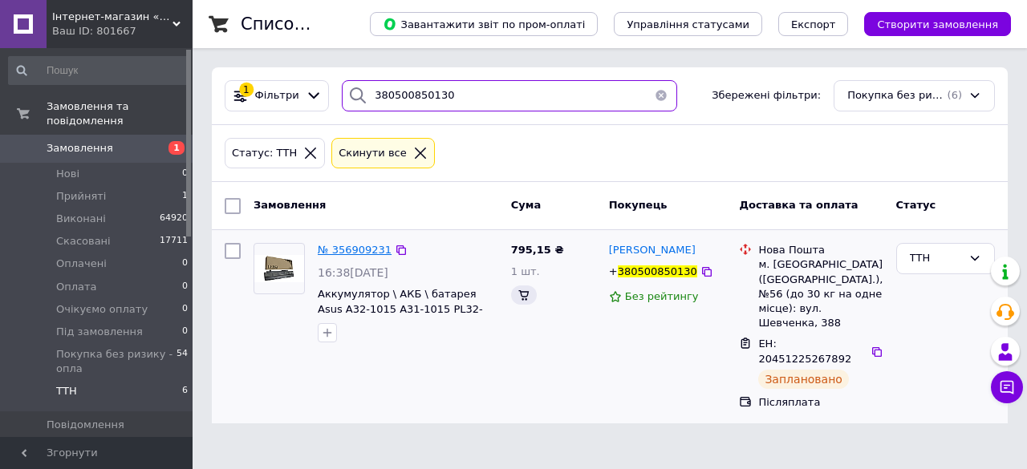
type input "380500850130"
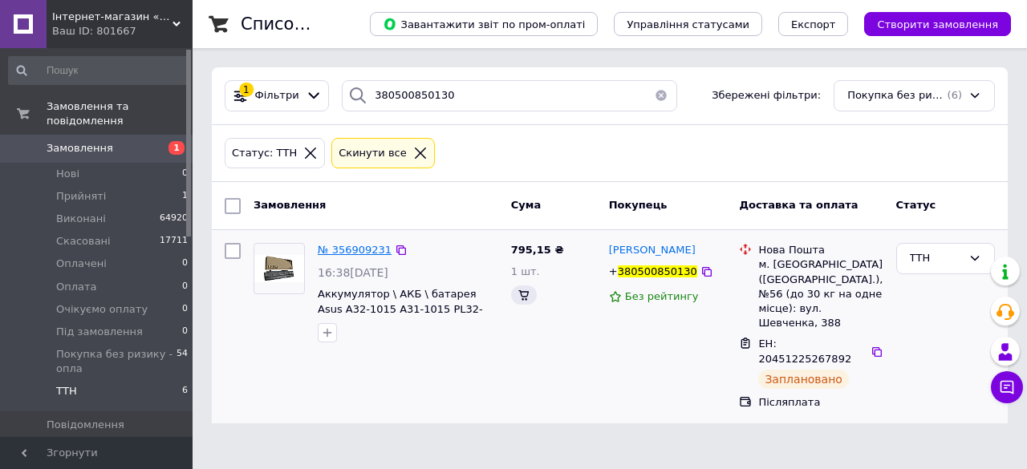
click at [340, 248] on span "№ 356909231" at bounding box center [355, 250] width 74 height 12
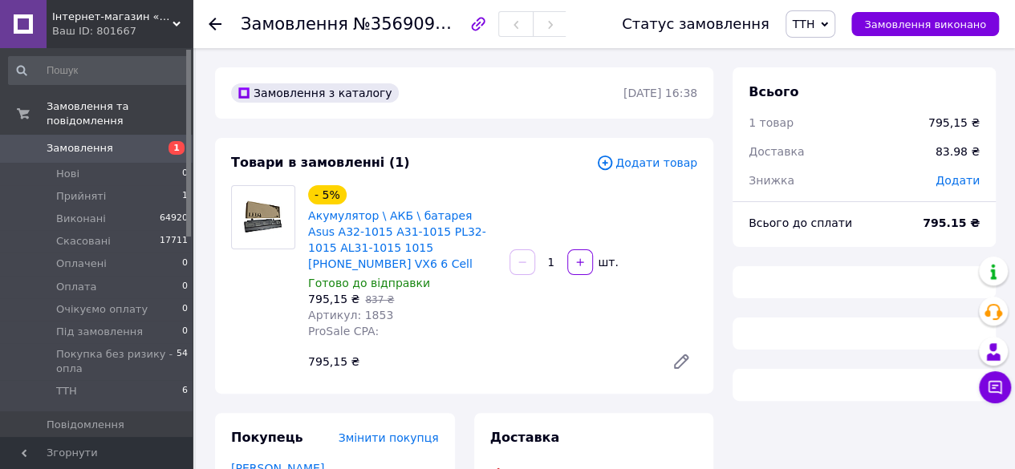
click at [404, 23] on span "№356909231" at bounding box center [410, 24] width 114 height 20
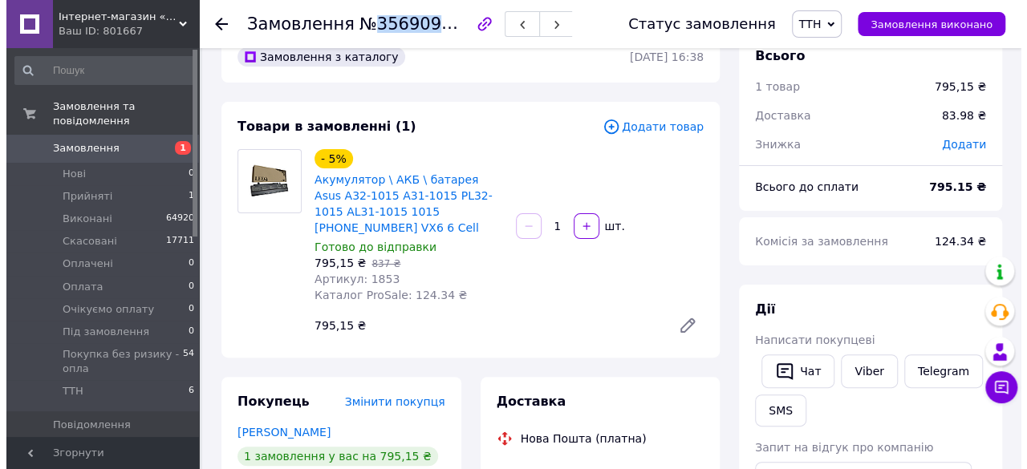
scroll to position [80, 0]
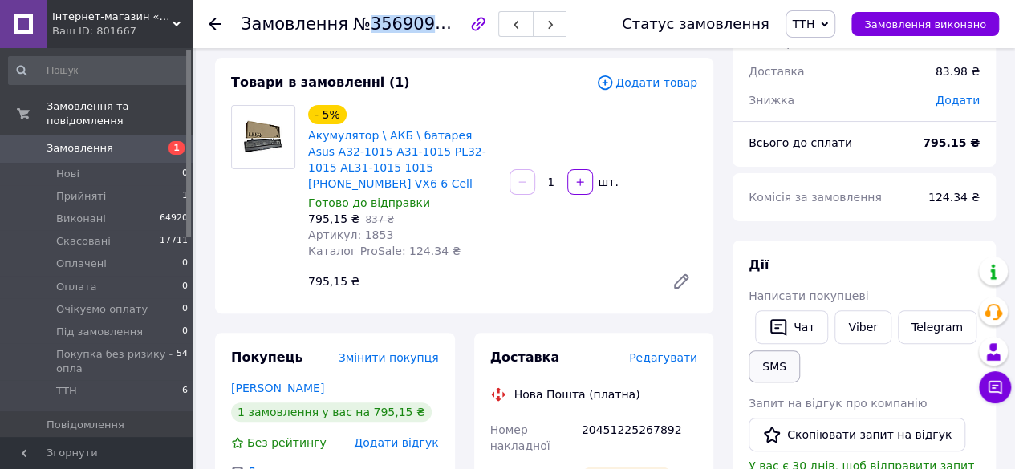
click at [777, 362] on button "SMS" at bounding box center [773, 367] width 51 height 32
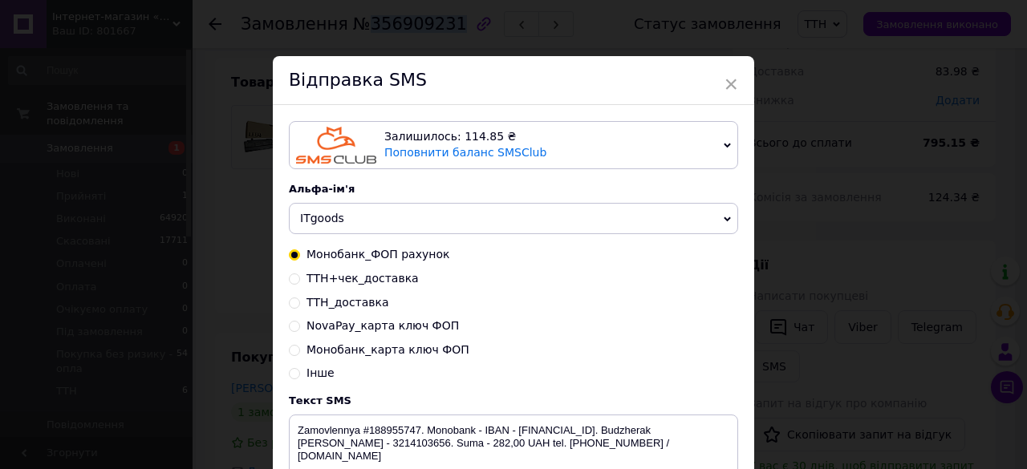
click at [351, 307] on span "ТТН_доставка" at bounding box center [347, 302] width 83 height 13
click at [300, 307] on input "ТТН_доставка" at bounding box center [294, 301] width 11 height 11
radio input "true"
radio input "false"
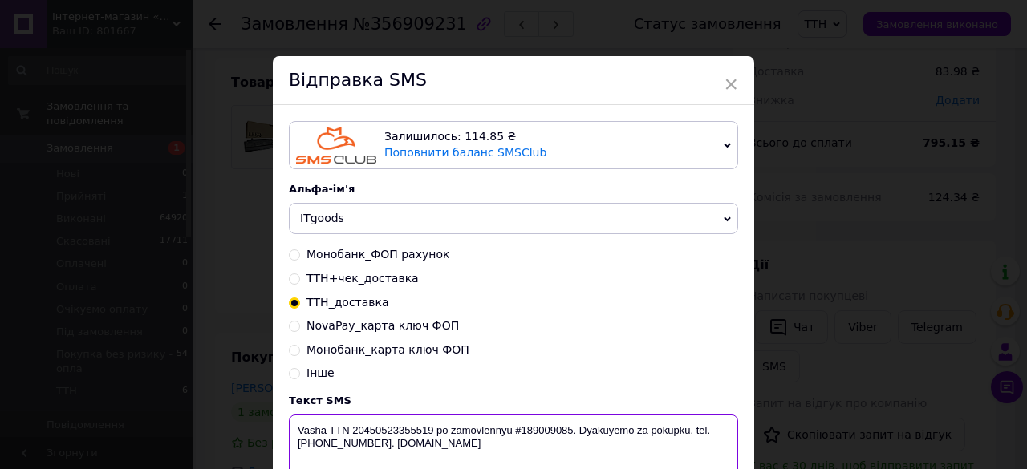
click at [542, 436] on textarea "Vasha TTN 20450523355519 po zamovlennyu #189009085. Dyakuyemo za pokupku. tel. …" at bounding box center [513, 456] width 449 height 83
paste textarea "356909231"
click at [418, 430] on textarea "Vasha TTN 20450523355519 po zamovlennyu #356909231. Dyakuyemo za pokupku. tel. …" at bounding box center [513, 456] width 449 height 83
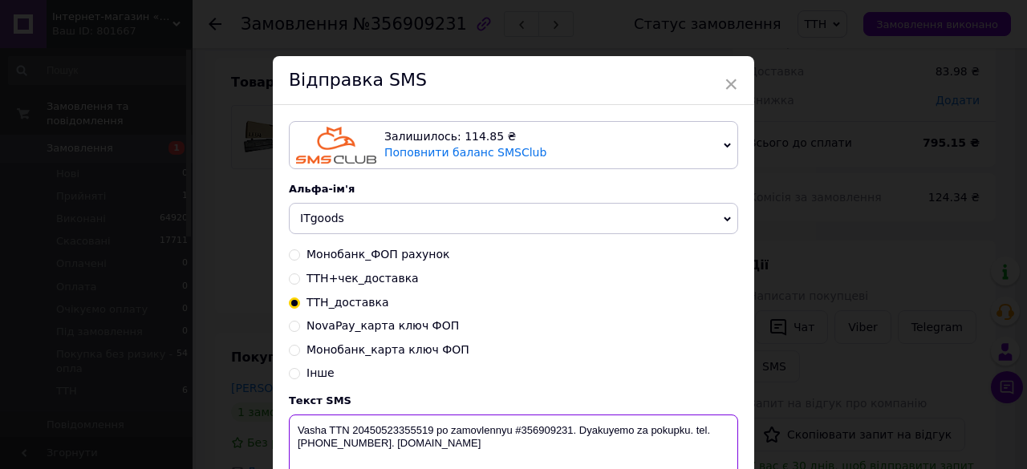
paste textarea "1225267892"
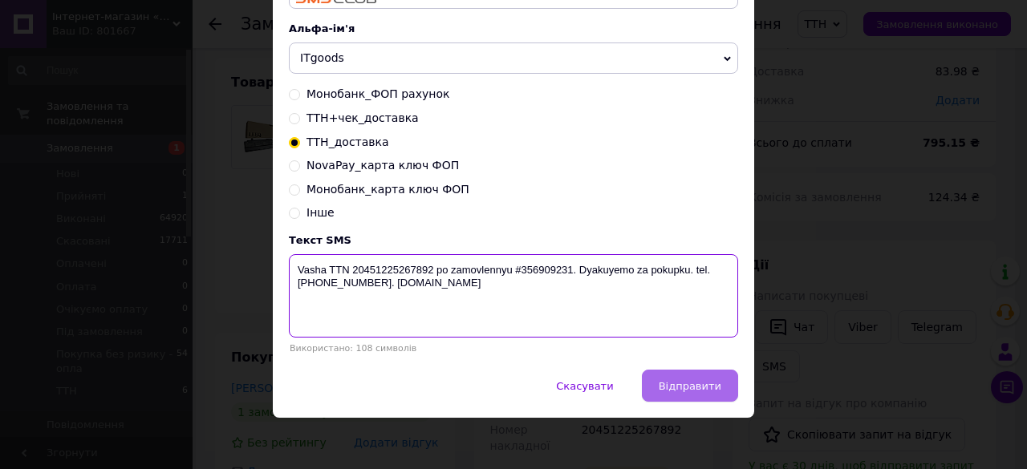
type textarea "Vasha TTN 20451225267892 po zamovlennyu #356909231. Dyakuyemo za pokupku. tel. …"
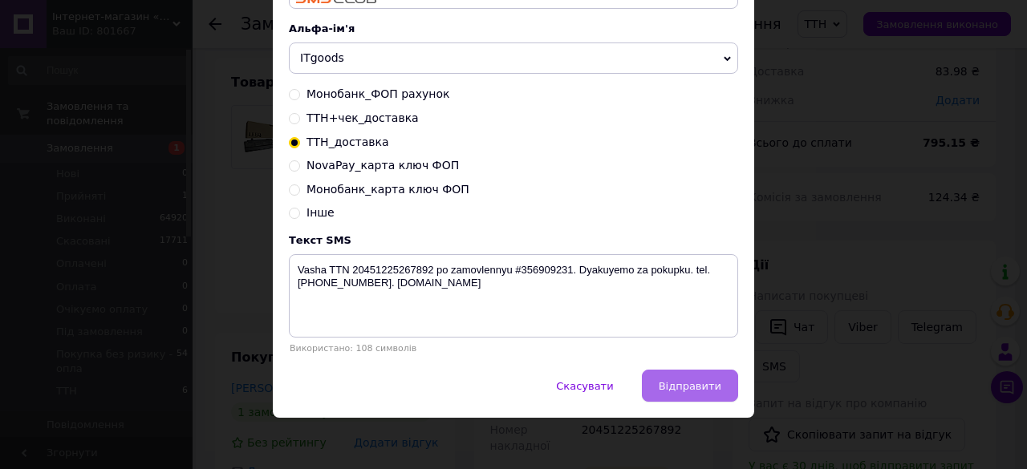
click at [704, 383] on span "Відправити" at bounding box center [690, 386] width 63 height 12
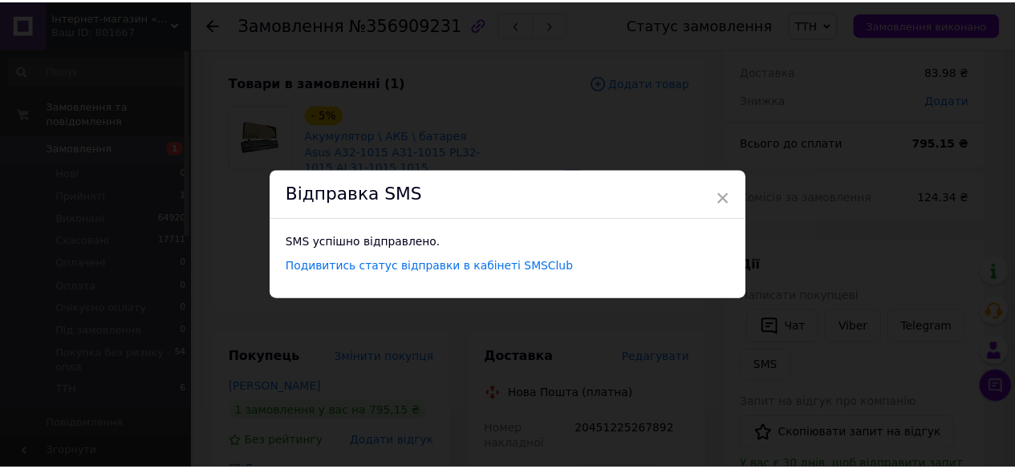
scroll to position [0, 0]
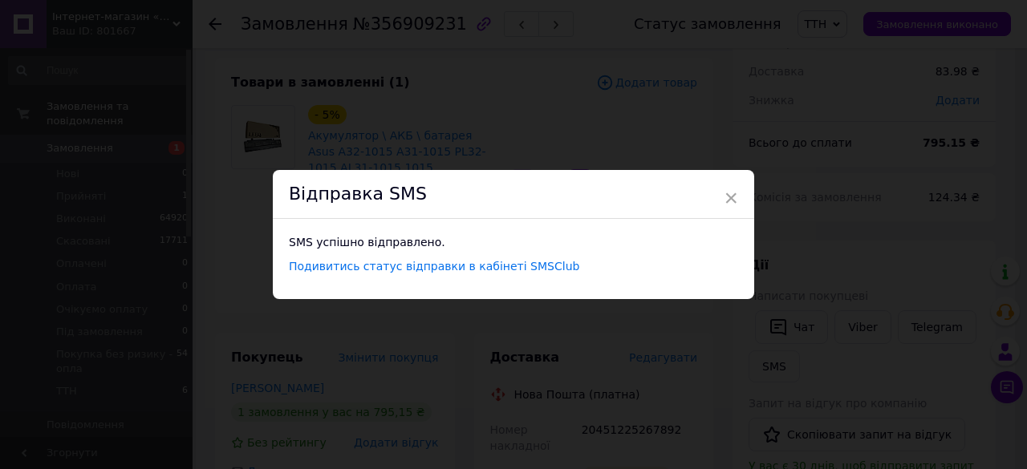
click at [737, 198] on div "Відправка SMS" at bounding box center [513, 194] width 481 height 49
click at [733, 198] on span "×" at bounding box center [731, 198] width 14 height 27
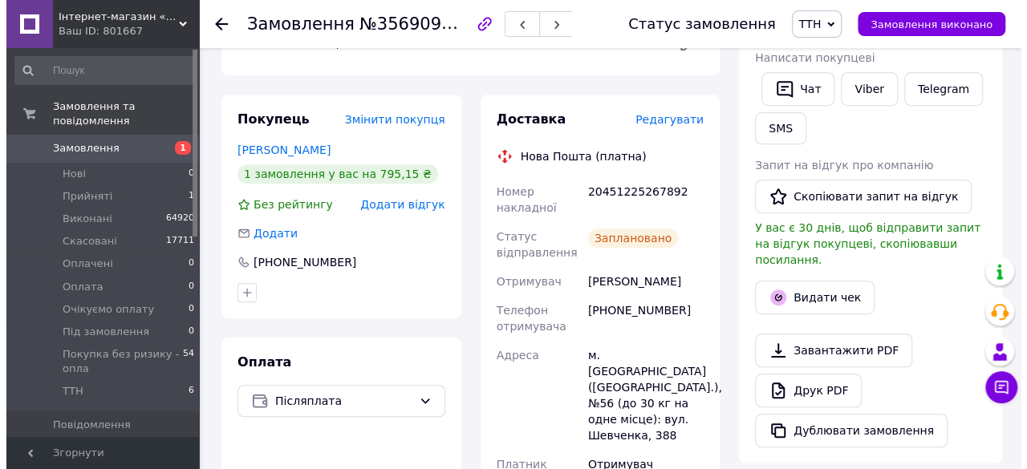
scroll to position [321, 0]
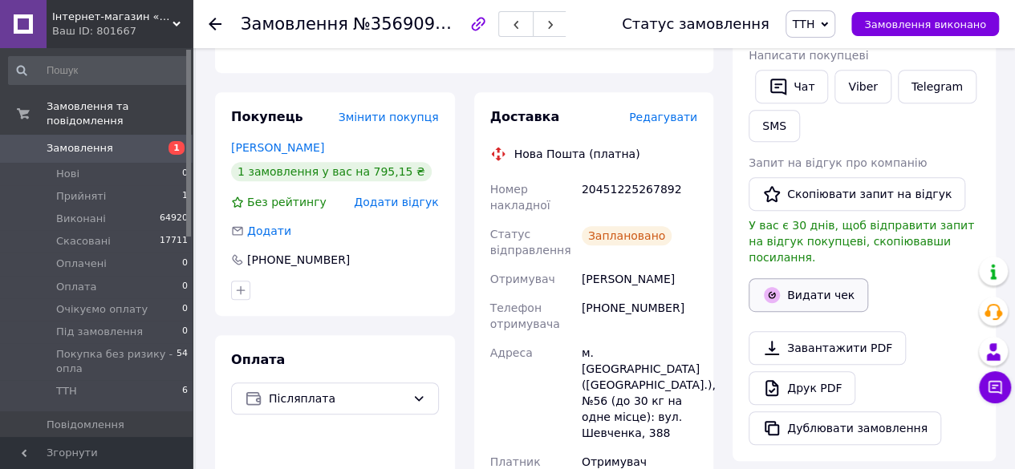
click at [832, 284] on button "Видати чек" at bounding box center [808, 295] width 120 height 34
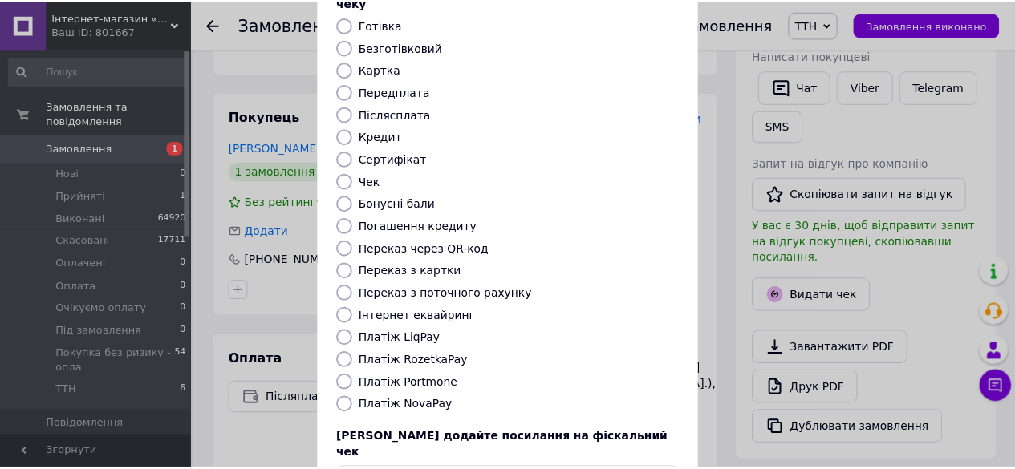
scroll to position [218, 0]
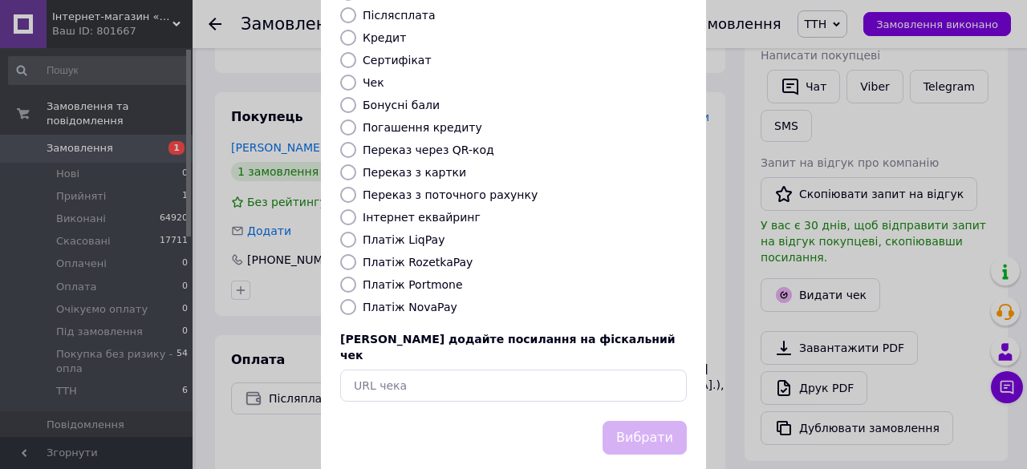
click at [418, 301] on label "Платіж NovaPay" at bounding box center [410, 307] width 95 height 13
click at [356, 299] on input "Платіж NovaPay" at bounding box center [348, 307] width 16 height 16
radio input "true"
click at [659, 421] on button "Вибрати" at bounding box center [644, 438] width 84 height 34
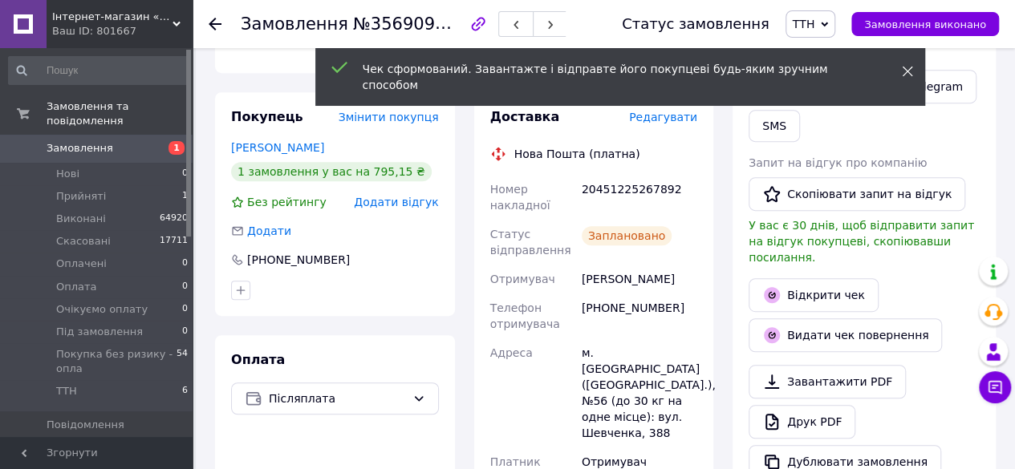
click at [907, 71] on icon at bounding box center [907, 71] width 11 height 11
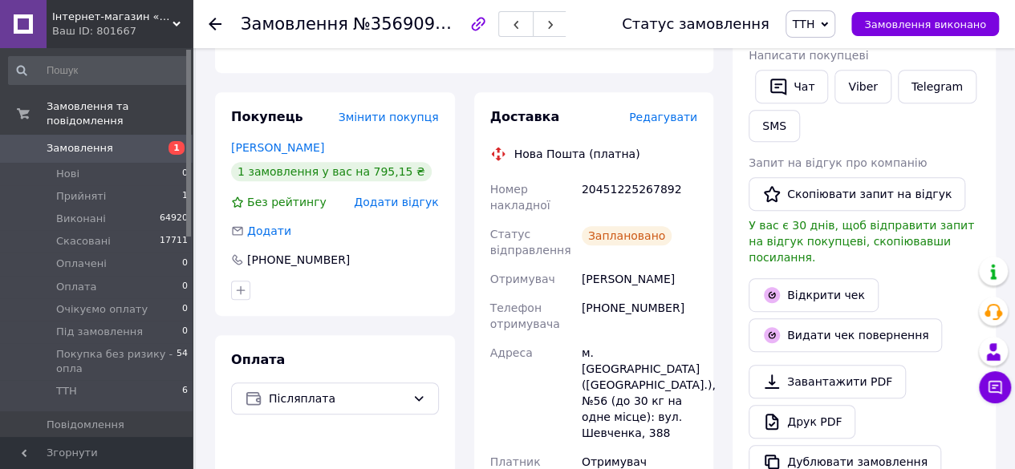
click at [815, 25] on span "ТТН" at bounding box center [804, 24] width 22 height 13
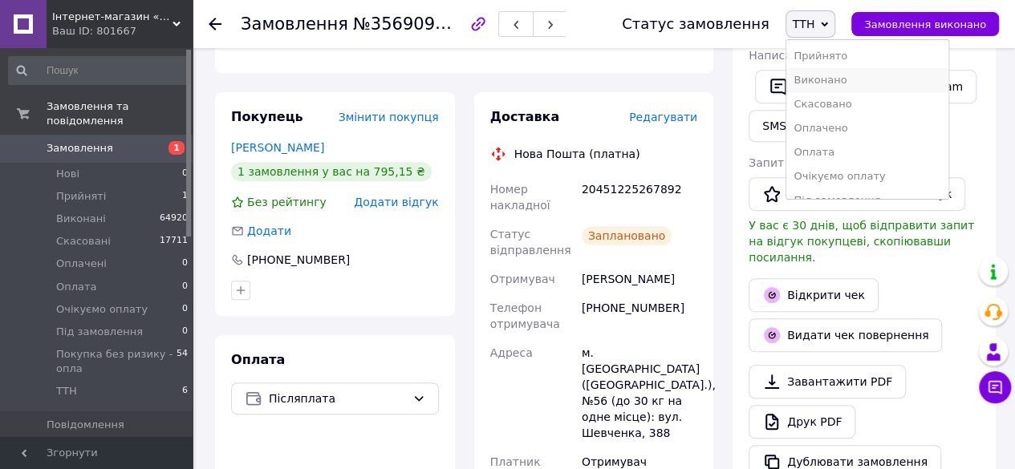
click at [830, 74] on li "Виконано" at bounding box center [867, 80] width 162 height 24
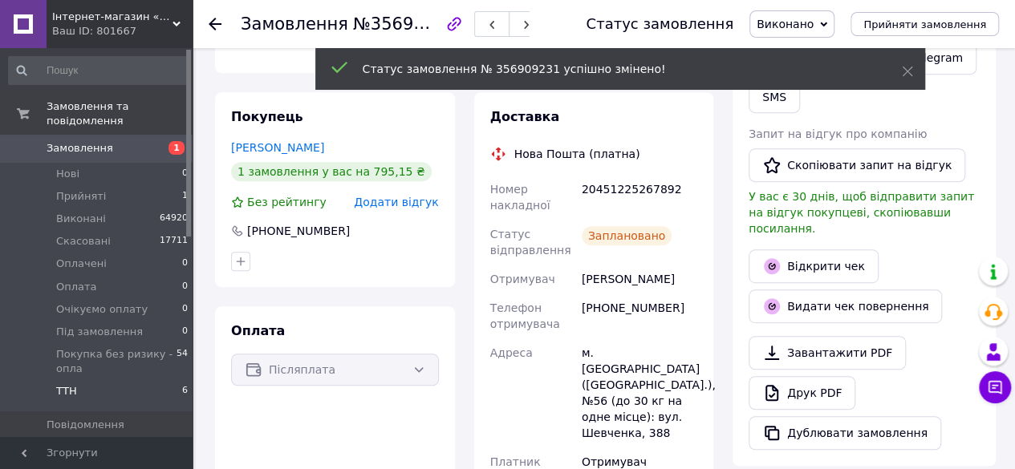
drag, startPoint x: 103, startPoint y: 381, endPoint x: 273, endPoint y: 25, distance: 394.7
click at [103, 380] on li "ТТН 6" at bounding box center [98, 395] width 197 height 30
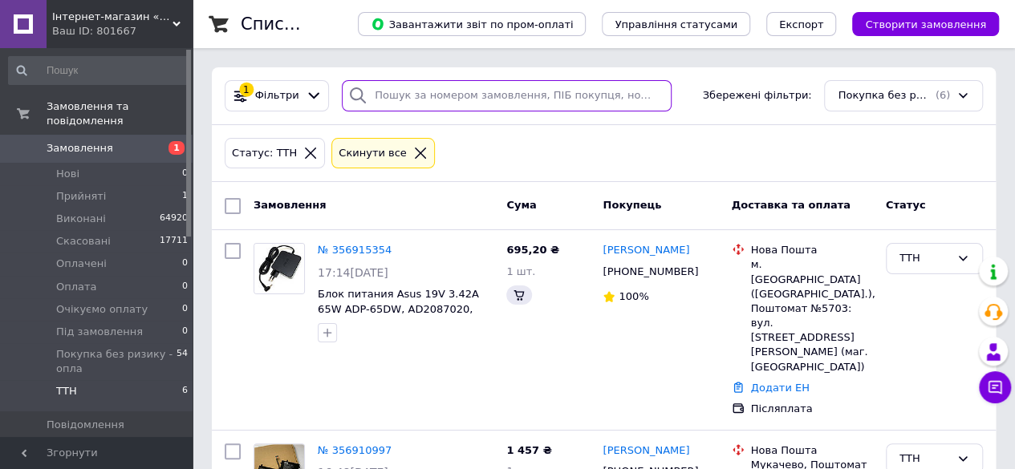
click at [406, 95] on input "search" at bounding box center [507, 95] width 330 height 31
paste input "380500523996"
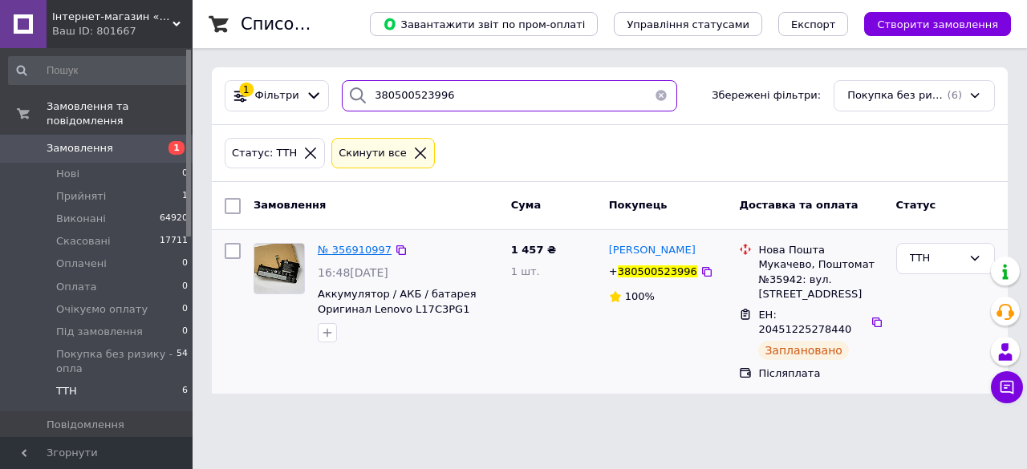
type input "380500523996"
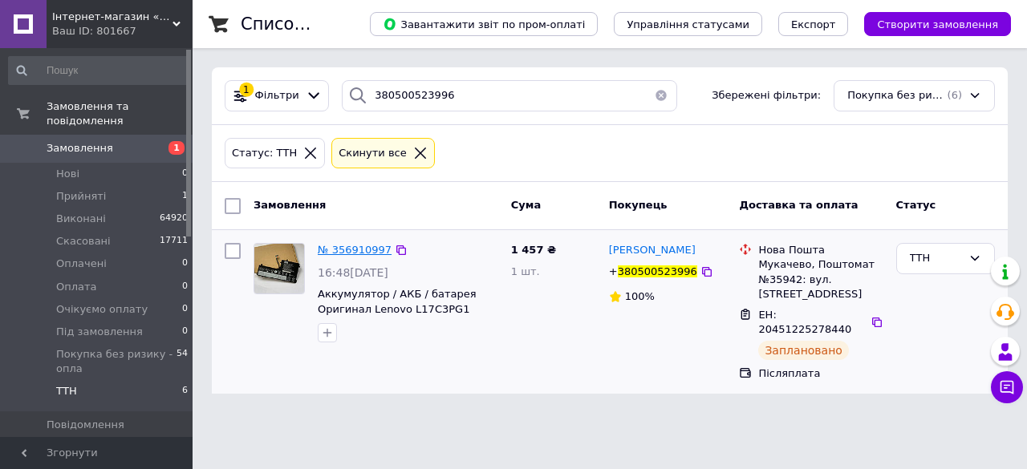
click at [345, 253] on span "№ 356910997" at bounding box center [355, 250] width 74 height 12
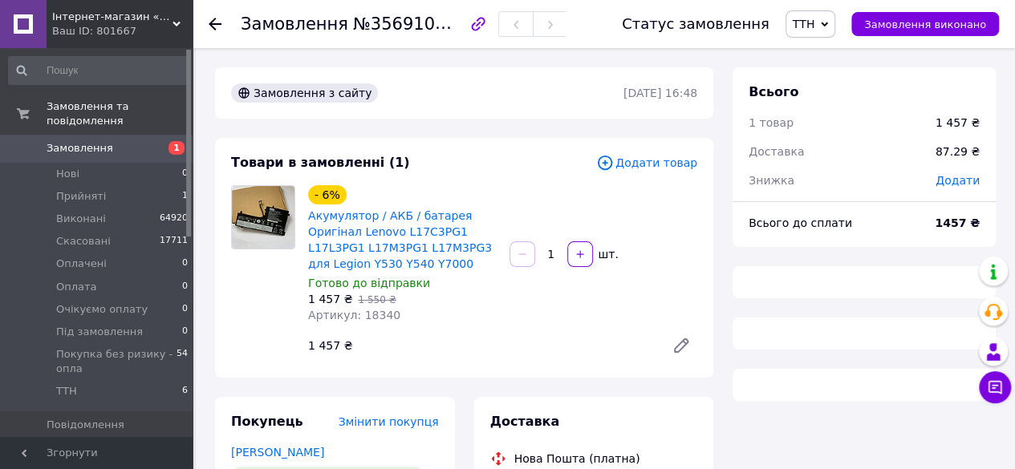
click at [389, 21] on span "№356910997" at bounding box center [410, 24] width 114 height 20
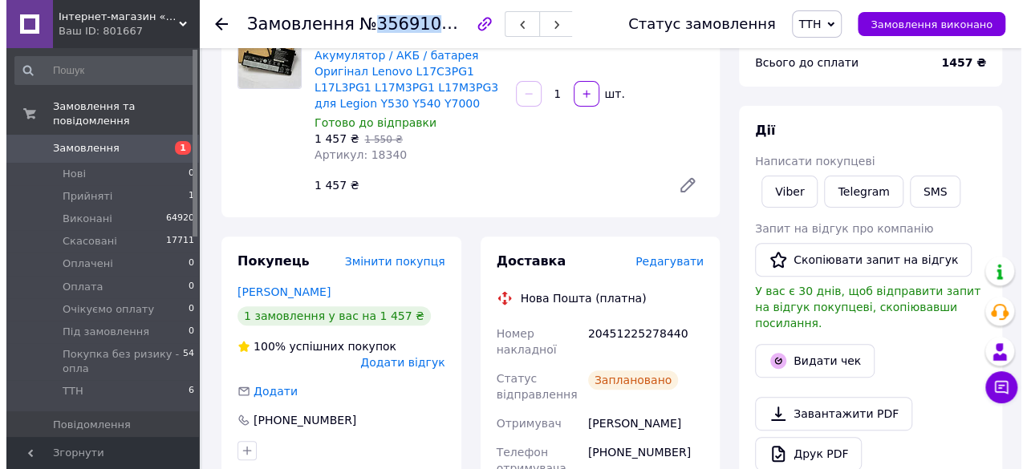
scroll to position [160, 0]
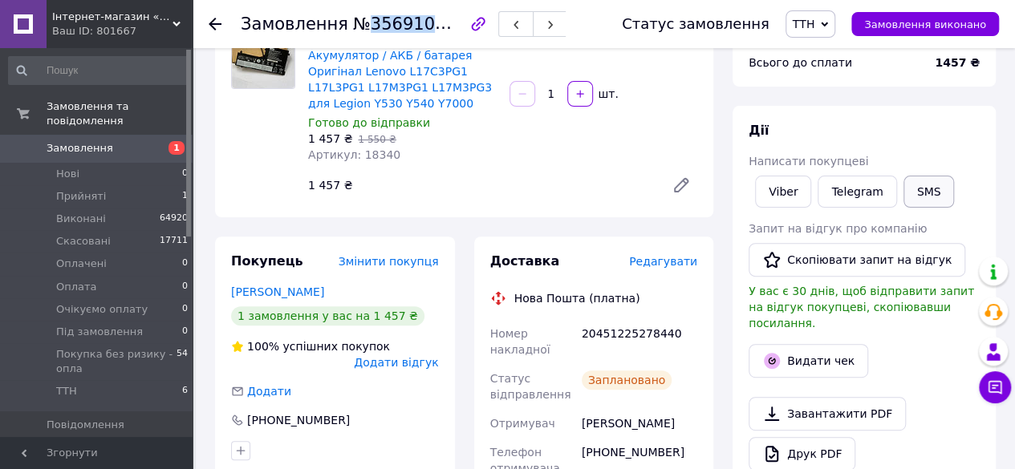
drag, startPoint x: 916, startPoint y: 195, endPoint x: 908, endPoint y: 198, distance: 8.6
click at [908, 198] on button "SMS" at bounding box center [928, 192] width 51 height 32
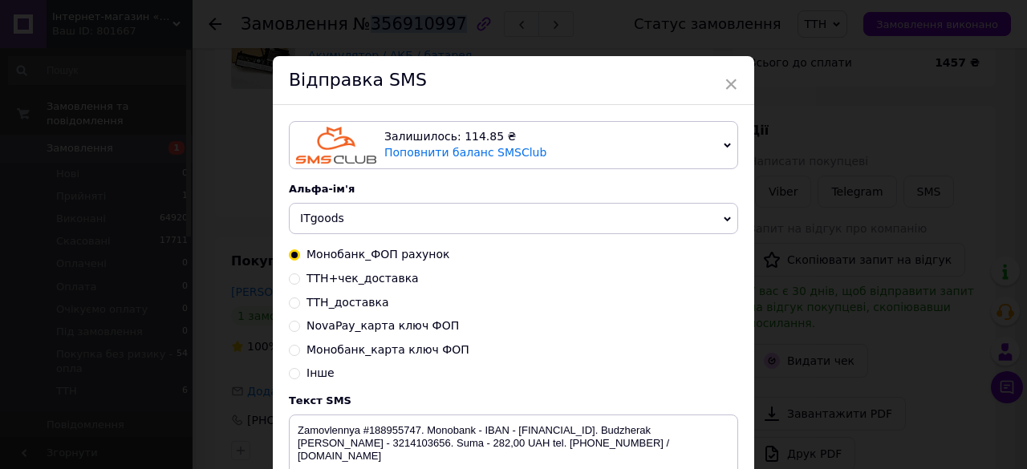
click at [340, 296] on span "ТТН_доставка" at bounding box center [347, 302] width 83 height 13
click at [300, 296] on input "ТТН_доставка" at bounding box center [294, 301] width 11 height 11
radio input "true"
radio input "false"
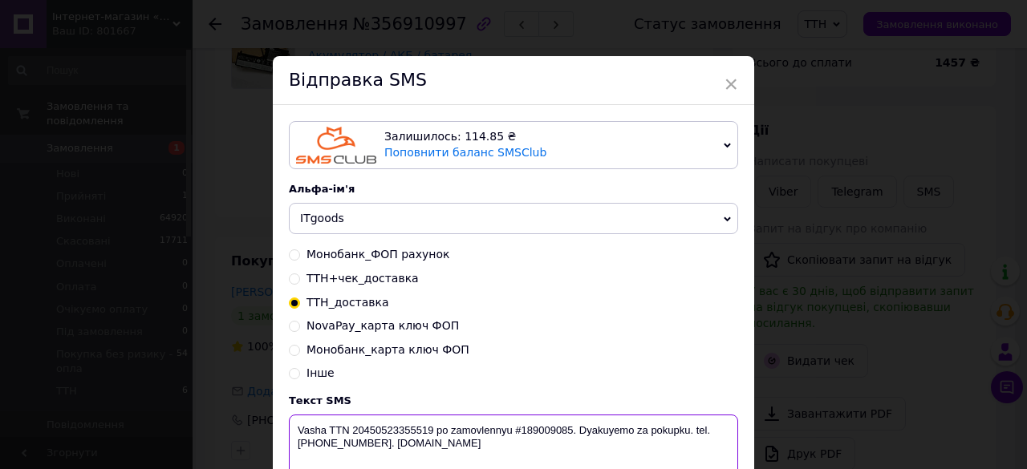
click at [537, 431] on textarea "Vasha TTN 20450523355519 po zamovlennyu #189009085. Dyakuyemo za pokupku. tel. …" at bounding box center [513, 456] width 449 height 83
paste textarea "356910997"
click at [417, 427] on textarea "Vasha TTN 20450523355519 po zamovlennyu #356910997. Dyakuyemo za pokupku. tel. …" at bounding box center [513, 456] width 449 height 83
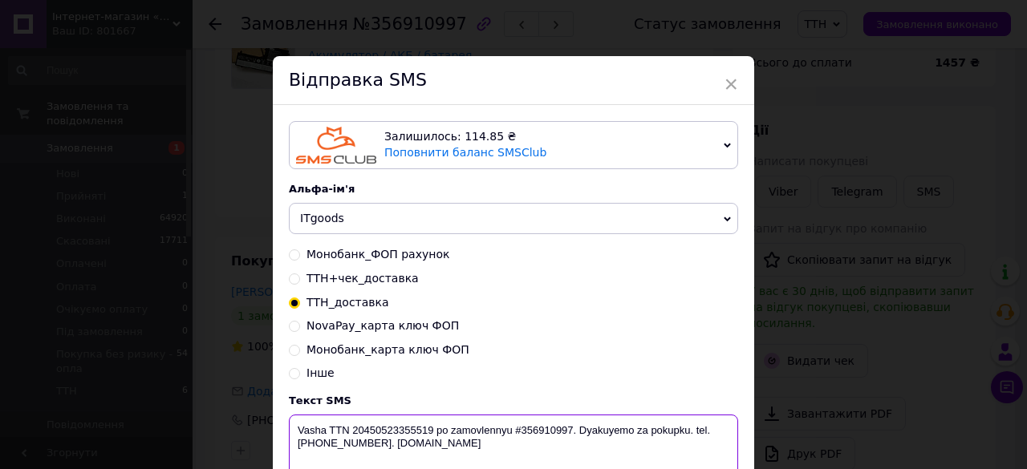
paste textarea "1225278440"
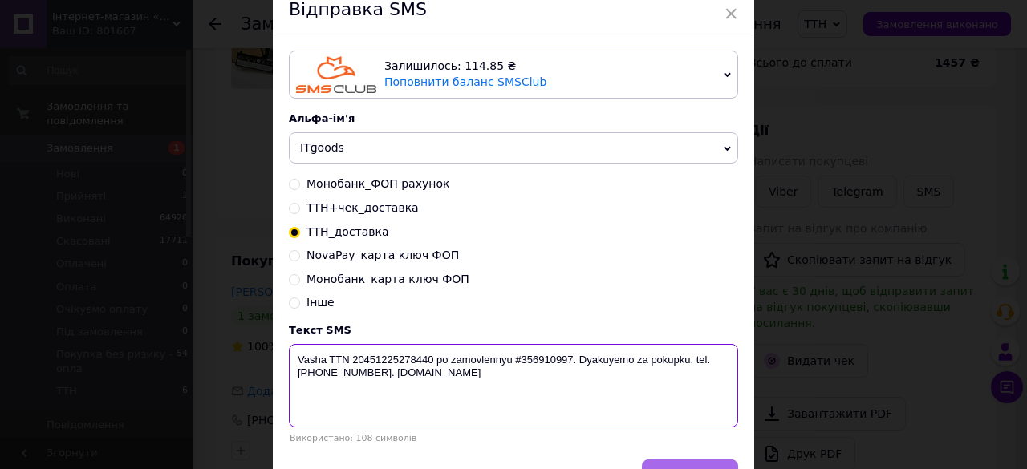
scroll to position [167, 0]
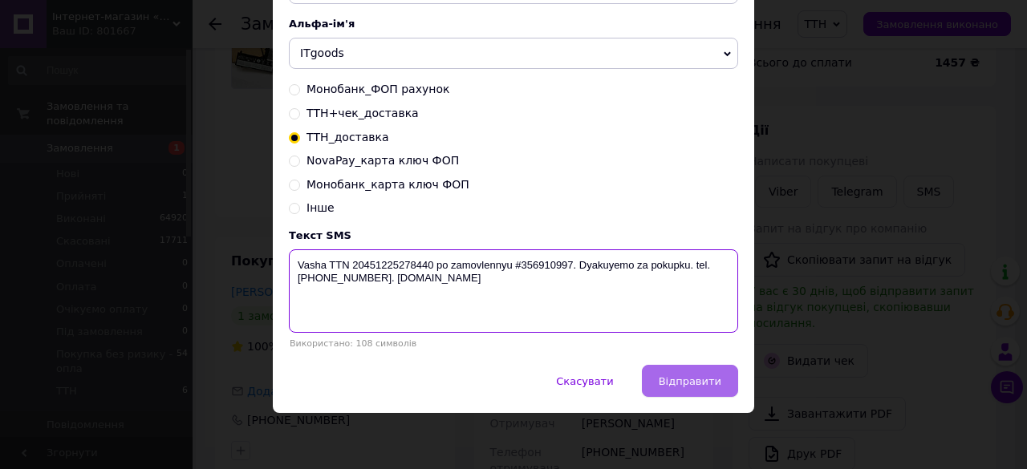
type textarea "Vasha TTN 20451225278440 po zamovlennyu #356910997. Dyakuyemo za pokupku. tel. …"
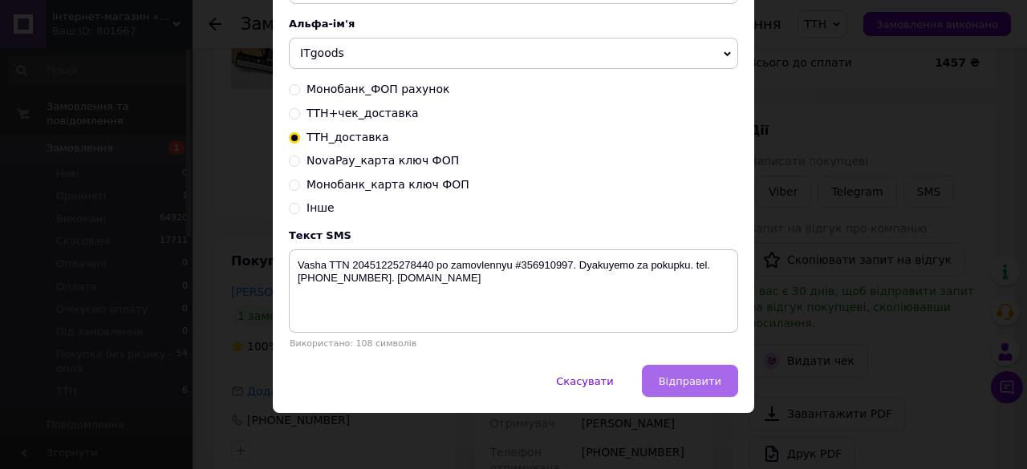
click at [720, 385] on button "Відправити" at bounding box center [690, 381] width 96 height 32
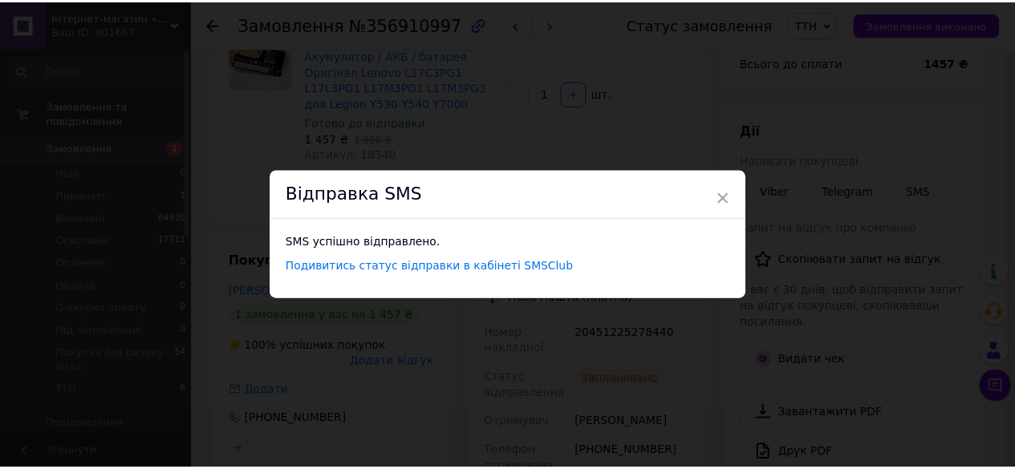
scroll to position [0, 0]
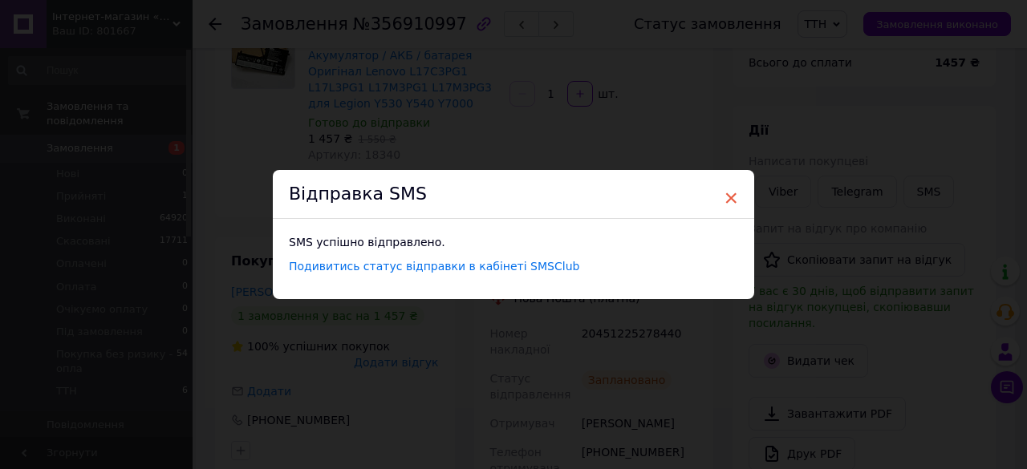
click at [724, 195] on span "×" at bounding box center [731, 198] width 14 height 27
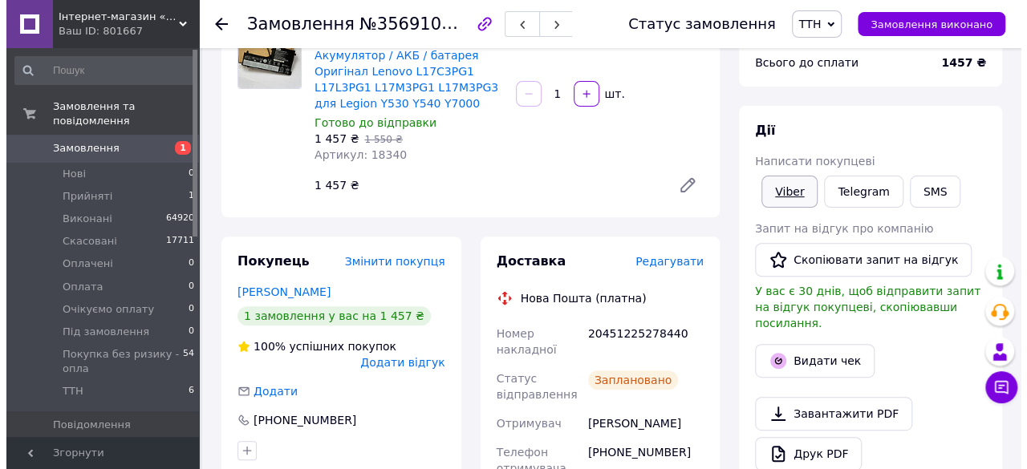
scroll to position [401, 0]
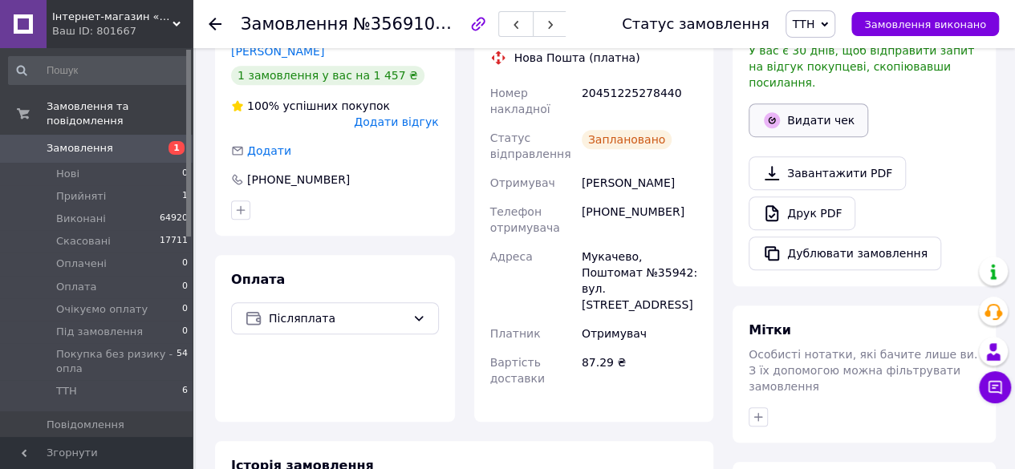
click at [829, 106] on button "Видати чек" at bounding box center [808, 120] width 120 height 34
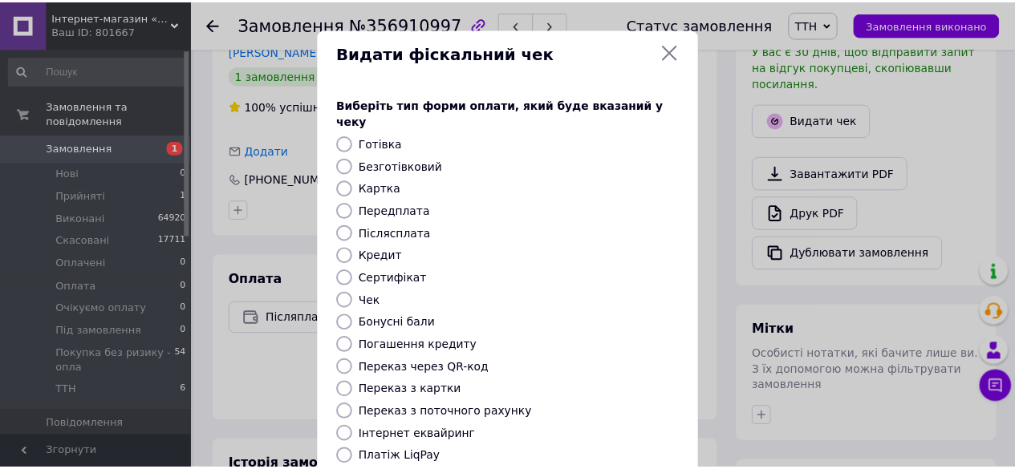
scroll to position [218, 0]
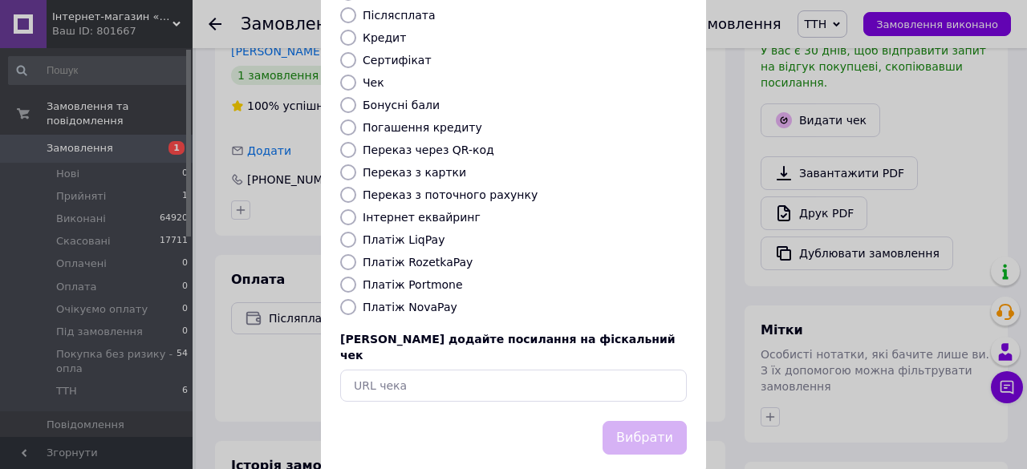
click at [426, 301] on label "Платіж NovaPay" at bounding box center [410, 307] width 95 height 13
click at [356, 299] on input "Платіж NovaPay" at bounding box center [348, 307] width 16 height 16
radio input "true"
click at [654, 421] on button "Вибрати" at bounding box center [644, 438] width 84 height 34
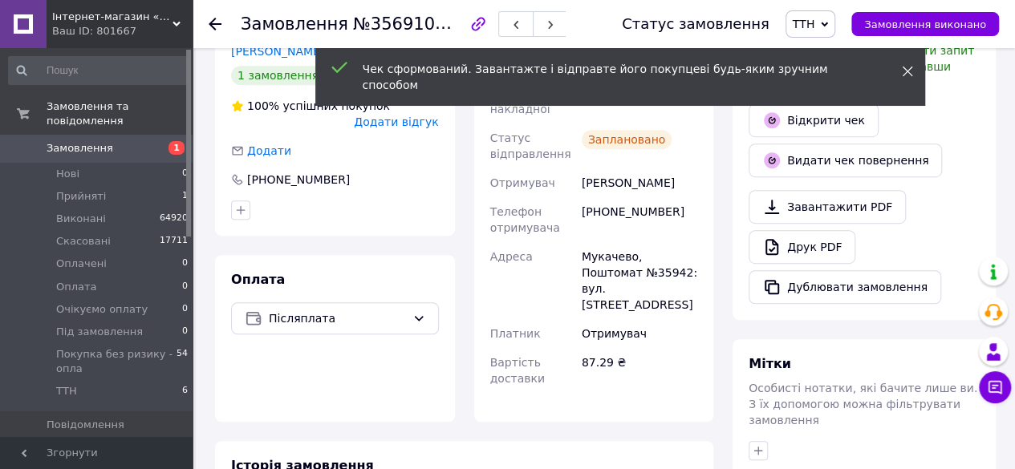
click at [907, 71] on icon at bounding box center [907, 71] width 11 height 11
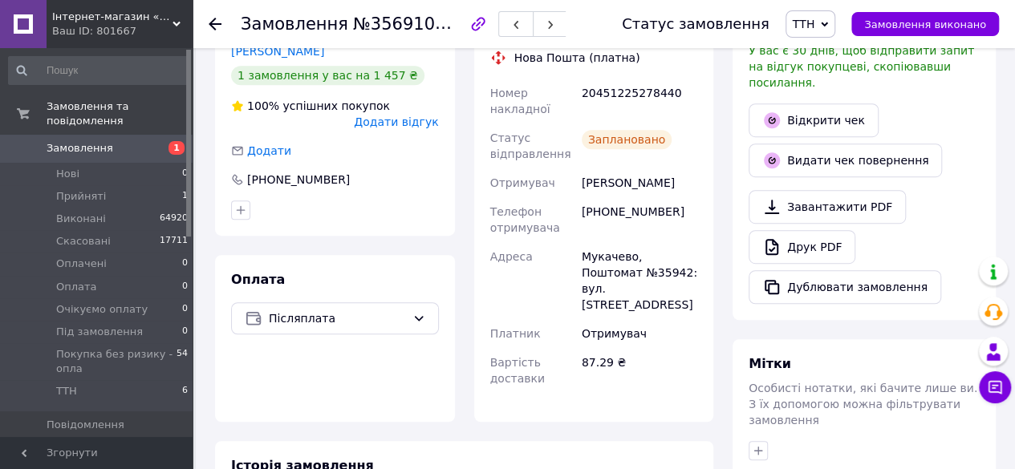
click at [836, 16] on span "ТТН" at bounding box center [810, 23] width 51 height 27
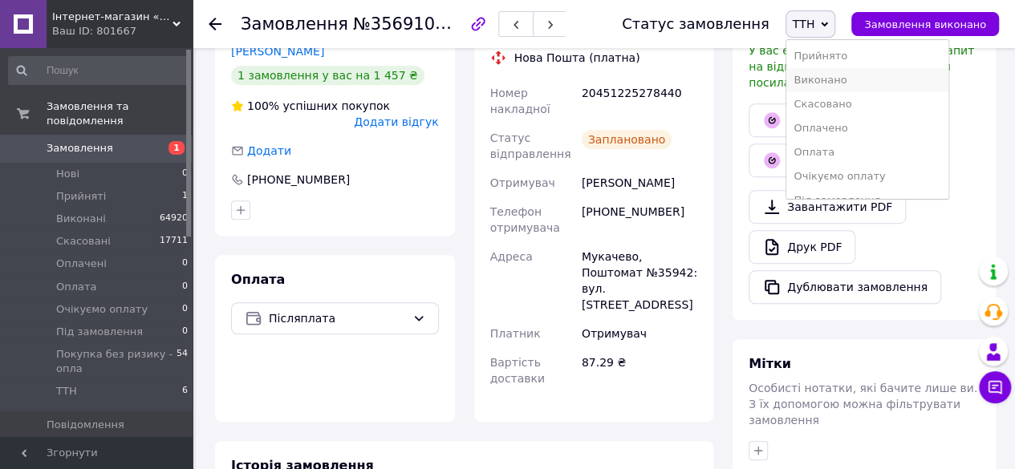
click at [844, 79] on li "Виконано" at bounding box center [867, 80] width 162 height 24
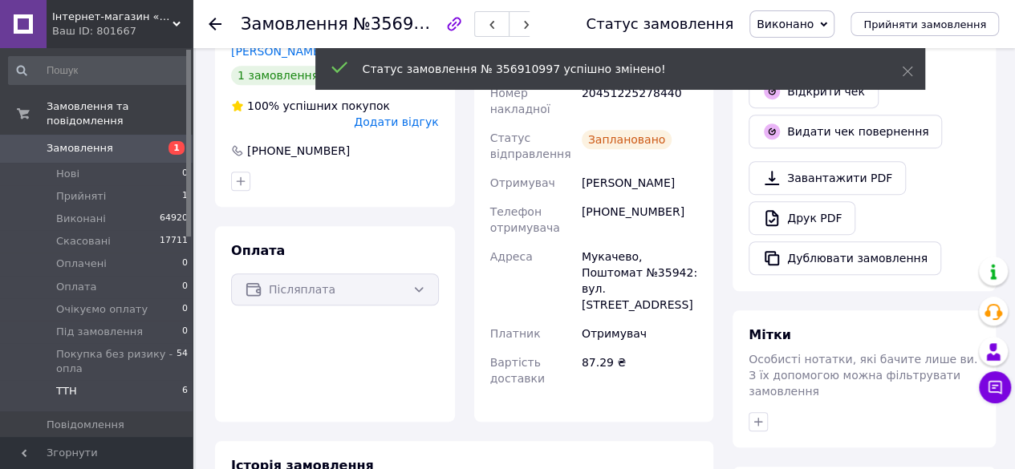
click at [99, 380] on li "ТТН 6" at bounding box center [98, 395] width 197 height 30
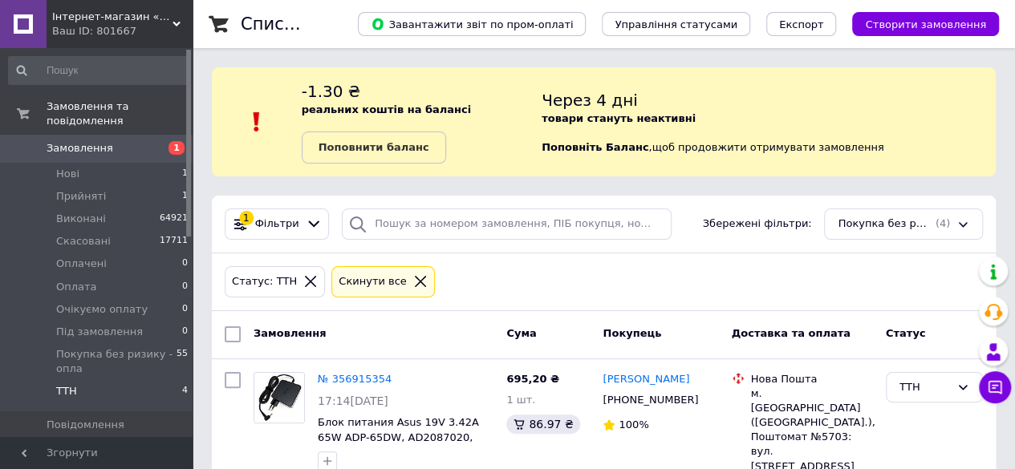
click at [79, 141] on span "Замовлення" at bounding box center [80, 148] width 67 height 14
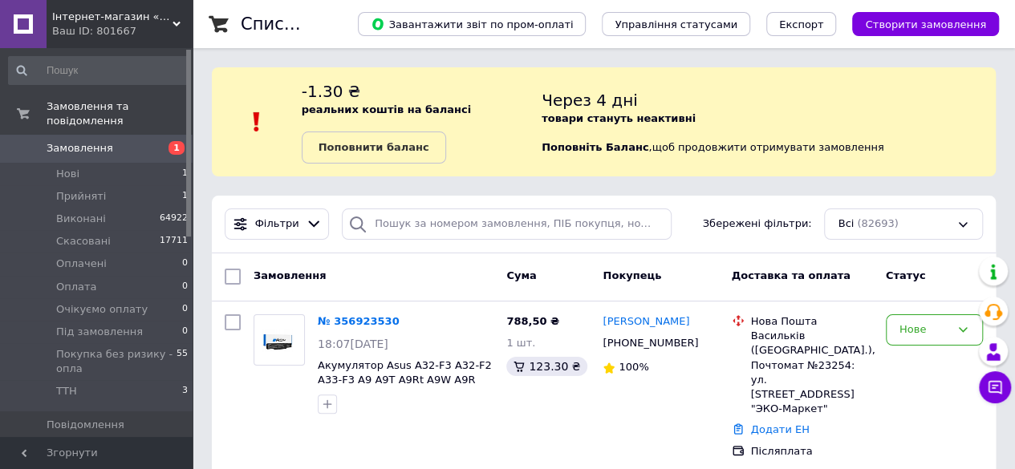
click at [390, 208] on div "Фільтри Збережені фільтри: Всі (82693)" at bounding box center [604, 225] width 784 height 58
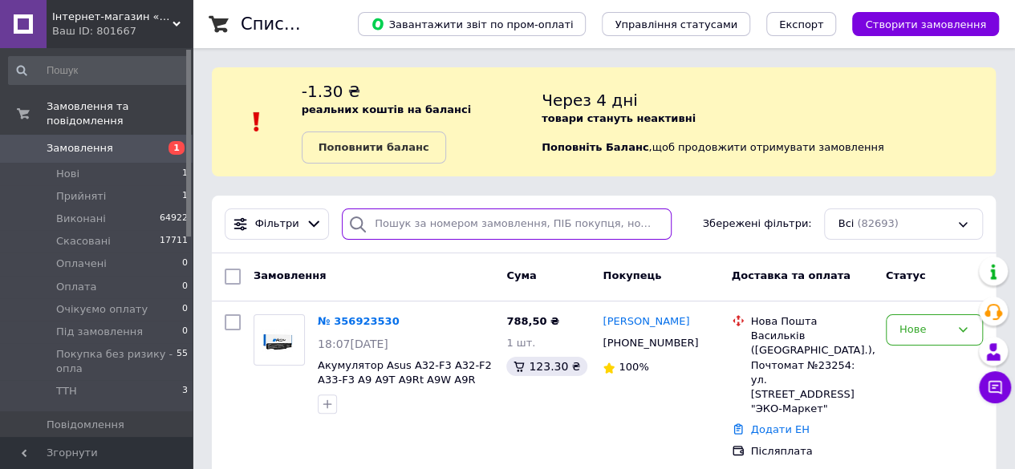
click at [393, 218] on input "search" at bounding box center [507, 224] width 330 height 31
paste input "355997172"
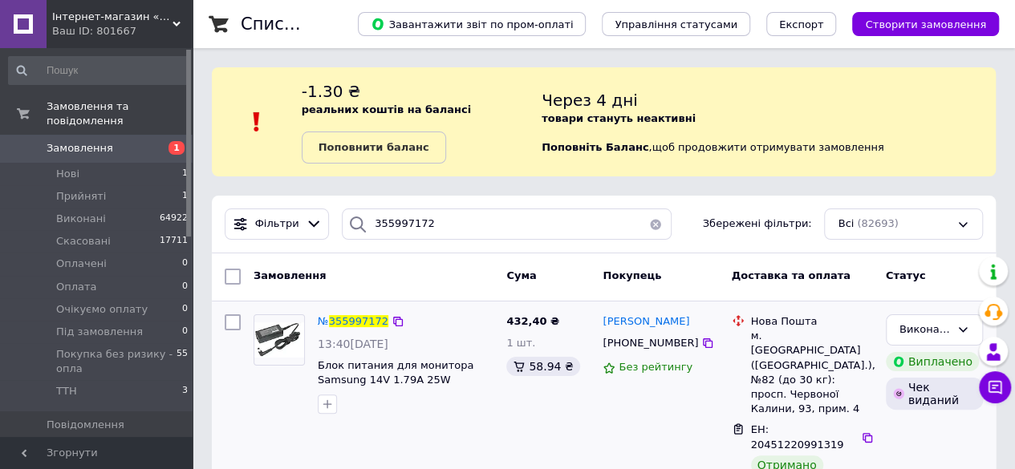
click at [807, 424] on span "ЕН: 20451220991319" at bounding box center [797, 437] width 93 height 27
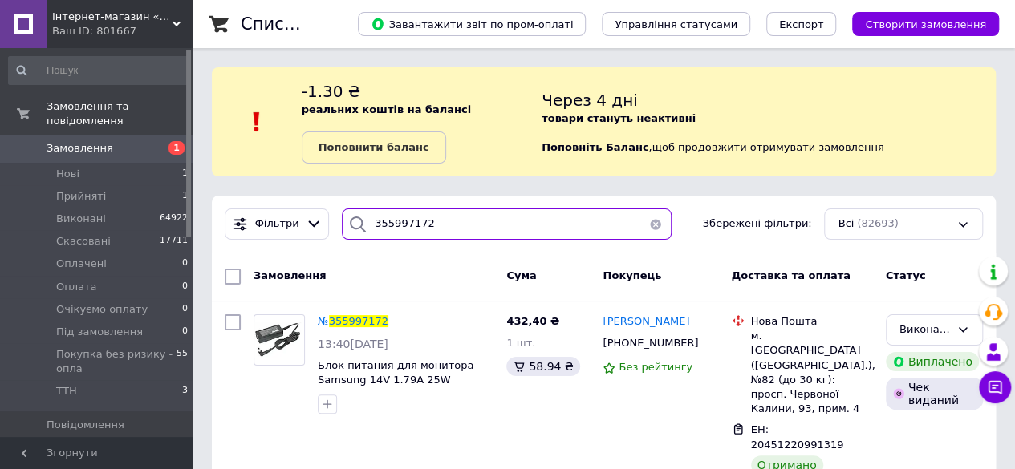
click at [381, 223] on input "355997172" at bounding box center [507, 224] width 330 height 31
paste input "06535"
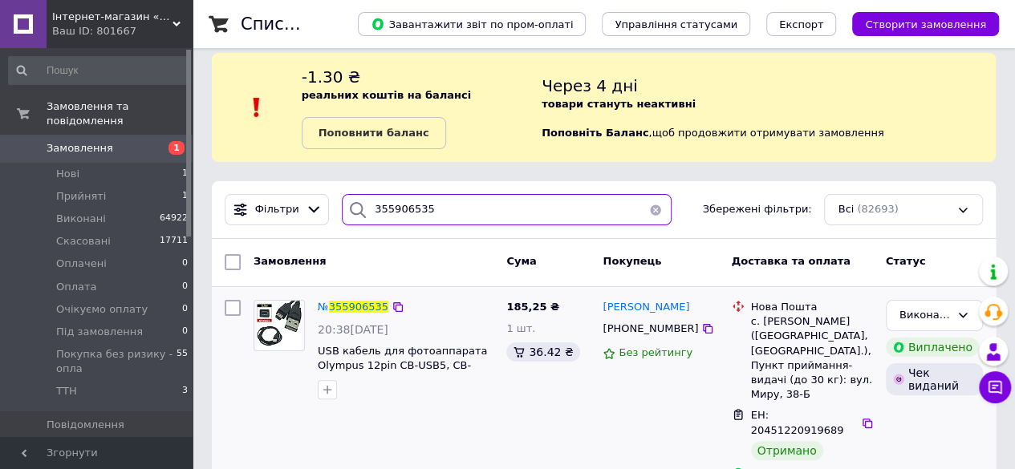
scroll to position [28, 0]
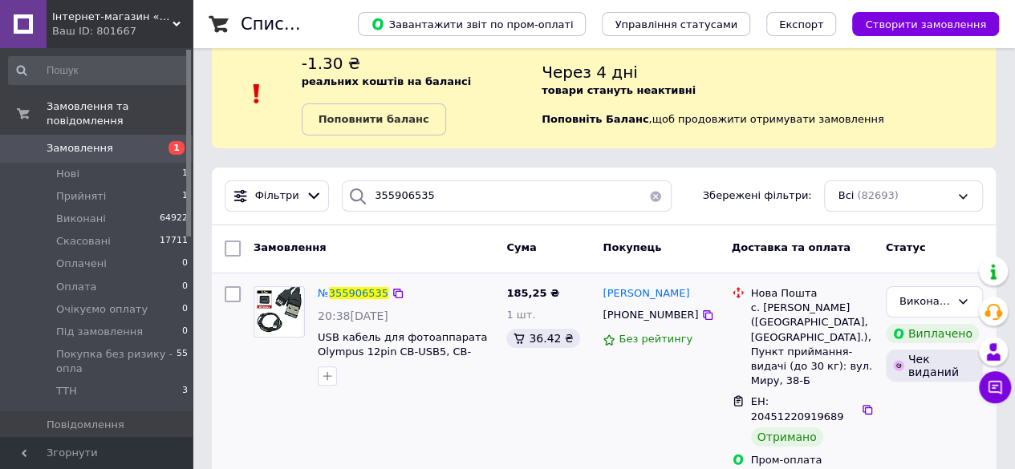
click at [813, 396] on span "ЕН: 20451220919689" at bounding box center [797, 409] width 93 height 27
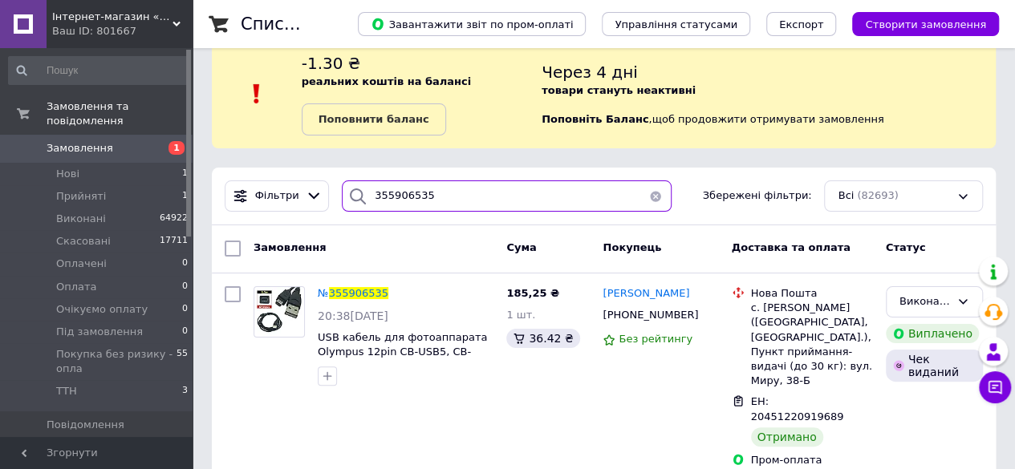
click at [400, 203] on input "355906535" at bounding box center [507, 196] width 330 height 31
paste input "39431"
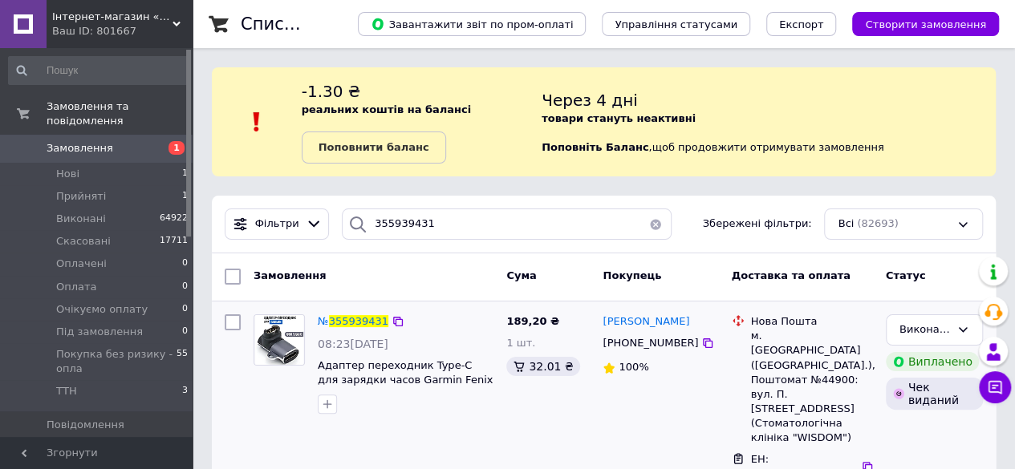
click at [813, 453] on span "ЕН: 20451220893076" at bounding box center [797, 466] width 93 height 27
click at [358, 225] on icon at bounding box center [357, 224] width 19 height 19
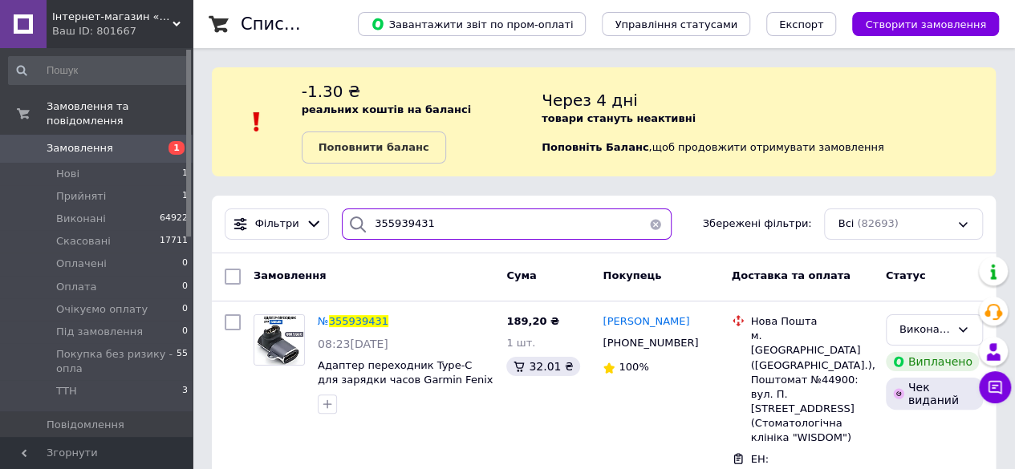
click at [388, 225] on input "355939431" at bounding box center [507, 224] width 330 height 31
paste input "78910"
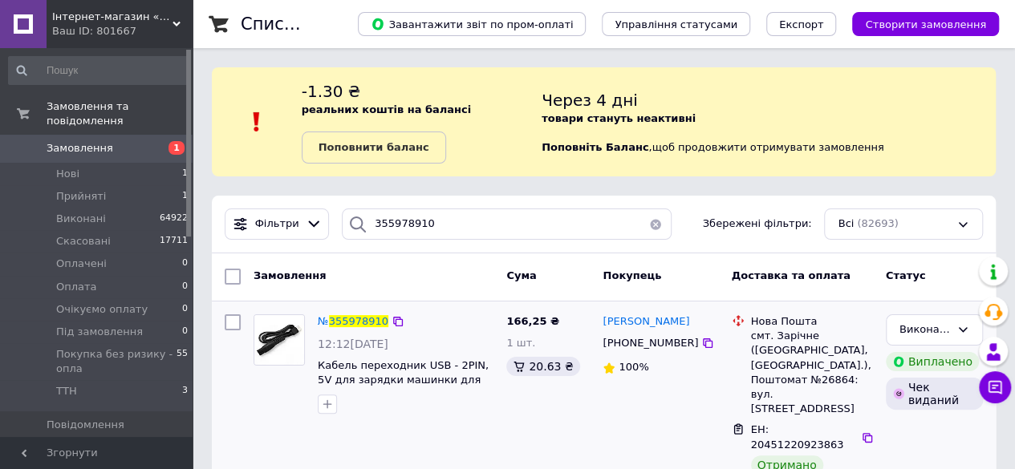
click at [809, 431] on span "ЕН: 20451220923863" at bounding box center [797, 437] width 93 height 27
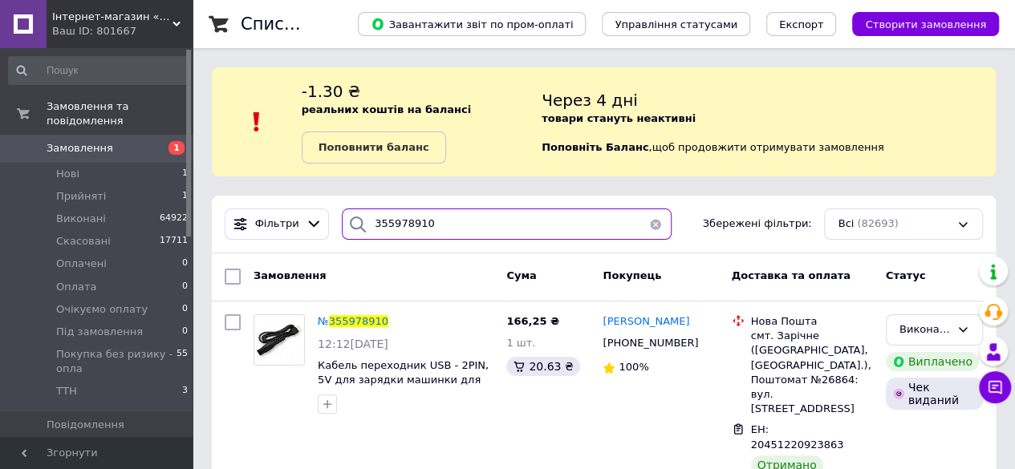
click at [390, 217] on input "355978910" at bounding box center [507, 224] width 330 height 31
paste input "6028016"
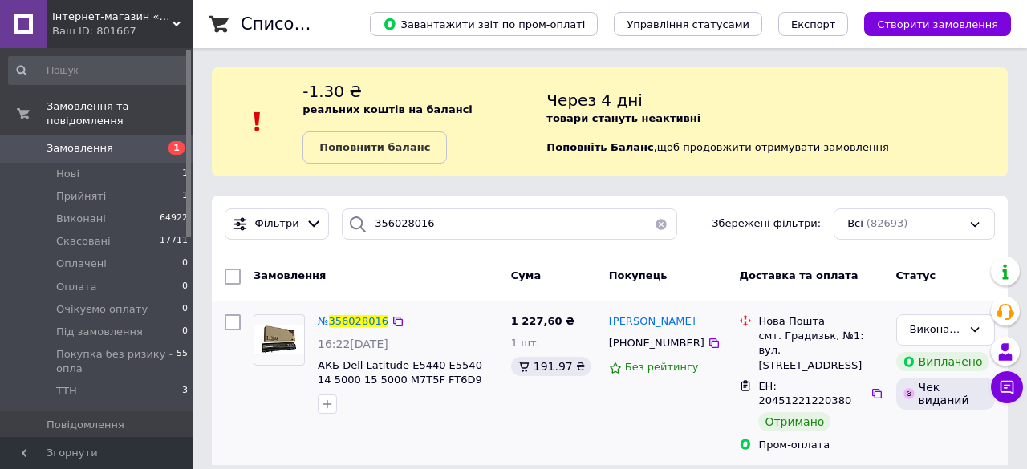
click at [820, 380] on span "ЕН: 20451221220380" at bounding box center [804, 393] width 93 height 27
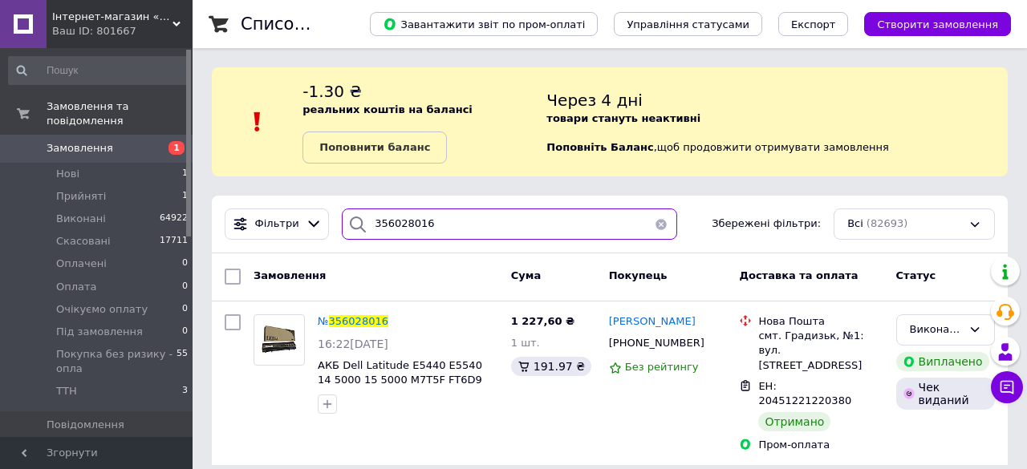
click at [390, 221] on input "356028016" at bounding box center [509, 224] width 335 height 31
paste input "90467"
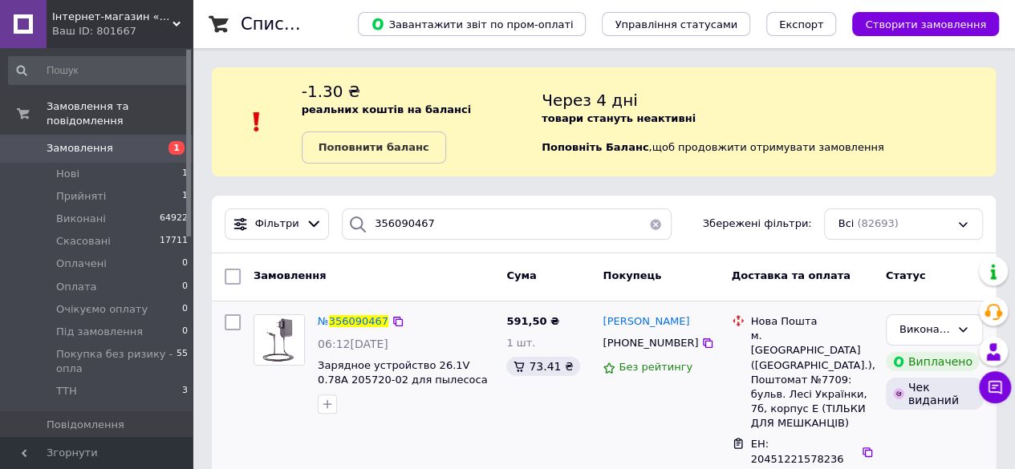
click at [807, 438] on span "ЕН: 20451221578236" at bounding box center [797, 451] width 93 height 27
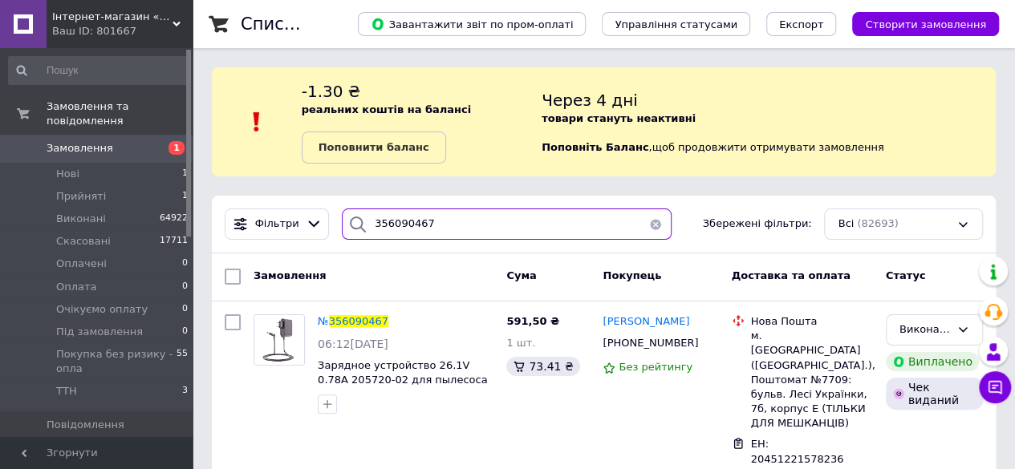
click at [402, 219] on input "356090467" at bounding box center [507, 224] width 330 height 31
paste input "5956305"
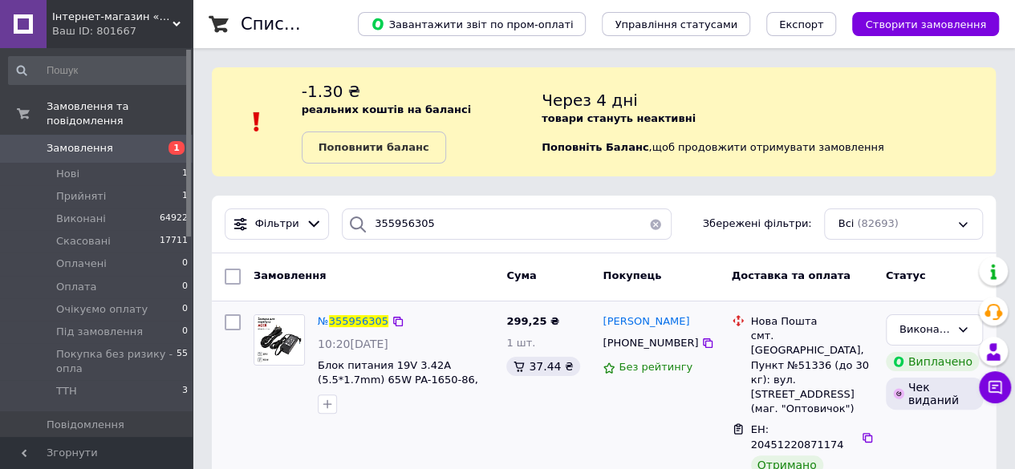
click at [815, 424] on span "ЕН: 20451220871174" at bounding box center [797, 437] width 93 height 27
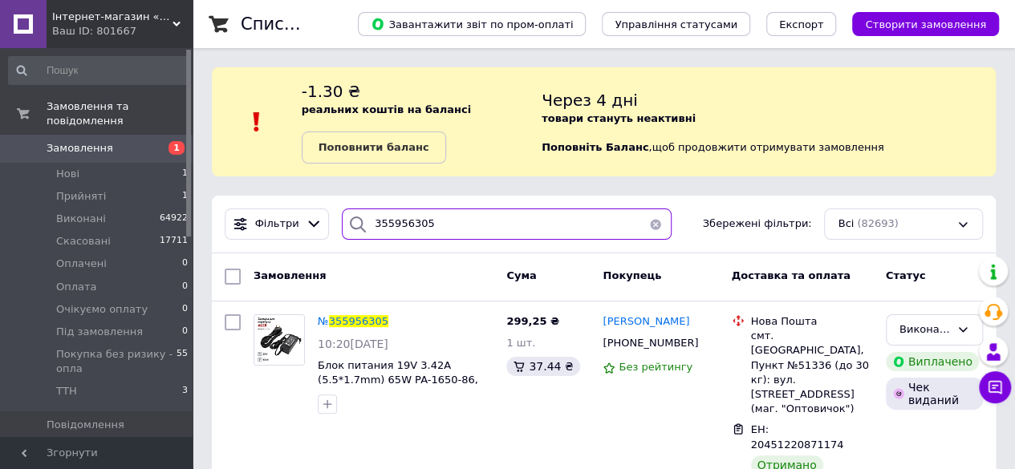
click at [390, 218] on input "355956305" at bounding box center [507, 224] width 330 height 31
paste input "6006042"
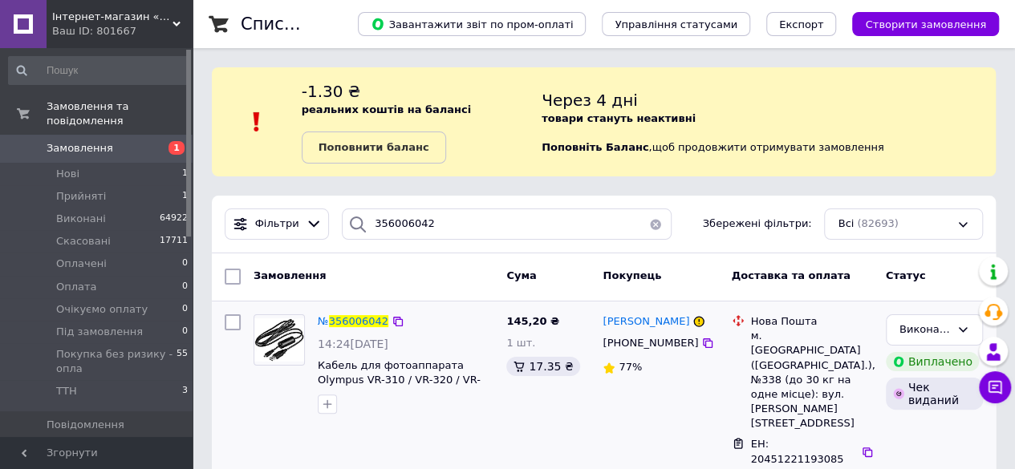
click at [814, 438] on span "ЕН: 20451221193085" at bounding box center [797, 451] width 93 height 27
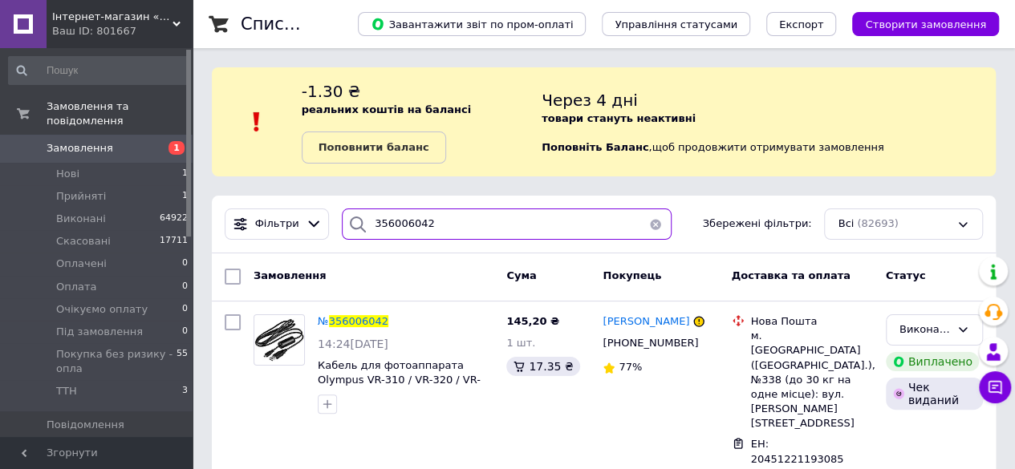
click at [408, 222] on input "356006042" at bounding box center [507, 224] width 330 height 31
paste input "50326"
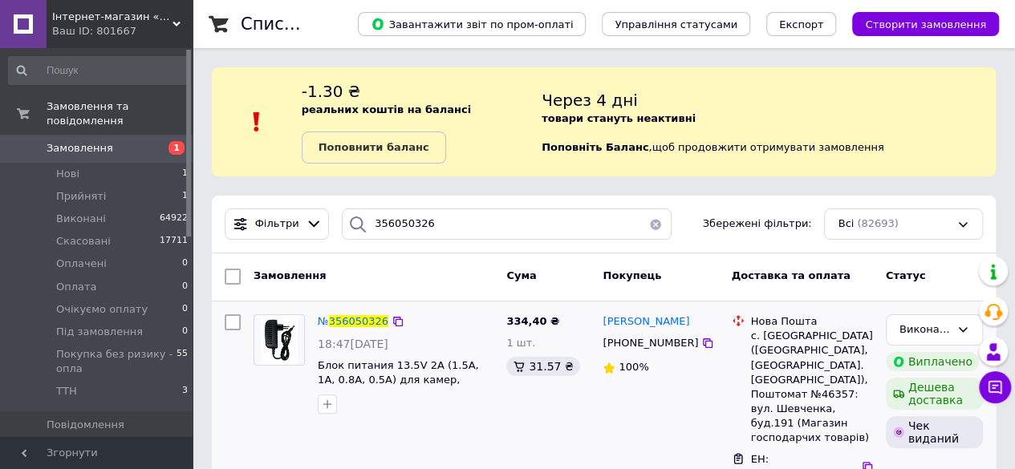
click at [807, 453] on span "ЕН: 20451221586234" at bounding box center [797, 466] width 93 height 27
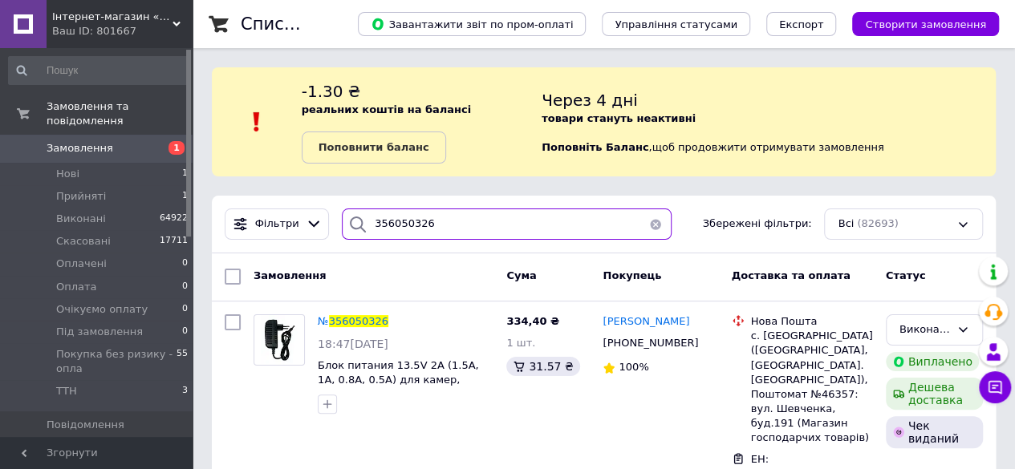
click at [398, 224] on input "356050326" at bounding box center [507, 224] width 330 height 31
paste input "5774299"
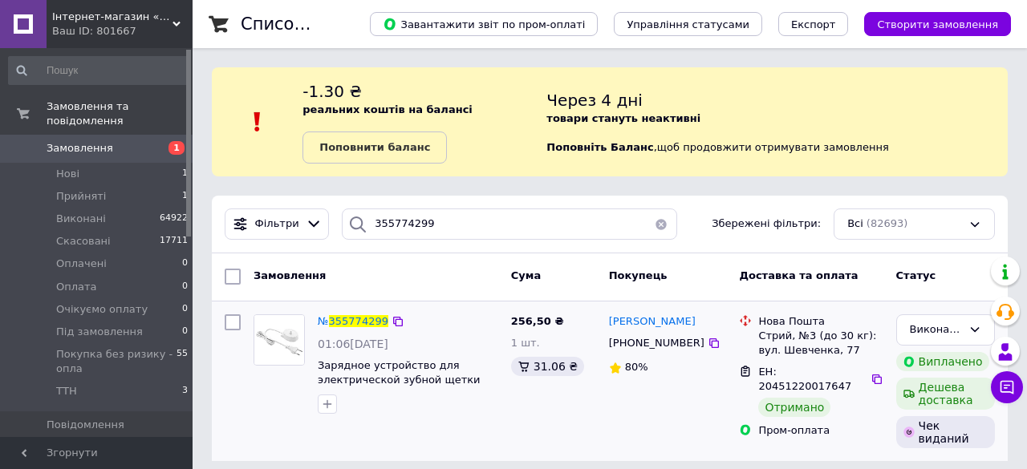
click at [813, 367] on span "ЕН: 20451220017647" at bounding box center [804, 379] width 93 height 27
drag, startPoint x: 813, startPoint y: 367, endPoint x: 775, endPoint y: 342, distance: 45.6
click at [812, 367] on span "ЕН: 20451220017647" at bounding box center [804, 379] width 93 height 27
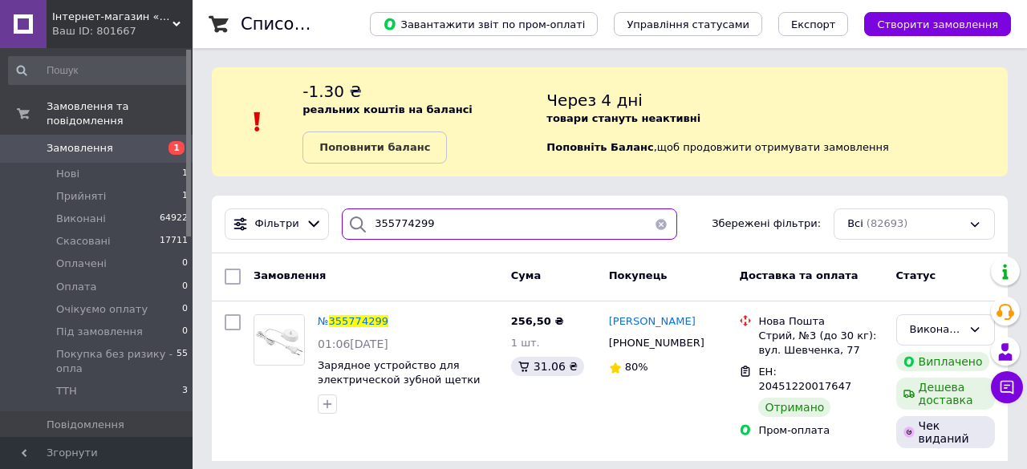
click at [395, 225] on input "355774299" at bounding box center [509, 224] width 335 height 31
paste input "14048"
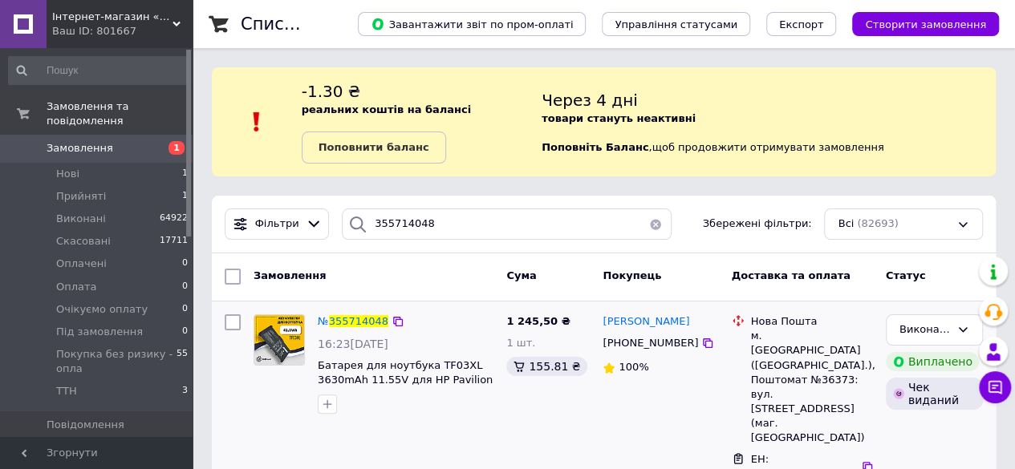
click at [801, 453] on span "ЕН: 20451221199855" at bounding box center [797, 466] width 93 height 27
click at [404, 206] on div "Фільтри 355714048 Збережені фільтри: Всі (82693)" at bounding box center [604, 225] width 784 height 58
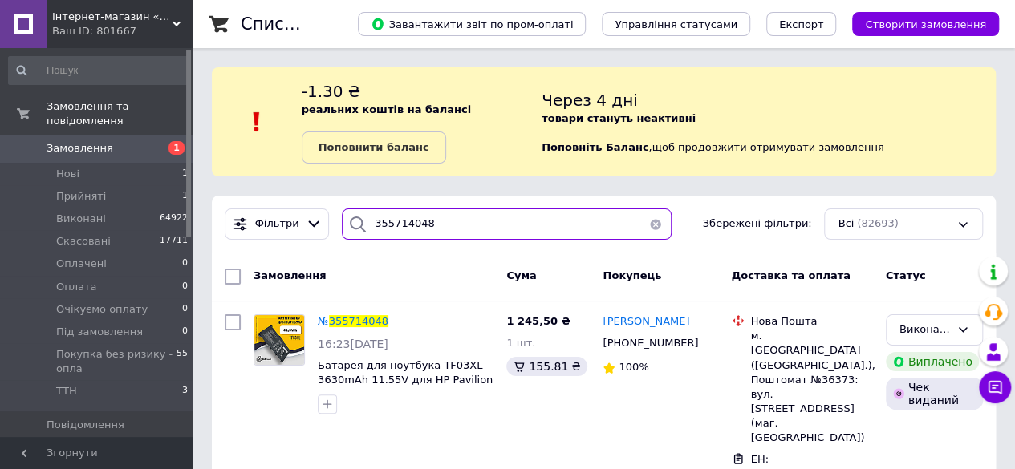
click at [393, 228] on input "355714048" at bounding box center [507, 224] width 330 height 31
paste input "6176730"
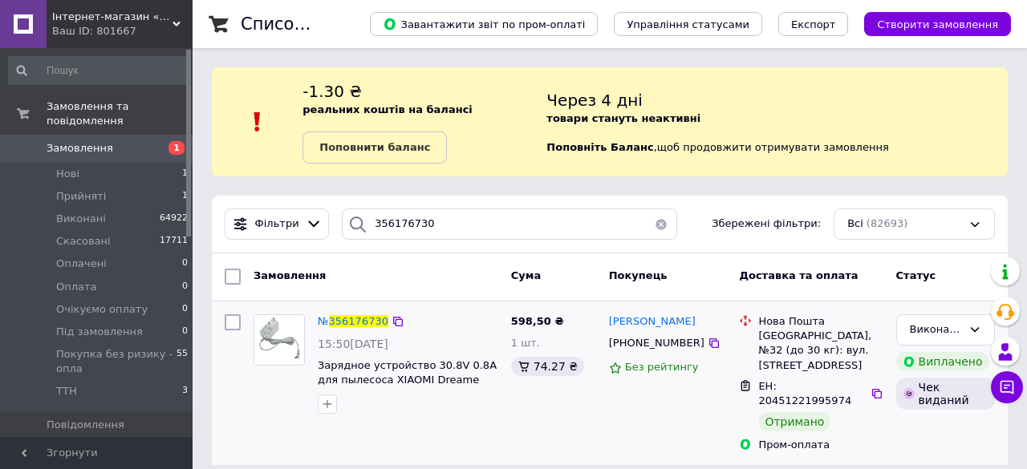
click at [810, 387] on span "ЕН: 20451221995974" at bounding box center [804, 393] width 93 height 27
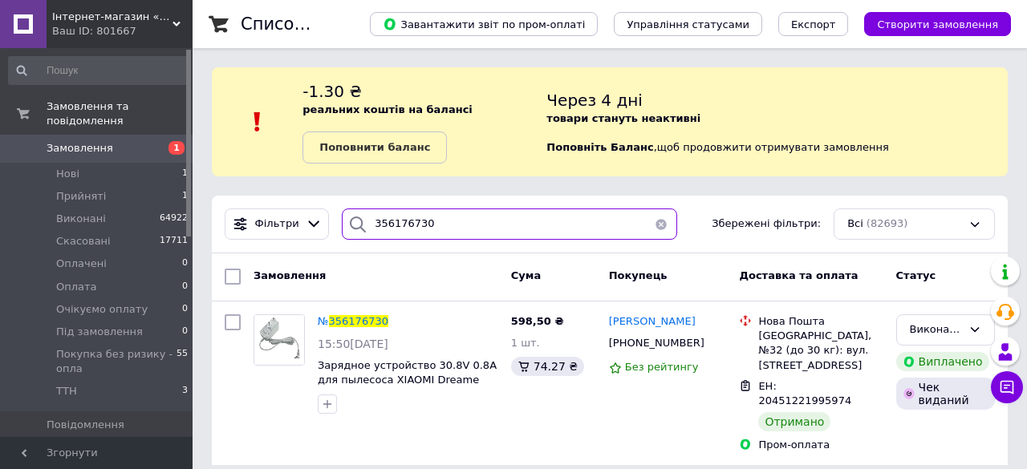
click at [414, 223] on input "356176730" at bounding box center [509, 224] width 335 height 31
paste input "5728277"
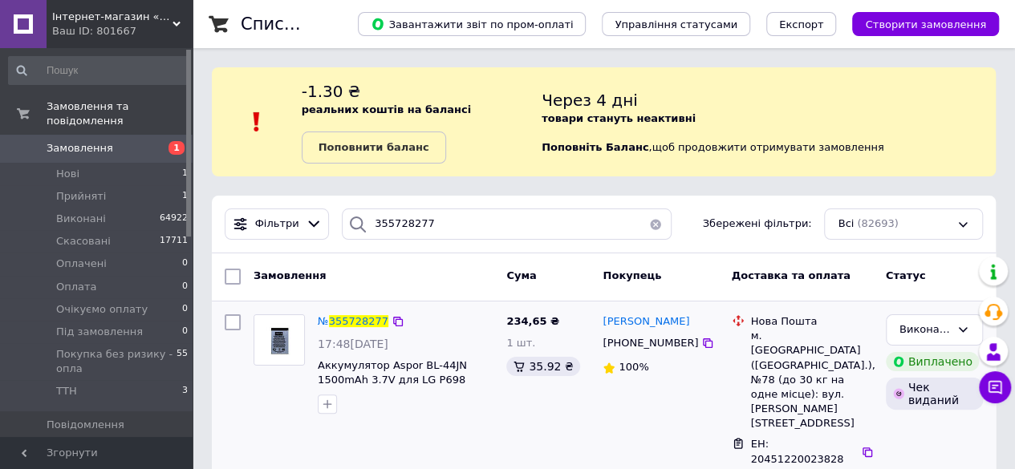
click at [809, 438] on span "ЕН: 20451220023828" at bounding box center [797, 451] width 93 height 27
drag, startPoint x: 809, startPoint y: 396, endPoint x: 424, endPoint y: 36, distance: 526.7
click at [805, 438] on span "ЕН: 20451220023828" at bounding box center [797, 451] width 93 height 27
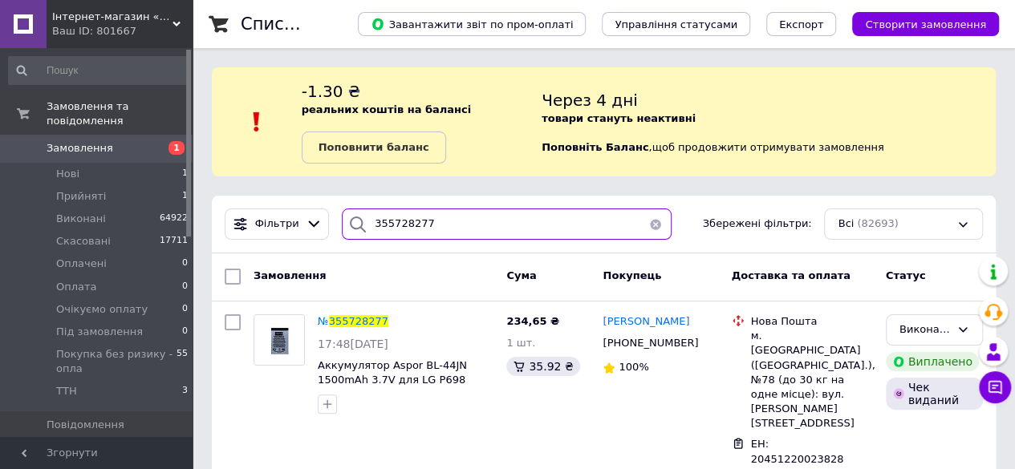
click at [386, 230] on input "355728277" at bounding box center [507, 224] width 330 height 31
paste input "6024610"
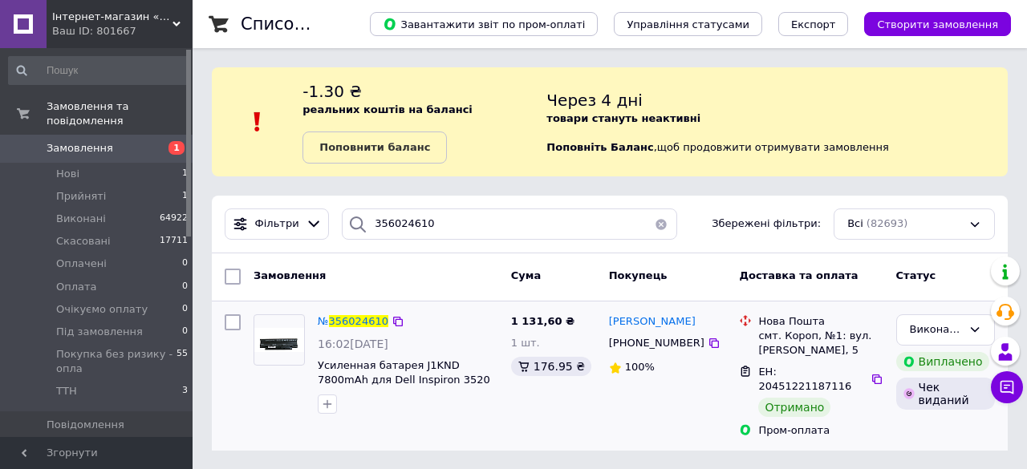
click at [822, 367] on span "ЕН: 20451221187116" at bounding box center [804, 379] width 93 height 27
click at [387, 241] on div "Фільтри 356024610 Збережені фільтри: Всі (82693)" at bounding box center [610, 225] width 796 height 58
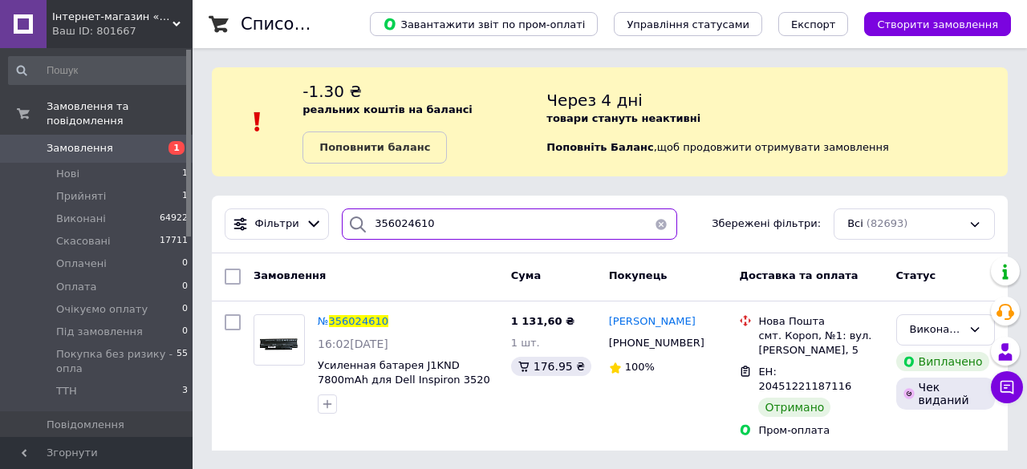
click at [390, 221] on input "356024610" at bounding box center [509, 224] width 335 height 31
paste input "45515"
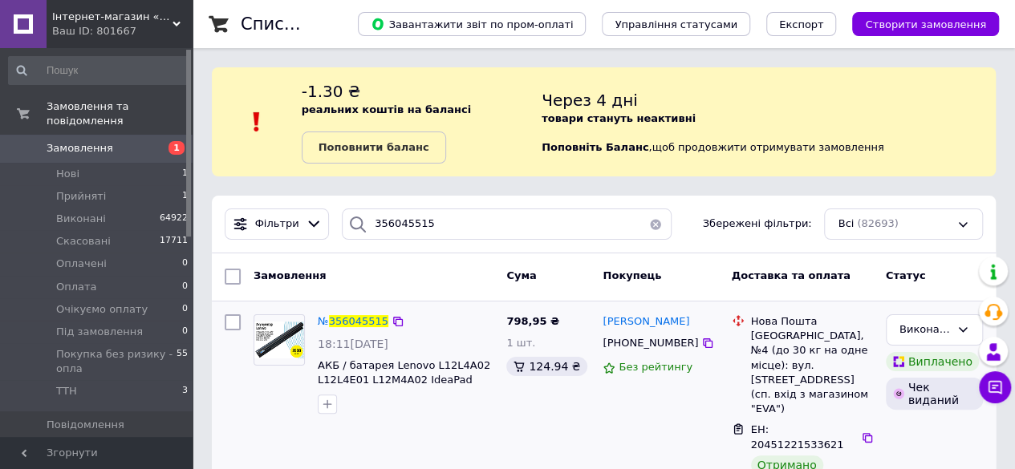
click at [817, 424] on span "ЕН: 20451221533621" at bounding box center [797, 437] width 93 height 27
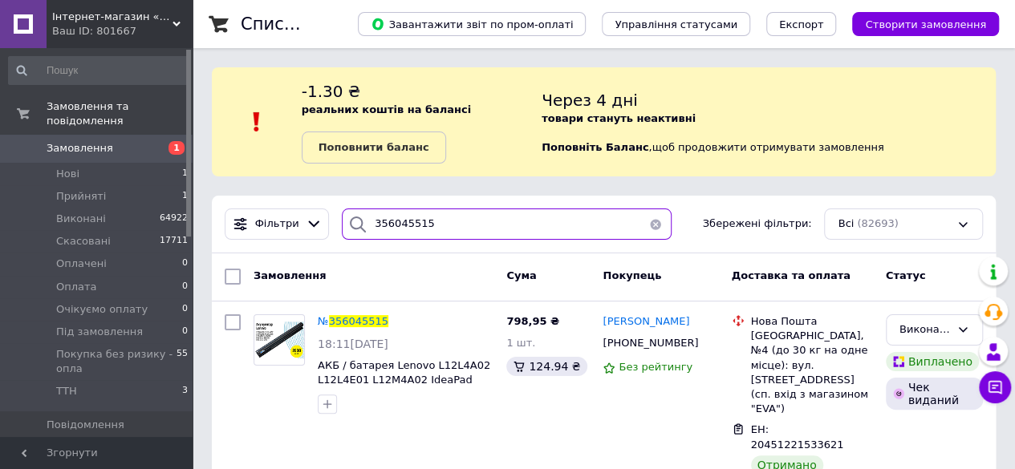
click at [401, 224] on input "356045515" at bounding box center [507, 224] width 330 height 31
paste input "593522"
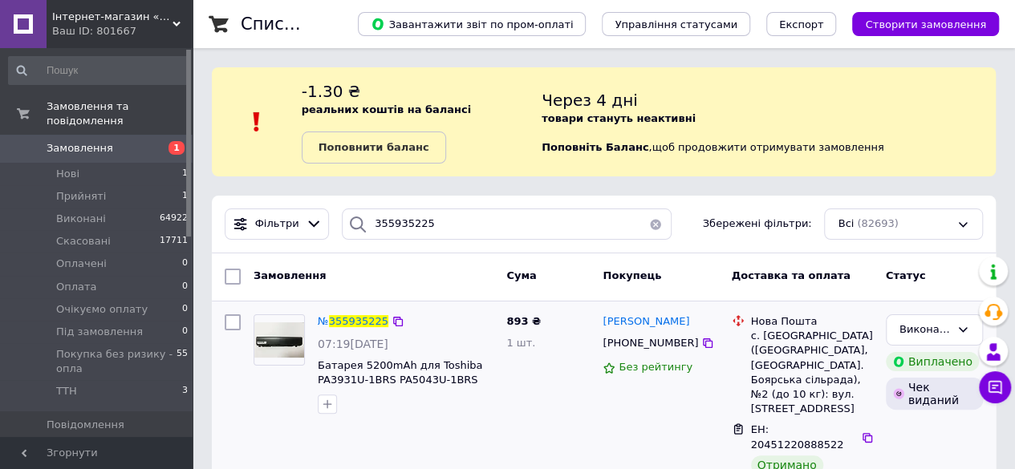
click at [820, 424] on span "ЕН: 20451220888522" at bounding box center [797, 437] width 93 height 27
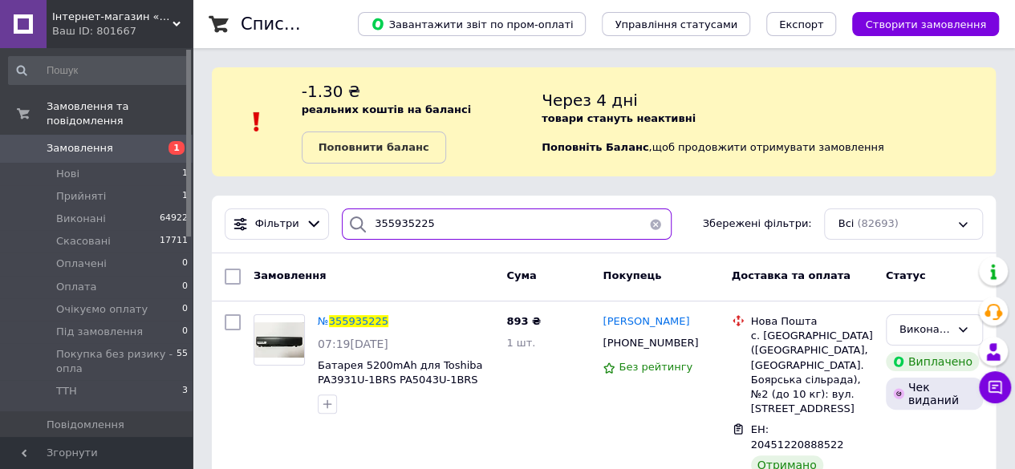
click at [394, 219] on input "355935225" at bounding box center [507, 224] width 330 height 31
paste input "333"
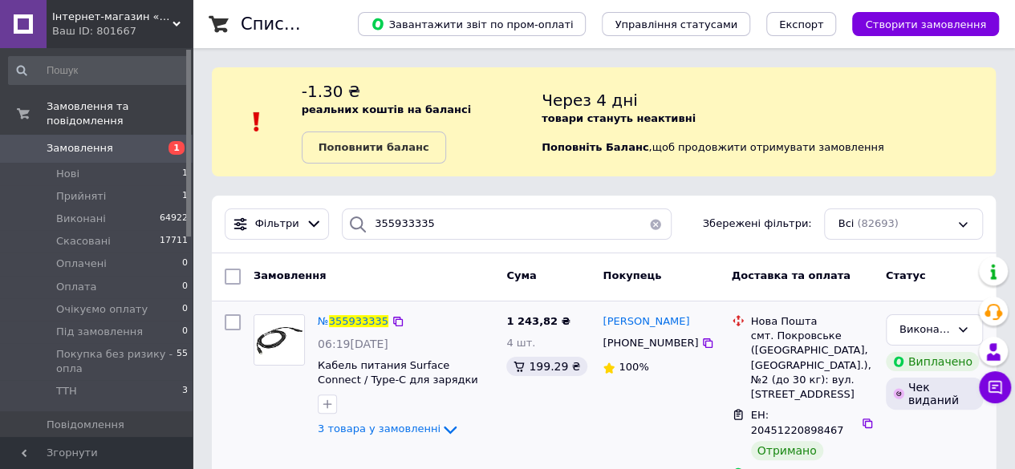
click at [805, 415] on span "ЕН: 20451220898467" at bounding box center [797, 422] width 93 height 27
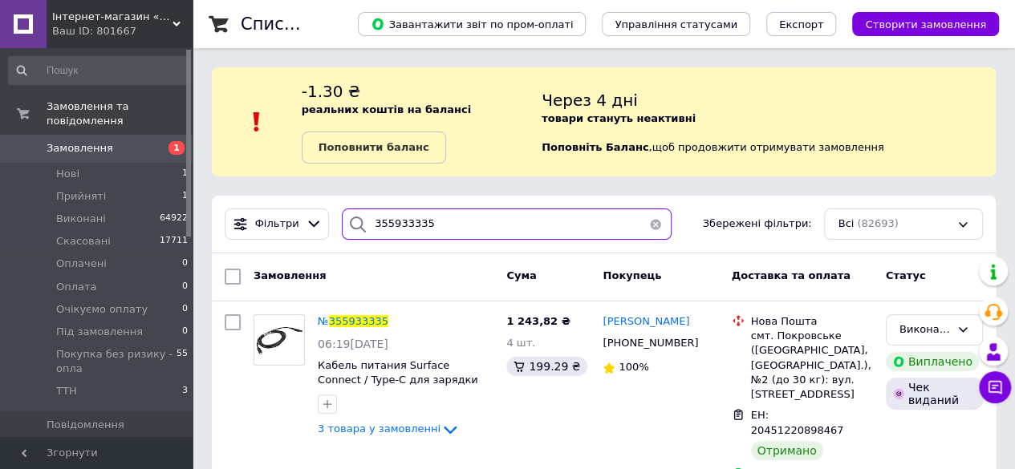
click at [401, 223] on input "355933335" at bounding box center [507, 224] width 330 height 31
paste input "609481"
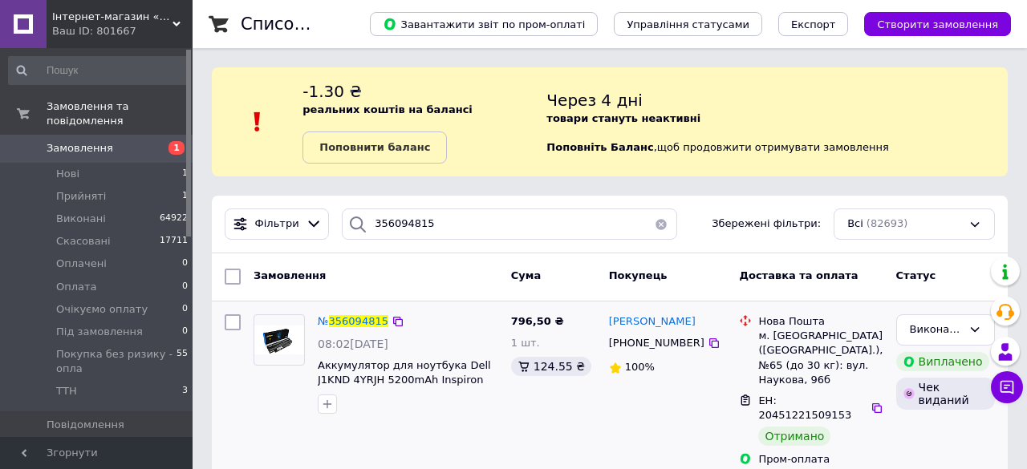
click at [825, 395] on span "ЕН: 20451221509153" at bounding box center [804, 408] width 93 height 27
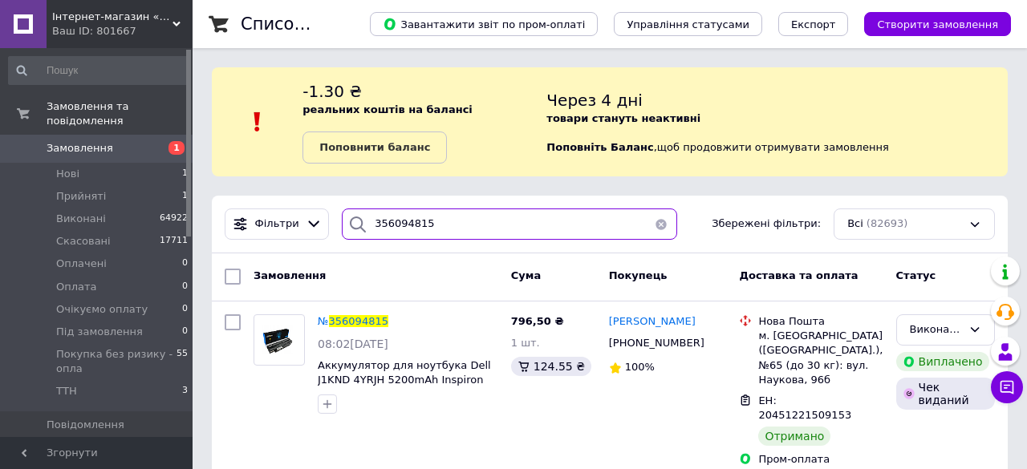
click at [388, 227] on input "356094815" at bounding box center [509, 224] width 335 height 31
paste input "5905259"
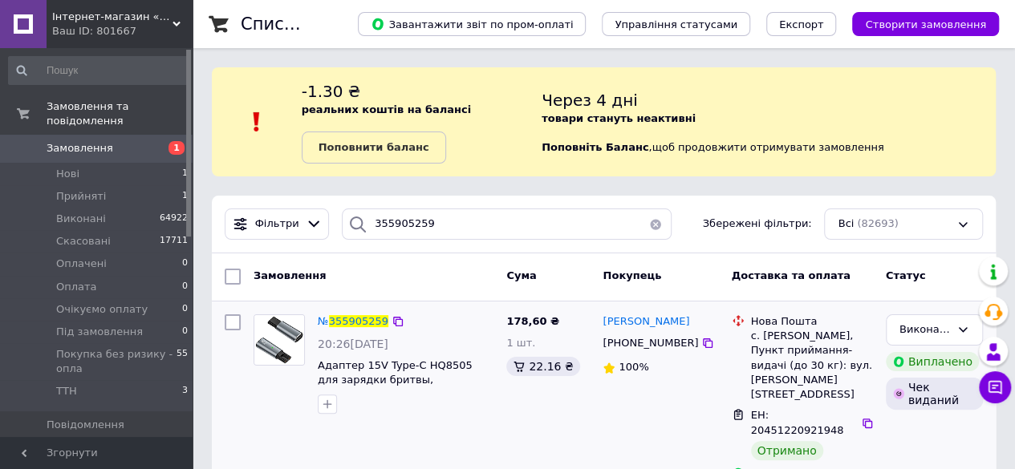
click at [812, 409] on span "ЕН: 20451220921948" at bounding box center [797, 422] width 93 height 27
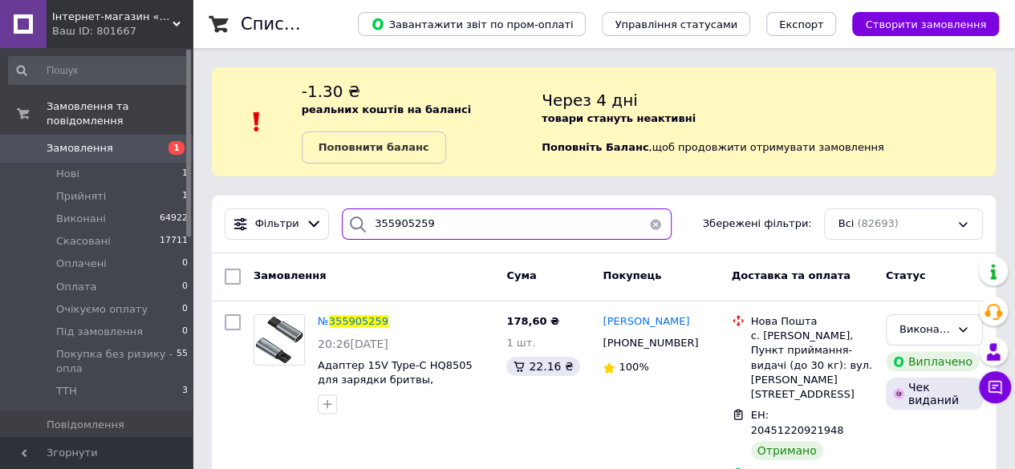
click at [403, 230] on input "355905259" at bounding box center [507, 224] width 330 height 31
paste input "6167663"
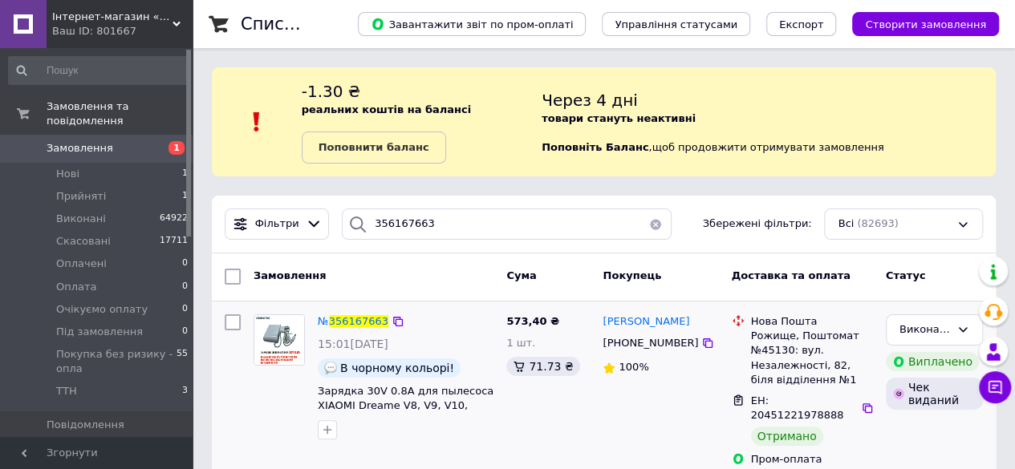
click at [798, 399] on span "ЕН: 20451221978888" at bounding box center [797, 408] width 93 height 27
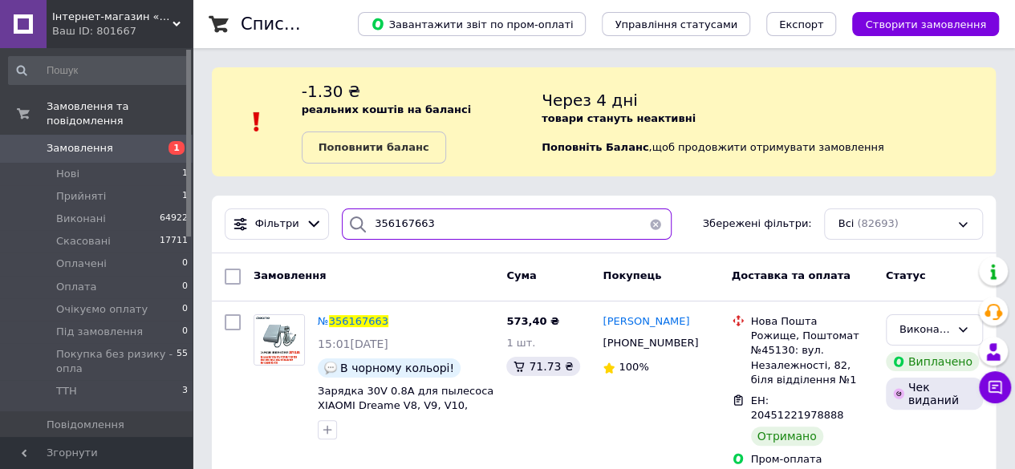
click at [383, 229] on input "356167663" at bounding box center [507, 224] width 330 height 31
paste input "044258"
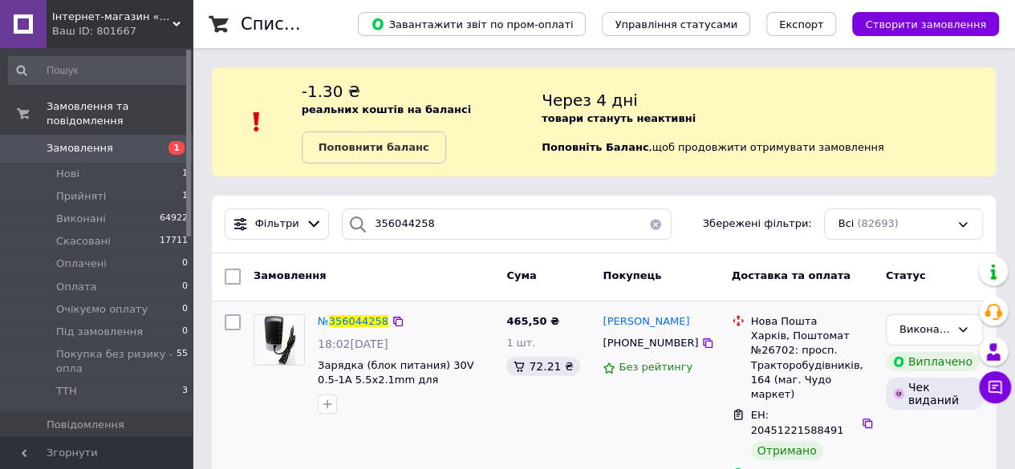
click at [812, 409] on span "ЕН: 20451221588491" at bounding box center [797, 422] width 93 height 27
click at [810, 409] on span "ЕН: 20451221588491" at bounding box center [797, 422] width 93 height 27
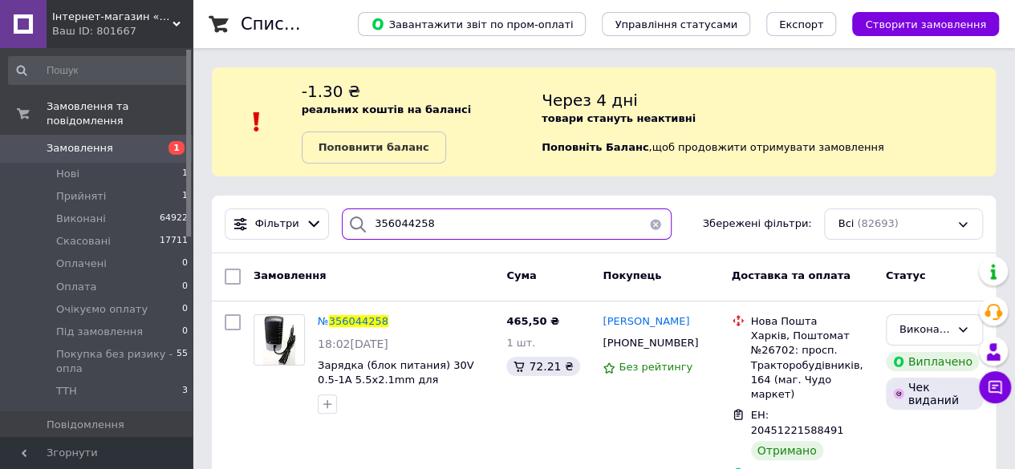
click at [403, 222] on input "356044258" at bounding box center [507, 224] width 330 height 31
paste input "144174"
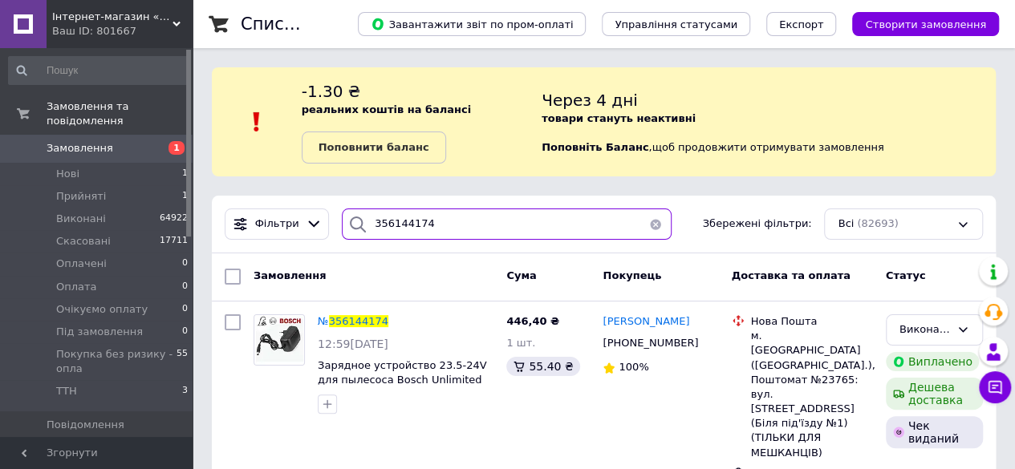
click at [388, 224] on input "356144174" at bounding box center [507, 224] width 330 height 31
paste input "034572"
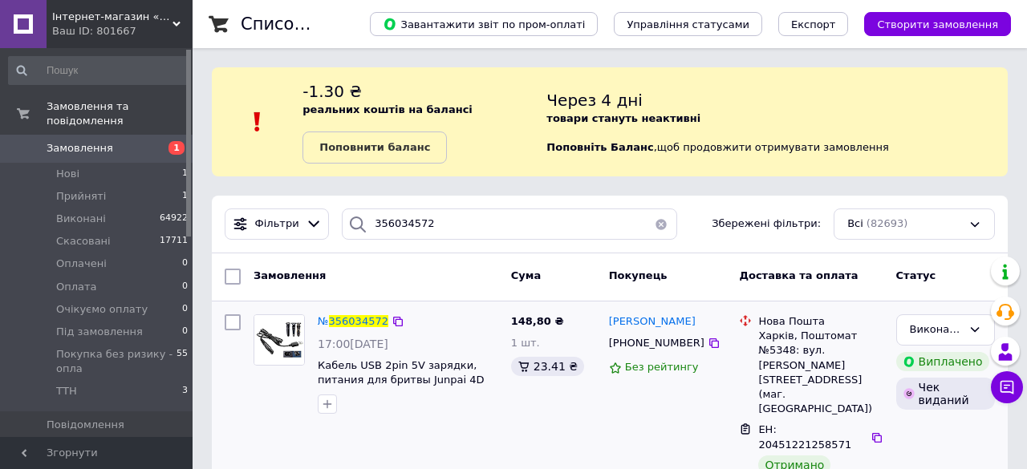
click at [802, 424] on span "ЕН: 20451221258571" at bounding box center [804, 437] width 93 height 27
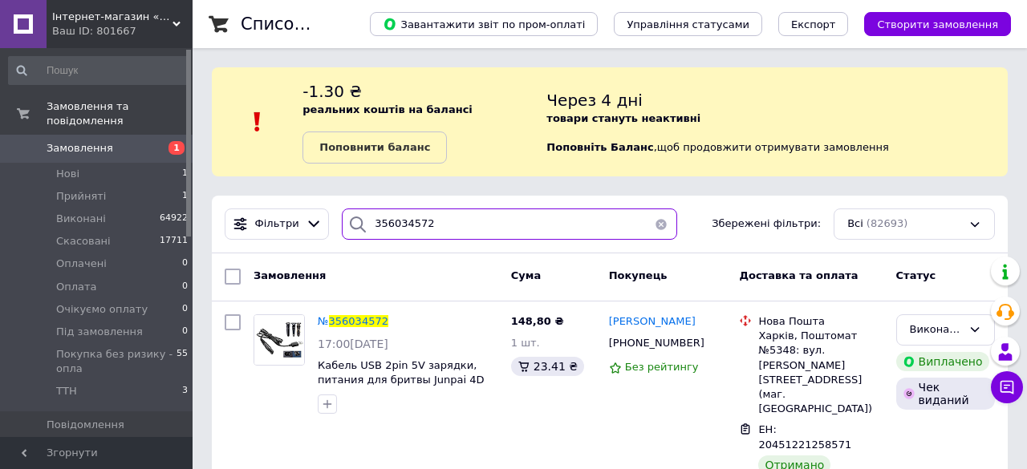
click at [390, 225] on input "356034572" at bounding box center [509, 224] width 335 height 31
paste input "134178"
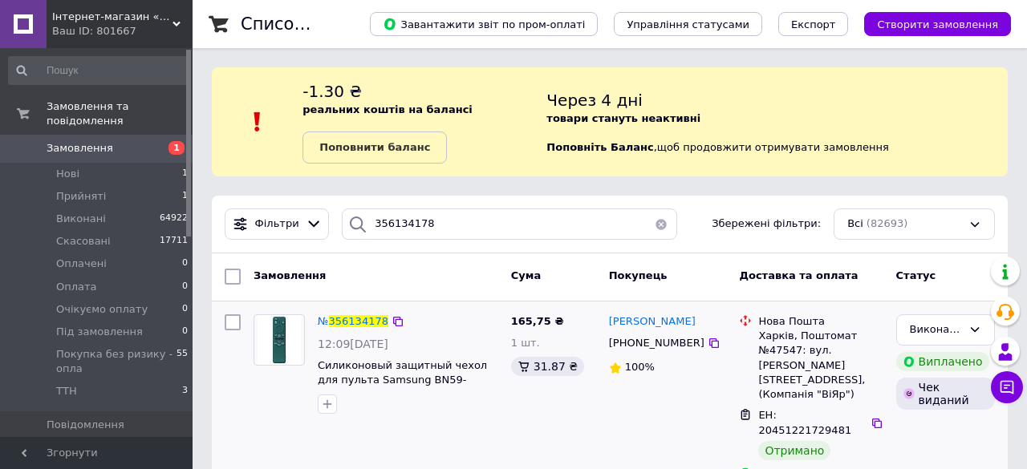
click at [811, 409] on span "ЕН: 20451221729481" at bounding box center [804, 422] width 93 height 27
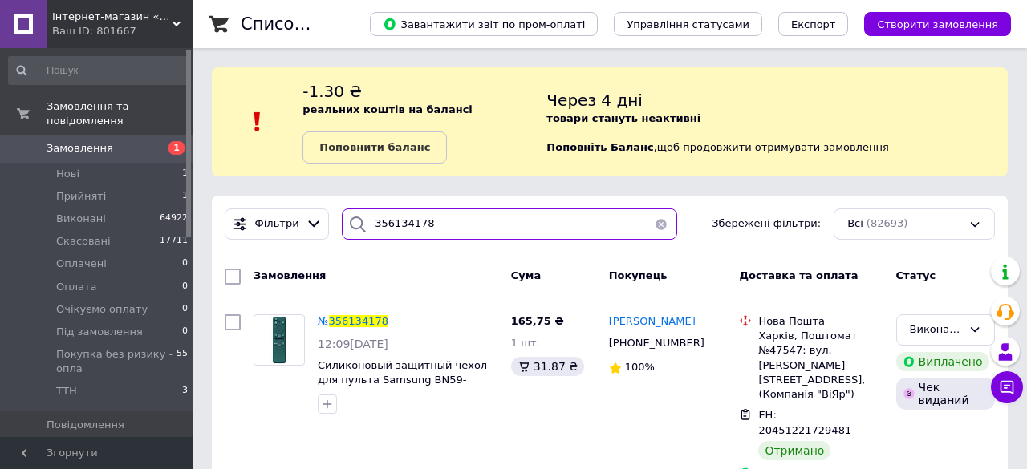
click at [384, 217] on input "356134178" at bounding box center [509, 224] width 335 height 31
paste input "00484"
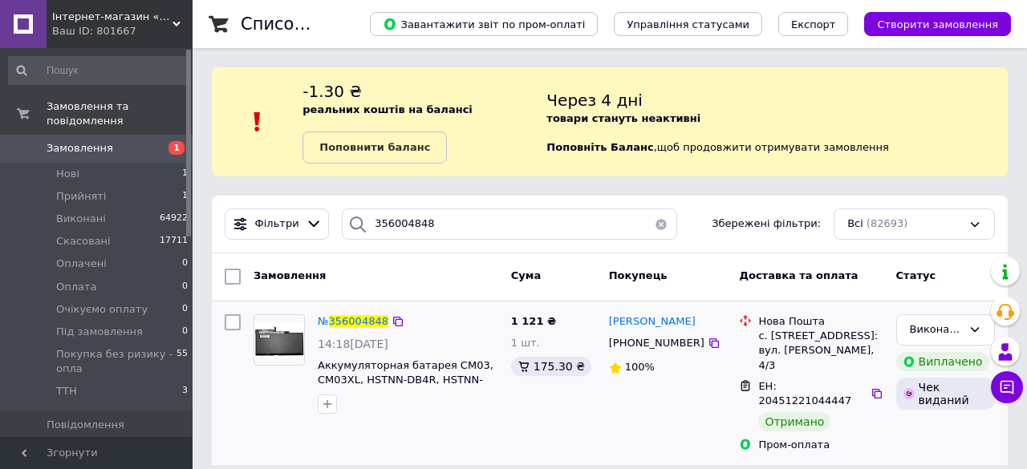
click at [817, 380] on span "ЕН: 20451221044447" at bounding box center [804, 393] width 93 height 27
click at [803, 380] on span "ЕН: 20451221044447" at bounding box center [804, 393] width 93 height 27
click at [375, 206] on div "Фільтри 356004848 Збережені фільтри: Всі (82693)" at bounding box center [610, 225] width 796 height 58
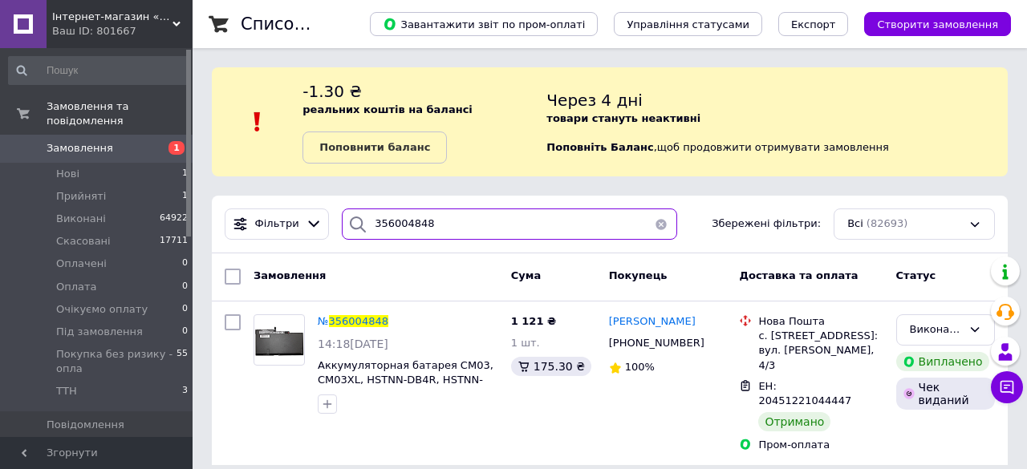
drag, startPoint x: 375, startPoint y: 206, endPoint x: 391, endPoint y: 229, distance: 27.1
click at [380, 216] on div "Фільтри 356004848 Збережені фільтри: Всі (82693)" at bounding box center [610, 225] width 796 height 58
click at [391, 229] on input "356004848" at bounding box center [509, 224] width 335 height 31
paste input "126309"
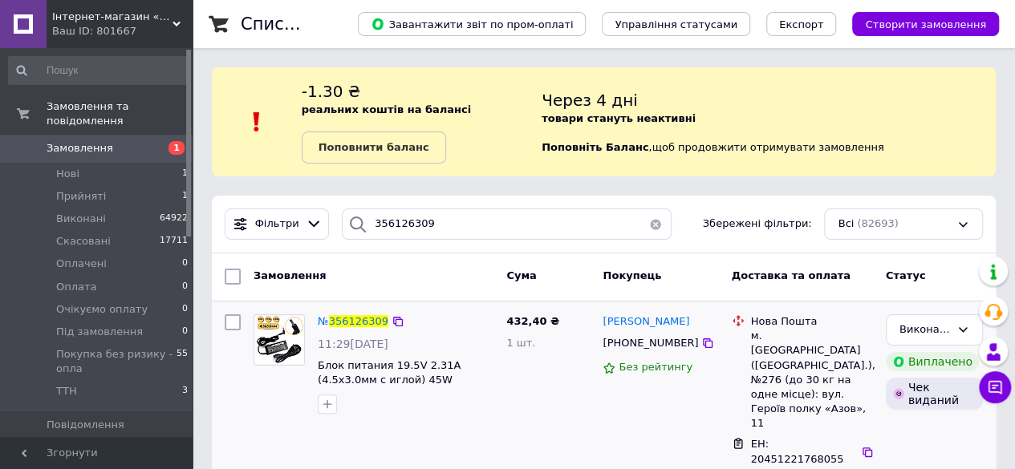
click at [805, 438] on span "ЕН: 20451221768055" at bounding box center [797, 451] width 93 height 27
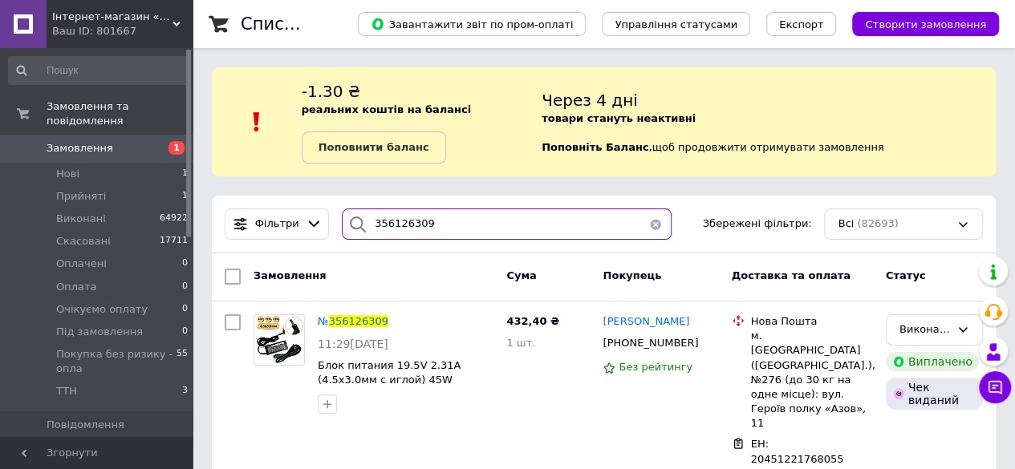
click at [392, 228] on input "356126309" at bounding box center [507, 224] width 330 height 31
paste input "59774"
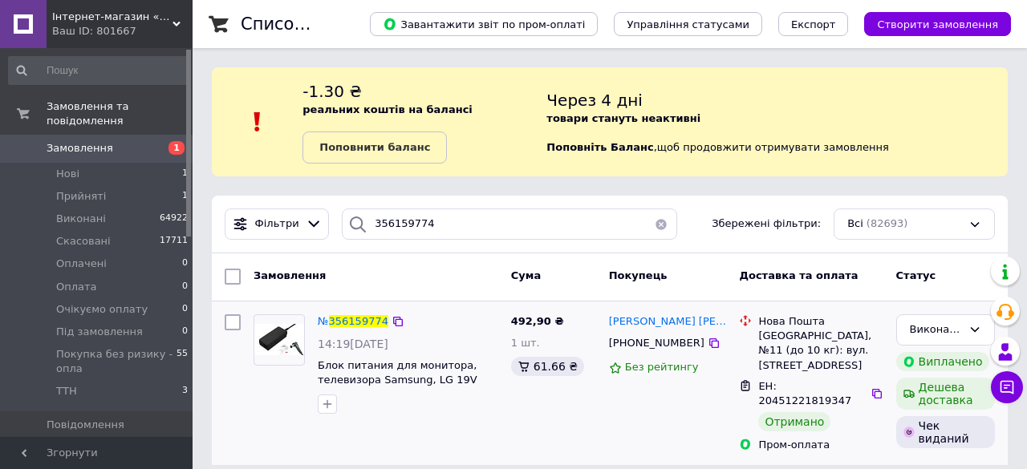
click at [832, 380] on span "ЕН: 20451221819347" at bounding box center [804, 393] width 93 height 27
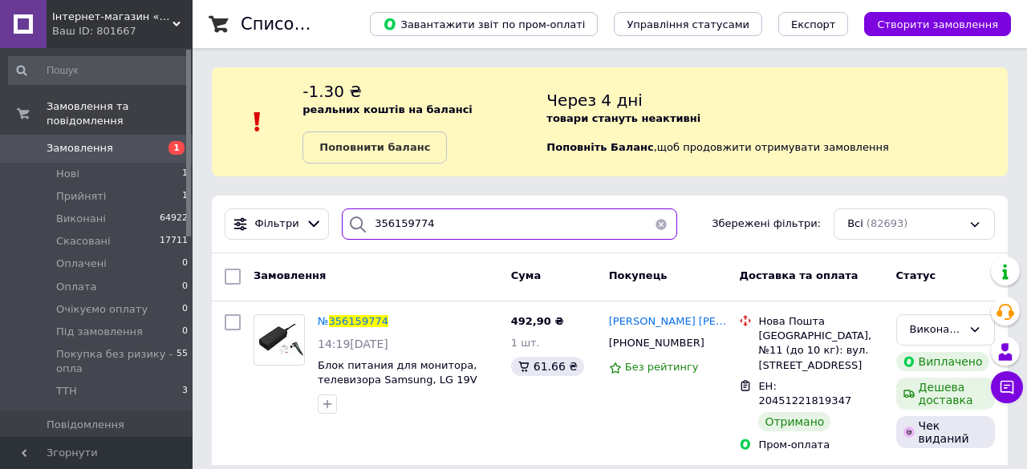
click at [407, 221] on input "356159774" at bounding box center [509, 224] width 335 height 31
paste input "285197"
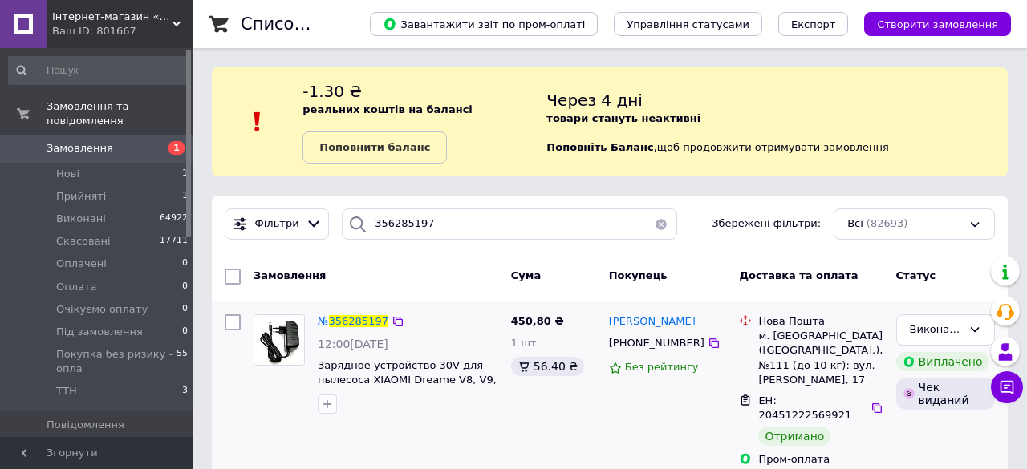
click at [813, 395] on span "ЕН: 20451222569921" at bounding box center [804, 408] width 93 height 27
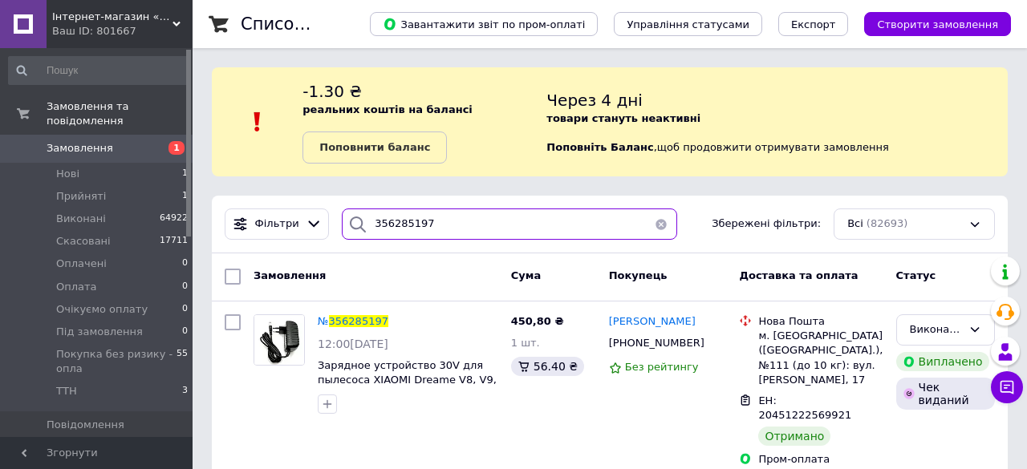
click at [408, 217] on input "356285197" at bounding box center [509, 224] width 335 height 31
paste input "523455"
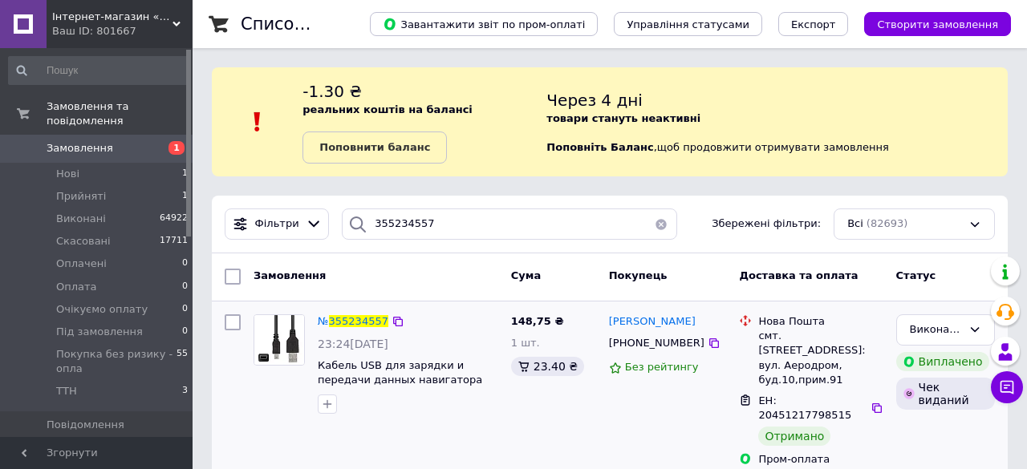
click at [813, 395] on span "ЕН: 20451217798515" at bounding box center [804, 408] width 93 height 27
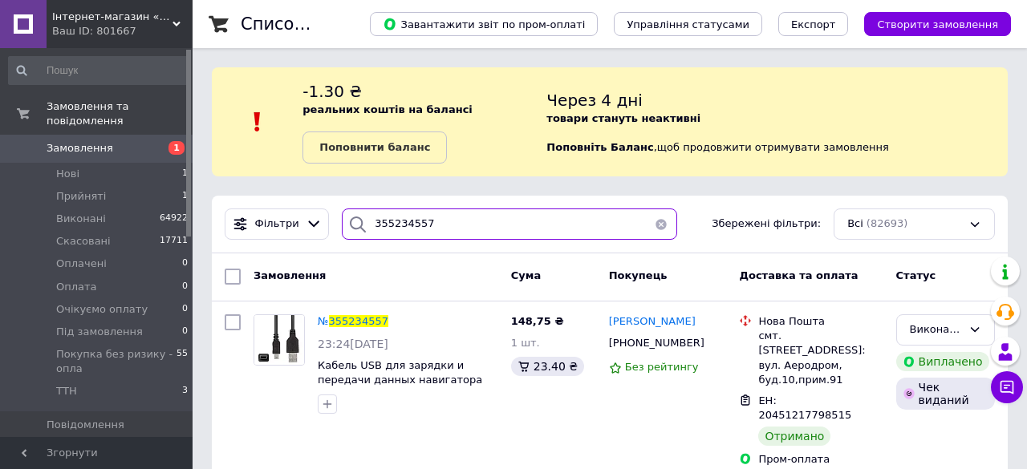
click at [389, 233] on input "355234557" at bounding box center [509, 224] width 335 height 31
paste input "6233368"
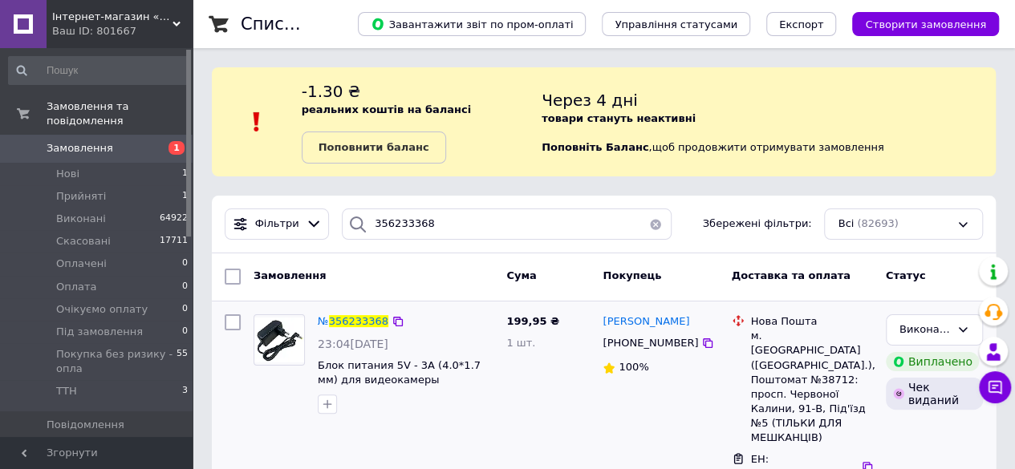
click at [818, 453] on span "ЕН: 20451222497899" at bounding box center [797, 466] width 93 height 27
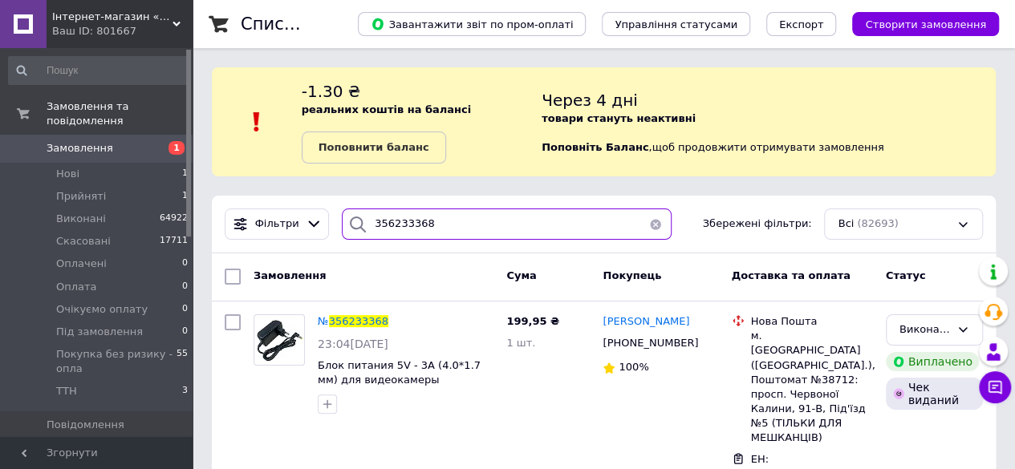
click at [408, 216] on input "356233368" at bounding box center [507, 224] width 330 height 31
paste input "158346"
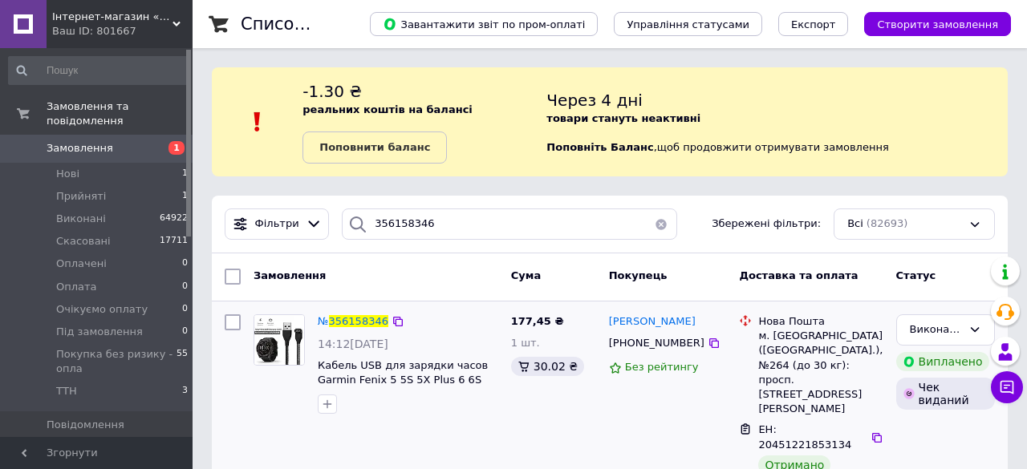
click at [815, 424] on span "ЕН: 20451221853134" at bounding box center [804, 437] width 93 height 27
click at [813, 424] on span "ЕН: 20451221853134" at bounding box center [804, 437] width 93 height 27
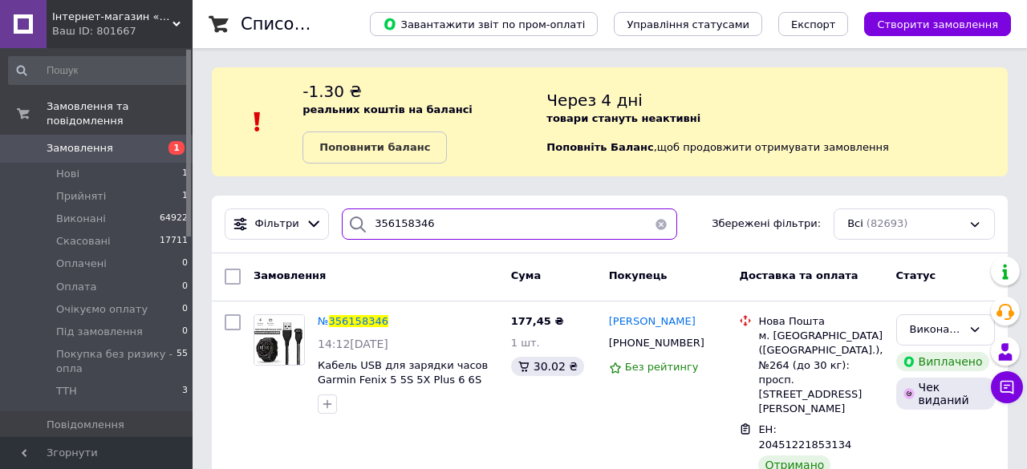
click at [427, 214] on input "356158346" at bounding box center [509, 224] width 335 height 31
paste input "27613"
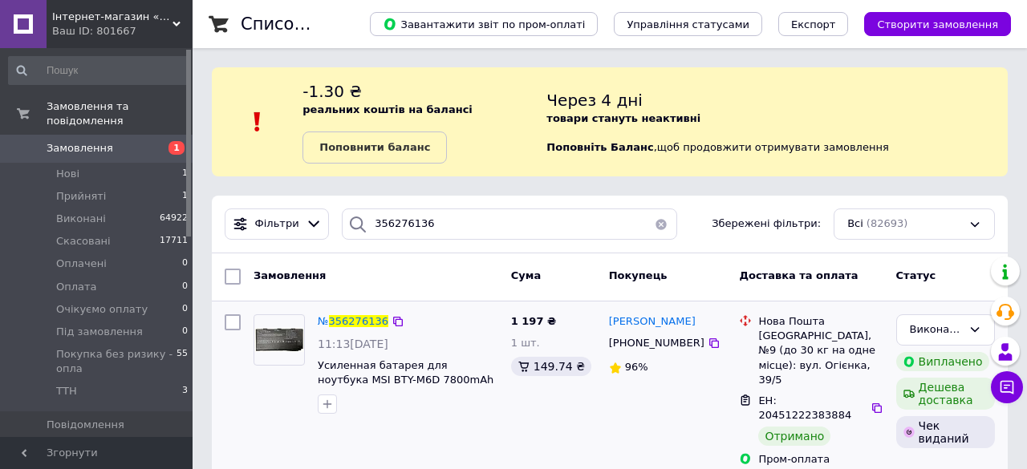
click at [799, 395] on span "ЕН: 20451222383884" at bounding box center [804, 408] width 93 height 27
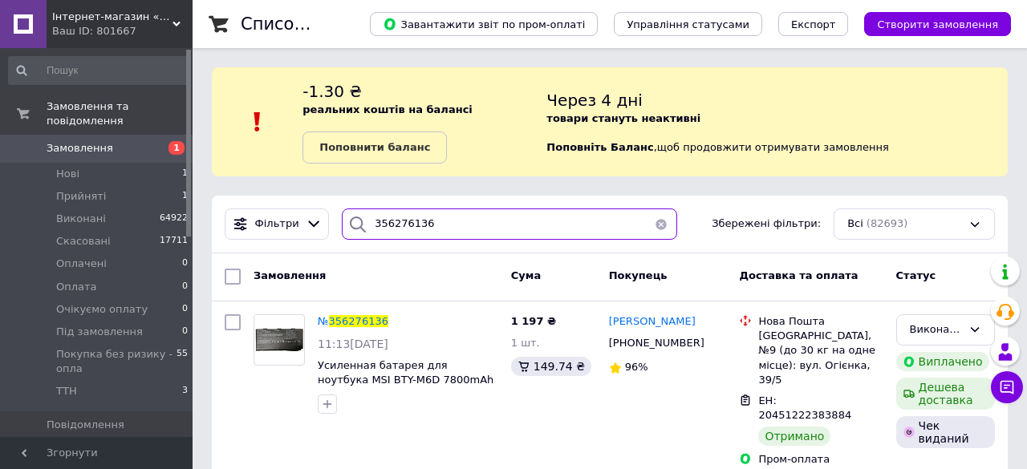
click at [411, 221] on input "356276136" at bounding box center [509, 224] width 335 height 31
paste input "306597"
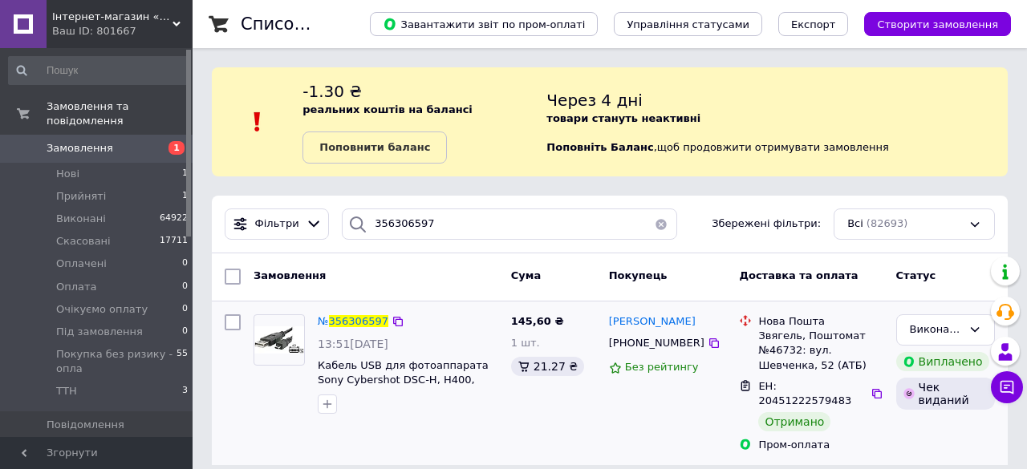
click at [808, 386] on span "ЕН: 20451222579483" at bounding box center [804, 393] width 93 height 27
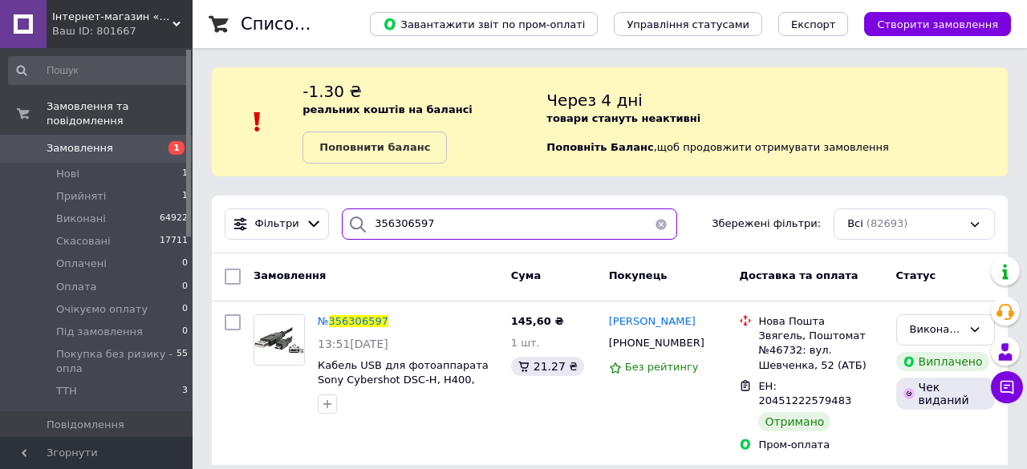
click at [389, 228] on input "356306597" at bounding box center [509, 224] width 335 height 31
paste input "290218"
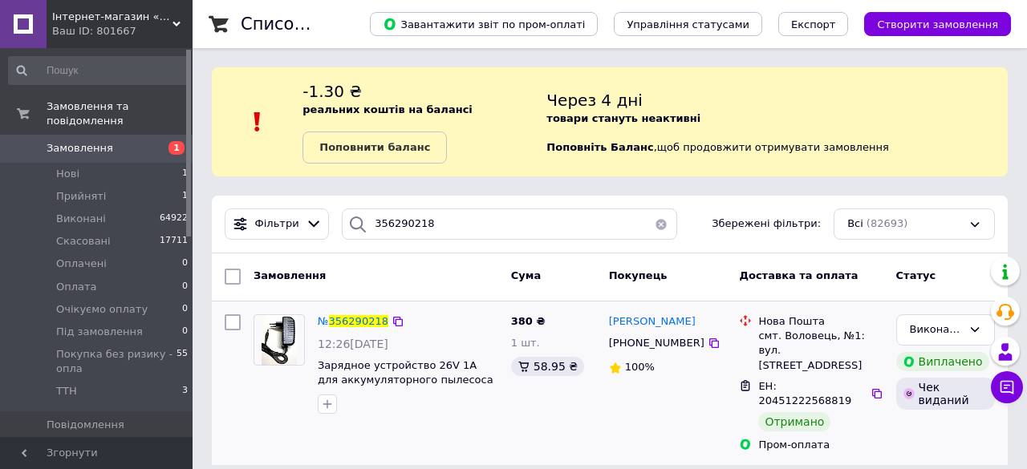
click at [813, 380] on span "ЕН: 20451222568819" at bounding box center [804, 393] width 93 height 27
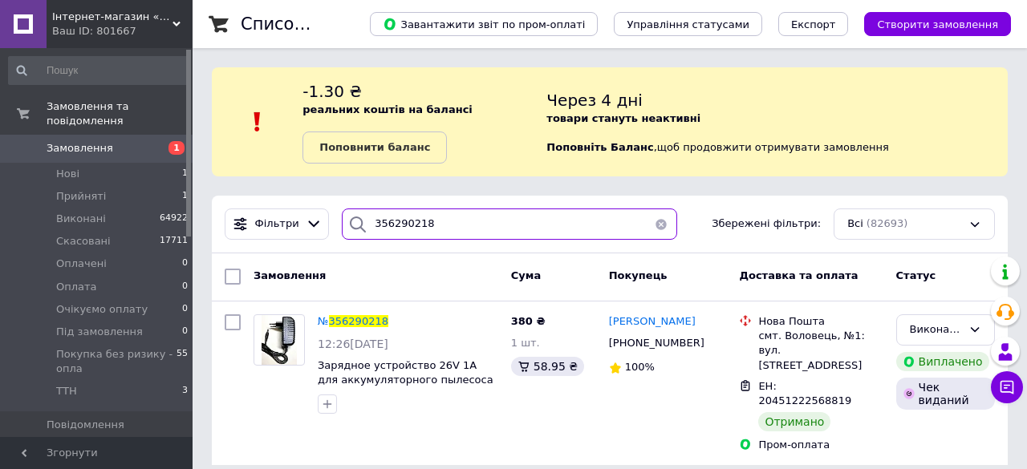
click at [399, 229] on input "356290218" at bounding box center [509, 224] width 335 height 31
paste input "018589"
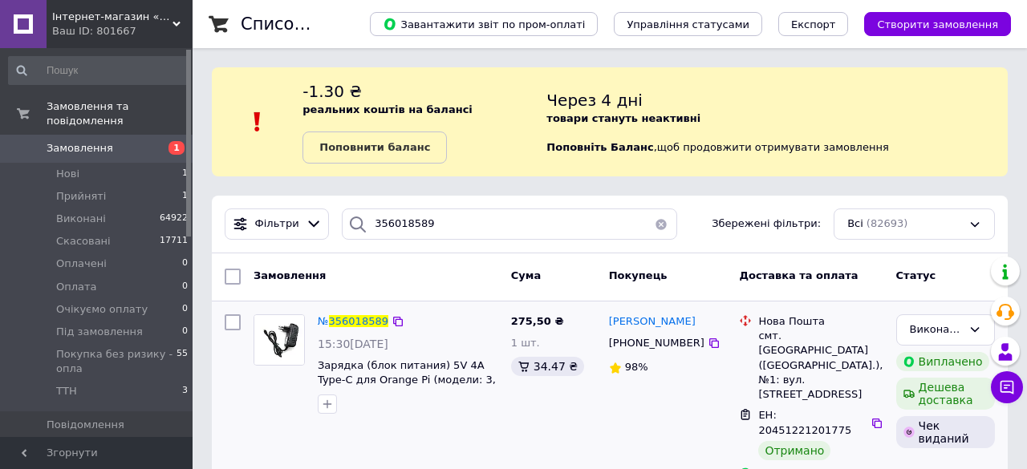
click at [805, 409] on span "ЕН: 20451221201775" at bounding box center [804, 422] width 93 height 27
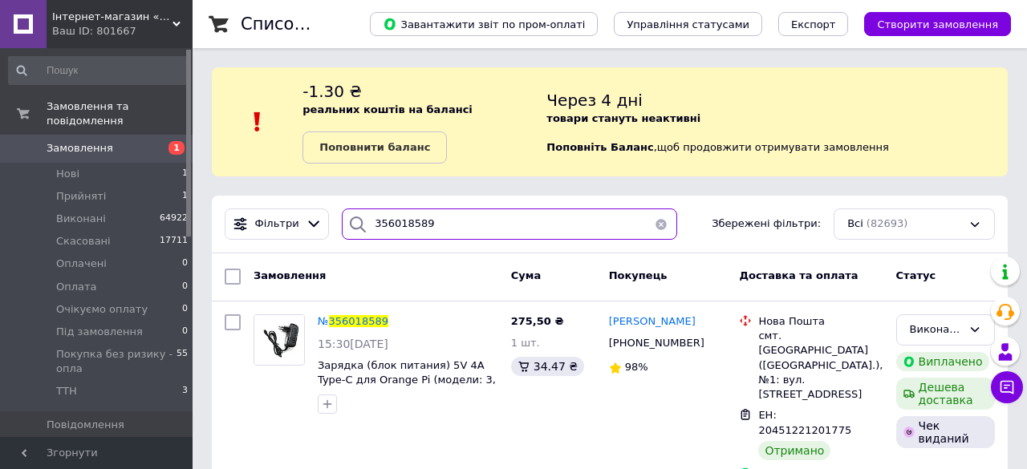
click at [377, 221] on input "356018589" at bounding box center [509, 224] width 335 height 31
paste input "263524"
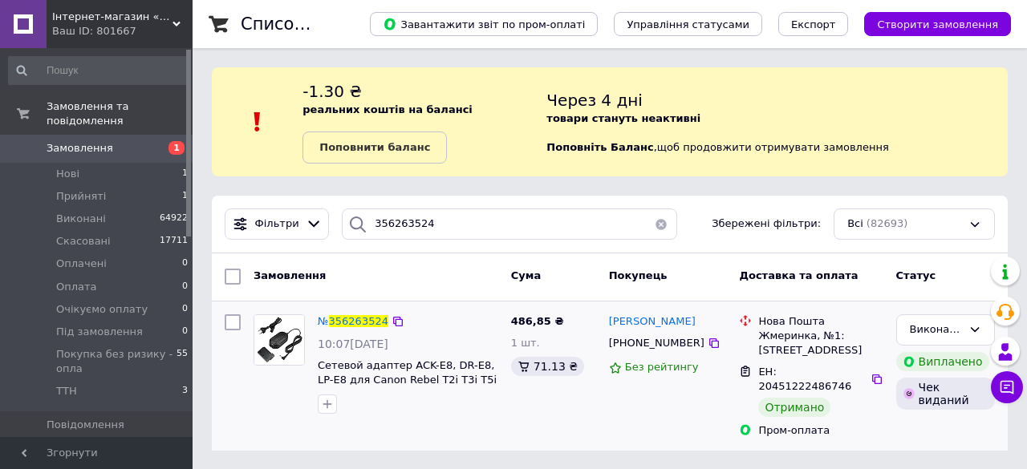
click at [818, 367] on span "ЕН: 20451222486746" at bounding box center [804, 379] width 93 height 27
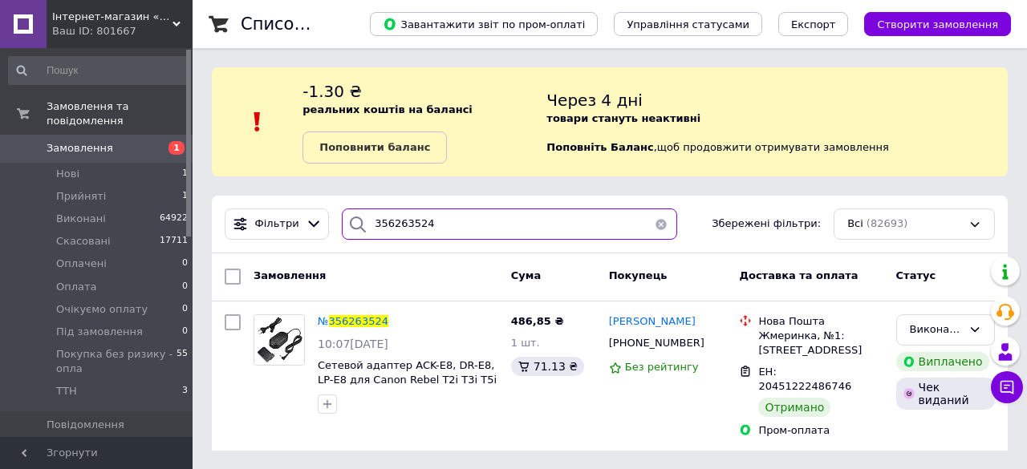
click at [404, 221] on input "356263524" at bounding box center [509, 224] width 335 height 31
paste input "130726"
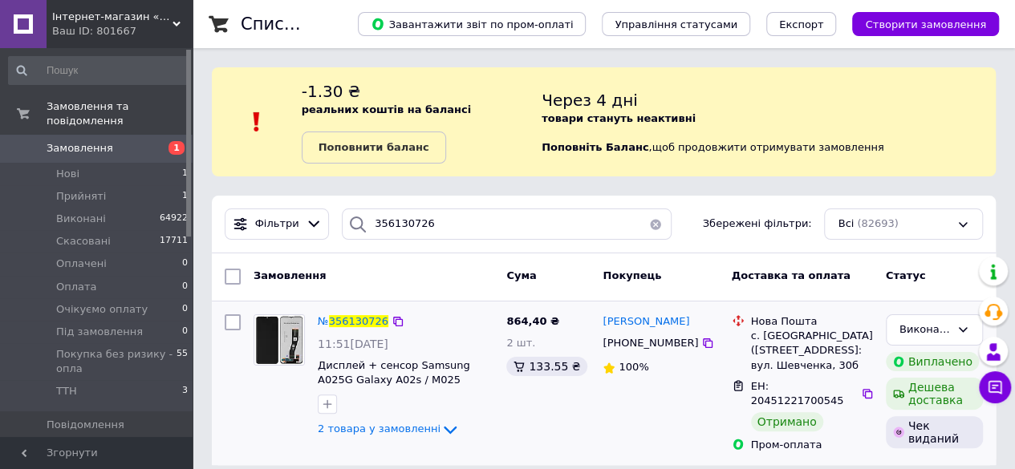
click at [794, 386] on span "ЕН: 20451221700545" at bounding box center [797, 393] width 93 height 27
click at [398, 207] on div "Фільтри 356130726 Збережені фільтри: Всі (82693)" at bounding box center [604, 225] width 784 height 58
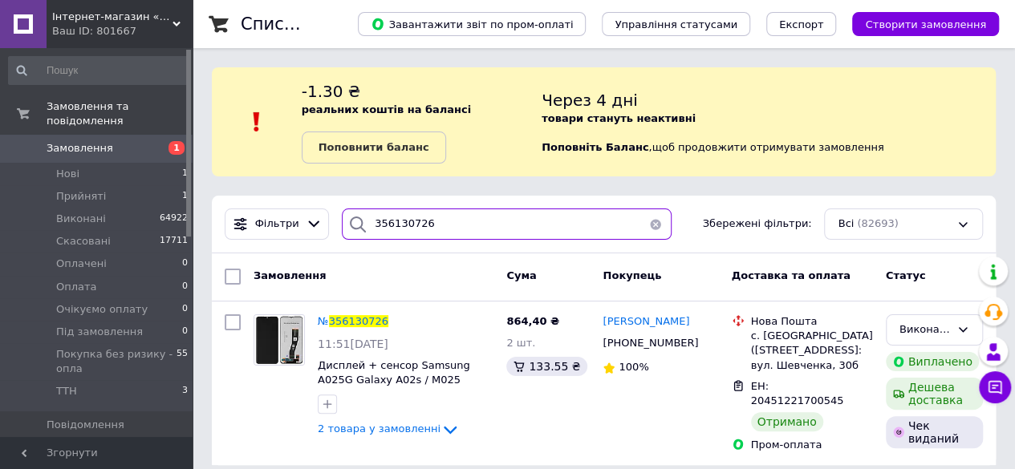
click at [400, 222] on input "356130726" at bounding box center [507, 224] width 330 height 31
paste input "211442"
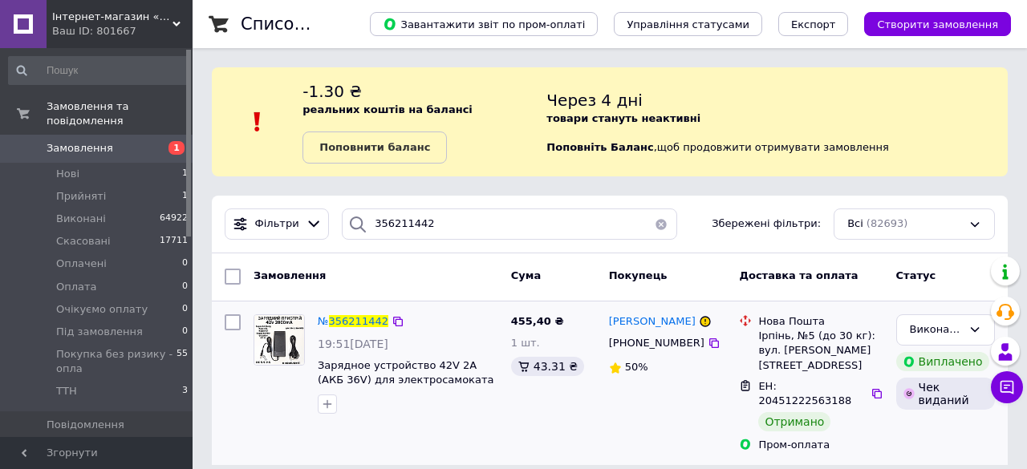
click at [802, 387] on span "ЕН: 20451222563188" at bounding box center [804, 393] width 93 height 27
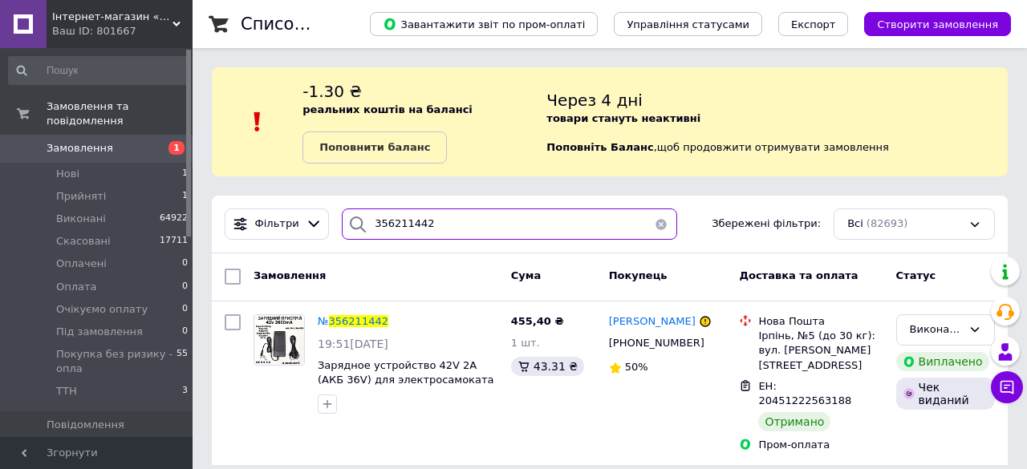
click at [400, 228] on input "356211442" at bounding box center [509, 224] width 335 height 31
paste input "62010"
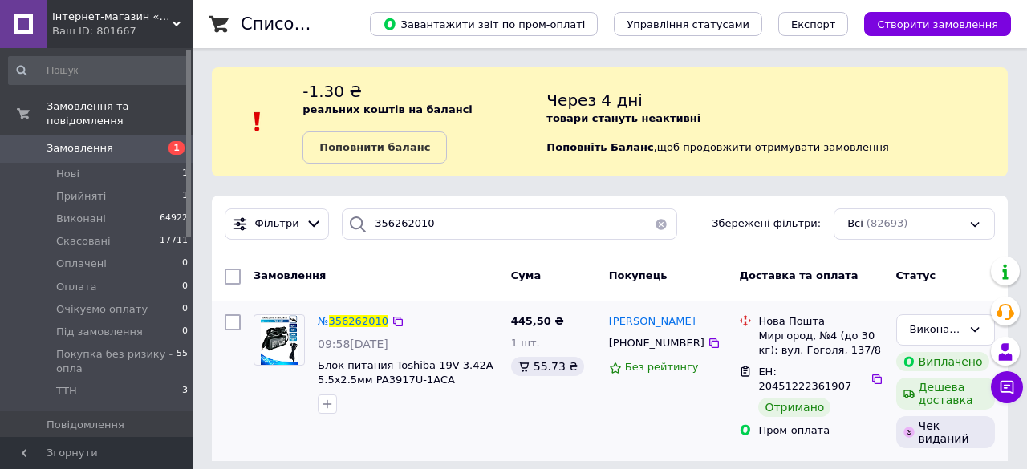
click at [810, 367] on span "ЕН: 20451222361907" at bounding box center [804, 379] width 93 height 27
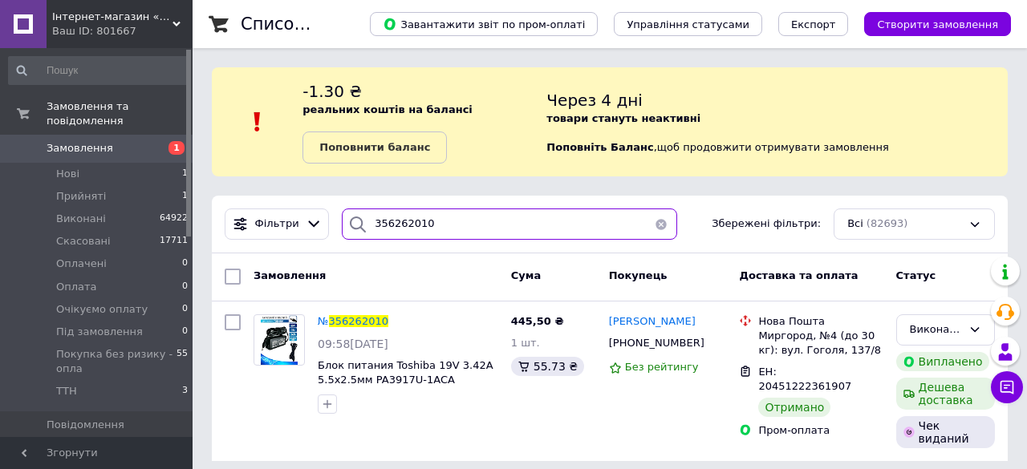
click at [383, 218] on input "356262010" at bounding box center [509, 224] width 335 height 31
paste input "189552"
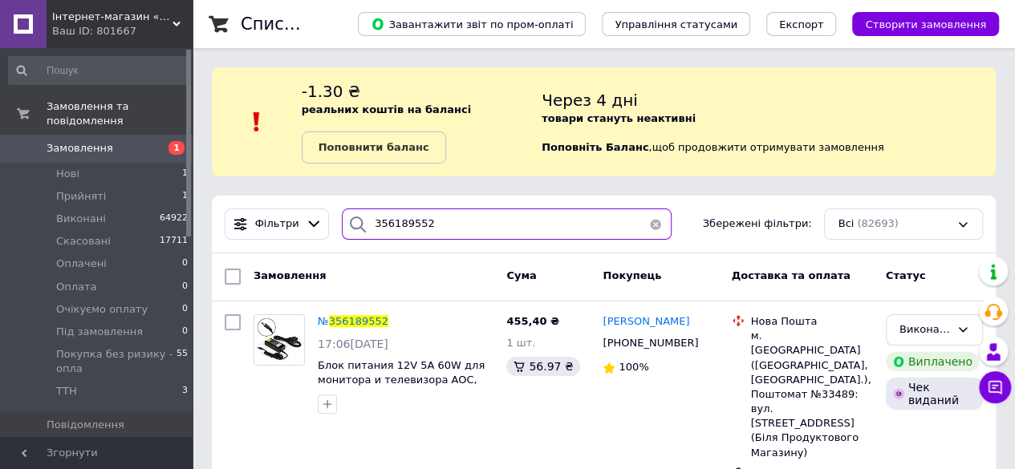
click at [393, 225] on input "356189552" at bounding box center [507, 224] width 330 height 31
paste input "072430"
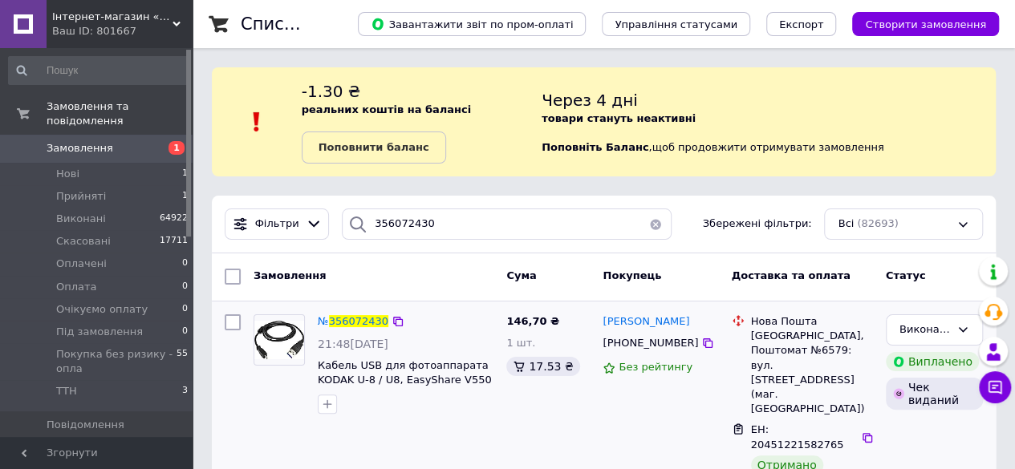
click at [809, 424] on span "ЕН: 20451221582765" at bounding box center [797, 437] width 93 height 27
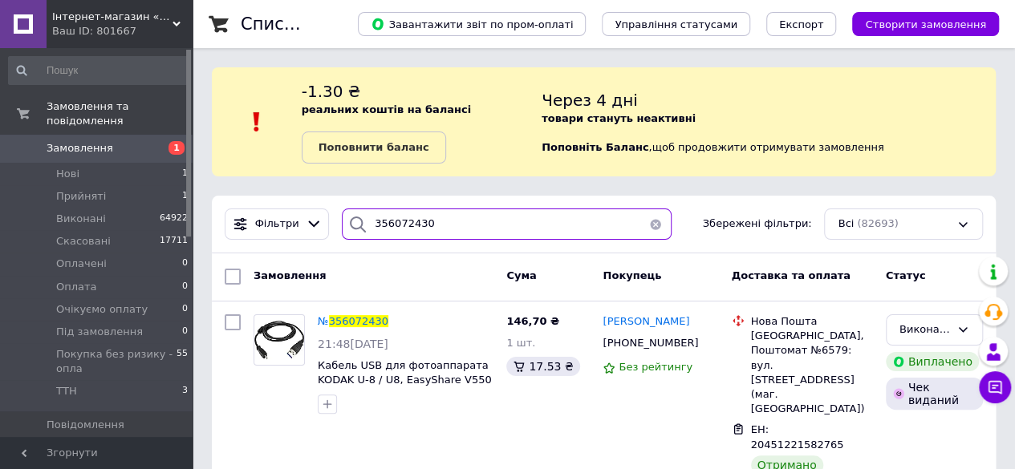
click at [381, 229] on input "356072430" at bounding box center [507, 224] width 330 height 31
paste input "218709"
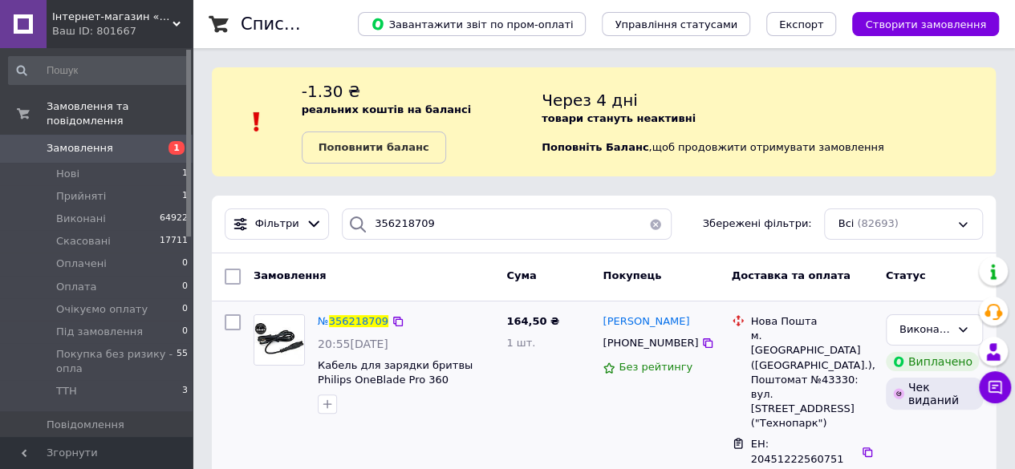
click at [790, 438] on span "ЕН: 20451222560751" at bounding box center [797, 451] width 93 height 27
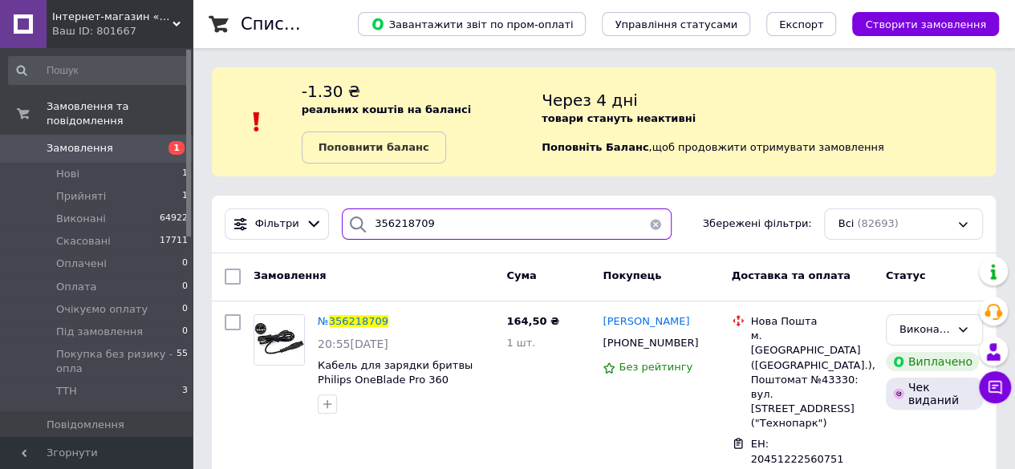
click at [383, 225] on input "356218709" at bounding box center [507, 224] width 330 height 31
paste input "17445"
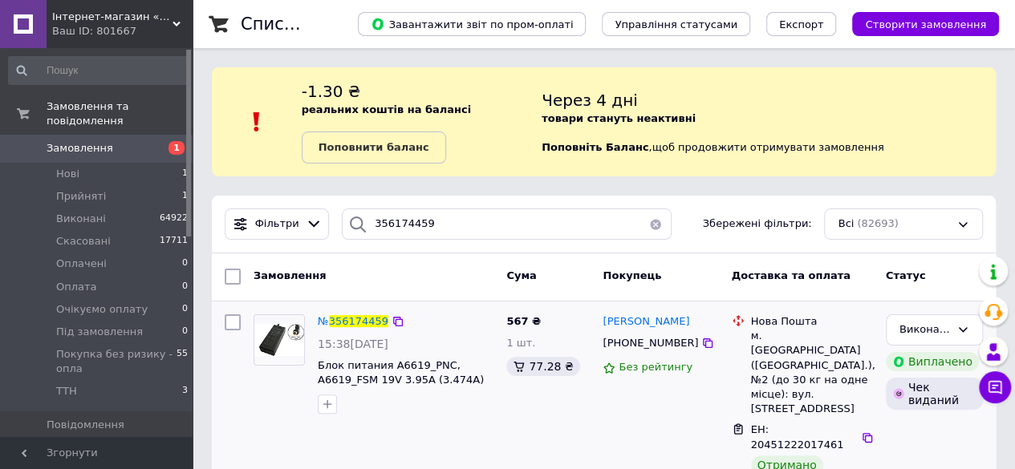
click at [794, 424] on span "ЕН: 20451222017461" at bounding box center [797, 437] width 93 height 27
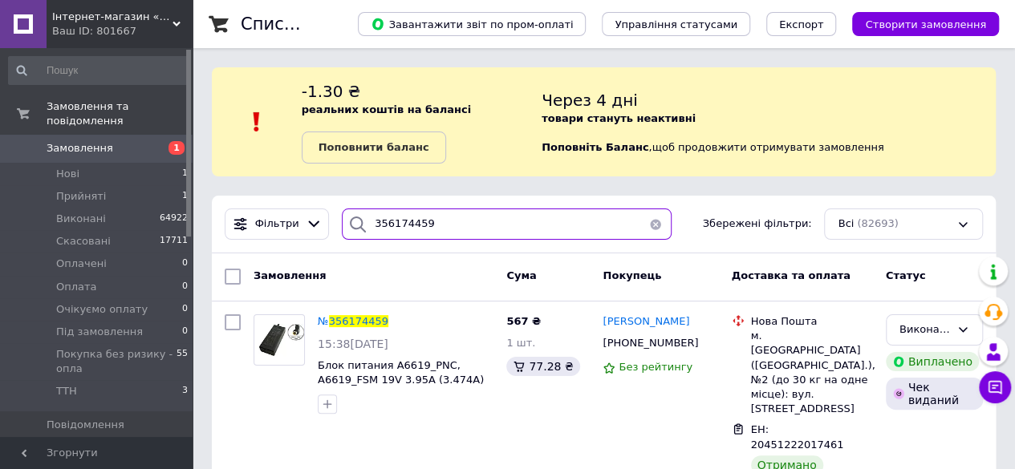
click at [404, 215] on input "356174459" at bounding box center [507, 224] width 330 height 31
paste input "022240"
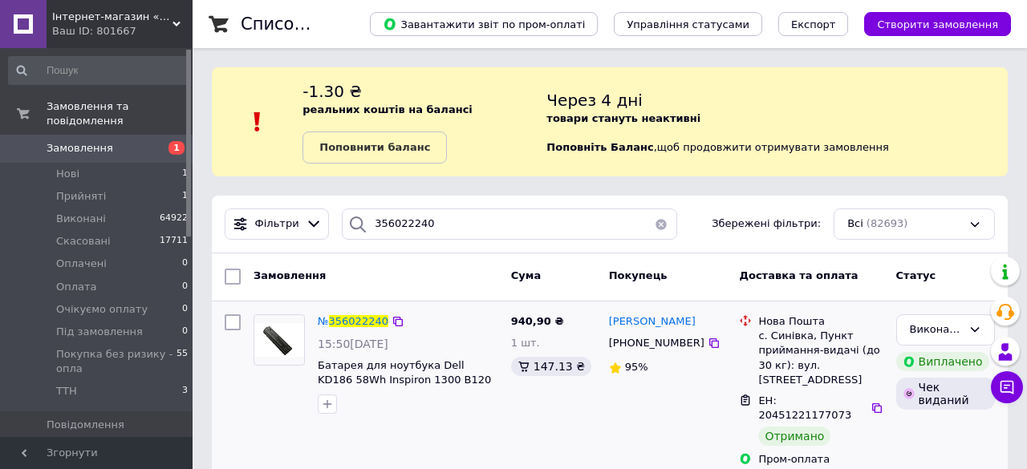
click at [813, 395] on span "ЕН: 20451221177073" at bounding box center [804, 408] width 93 height 27
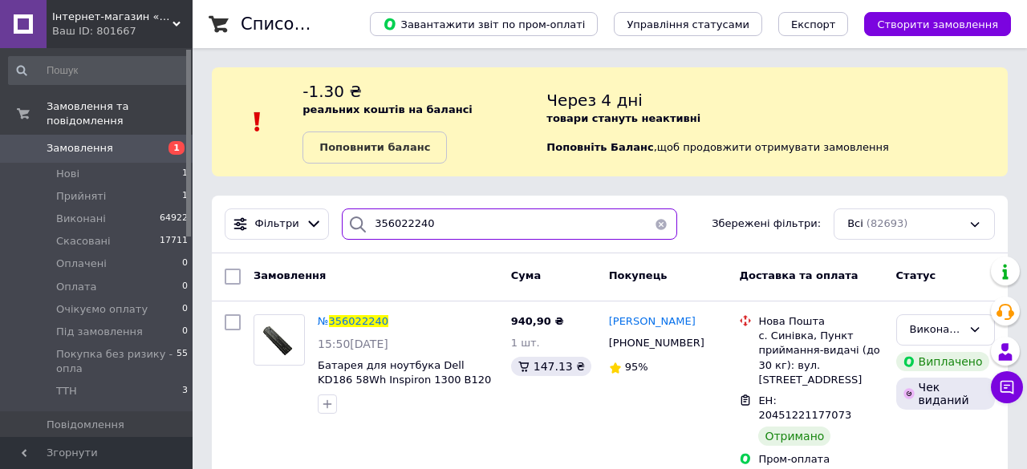
click at [392, 219] on input "356022240" at bounding box center [509, 224] width 335 height 31
paste input "44611"
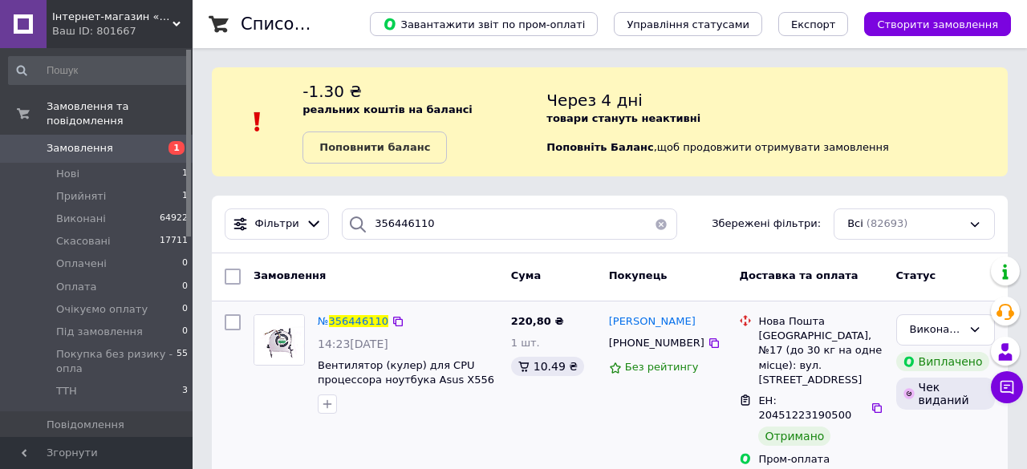
click at [820, 395] on span "ЕН: 20451223190500" at bounding box center [804, 408] width 93 height 27
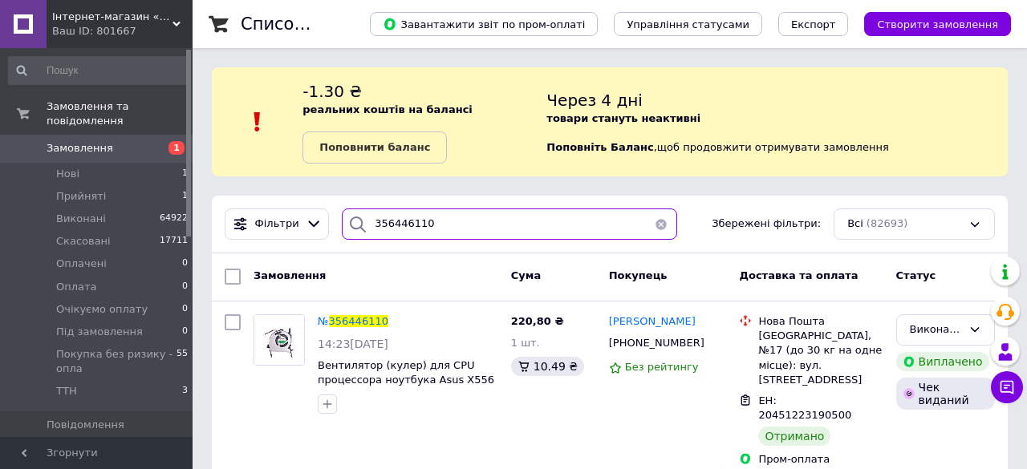
click at [400, 213] on input "356446110" at bounding box center [509, 224] width 335 height 31
paste input "219181"
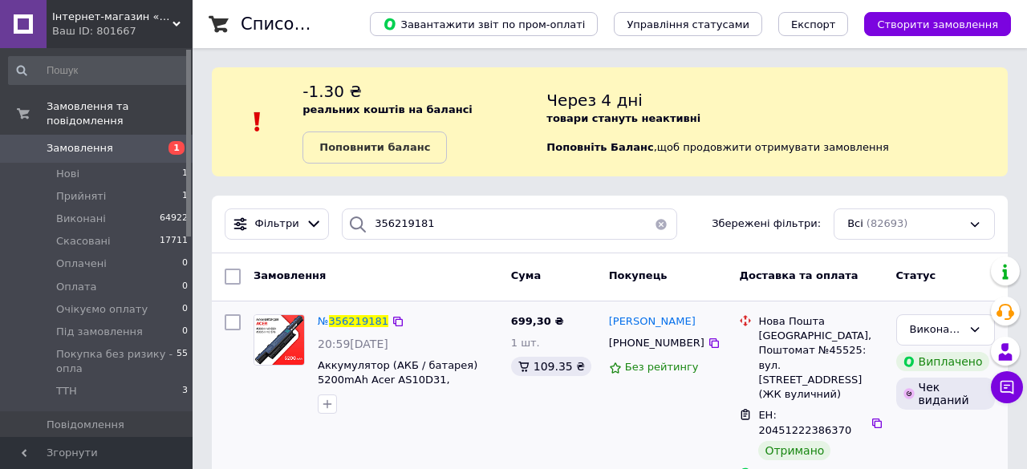
click at [810, 409] on span "ЕН: 20451222386370" at bounding box center [804, 422] width 93 height 27
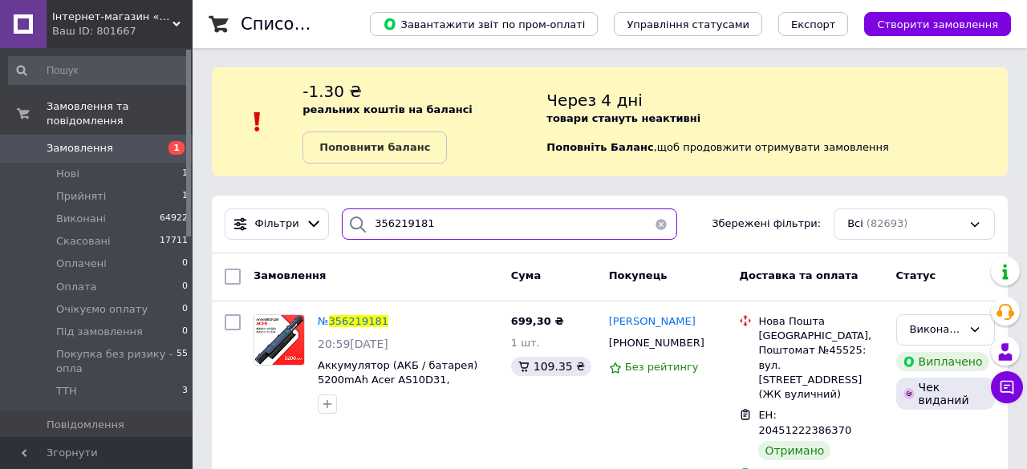
click at [388, 231] on input "356219181" at bounding box center [509, 224] width 335 height 31
paste input "5972079"
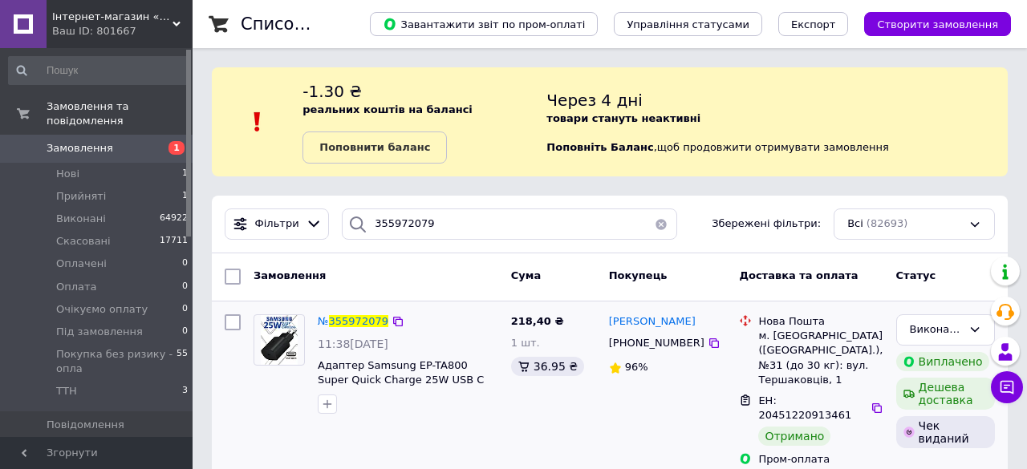
click at [826, 395] on span "ЕН: 20451220913461" at bounding box center [804, 408] width 93 height 27
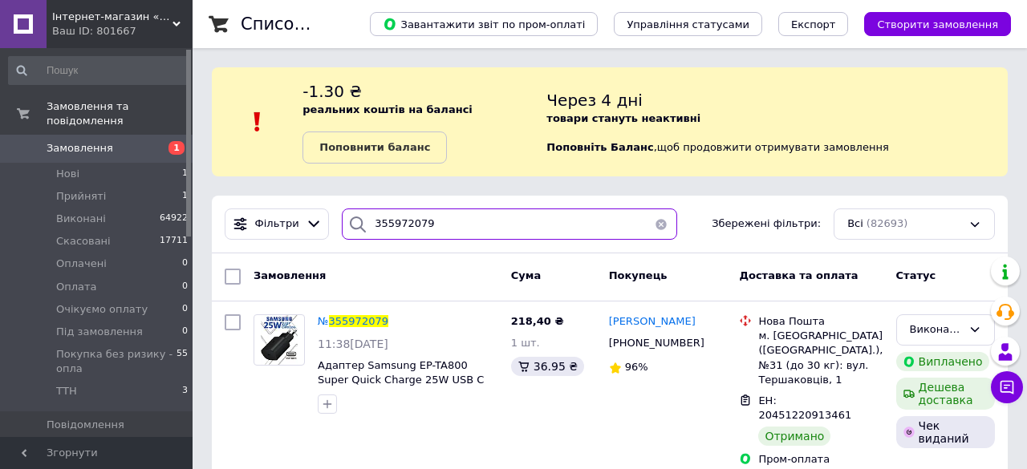
click at [378, 237] on input "355972079" at bounding box center [509, 224] width 335 height 31
click at [383, 219] on input "355972079" at bounding box center [509, 224] width 335 height 31
paste input "634633"
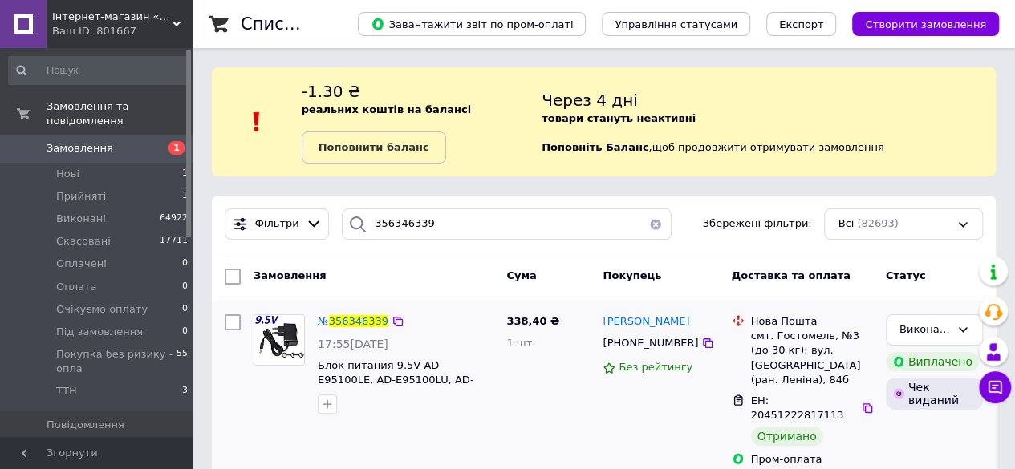
click at [806, 402] on span "ЕН: 20451222817113" at bounding box center [797, 408] width 93 height 27
drag, startPoint x: 806, startPoint y: 402, endPoint x: 736, endPoint y: 358, distance: 82.6
click at [805, 404] on span "ЕН: 20451222817113" at bounding box center [797, 408] width 93 height 27
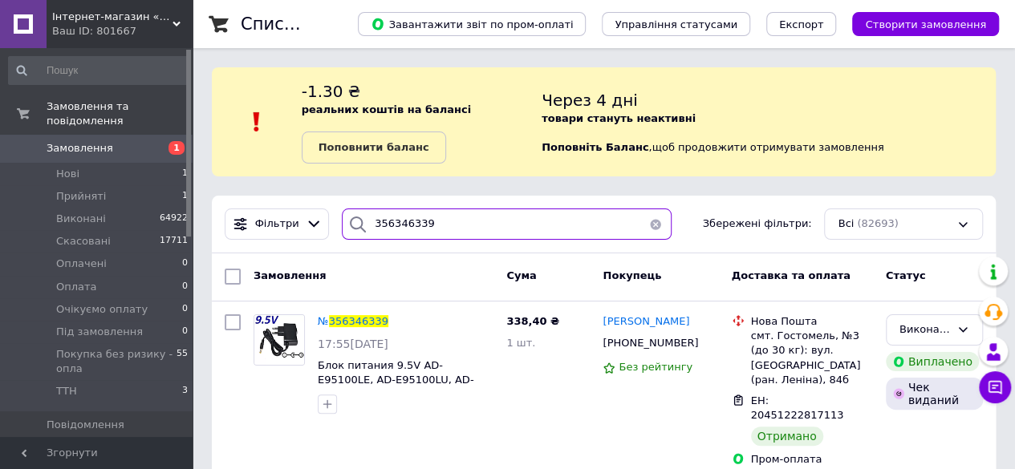
click at [391, 225] on input "356346339" at bounding box center [507, 224] width 330 height 31
paste input "5845745"
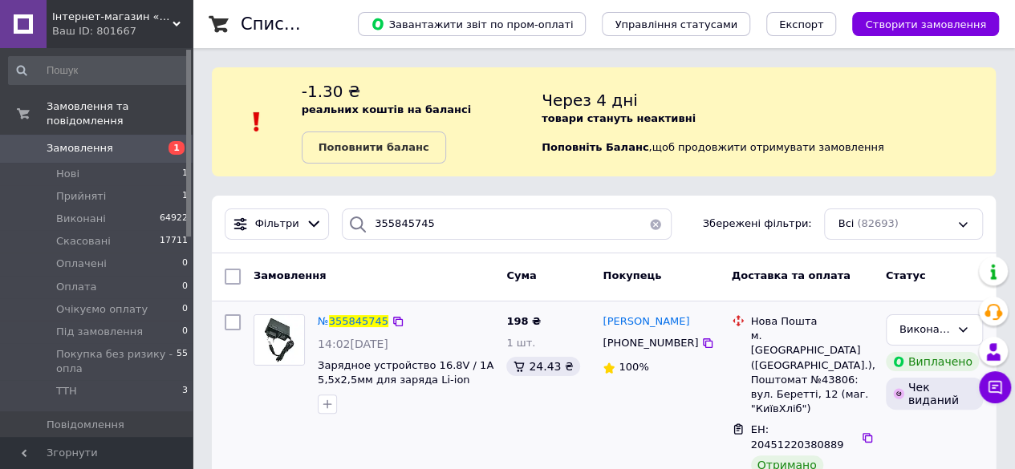
click at [802, 424] on span "ЕН: 20451220380889" at bounding box center [797, 437] width 93 height 27
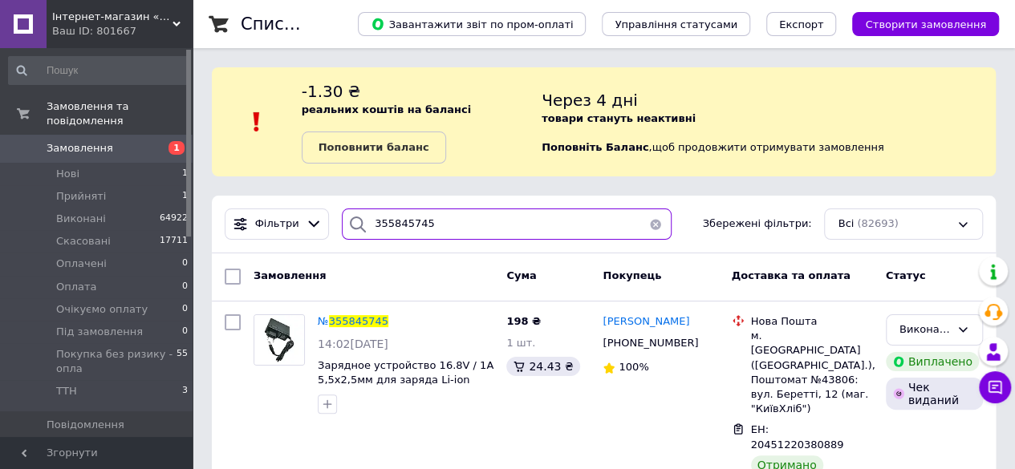
click at [391, 228] on input "355845745" at bounding box center [507, 224] width 330 height 31
paste input "6448287"
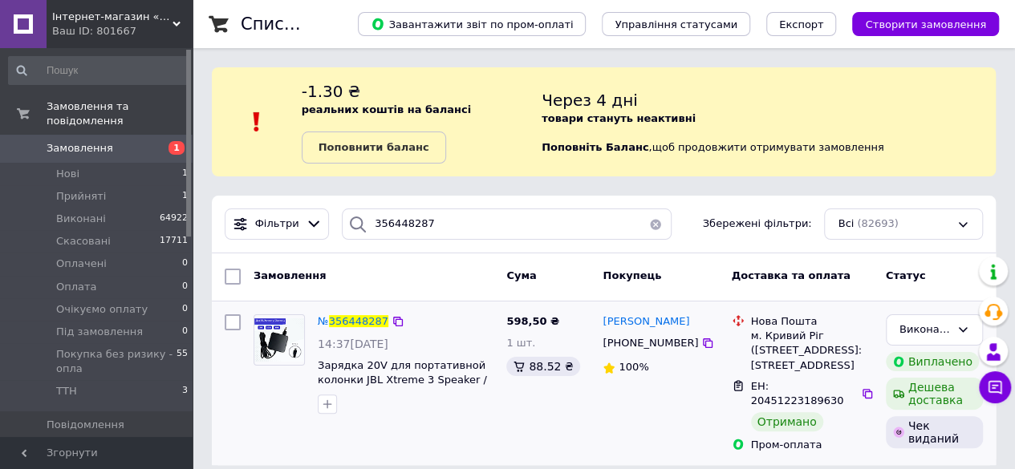
click at [805, 408] on span "ЕН: 20451223189630" at bounding box center [797, 393] width 93 height 27
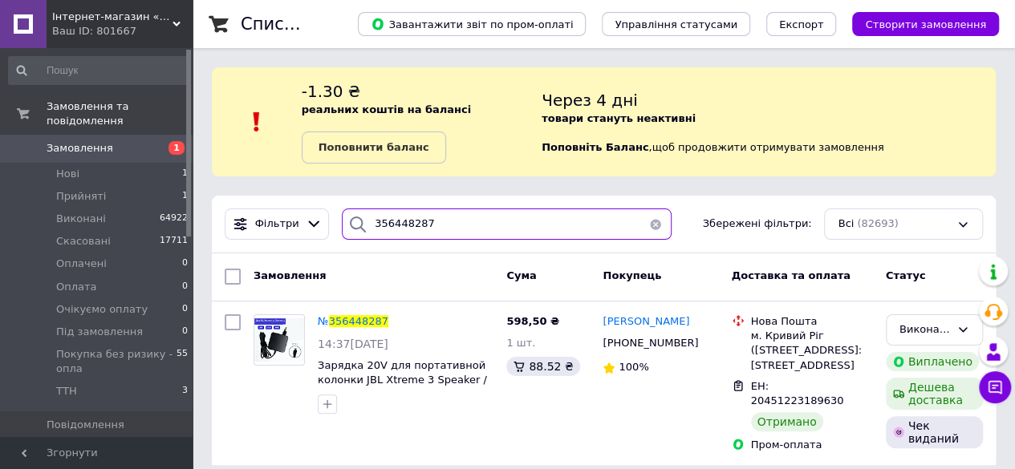
click at [393, 229] on input "356448287" at bounding box center [507, 224] width 330 height 31
paste input "392185"
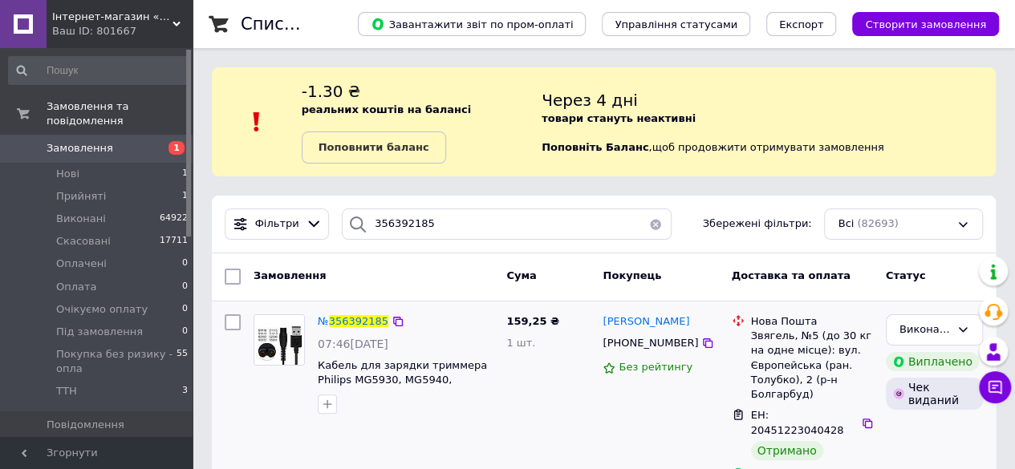
click at [811, 412] on span "ЕН: 20451223040428" at bounding box center [797, 422] width 93 height 27
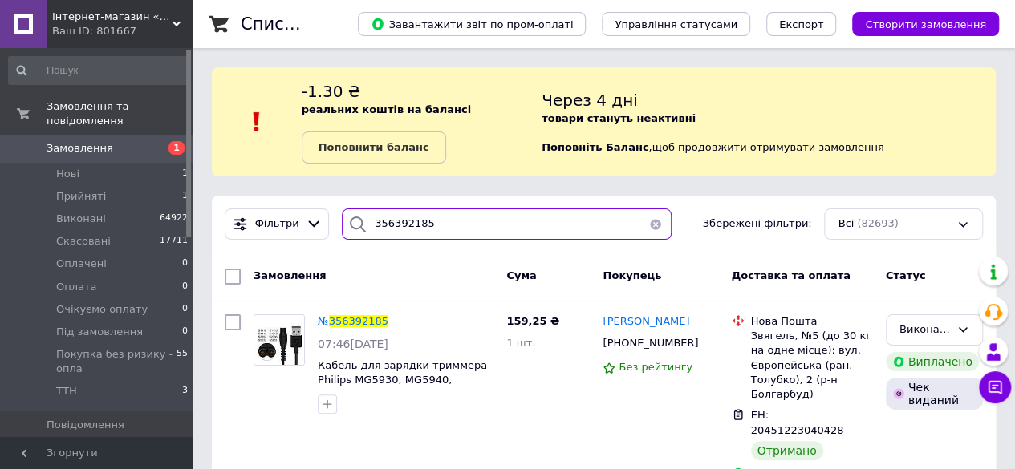
click at [404, 231] on input "356392185" at bounding box center [507, 224] width 330 height 31
paste input "184942"
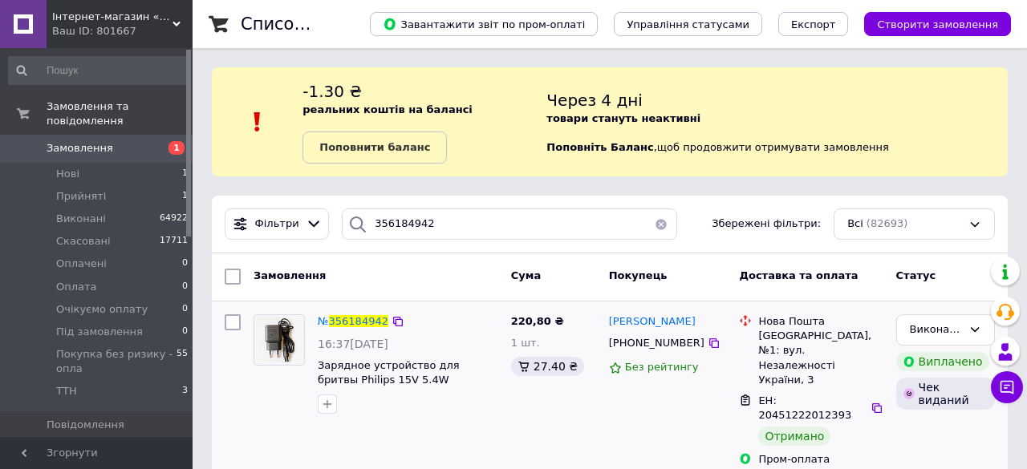
click at [817, 395] on span "ЕН: 20451222012393" at bounding box center [804, 408] width 93 height 27
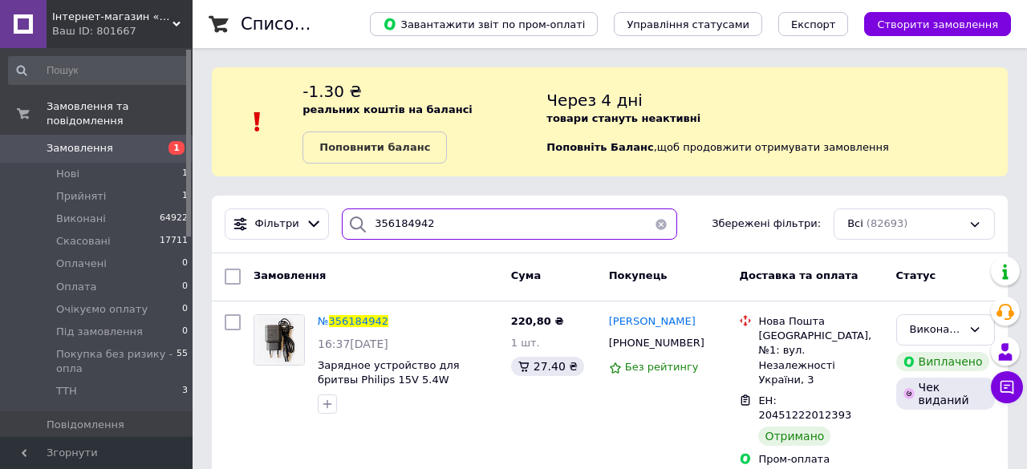
click at [404, 225] on input "356184942" at bounding box center [509, 224] width 335 height 31
paste input "262113"
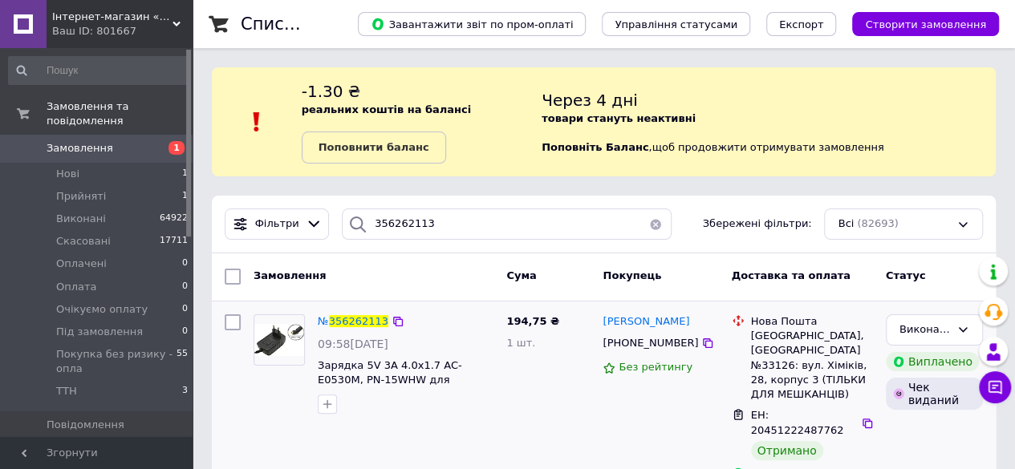
click at [813, 412] on span "ЕН: 20451222487762" at bounding box center [797, 422] width 93 height 27
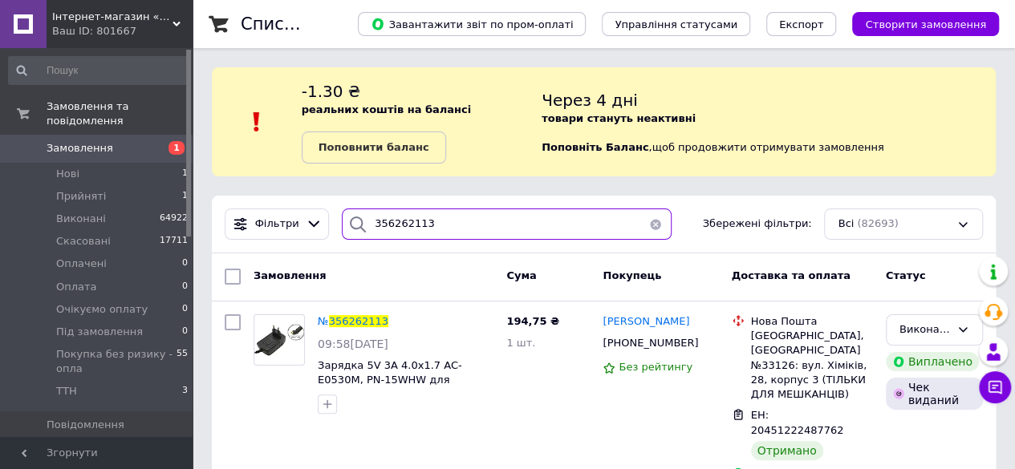
click at [395, 236] on input "356262113" at bounding box center [507, 224] width 330 height 31
paste input "409435"
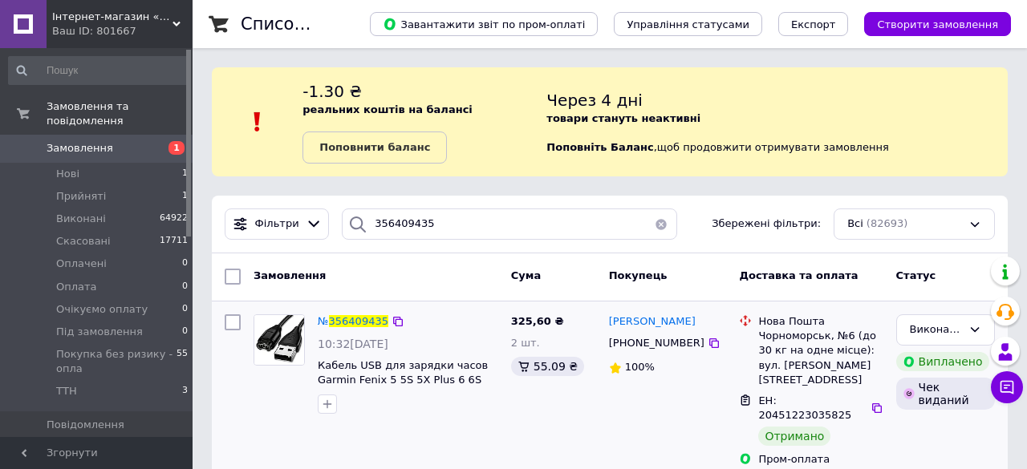
click at [807, 395] on span "ЕН: 20451223035825" at bounding box center [804, 408] width 93 height 27
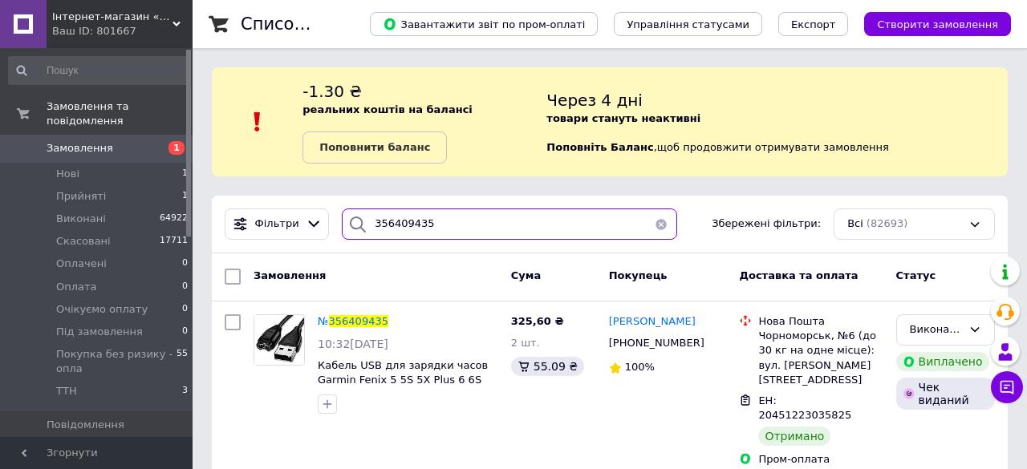
click at [402, 216] on input "356409435" at bounding box center [509, 224] width 335 height 31
paste input "353157"
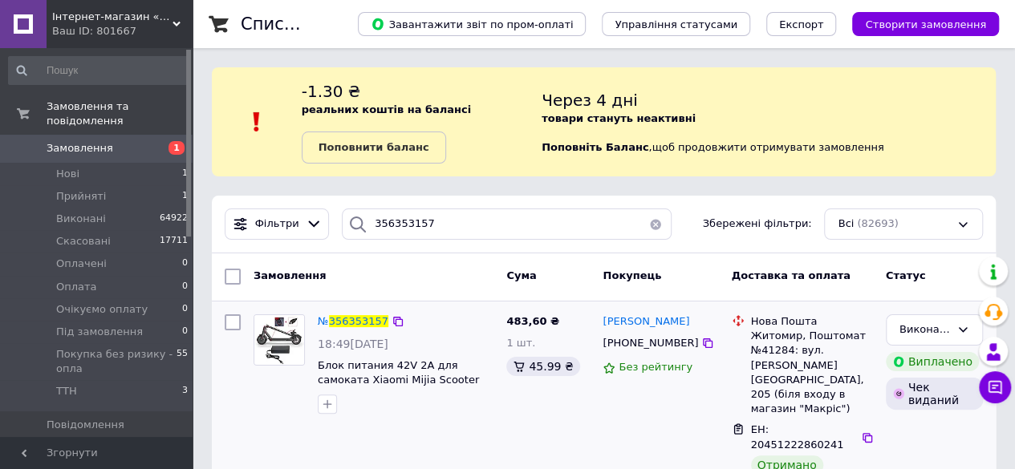
click at [809, 424] on span "ЕН: 20451222860241" at bounding box center [797, 437] width 93 height 27
drag, startPoint x: 809, startPoint y: 400, endPoint x: 414, endPoint y: 52, distance: 526.3
click at [807, 424] on span "ЕН: 20451222860241" at bounding box center [797, 437] width 93 height 27
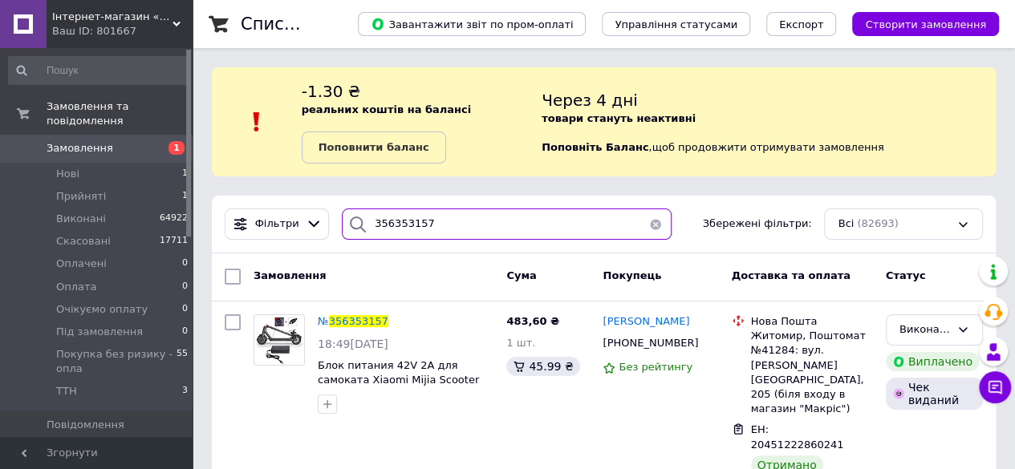
click at [388, 223] on input "356353157" at bounding box center [507, 224] width 330 height 31
paste input "254086"
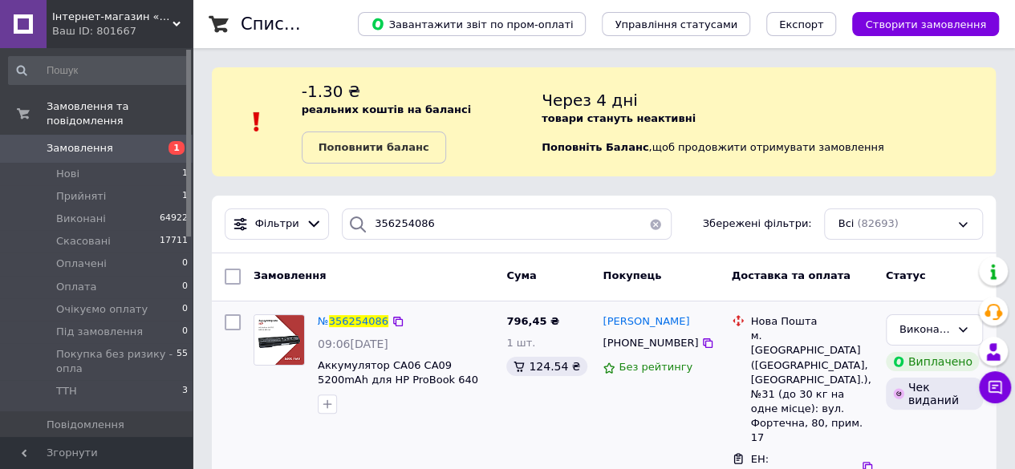
click at [813, 453] on span "ЕН: 20451222365461" at bounding box center [797, 466] width 93 height 27
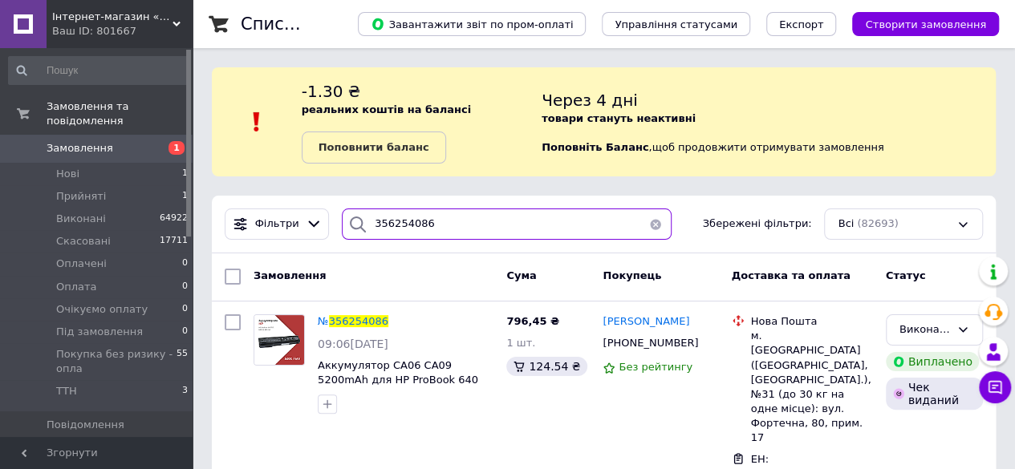
click at [404, 233] on input "356254086" at bounding box center [507, 224] width 330 height 31
paste input "128205"
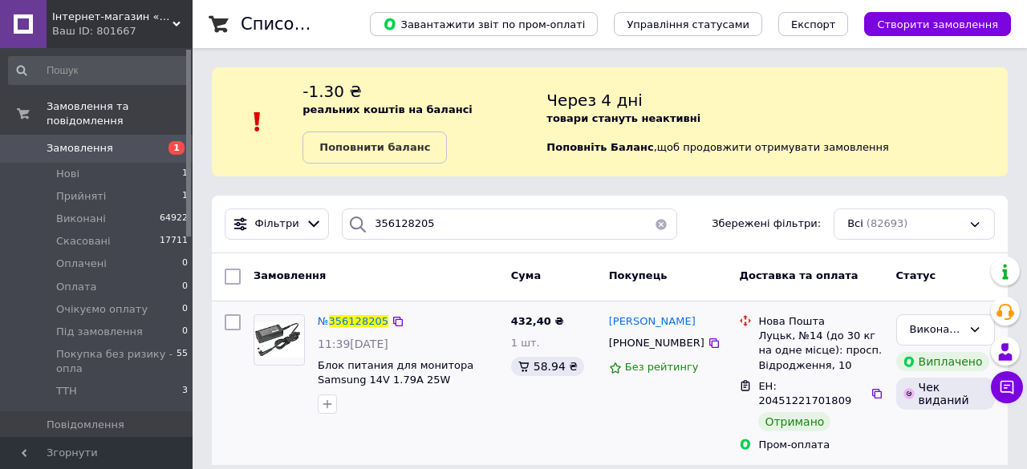
click at [822, 383] on span "ЕН: 20451221701809" at bounding box center [804, 393] width 93 height 27
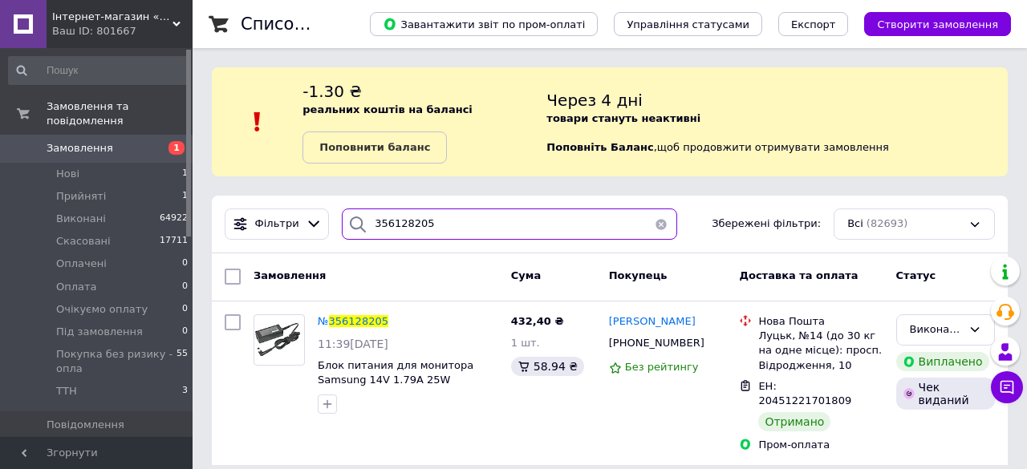
click at [407, 226] on input "356128205" at bounding box center [509, 224] width 335 height 31
paste
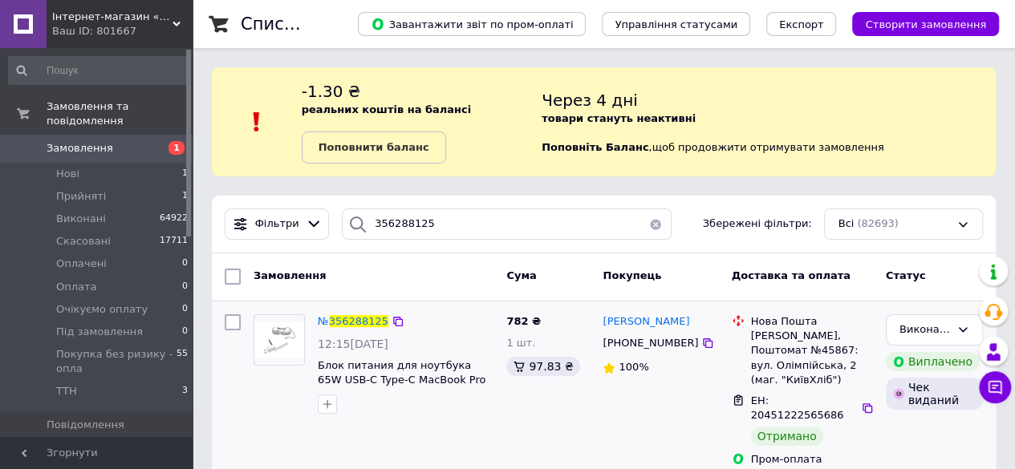
click at [816, 397] on span "ЕН: 20451222565686" at bounding box center [797, 408] width 93 height 27
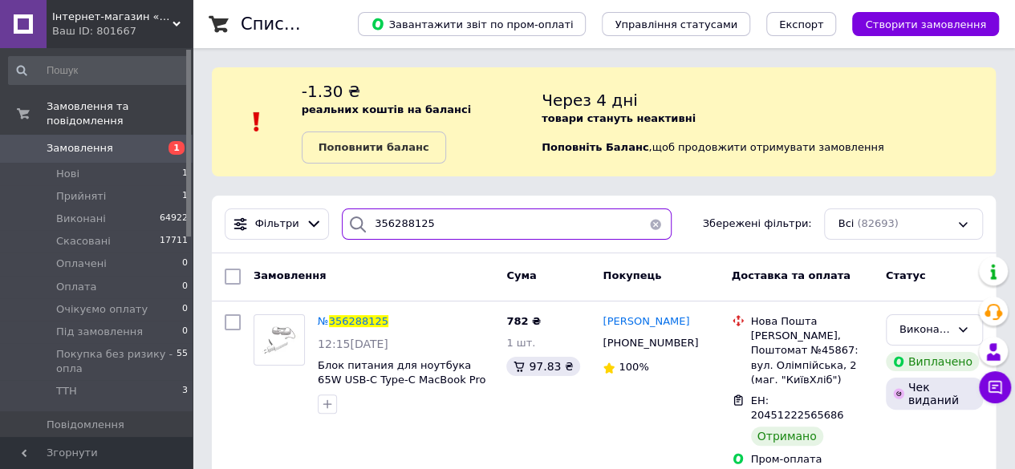
click at [375, 225] on input "356288125" at bounding box center [507, 224] width 330 height 31
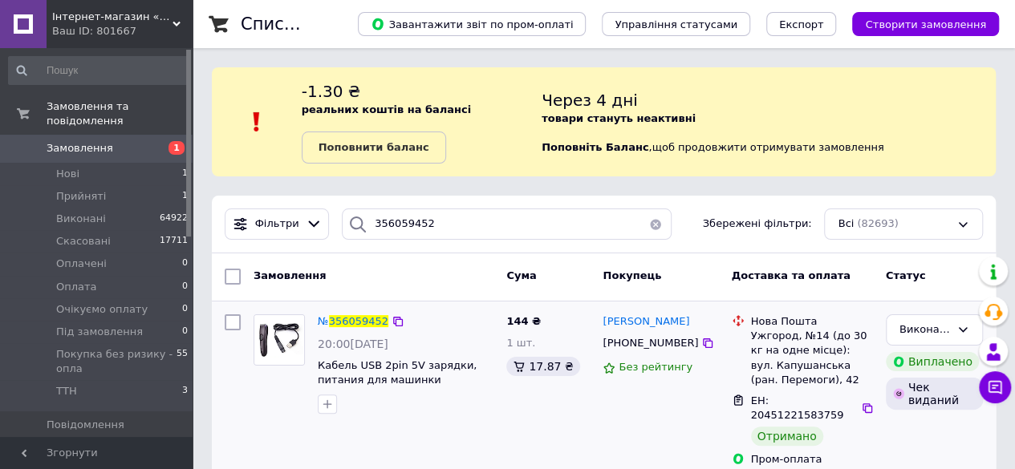
click at [812, 395] on span "ЕН: 20451221583759" at bounding box center [797, 408] width 93 height 27
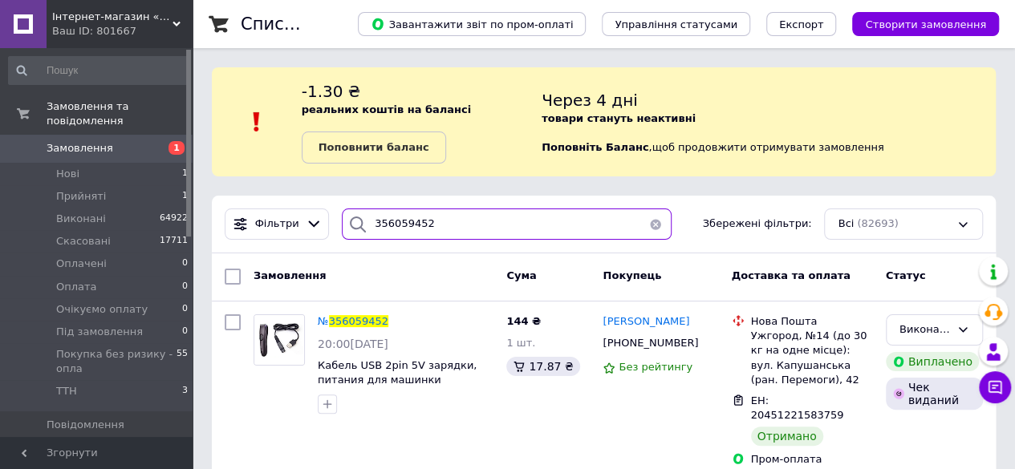
click at [400, 233] on input "356059452" at bounding box center [507, 224] width 330 height 31
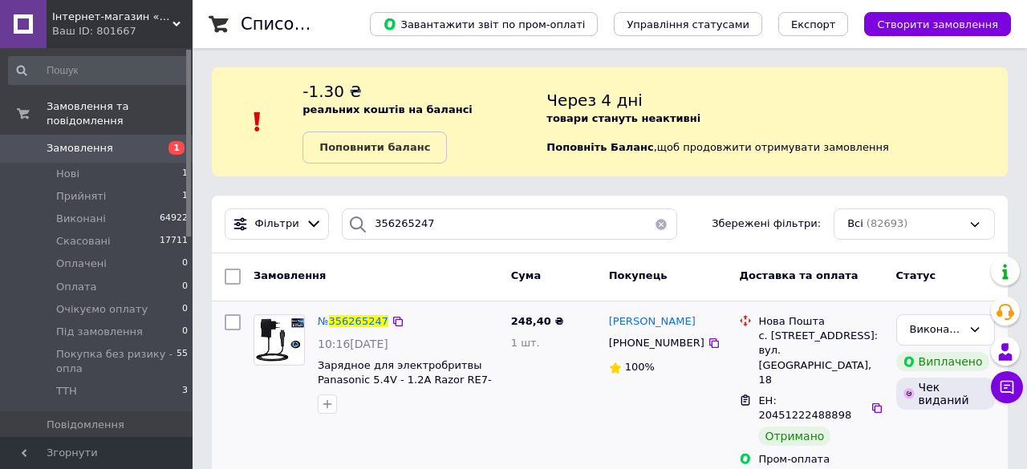
click at [813, 395] on span "ЕН: 20451222488898" at bounding box center [804, 408] width 93 height 27
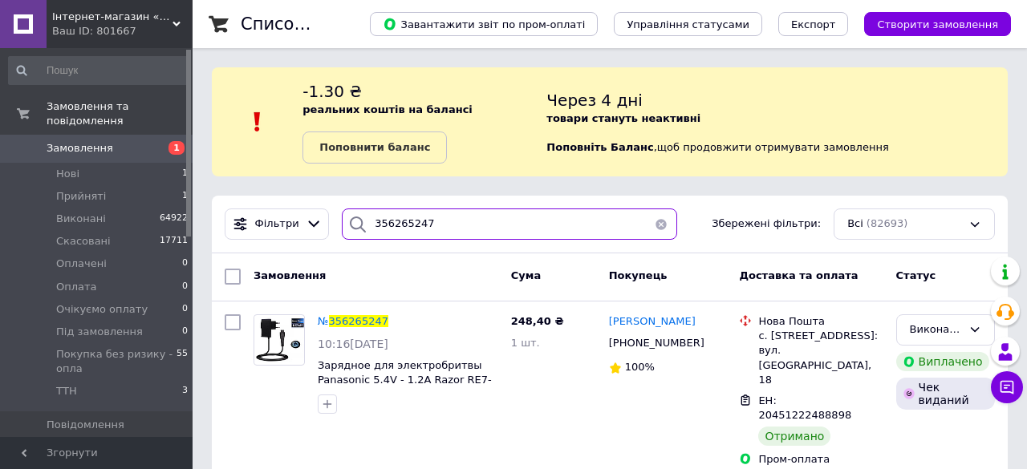
click at [408, 217] on input "356265247" at bounding box center [509, 224] width 335 height 31
click at [407, 217] on input "356265247" at bounding box center [509, 224] width 335 height 31
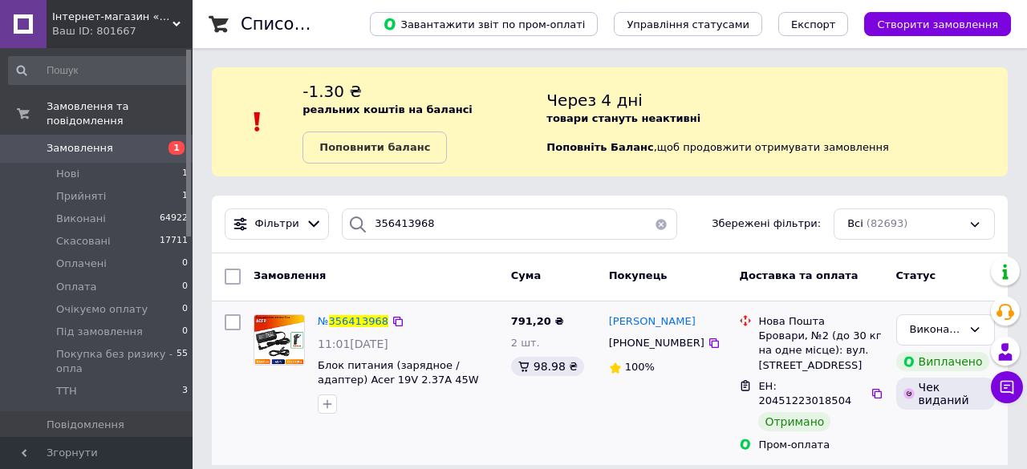
click at [813, 387] on span "ЕН: 20451223018504" at bounding box center [804, 393] width 93 height 27
drag, startPoint x: 813, startPoint y: 387, endPoint x: 379, endPoint y: 6, distance: 577.6
click at [814, 387] on span "ЕН: 20451223018504" at bounding box center [804, 393] width 93 height 27
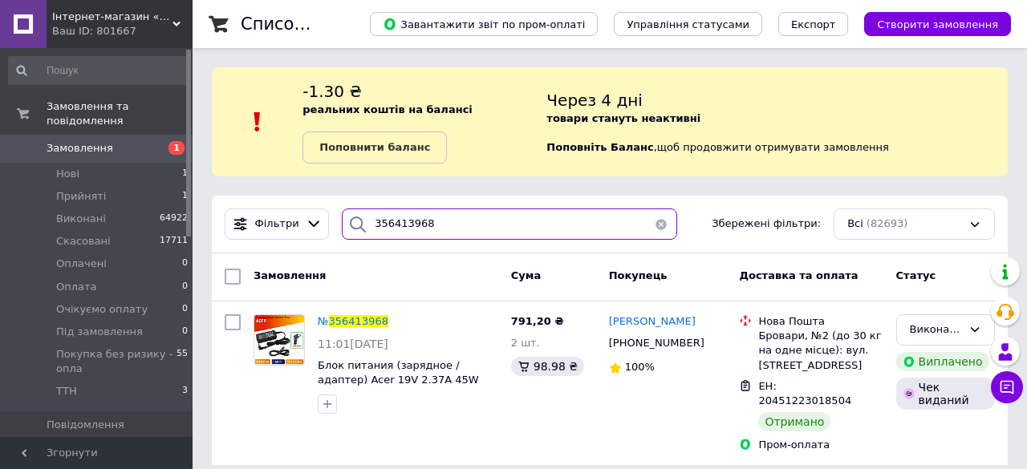
click at [402, 228] on input "356413968" at bounding box center [509, 224] width 335 height 31
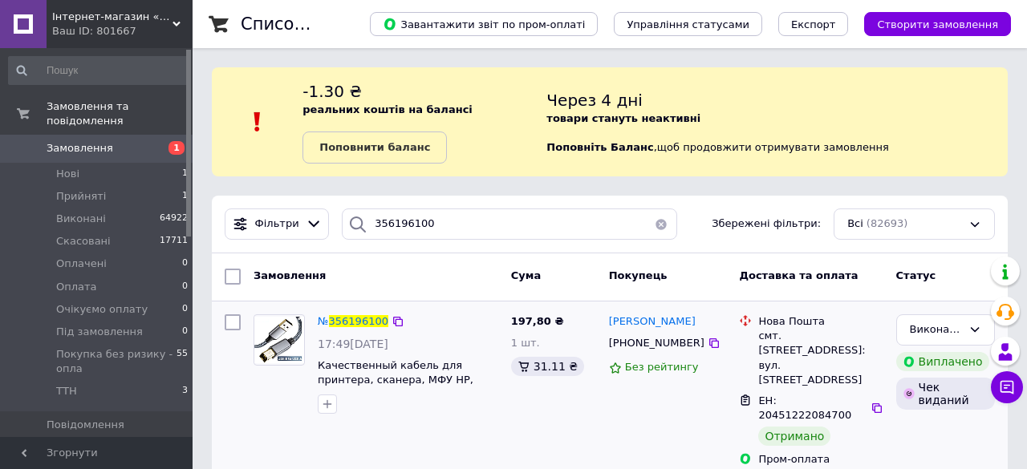
click at [794, 395] on span "ЕН: 20451222084700" at bounding box center [804, 408] width 93 height 27
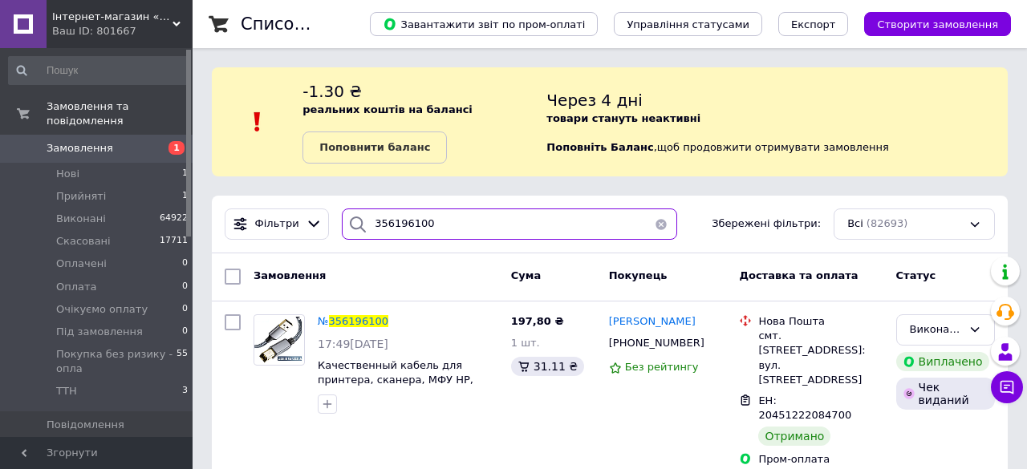
click at [377, 214] on input "356196100" at bounding box center [509, 224] width 335 height 31
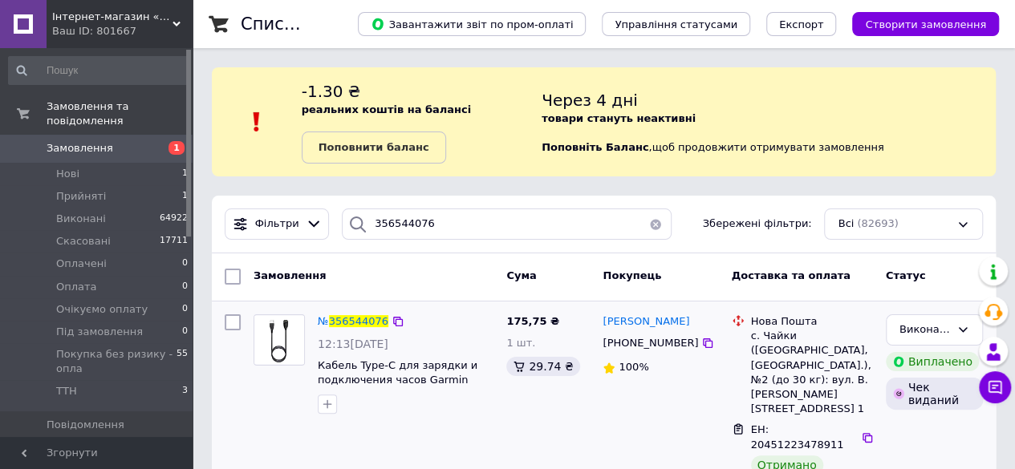
click at [788, 421] on div "ЕН: 20451223478911" at bounding box center [804, 437] width 110 height 33
click at [791, 424] on span "ЕН: 20451223478911" at bounding box center [797, 437] width 93 height 27
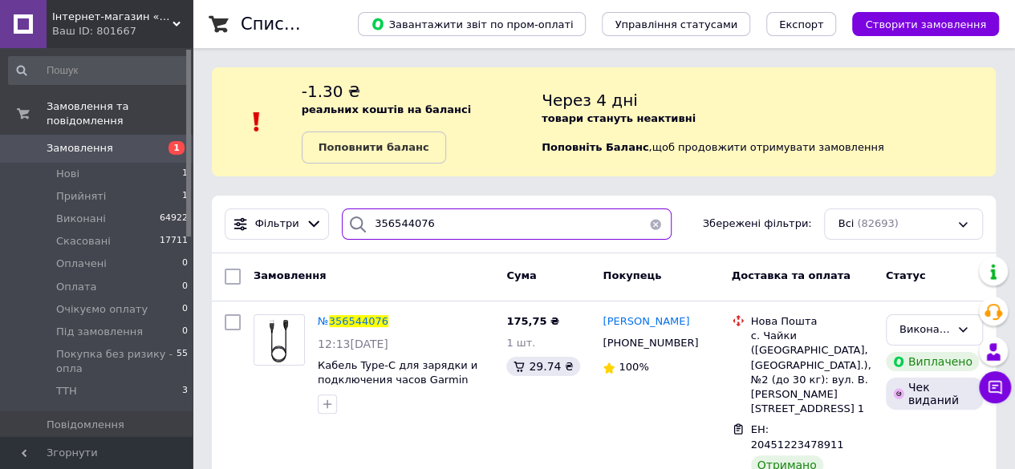
click at [395, 235] on input "356544076" at bounding box center [507, 224] width 330 height 31
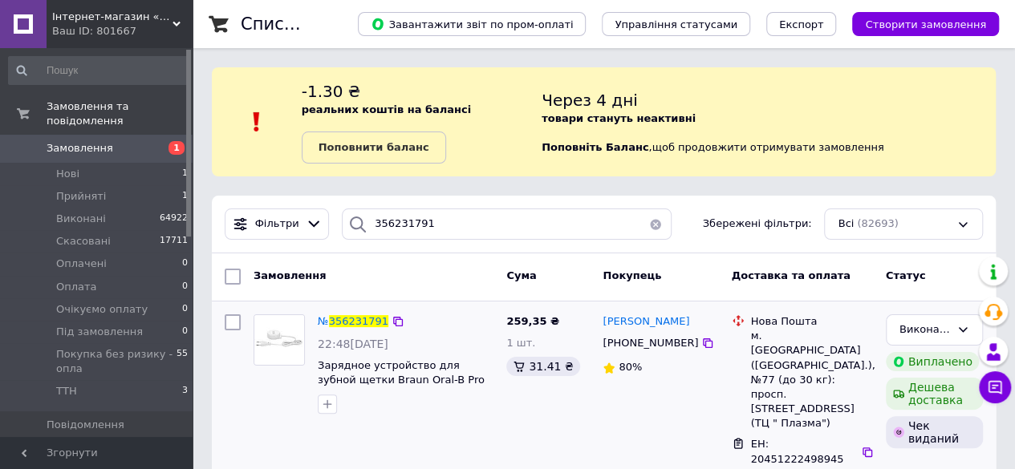
click at [812, 438] on span "ЕН: 20451222498945" at bounding box center [797, 451] width 93 height 27
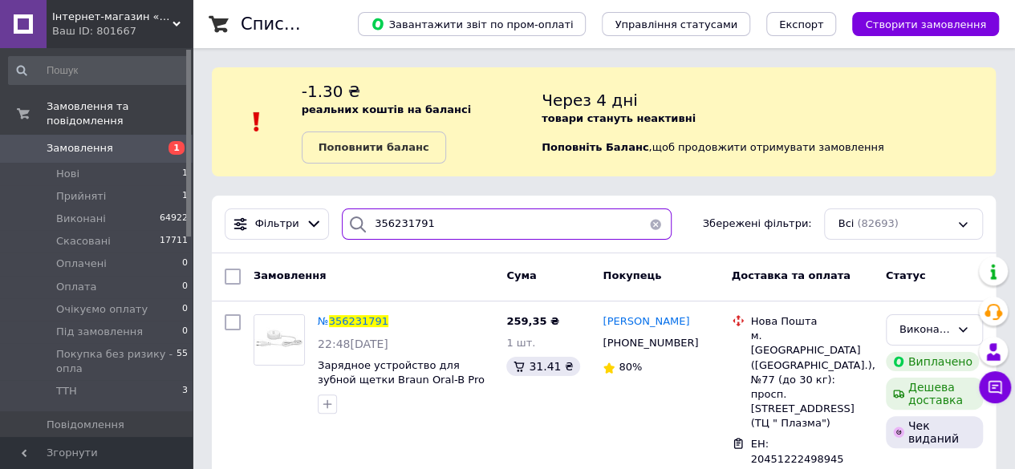
click at [400, 222] on input "356231791" at bounding box center [507, 224] width 330 height 31
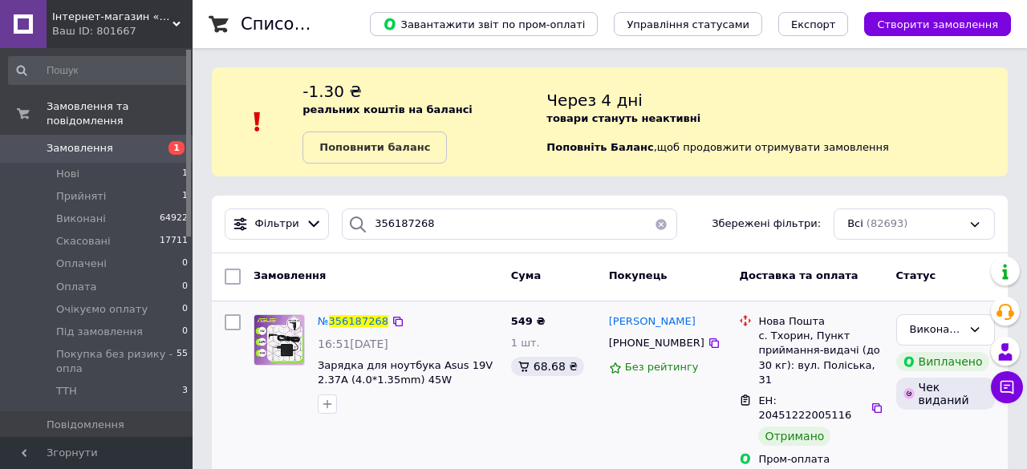
click at [808, 395] on span "ЕН: 20451222005116" at bounding box center [804, 408] width 93 height 27
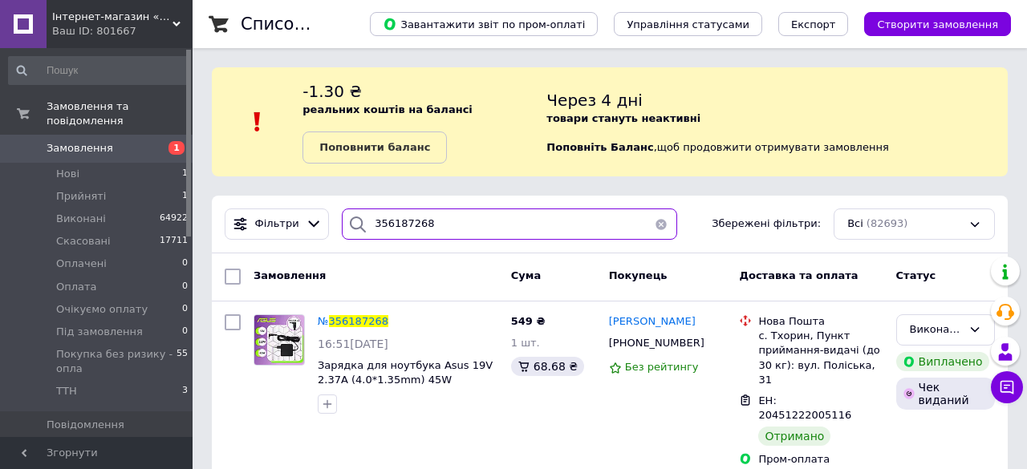
click at [422, 229] on input "356187268" at bounding box center [509, 224] width 335 height 31
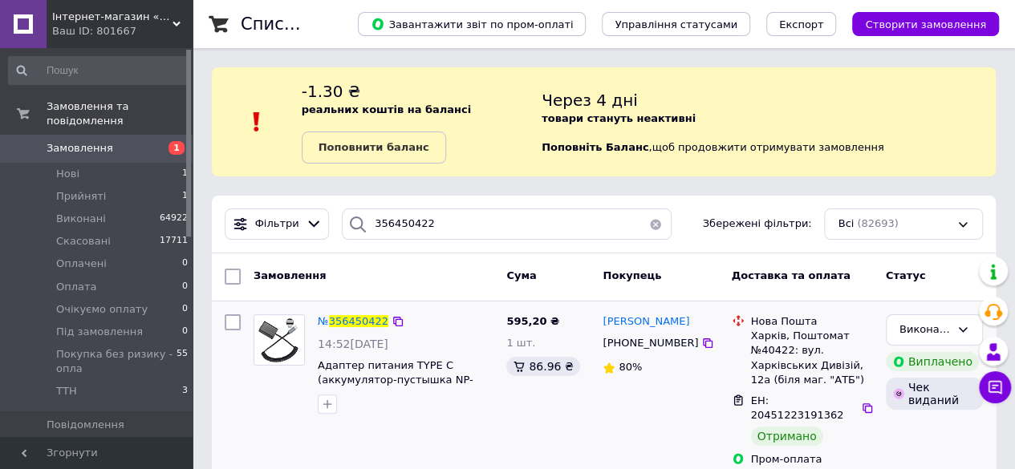
click at [801, 398] on span "ЕН: 20451223191362" at bounding box center [797, 408] width 93 height 27
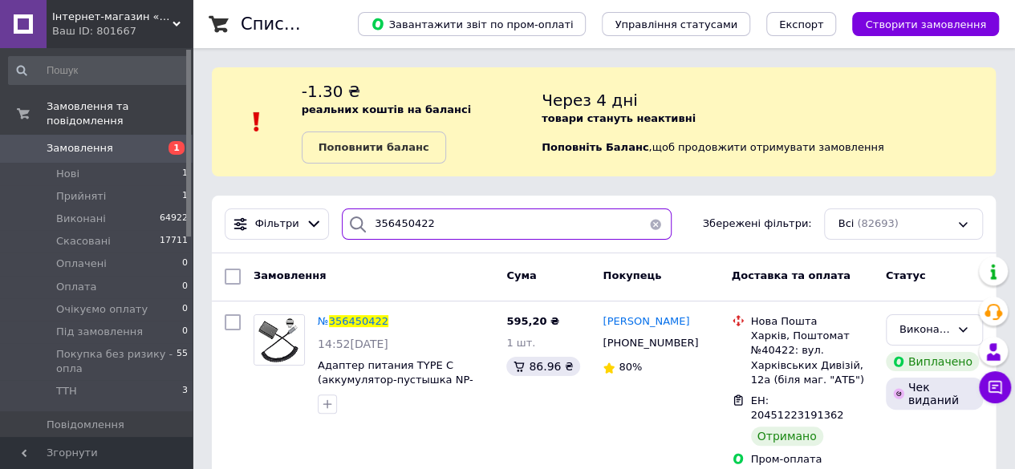
click at [408, 214] on input "356450422" at bounding box center [507, 224] width 330 height 31
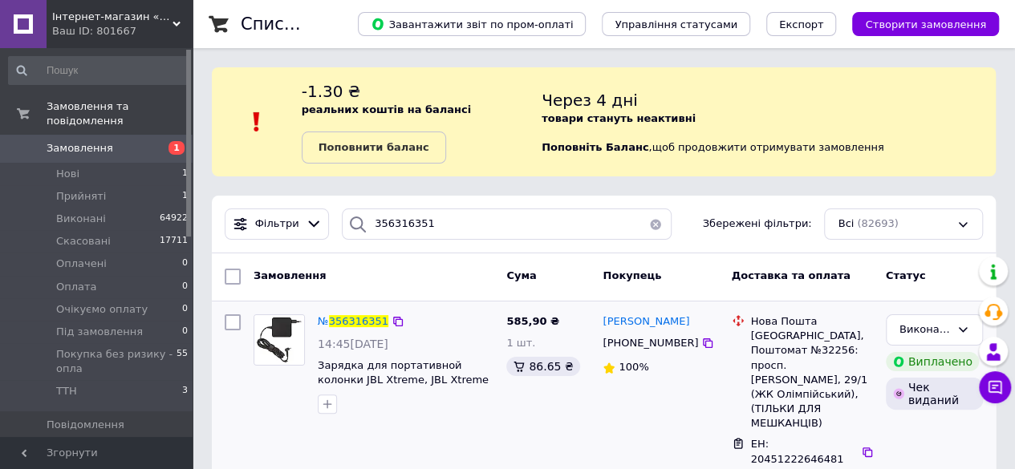
click at [801, 438] on span "ЕН: 20451222646481" at bounding box center [797, 451] width 93 height 27
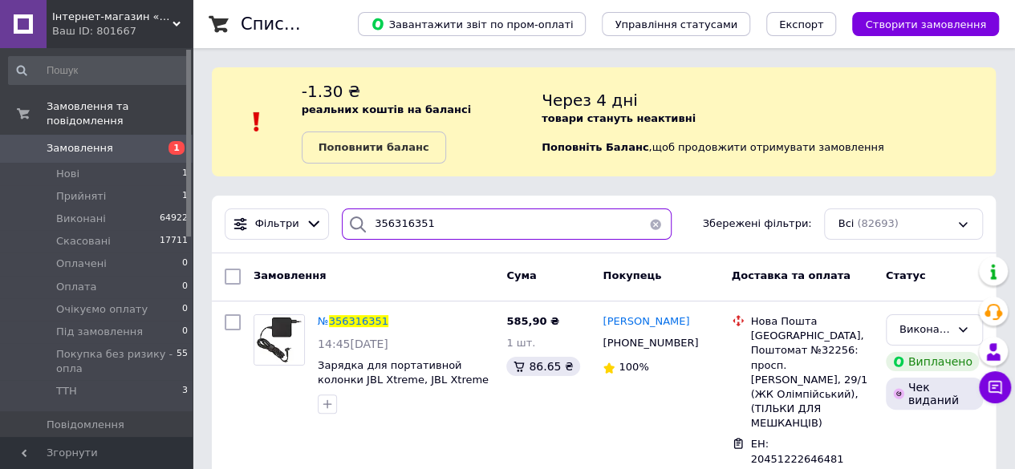
click at [396, 225] on input "356316351" at bounding box center [507, 224] width 330 height 31
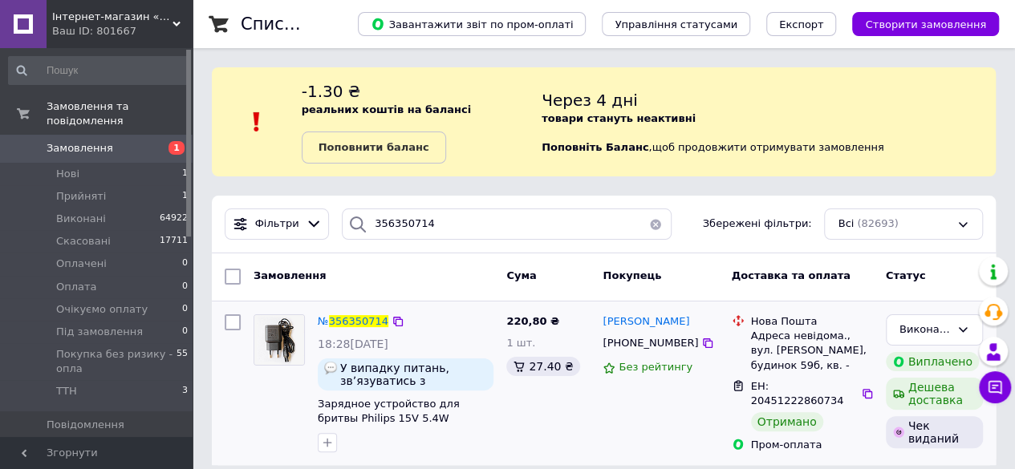
click at [805, 398] on span "ЕН: 20451222860734" at bounding box center [797, 393] width 93 height 27
click at [397, 208] on div "Фільтри 356350714 Збережені фільтри: Всі (82693)" at bounding box center [604, 225] width 784 height 58
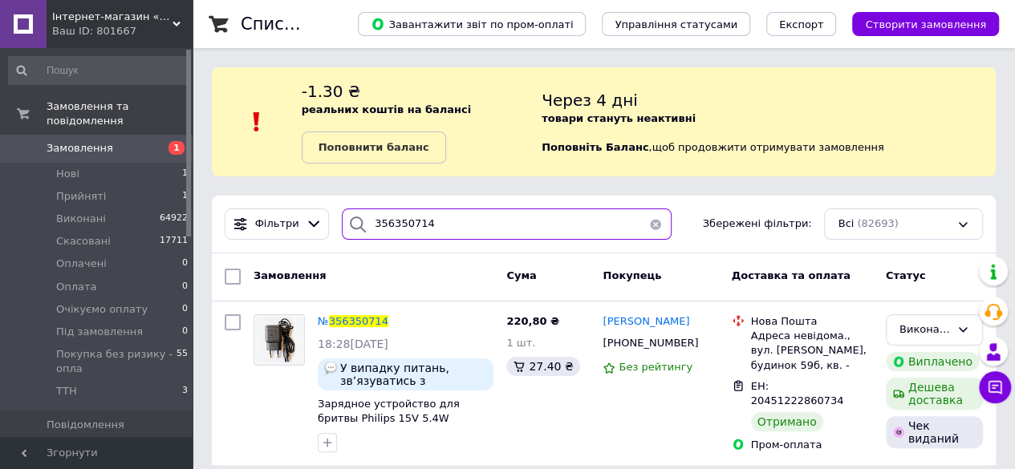
click at [397, 214] on input "356350714" at bounding box center [507, 224] width 330 height 31
click at [398, 218] on input "356350714" at bounding box center [507, 224] width 330 height 31
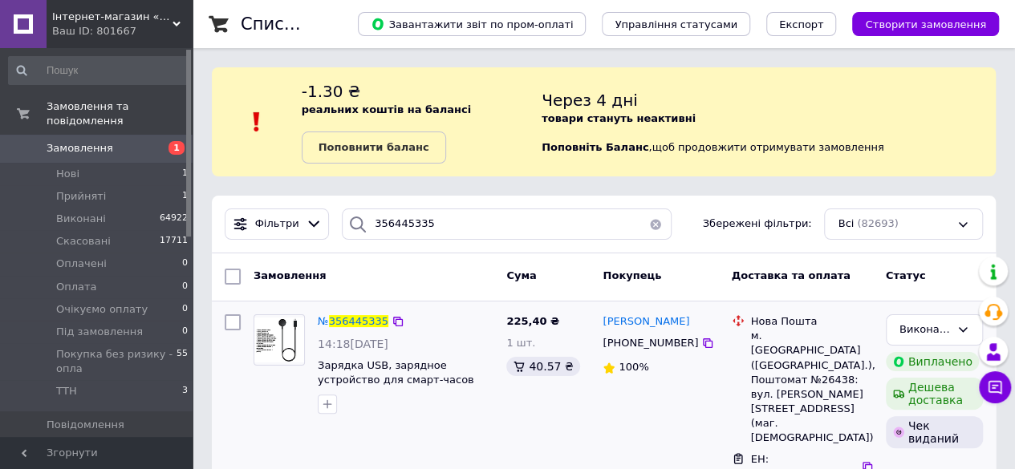
click at [804, 453] on span "ЕН: 20451223188658" at bounding box center [797, 466] width 93 height 27
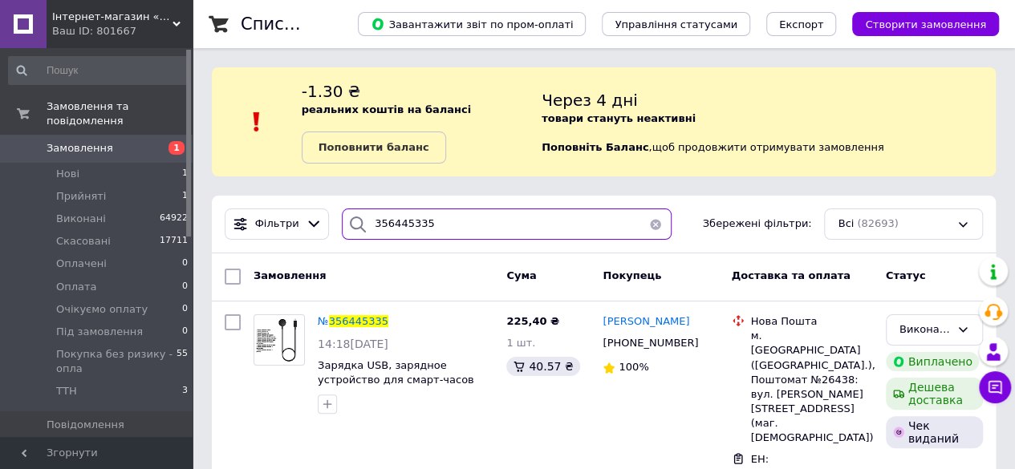
click at [396, 228] on input "356445335" at bounding box center [507, 224] width 330 height 31
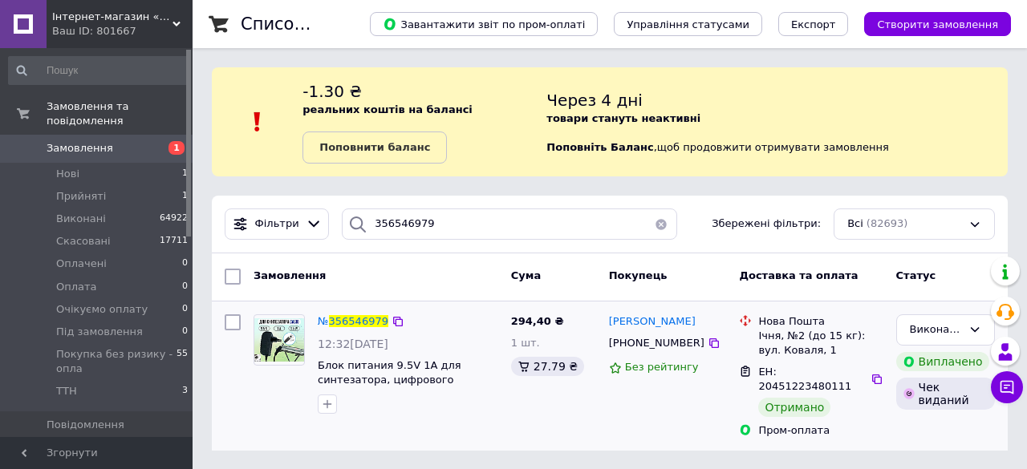
click at [800, 375] on span "ЕН: 20451223480111" at bounding box center [804, 379] width 93 height 27
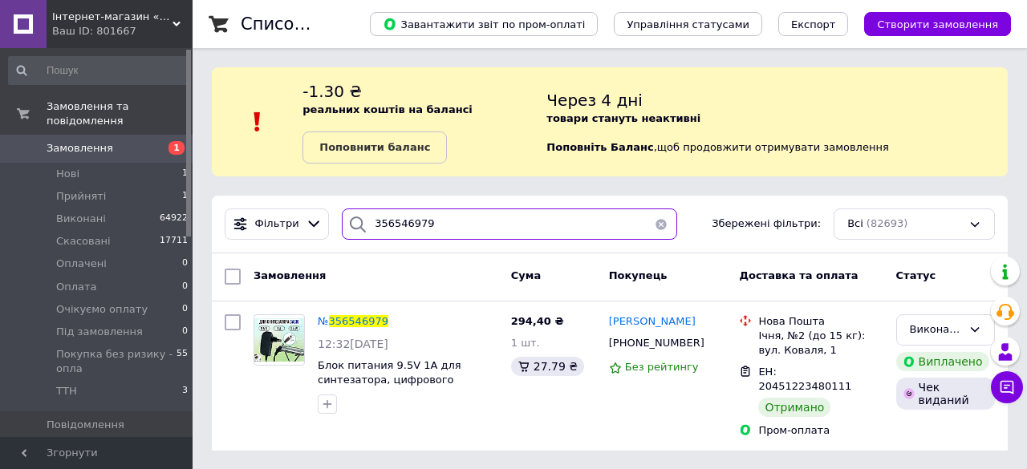
click at [403, 232] on input "356546979" at bounding box center [509, 224] width 335 height 31
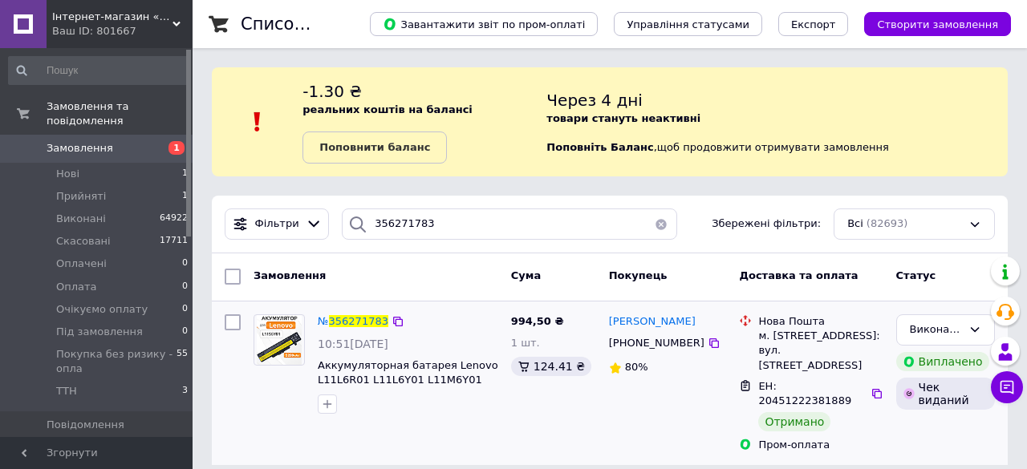
click at [810, 386] on span "ЕН: 20451222381889" at bounding box center [804, 393] width 93 height 27
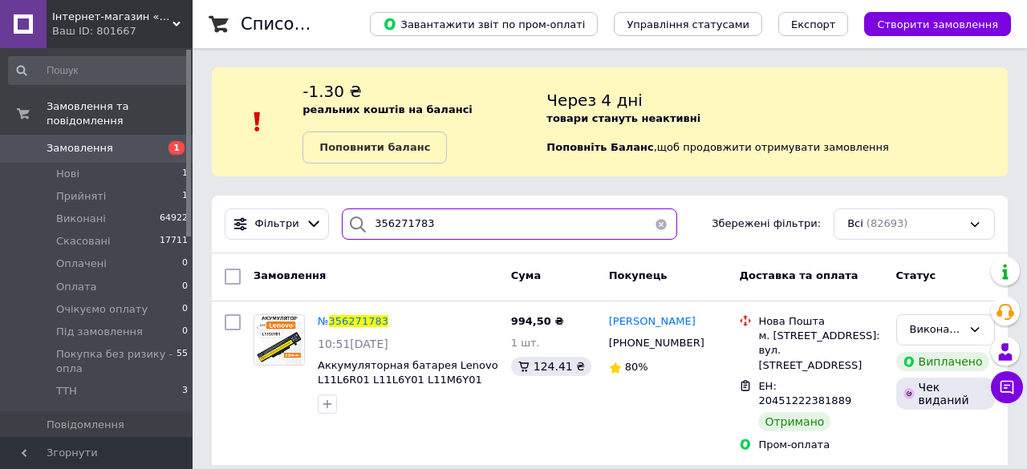
click at [399, 215] on input "356271783" at bounding box center [509, 224] width 335 height 31
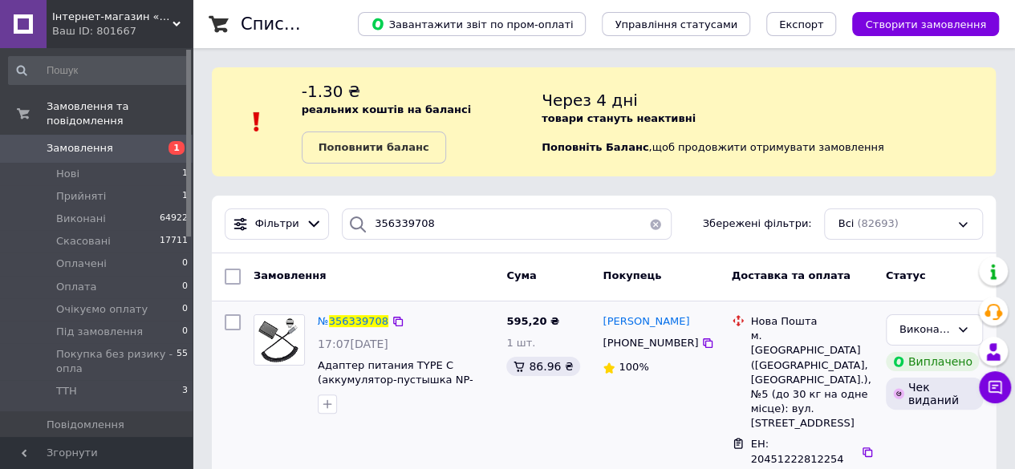
click at [813, 438] on span "ЕН: 20451222812254" at bounding box center [797, 451] width 93 height 27
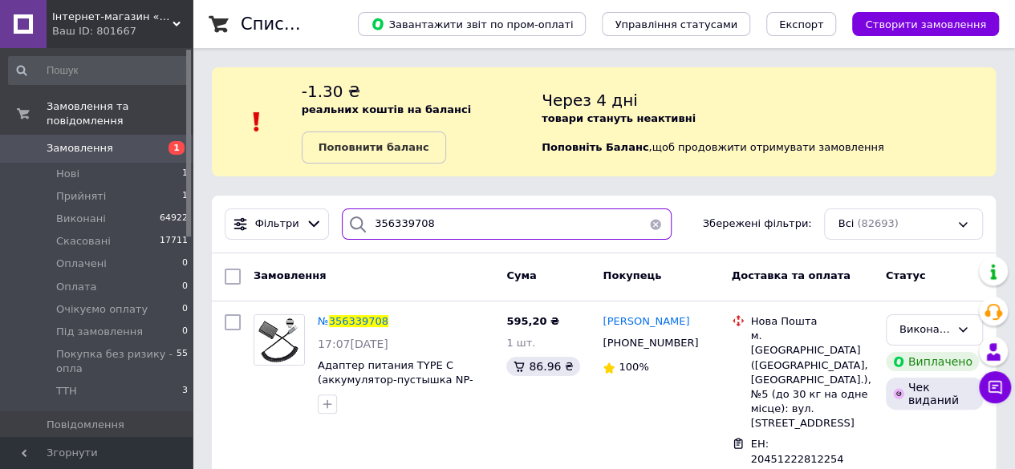
click at [387, 217] on input "356339708" at bounding box center [507, 224] width 330 height 31
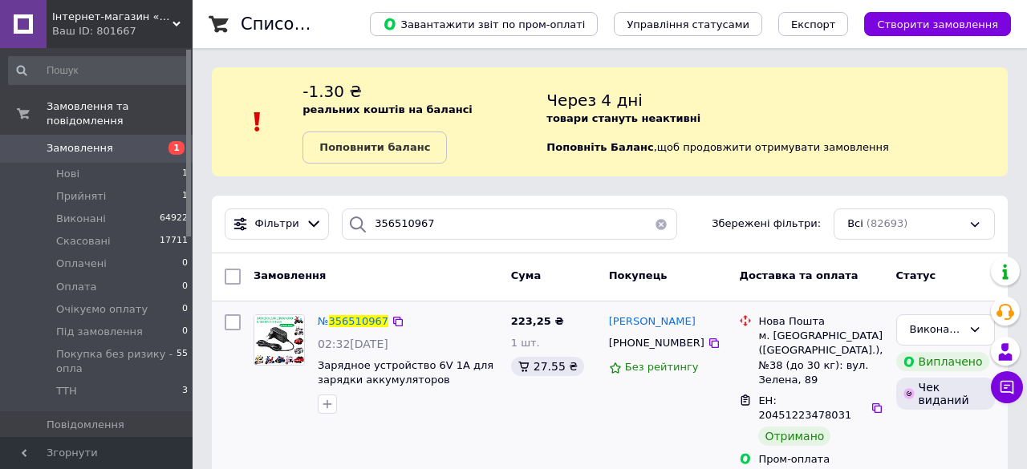
click at [809, 391] on div "ЕН: 20451223478031 Отримано" at bounding box center [820, 420] width 131 height 59
click at [818, 395] on span "ЕН: 20451223478031" at bounding box center [804, 408] width 93 height 27
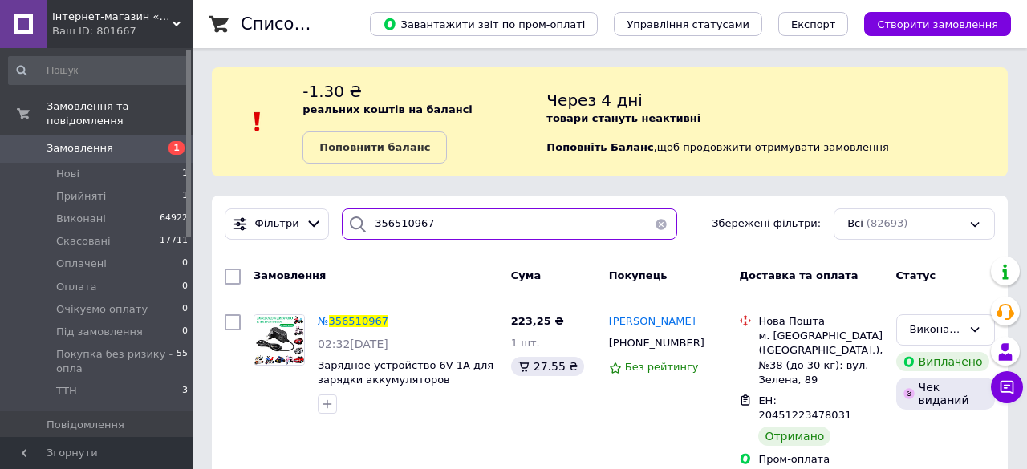
click at [387, 215] on input "356510967" at bounding box center [509, 224] width 335 height 31
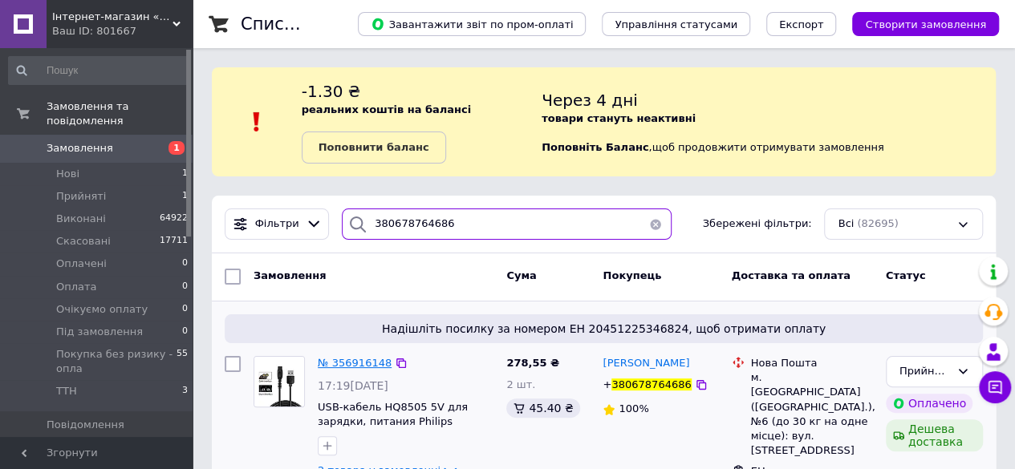
type input "380678764686"
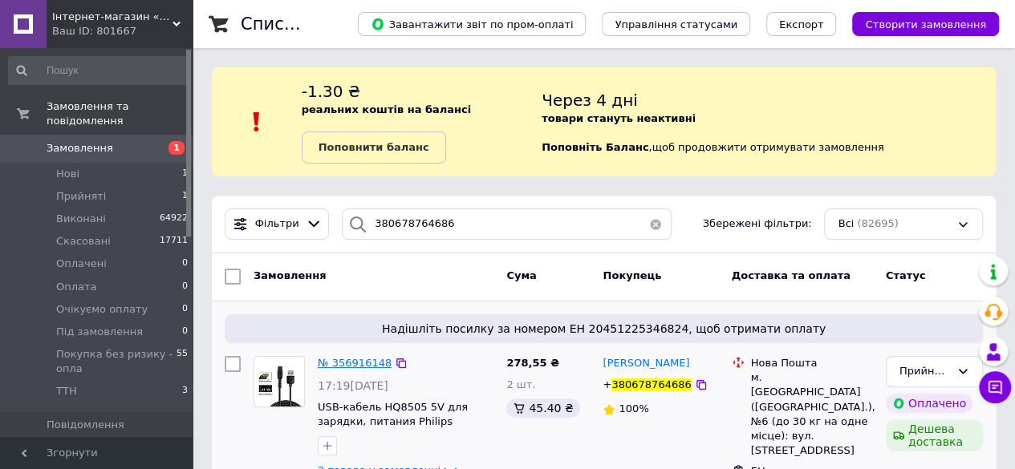
click at [342, 367] on span "№ 356916148" at bounding box center [355, 363] width 74 height 12
